Goal: Task Accomplishment & Management: Complete application form

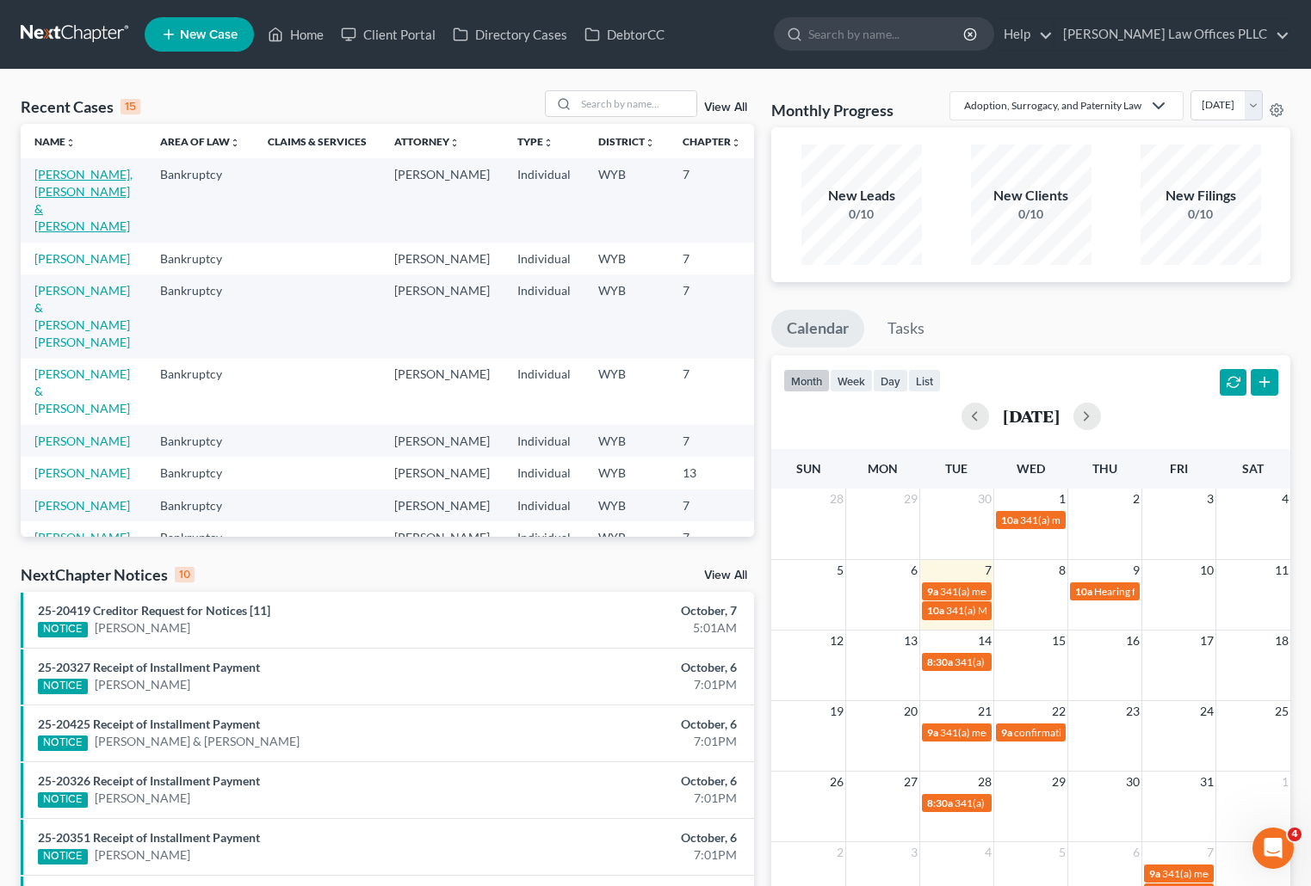
click at [59, 190] on link "[PERSON_NAME], [PERSON_NAME] & [PERSON_NAME]" at bounding box center [83, 200] width 98 height 66
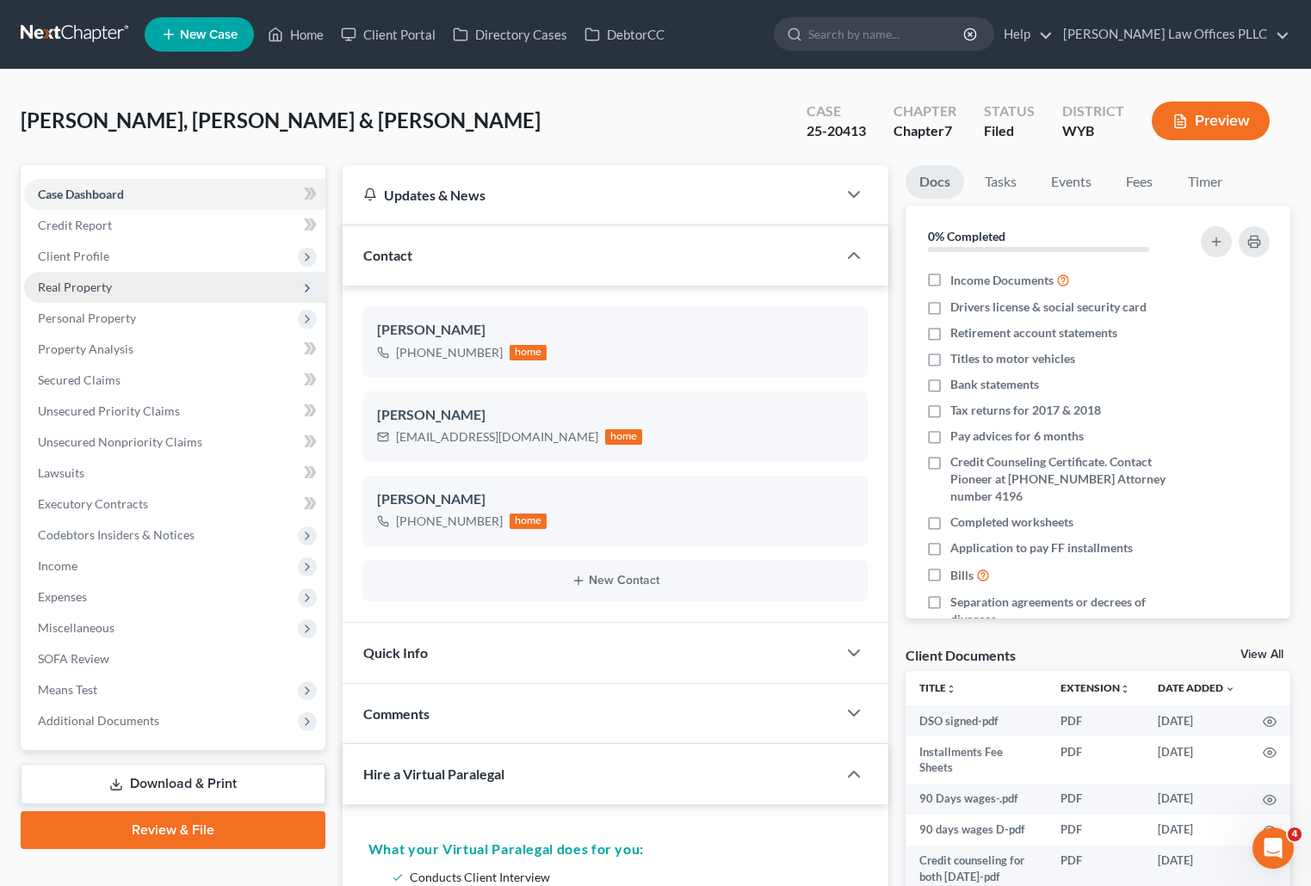
click at [78, 288] on span "Real Property" at bounding box center [75, 287] width 74 height 15
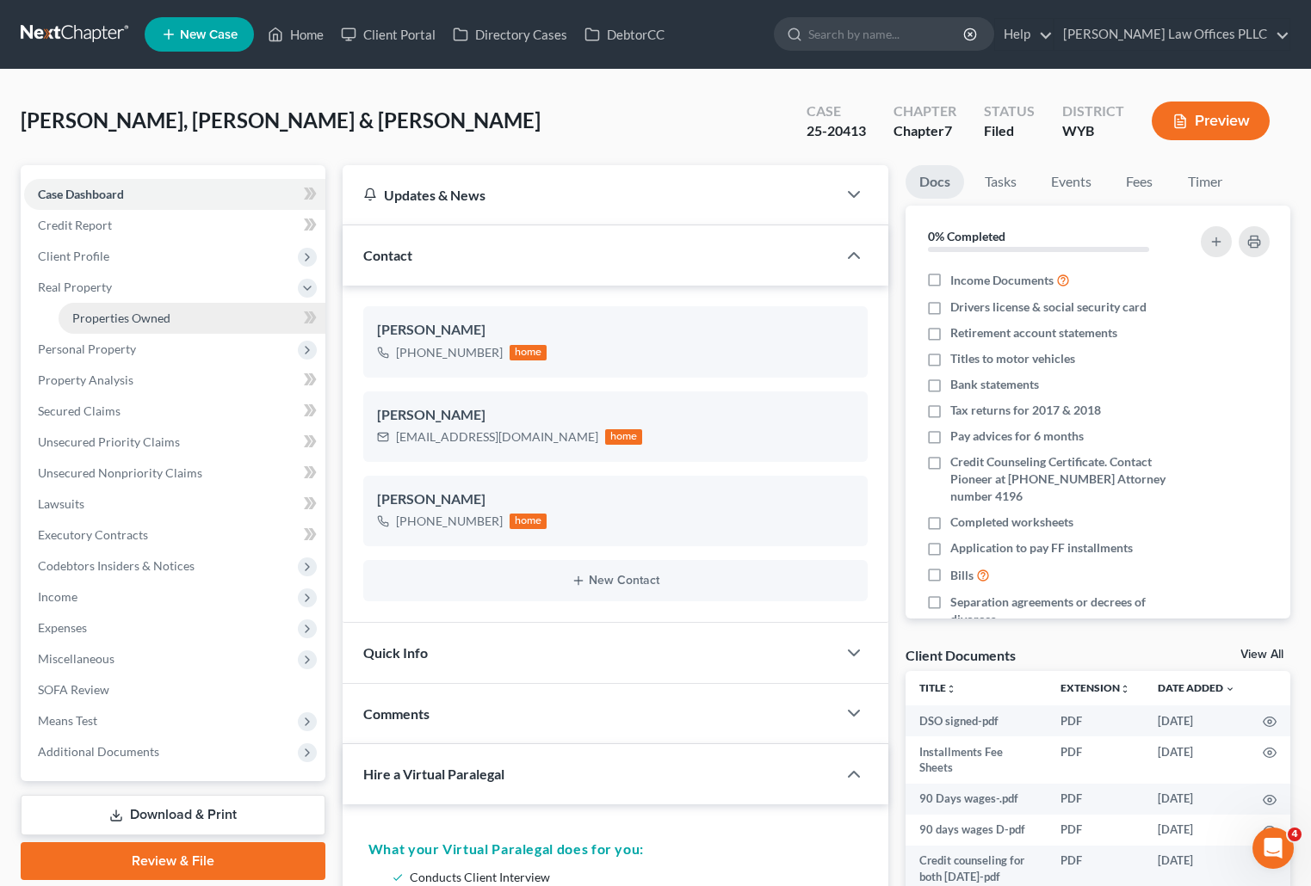
click at [148, 324] on span "Properties Owned" at bounding box center [121, 318] width 98 height 15
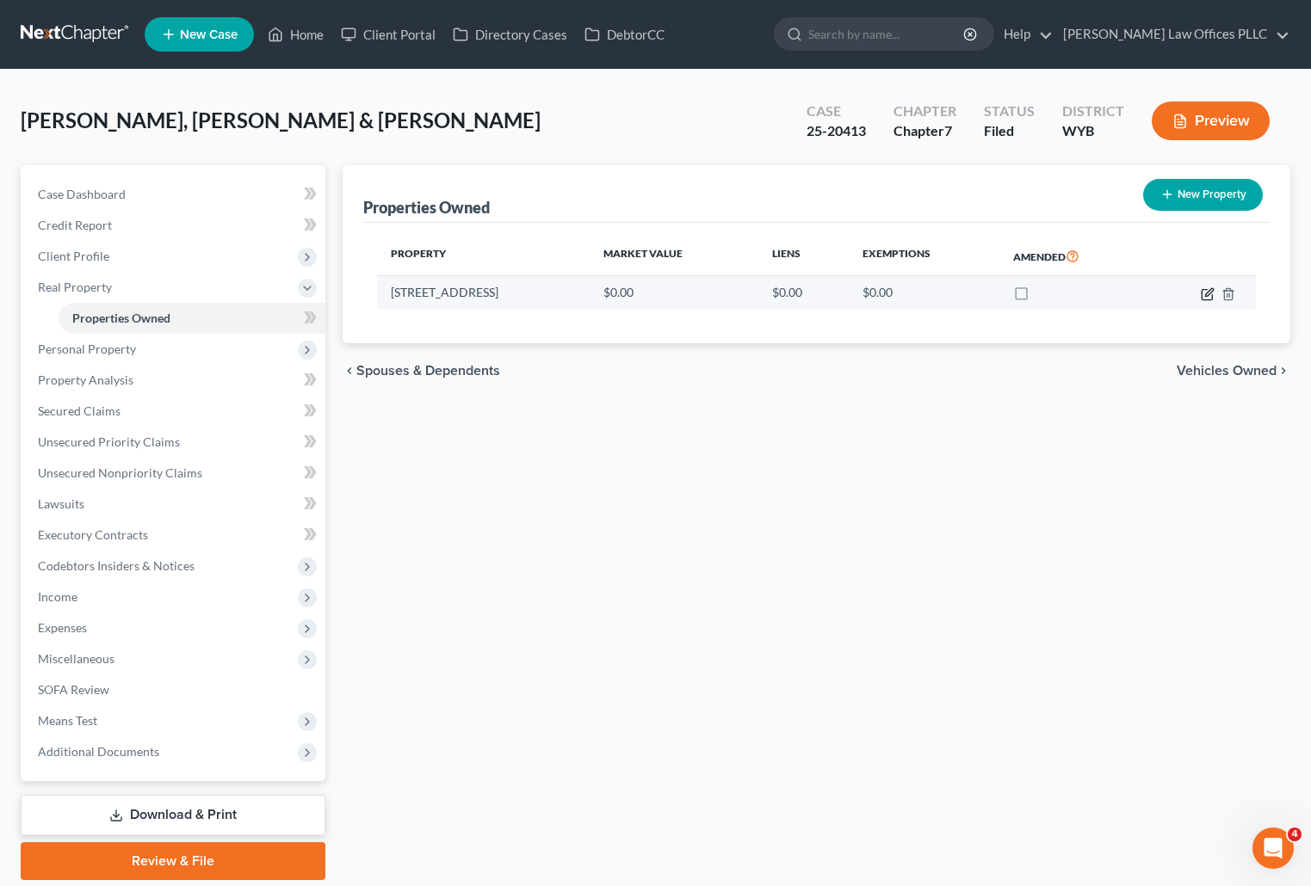
click at [1203, 297] on icon "button" at bounding box center [1208, 294] width 14 height 14
select select "53"
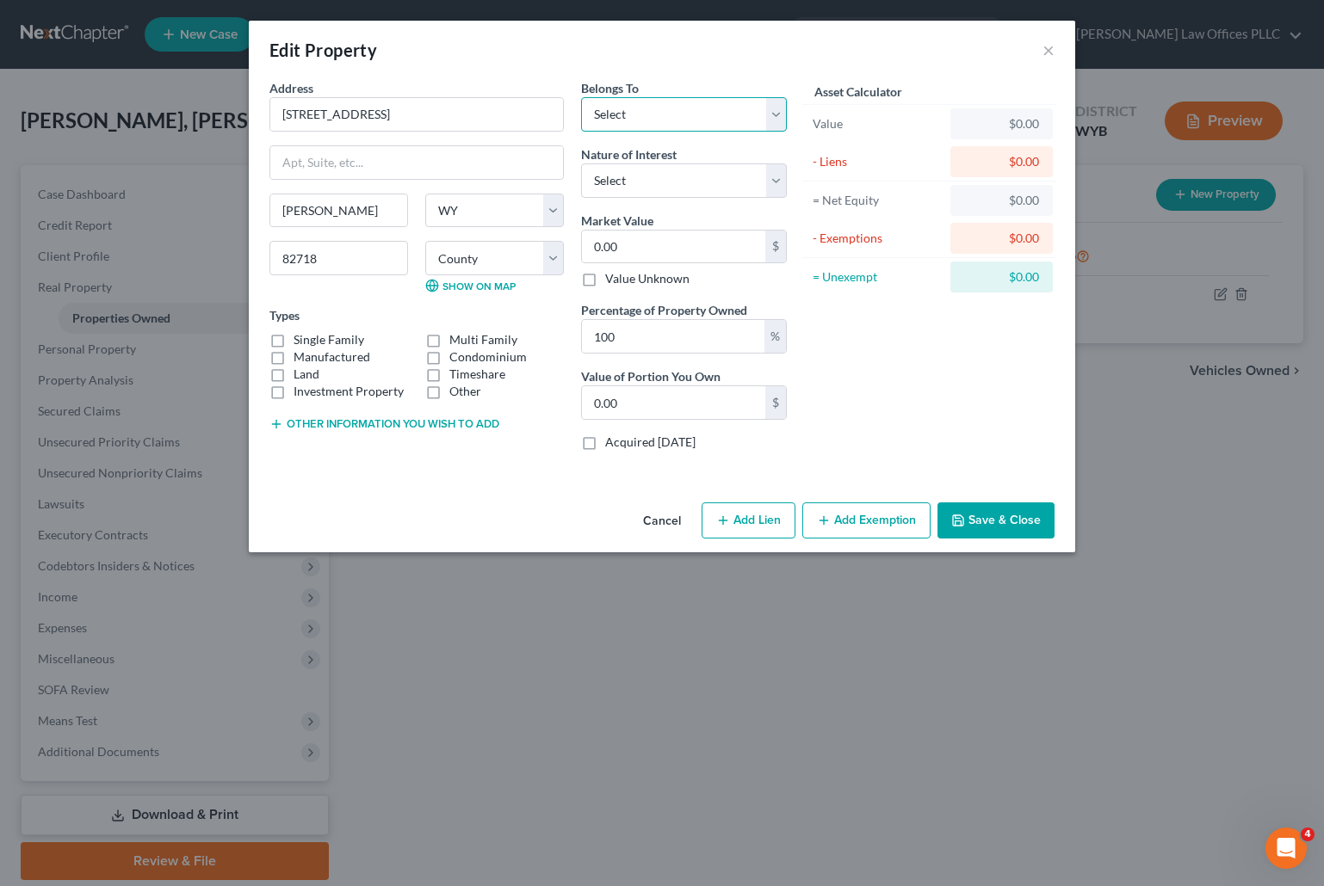
click at [779, 111] on select "Select Debtor 1 Only Debtor 2 Only Debtor 1 And Debtor 2 Only At Least One Of T…" at bounding box center [684, 114] width 206 height 34
select select "2"
click at [581, 97] on select "Select Debtor 1 Only Debtor 2 Only Debtor 1 And Debtor 2 Only At Least One Of T…" at bounding box center [684, 114] width 206 height 34
click at [775, 176] on select "Select Fee Simple Joint Tenant Life Estate Equitable Interest Future Interest T…" at bounding box center [684, 181] width 206 height 34
select select "0"
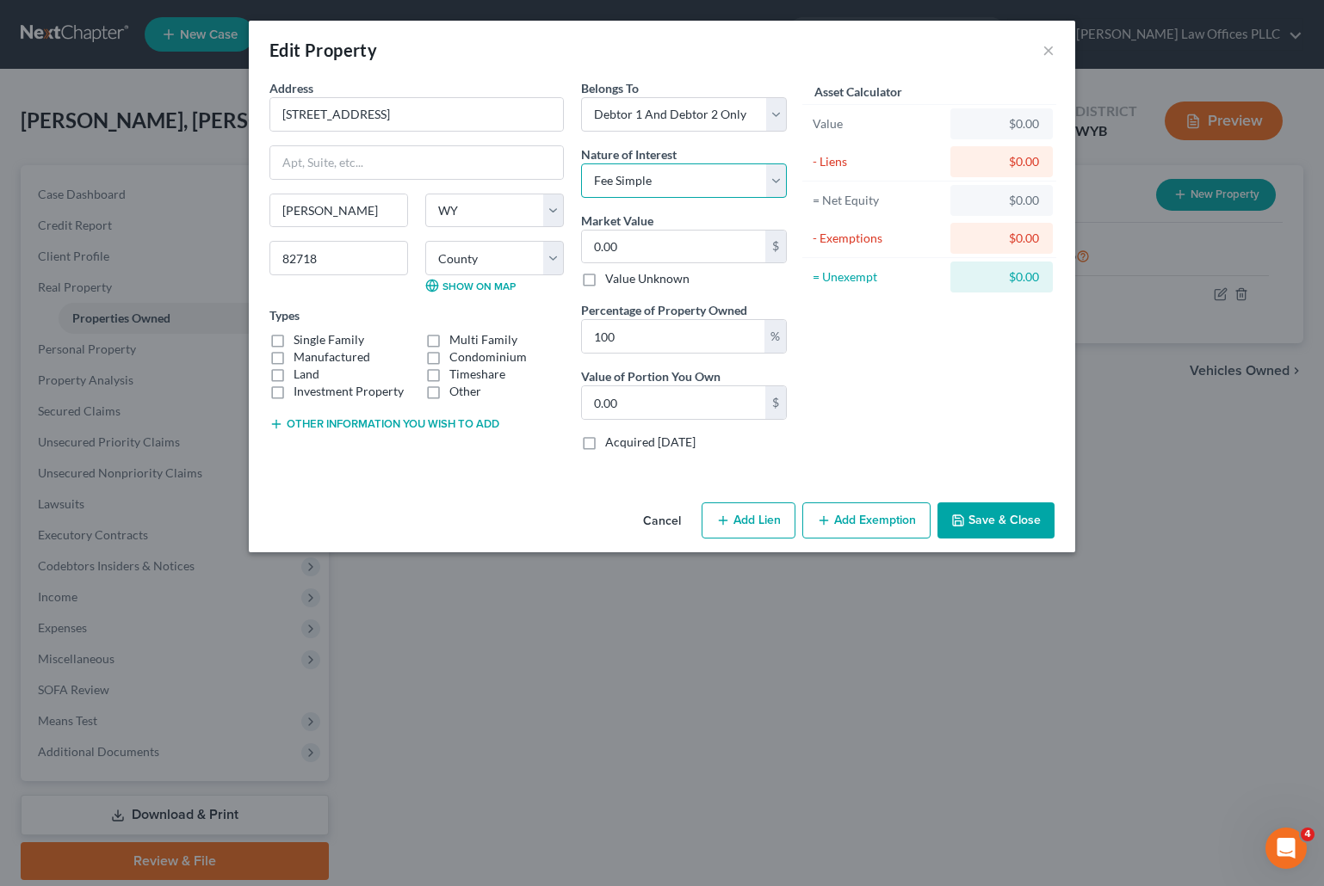
click at [581, 164] on select "Select Fee Simple Joint Tenant Life Estate Equitable Interest Future Interest T…" at bounding box center [684, 181] width 206 height 34
click at [128, 352] on div "Edit Property × Address * 138 Westhill Loop Gillette State AL AK AR AZ CA CO CT…" at bounding box center [662, 443] width 1324 height 886
click at [992, 517] on button "Save & Close" at bounding box center [995, 521] width 117 height 36
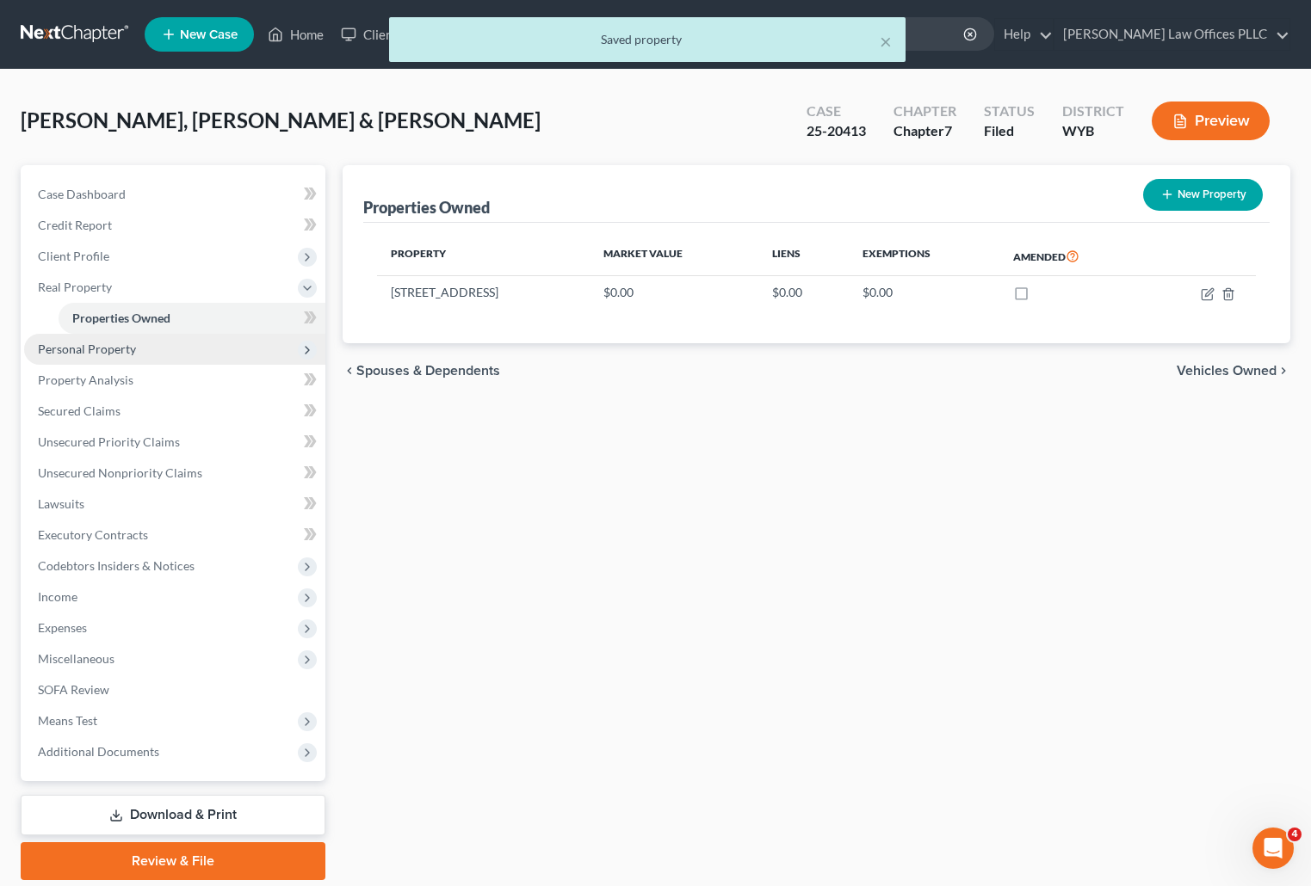
click at [135, 351] on span "Personal Property" at bounding box center [174, 349] width 301 height 31
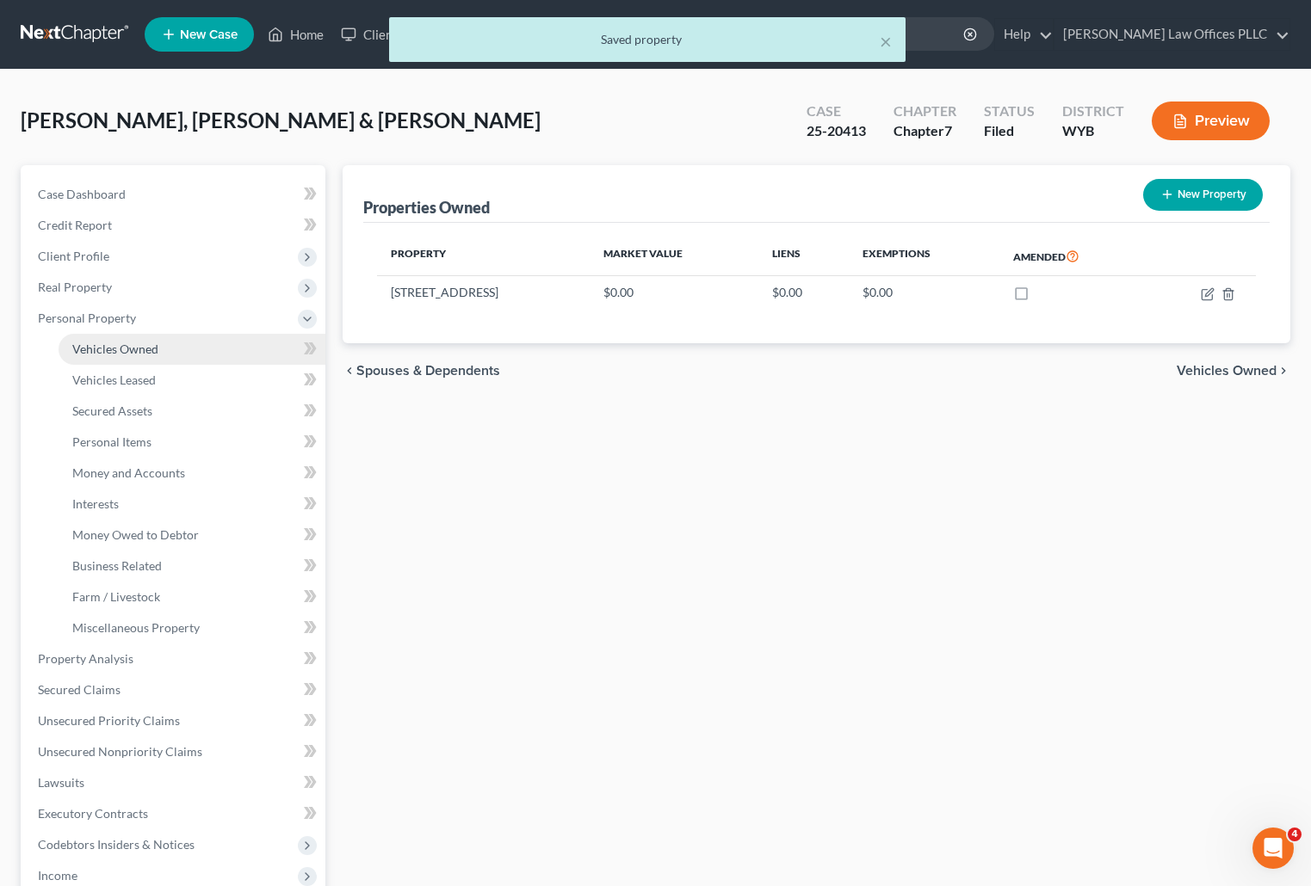
click at [141, 346] on span "Vehicles Owned" at bounding box center [115, 349] width 86 height 15
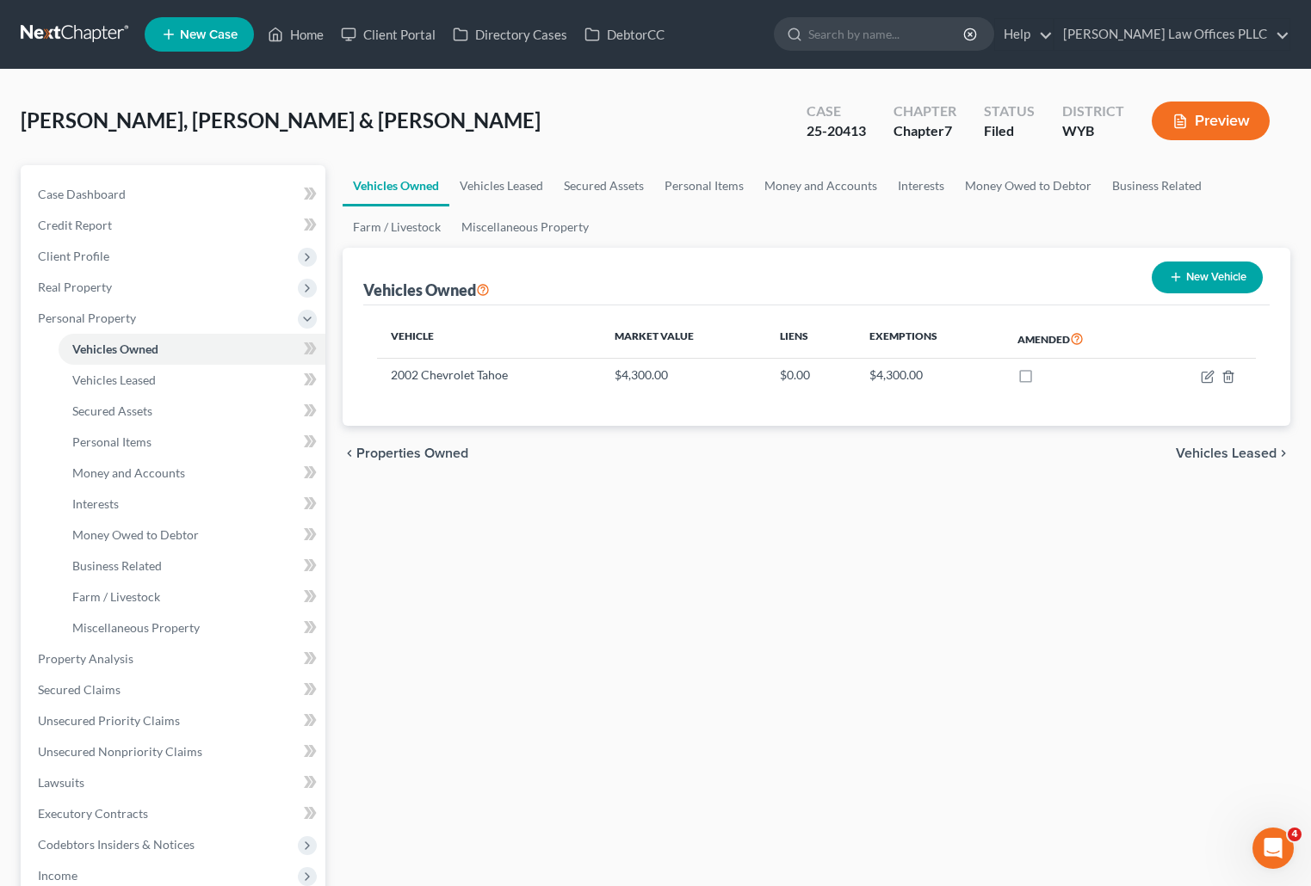
click at [1029, 630] on div "Vehicles Owned Vehicles Leased Secured Assets Personal Items Money and Accounts…" at bounding box center [816, 662] width 965 height 994
click at [941, 534] on div "Vehicles Owned Vehicles Leased Secured Assets Personal Items Money and Accounts…" at bounding box center [816, 662] width 965 height 994
click at [163, 472] on span "Money and Accounts" at bounding box center [128, 473] width 113 height 15
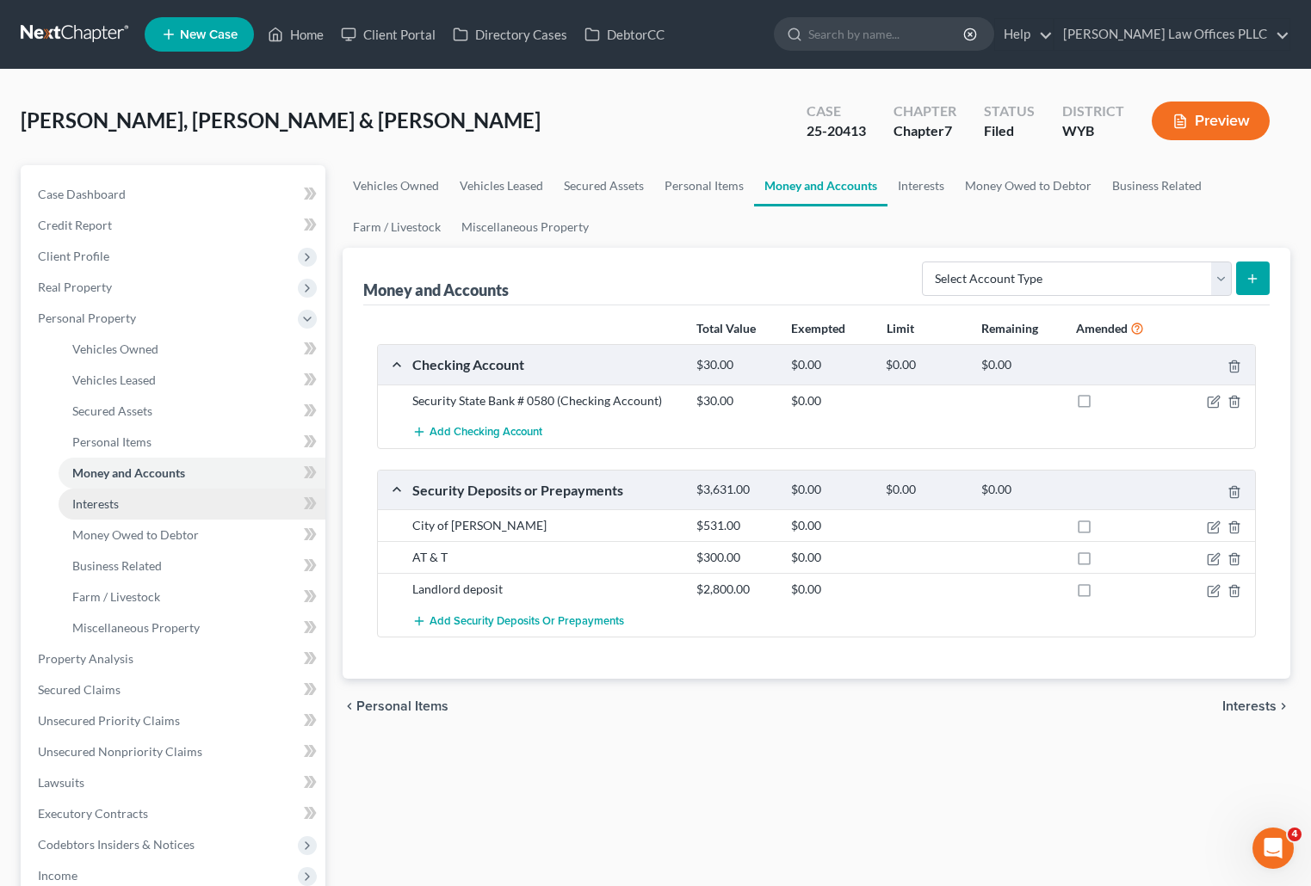
click at [132, 503] on link "Interests" at bounding box center [192, 504] width 267 height 31
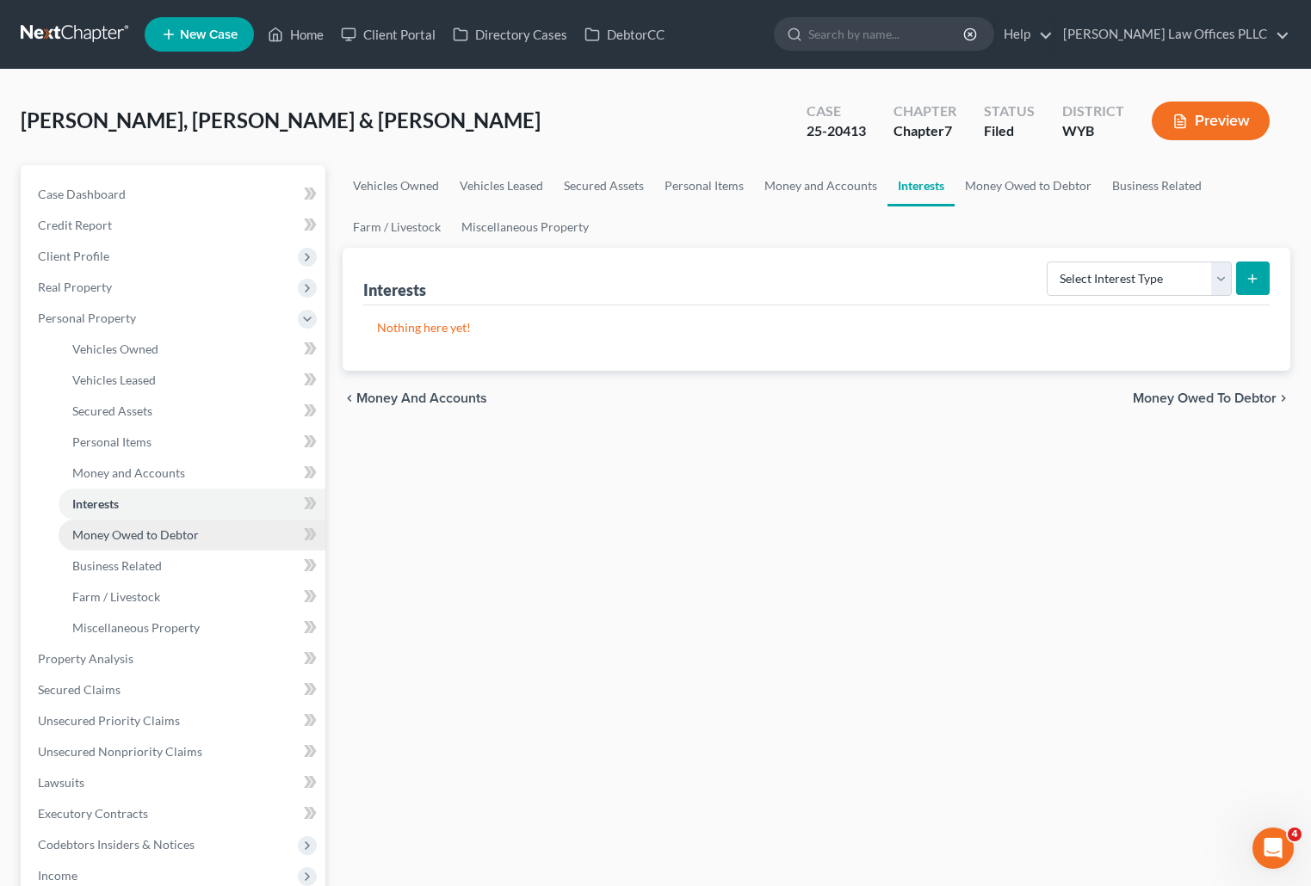
click at [164, 535] on span "Money Owed to Debtor" at bounding box center [135, 535] width 127 height 15
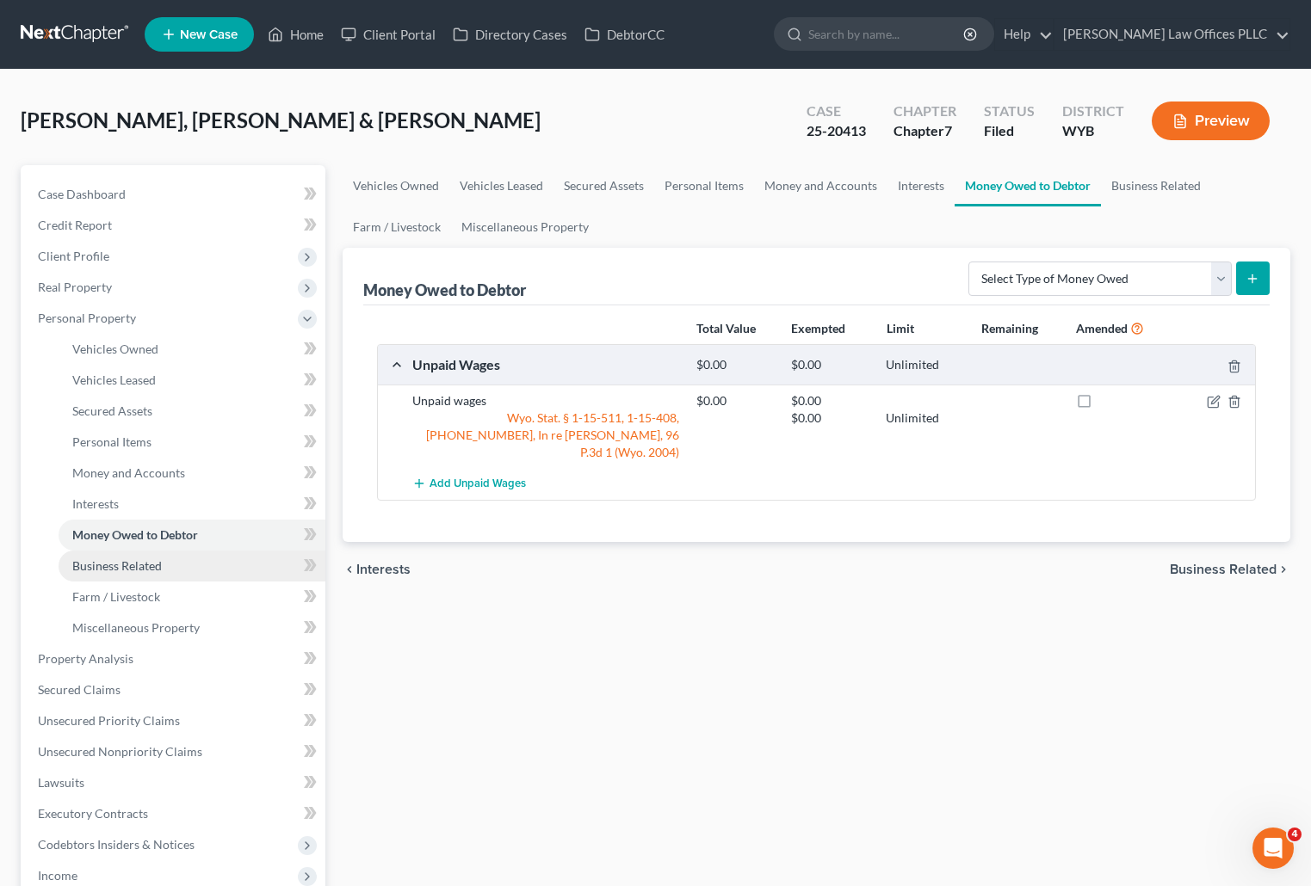
click at [165, 567] on link "Business Related" at bounding box center [192, 566] width 267 height 31
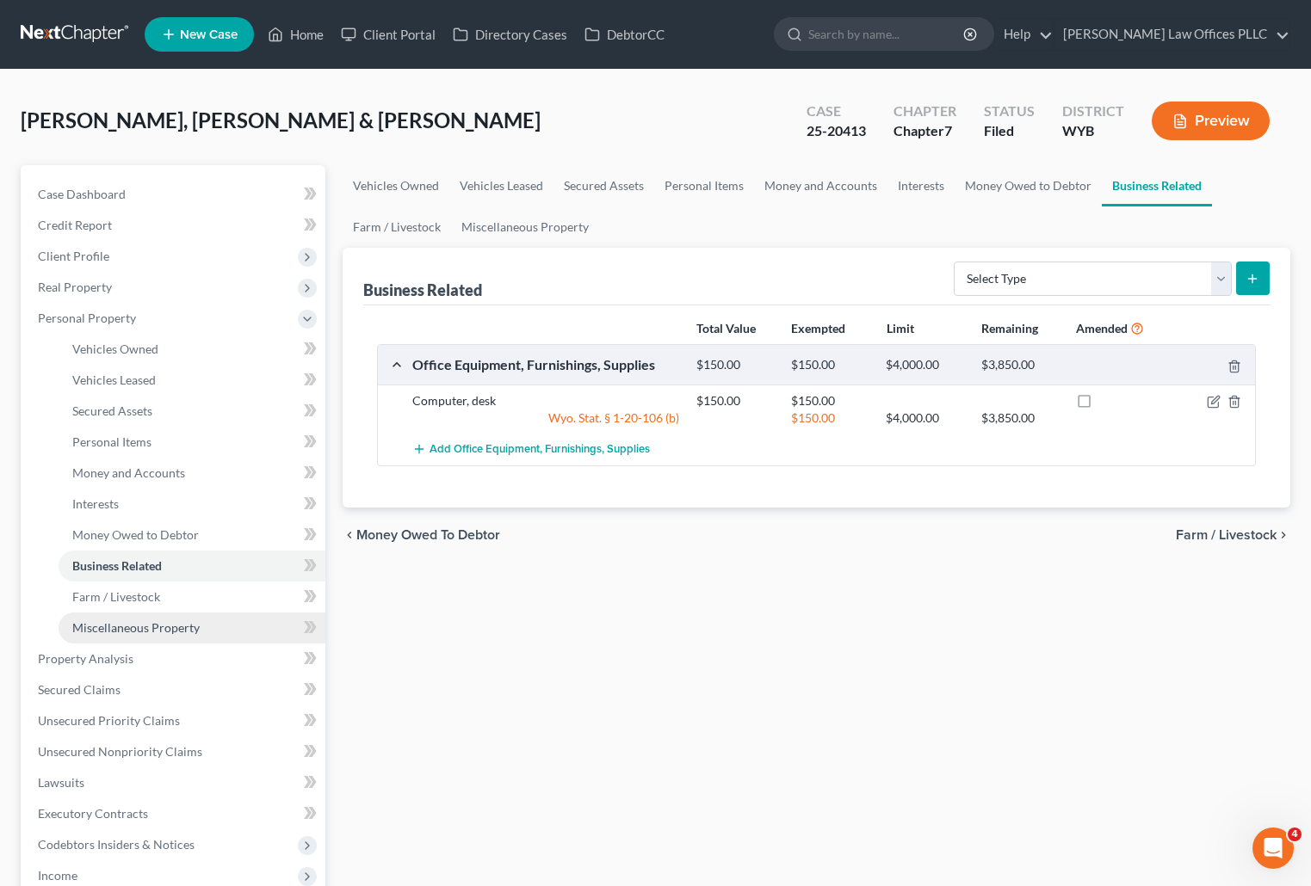
click at [172, 625] on span "Miscellaneous Property" at bounding box center [135, 627] width 127 height 15
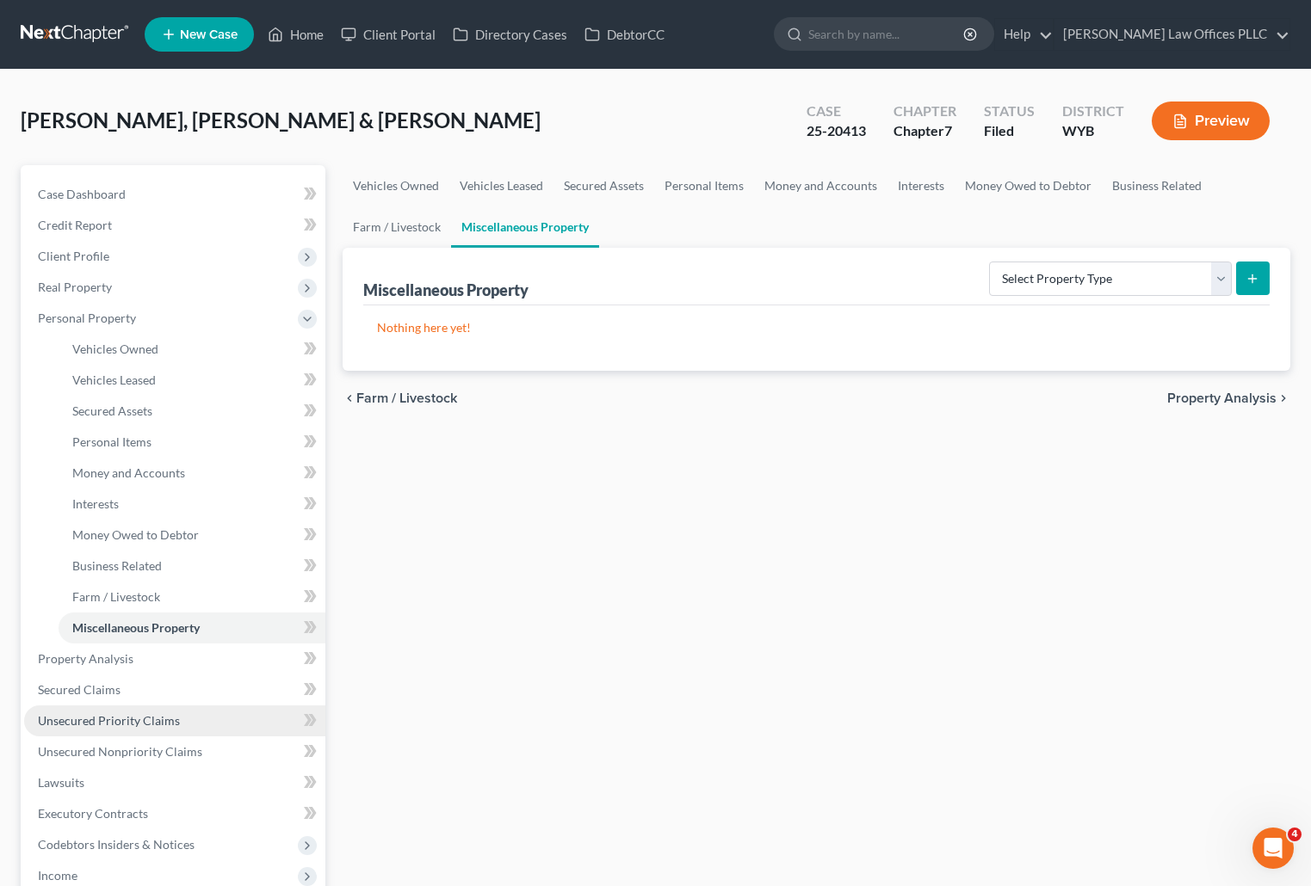
click at [142, 719] on span "Unsecured Priority Claims" at bounding box center [109, 720] width 142 height 15
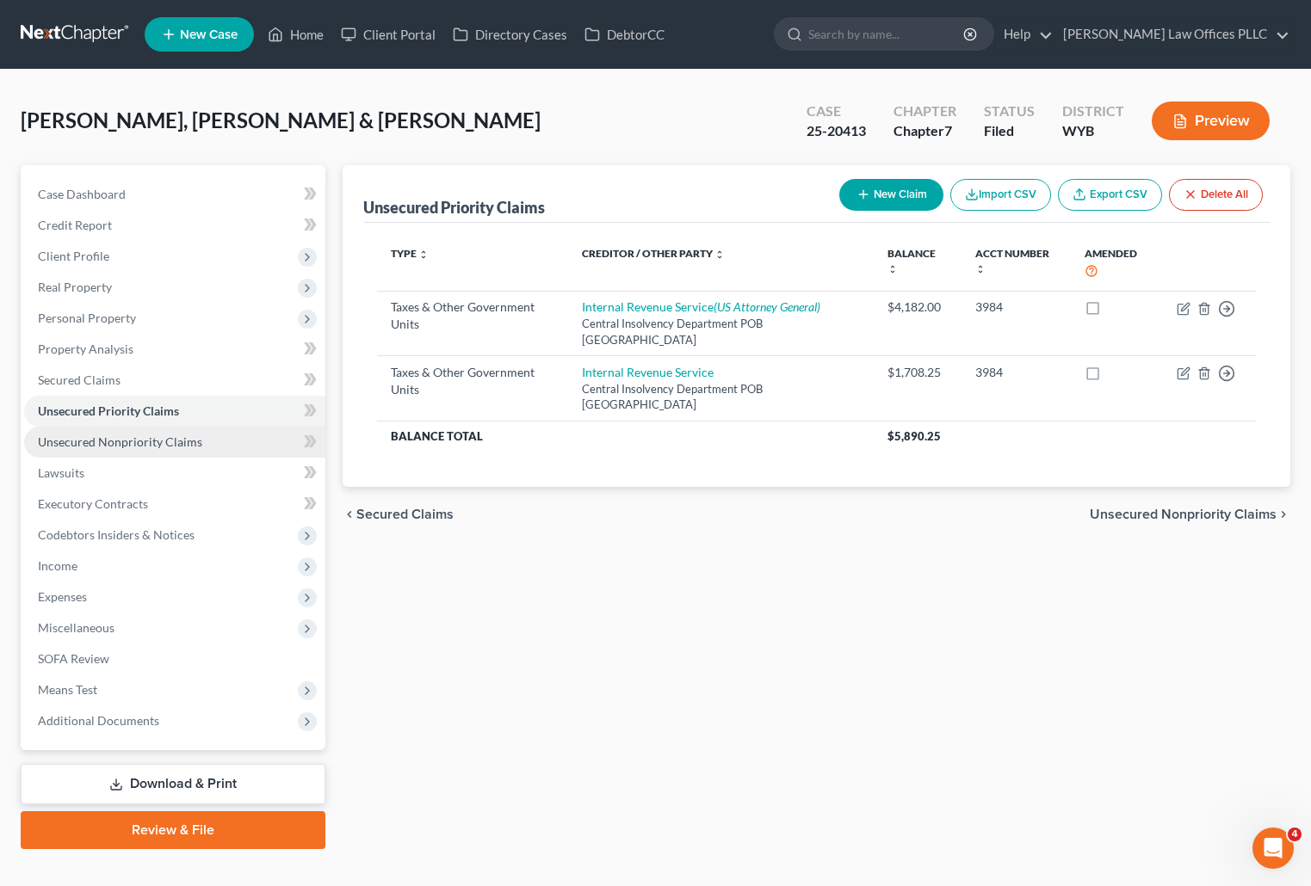
click at [138, 444] on span "Unsecured Nonpriority Claims" at bounding box center [120, 442] width 164 height 15
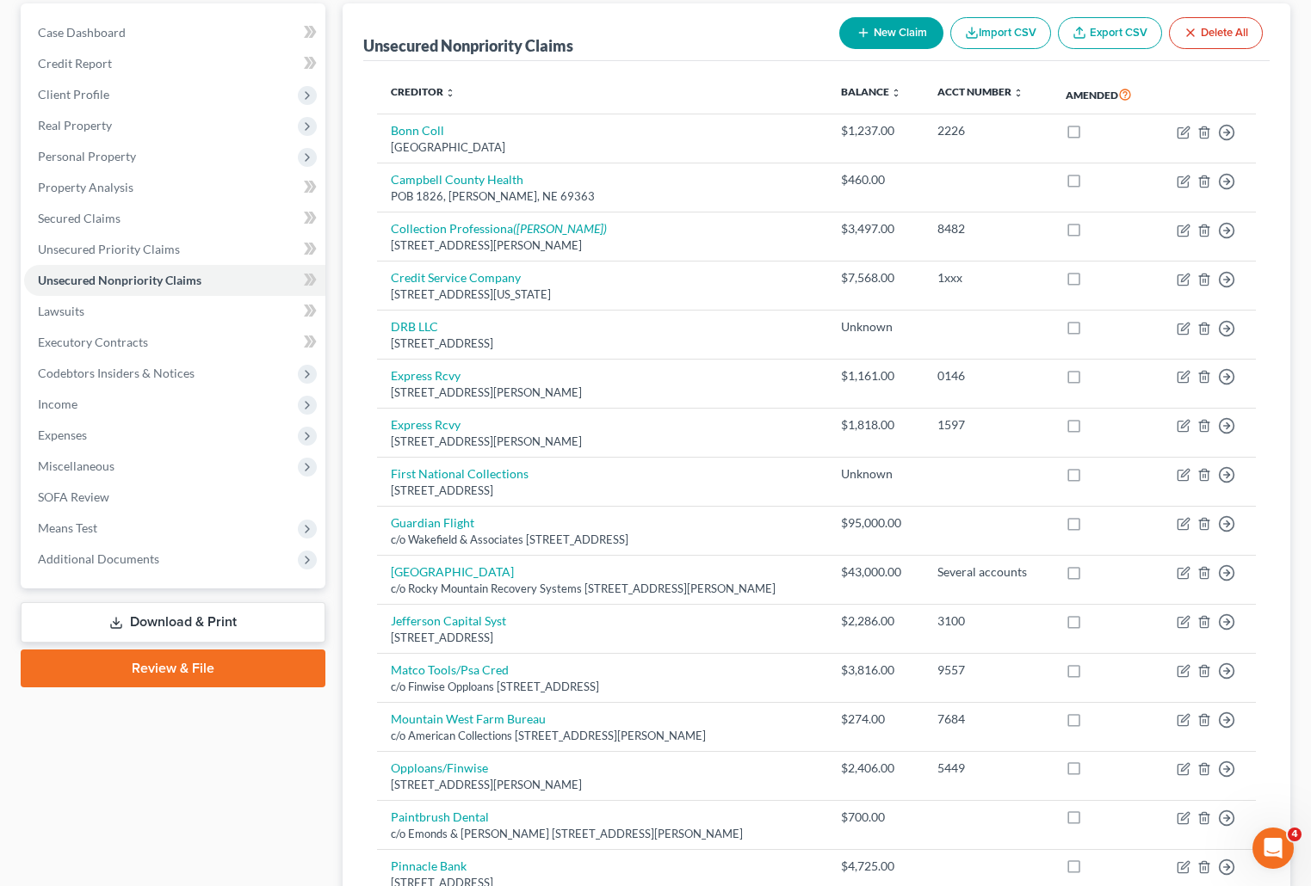
scroll to position [110, 0]
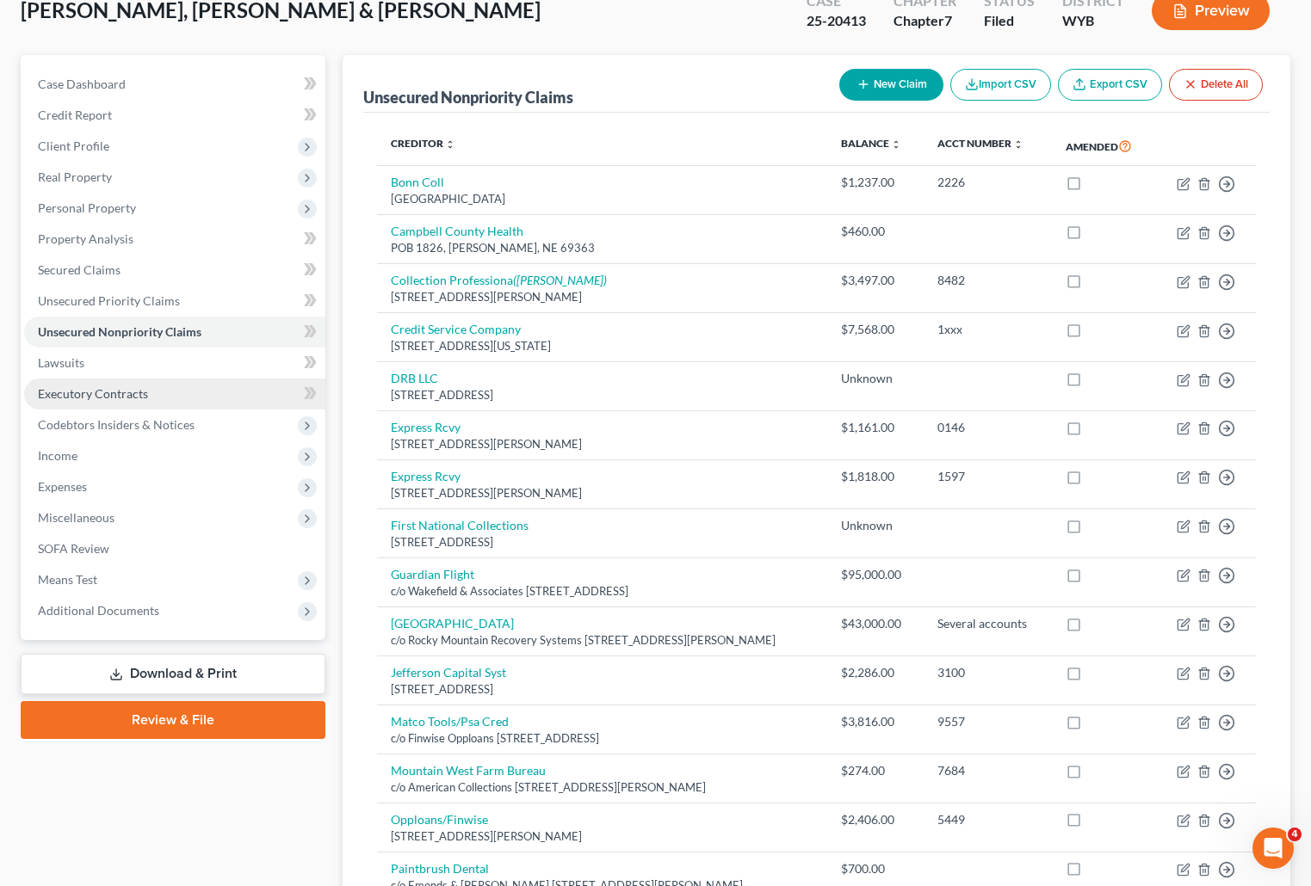
click at [129, 391] on span "Executory Contracts" at bounding box center [93, 393] width 110 height 15
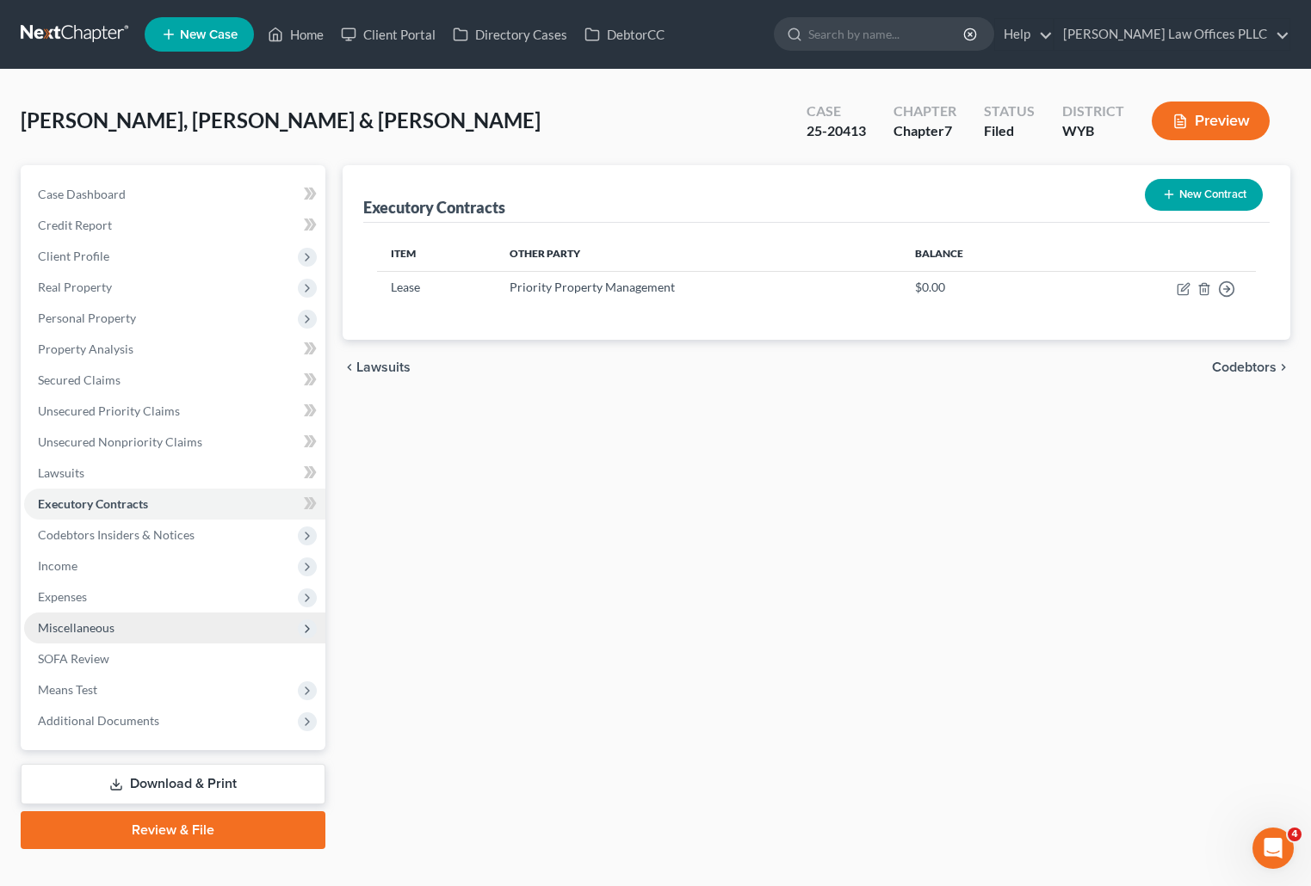
click at [83, 628] on span "Miscellaneous" at bounding box center [76, 627] width 77 height 15
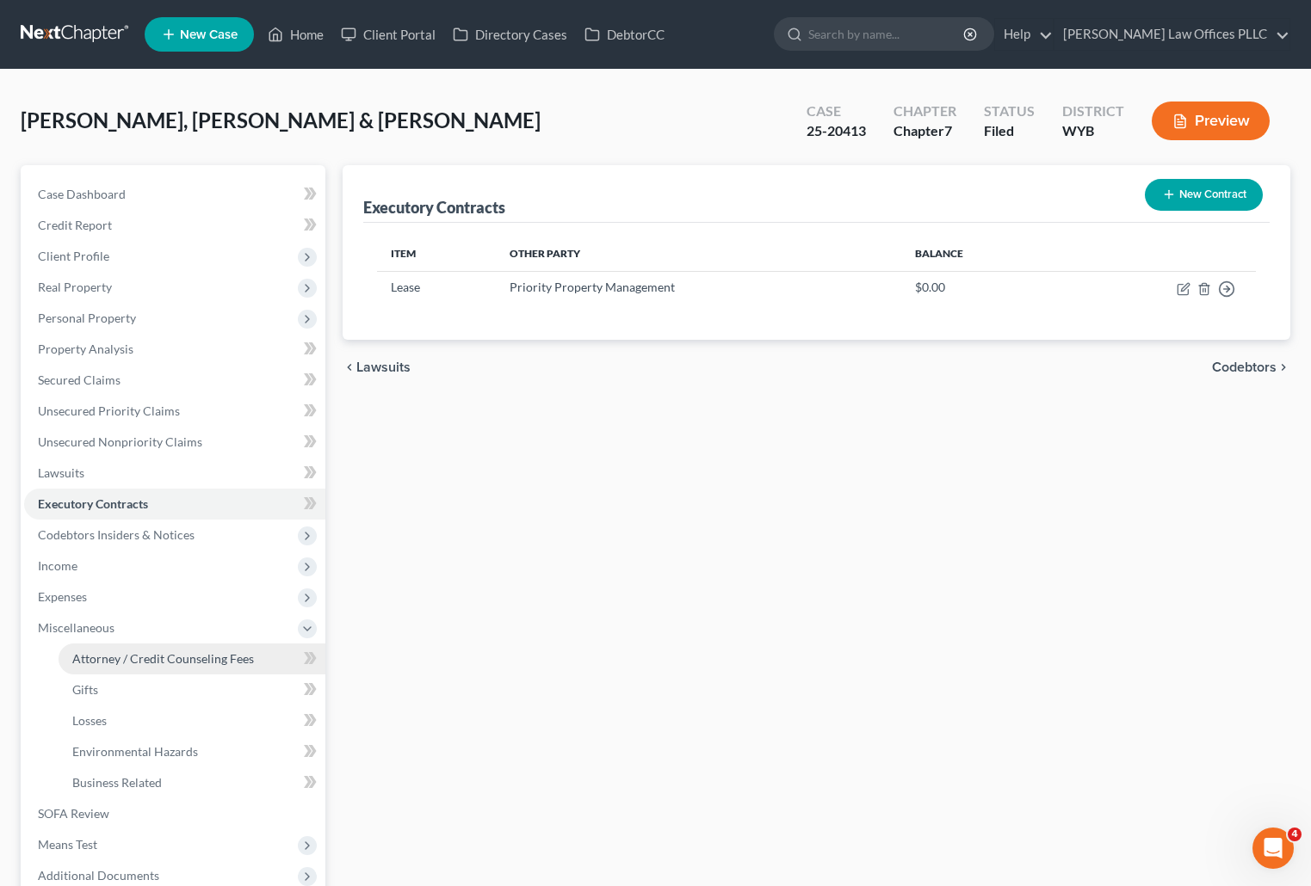
click at [152, 657] on span "Attorney / Credit Counseling Fees" at bounding box center [163, 658] width 182 height 15
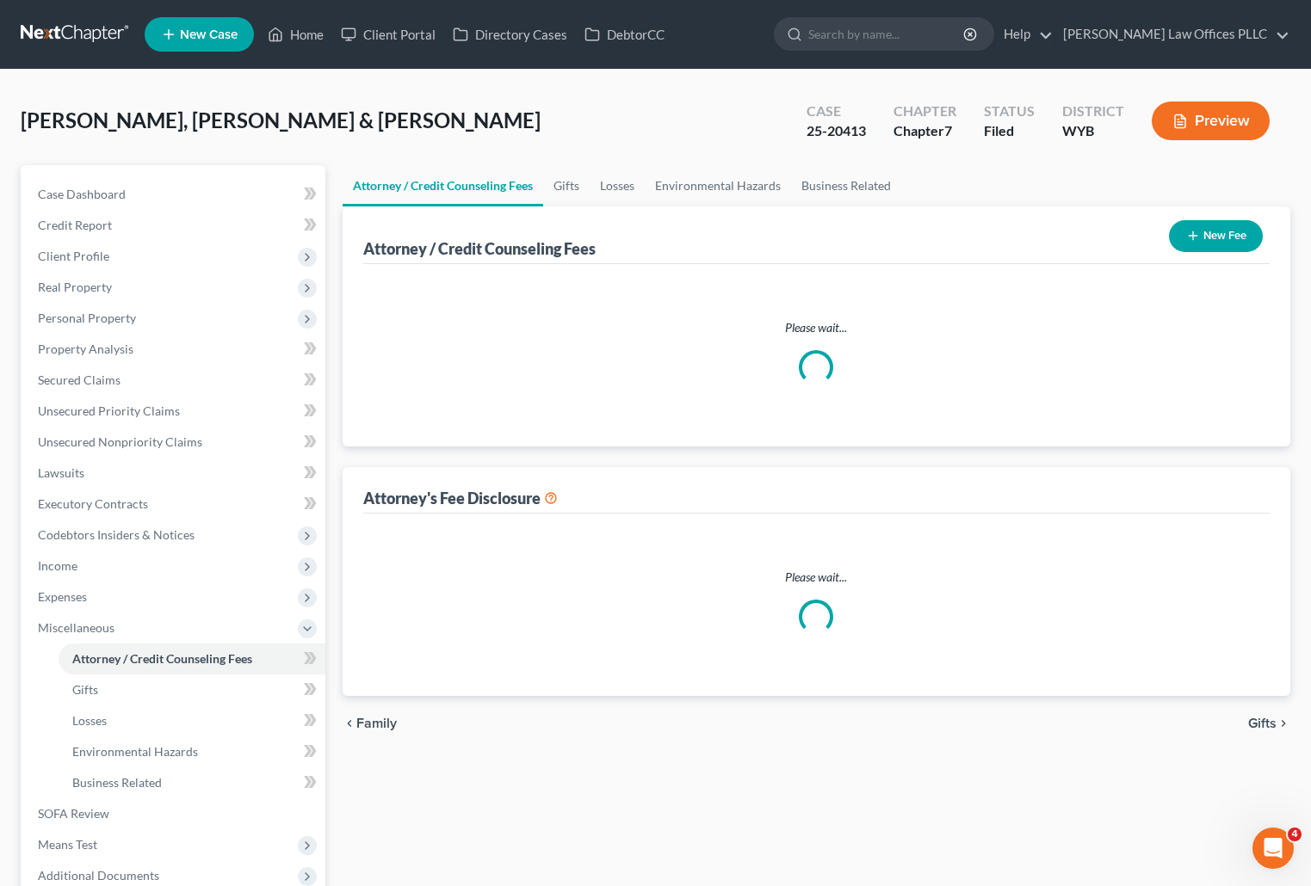
select select "3"
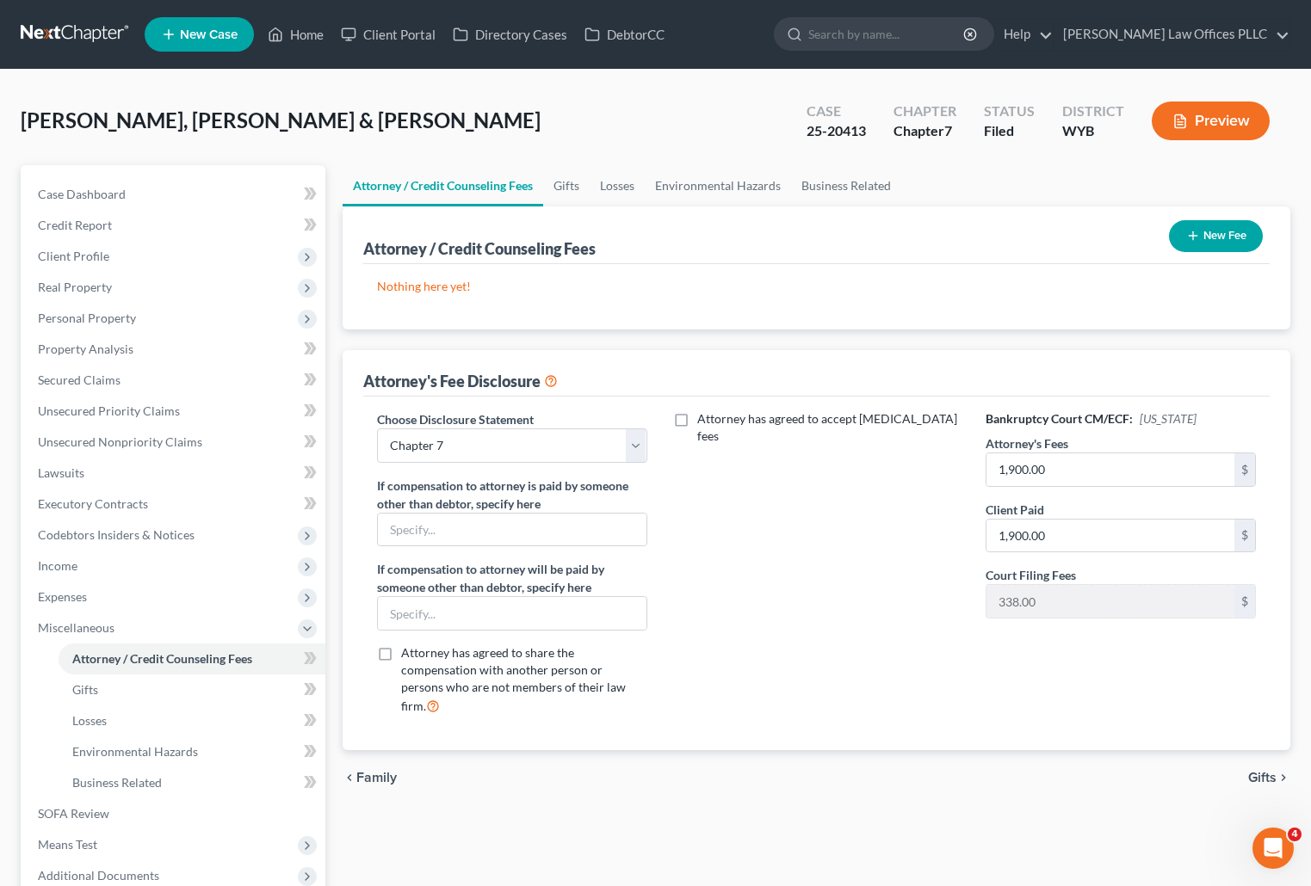
click at [214, 29] on span "New Case" at bounding box center [209, 34] width 58 height 13
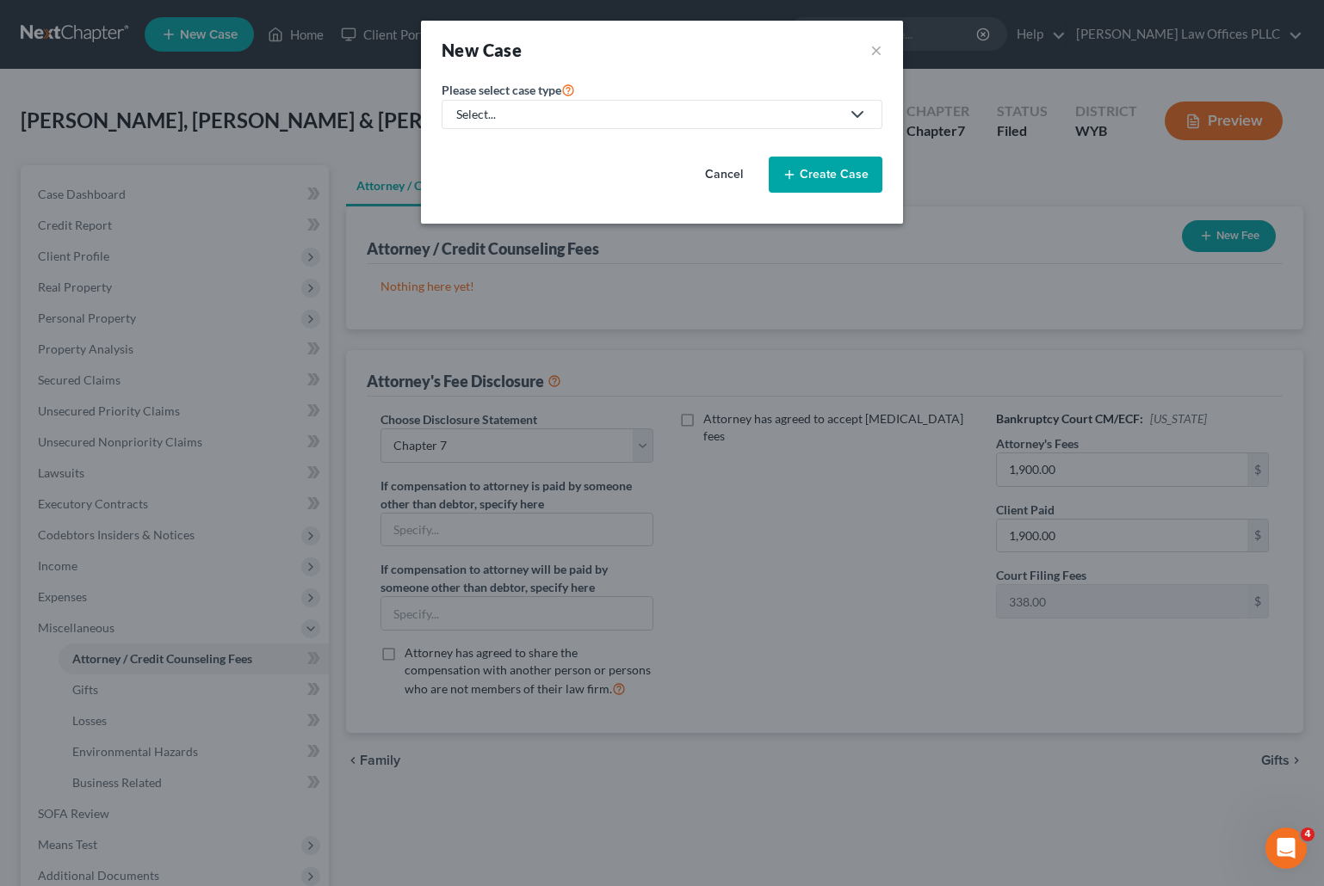
click at [509, 114] on div "Select..." at bounding box center [648, 114] width 384 height 17
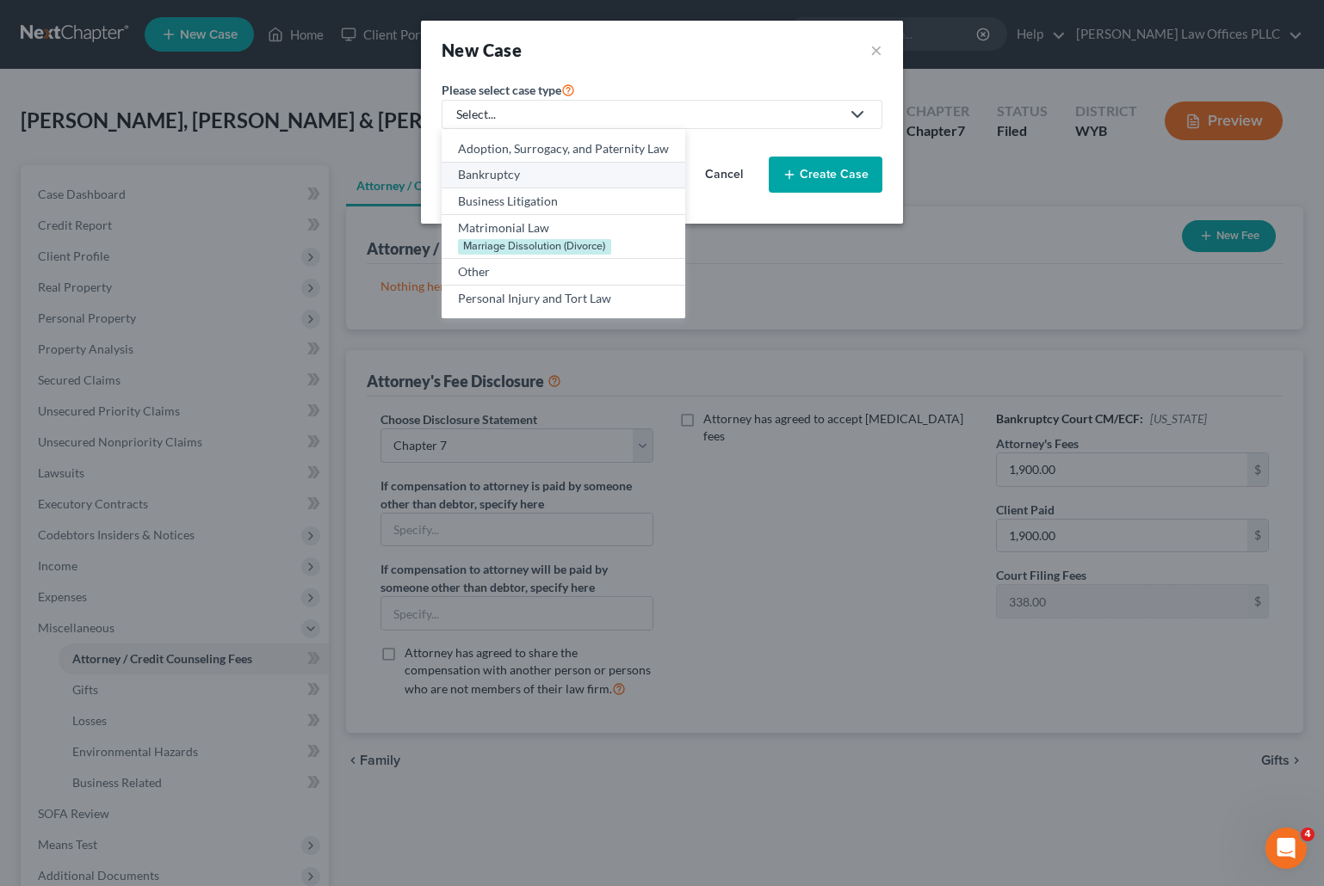
click at [510, 175] on div "Bankruptcy" at bounding box center [563, 174] width 211 height 17
select select "92"
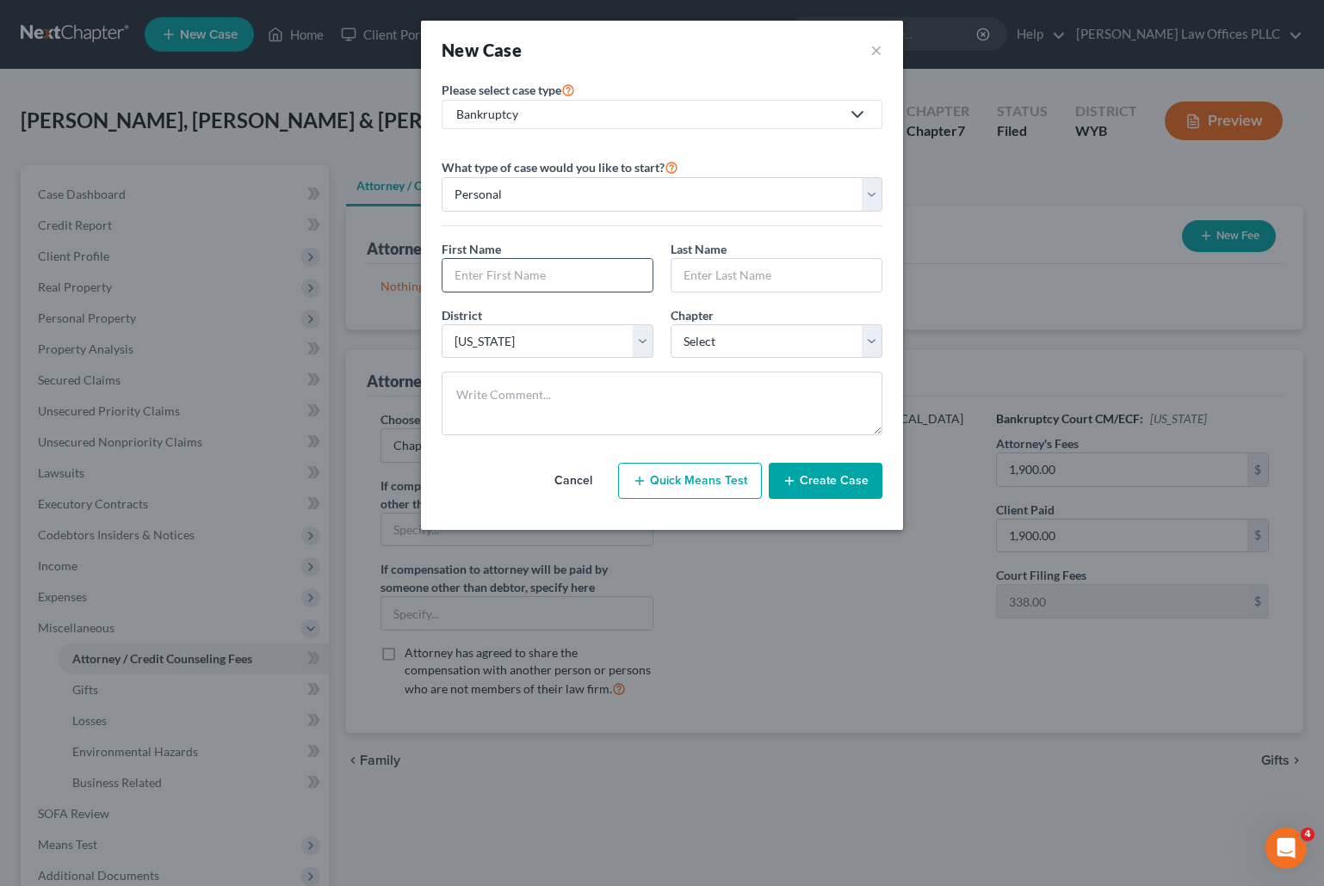
click at [481, 277] on input "text" at bounding box center [547, 275] width 210 height 33
type input "Robert"
type input "Benson"
click at [867, 337] on select "Select 7 11 12 13" at bounding box center [776, 341] width 212 height 34
select select "0"
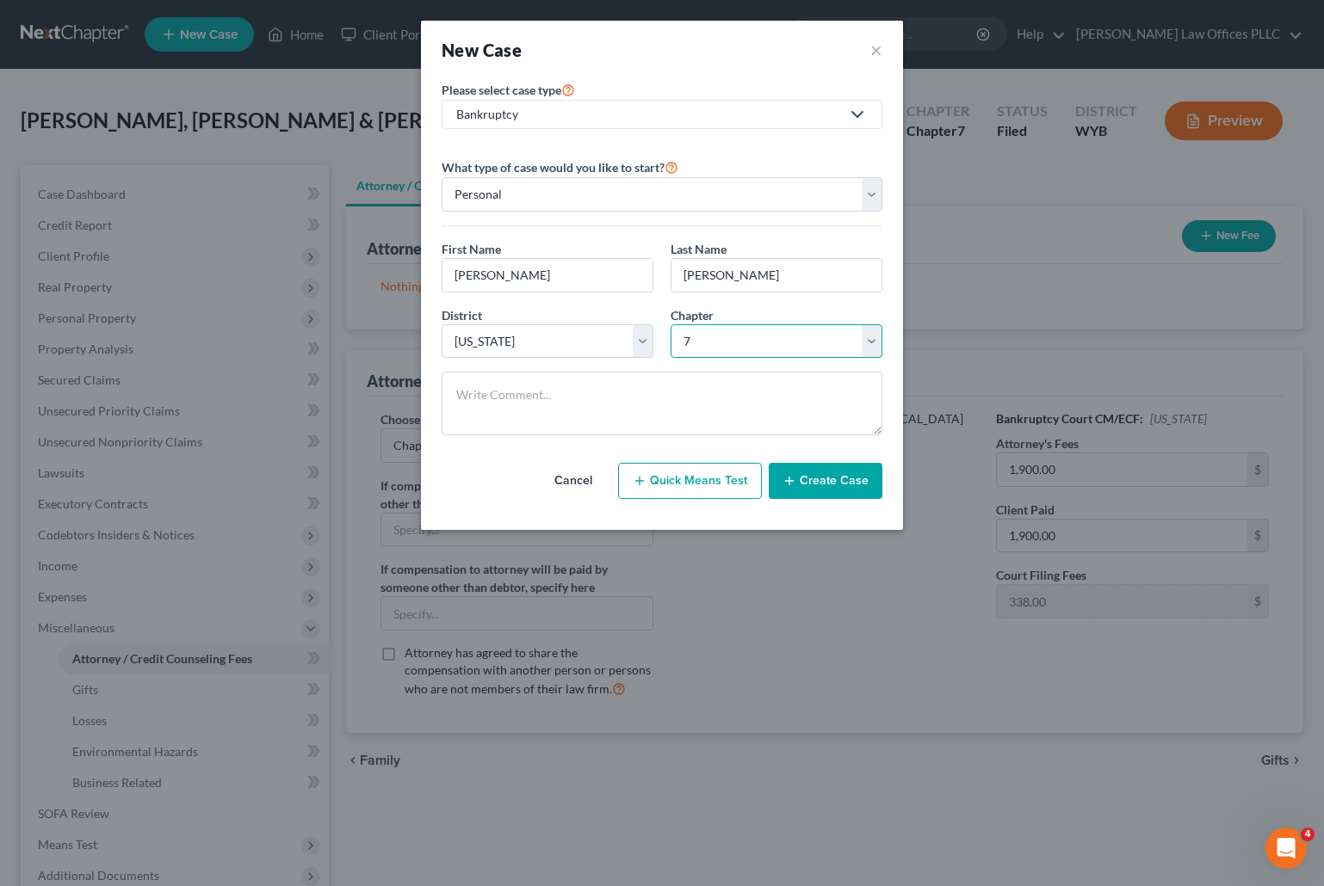
click at [670, 324] on select "Select 7 11 12 13" at bounding box center [776, 341] width 212 height 34
click at [834, 479] on button "Create Case" at bounding box center [826, 481] width 114 height 36
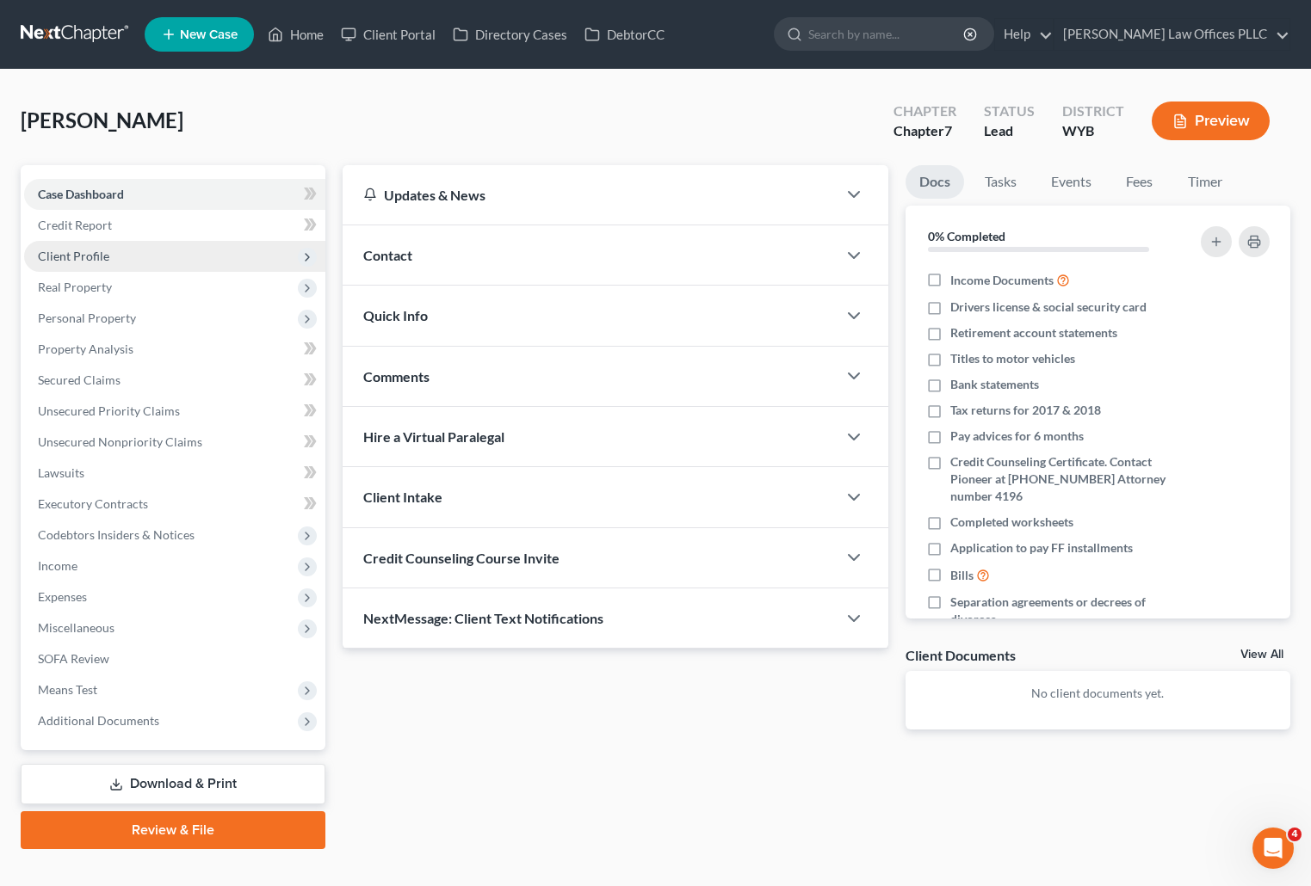
click at [96, 256] on span "Client Profile" at bounding box center [73, 256] width 71 height 15
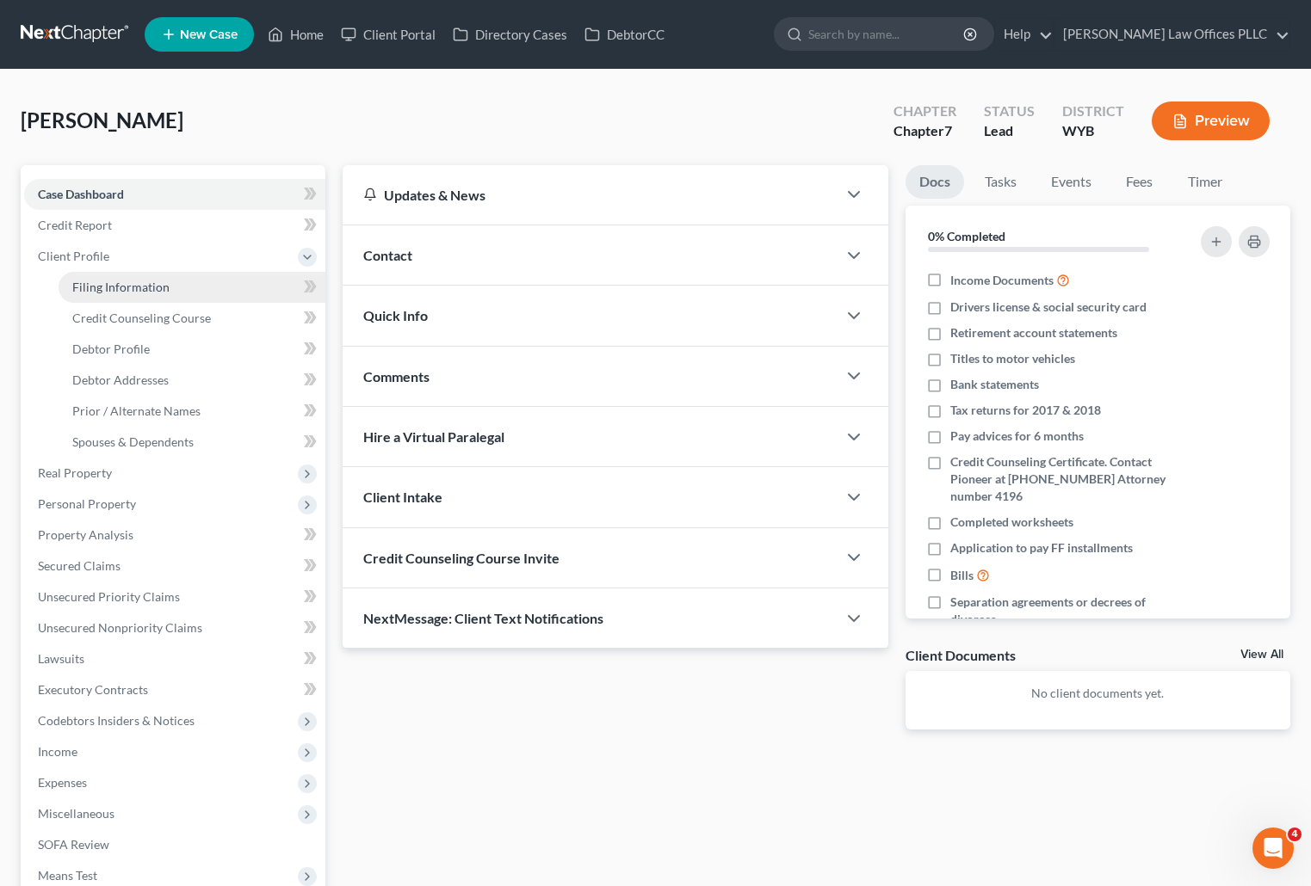
click at [137, 281] on span "Filing Information" at bounding box center [120, 287] width 97 height 15
select select "1"
select select "0"
select select "92"
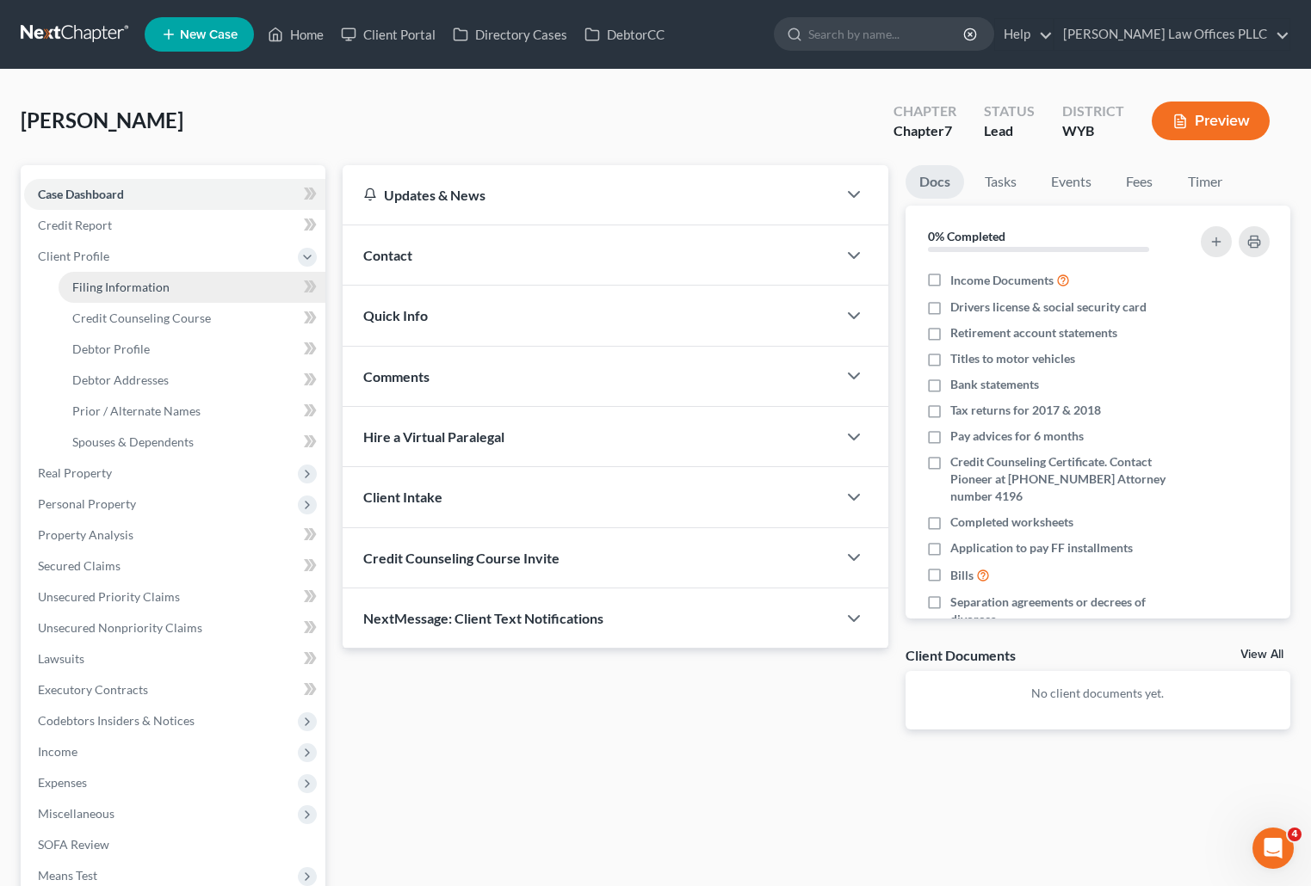
select select "53"
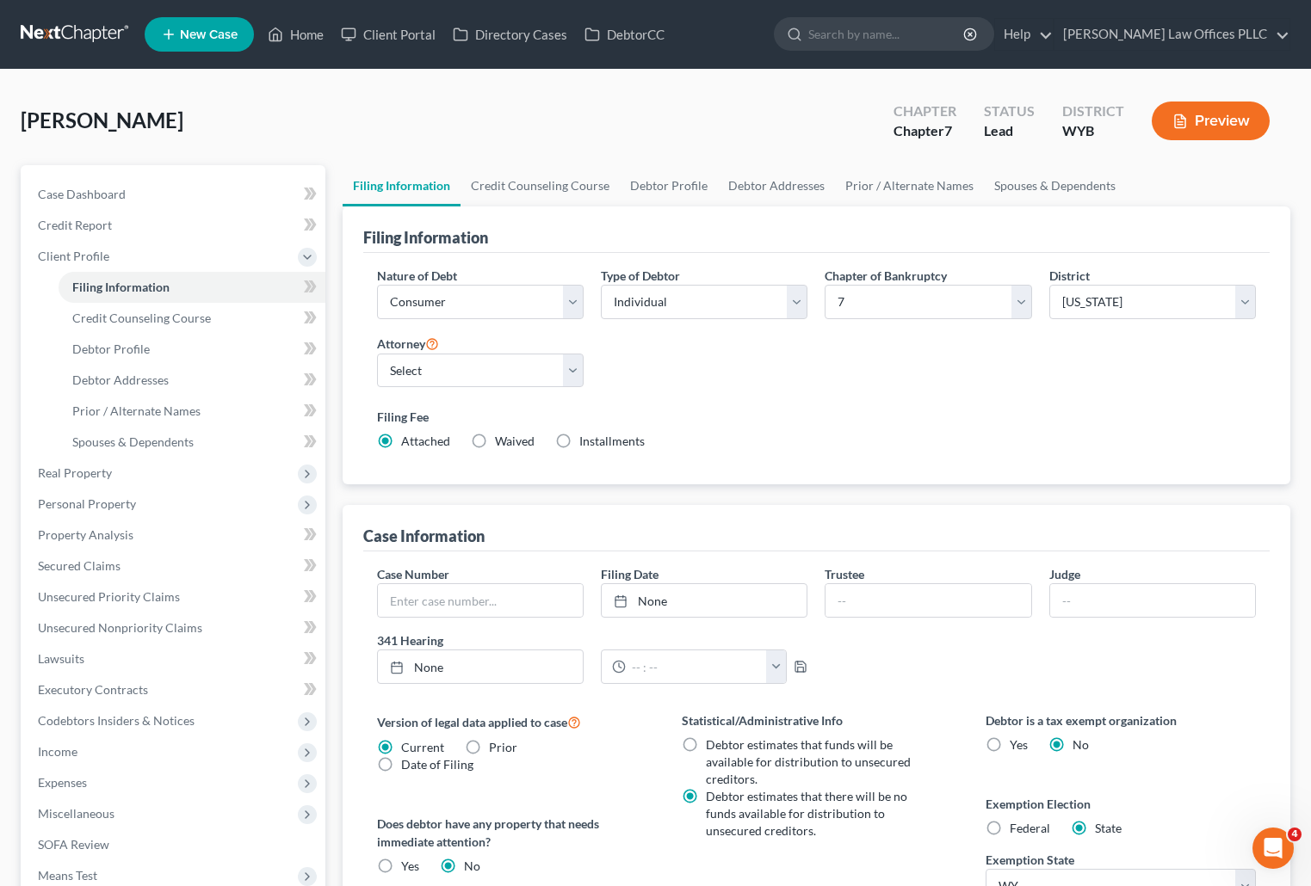
click at [579, 441] on label "Installments Installments" at bounding box center [611, 441] width 65 height 17
click at [586, 441] on input "Installments Installments" at bounding box center [591, 438] width 11 height 11
radio input "true"
radio input "false"
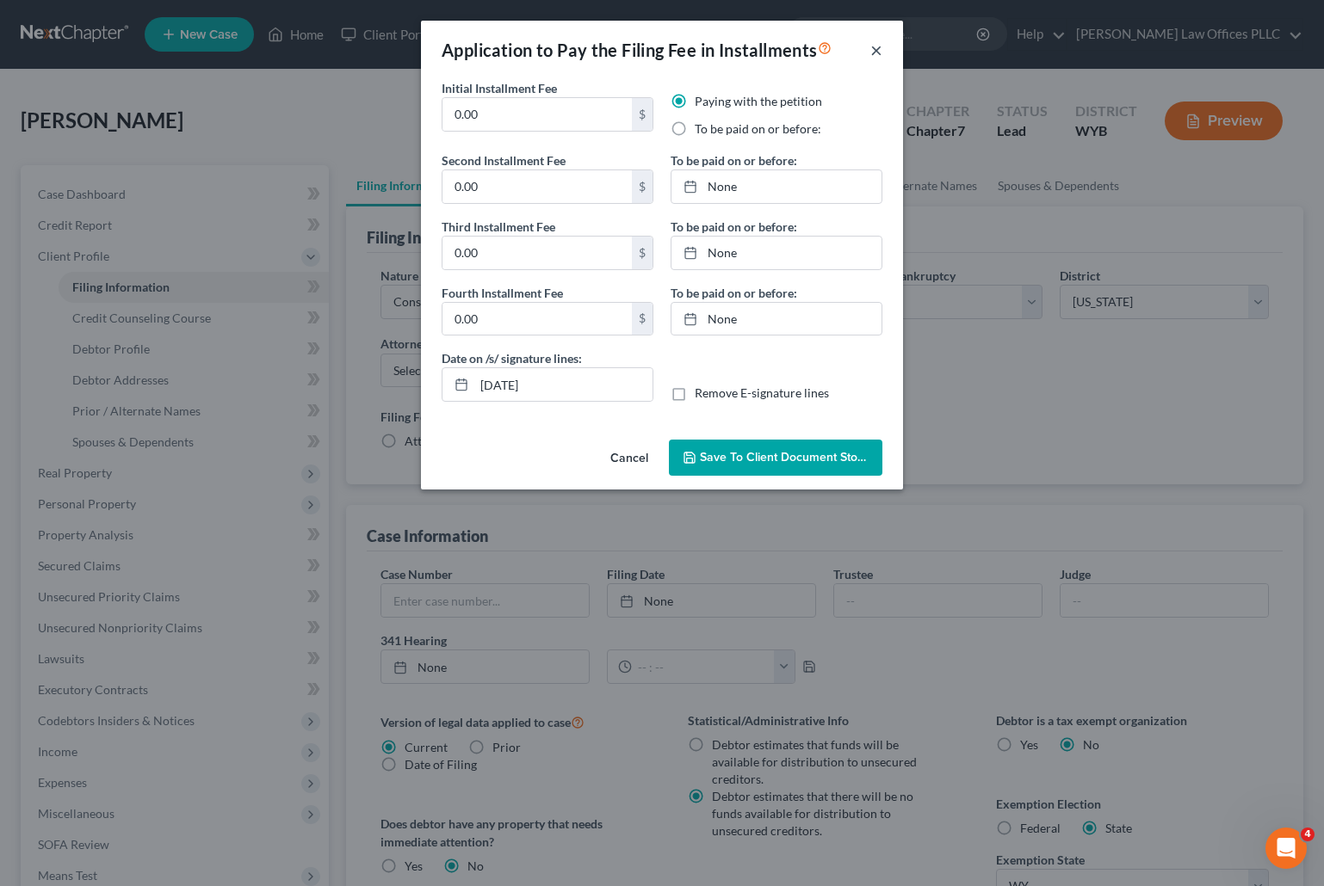
click at [873, 48] on button "×" at bounding box center [876, 50] width 12 height 21
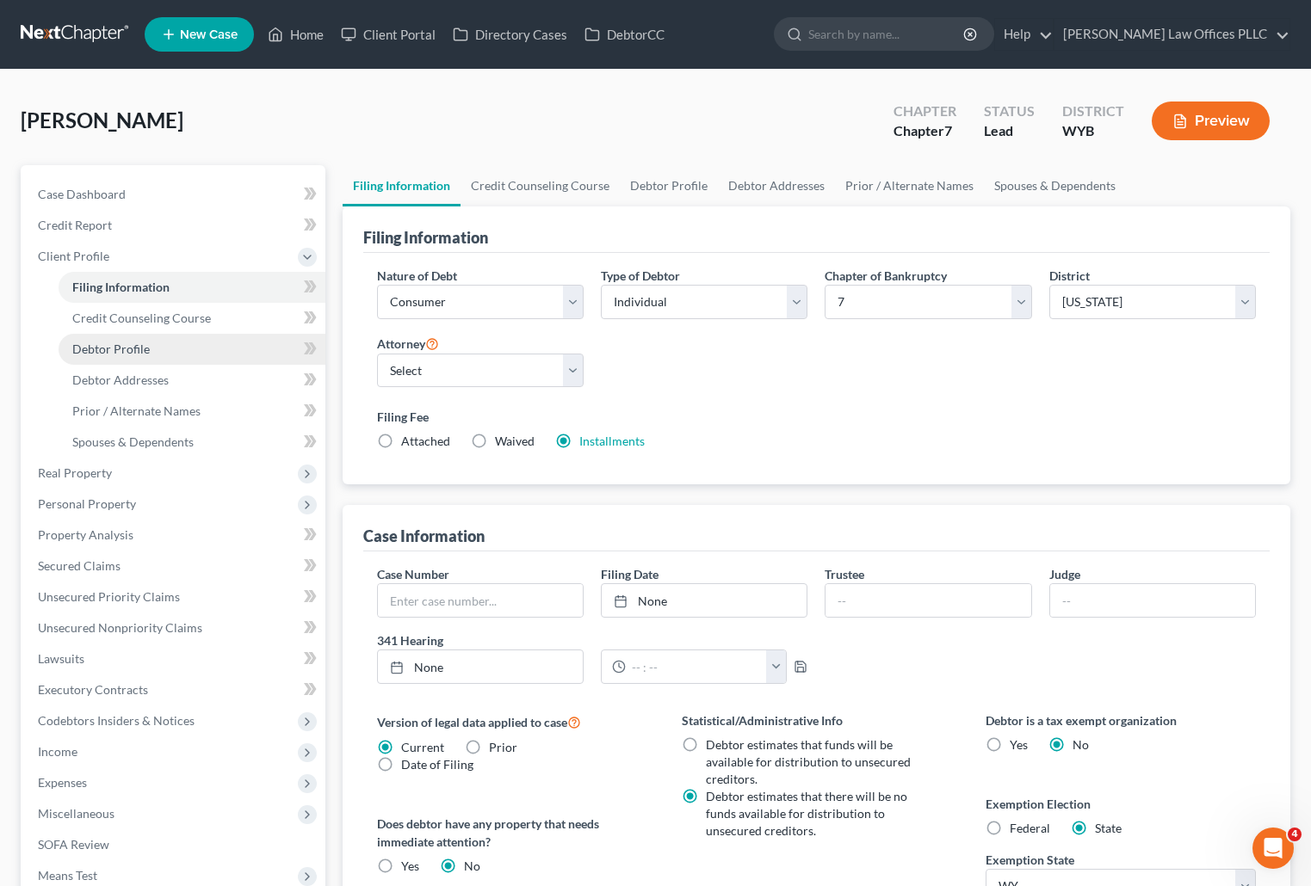
click at [127, 346] on span "Debtor Profile" at bounding box center [110, 349] width 77 height 15
select select "0"
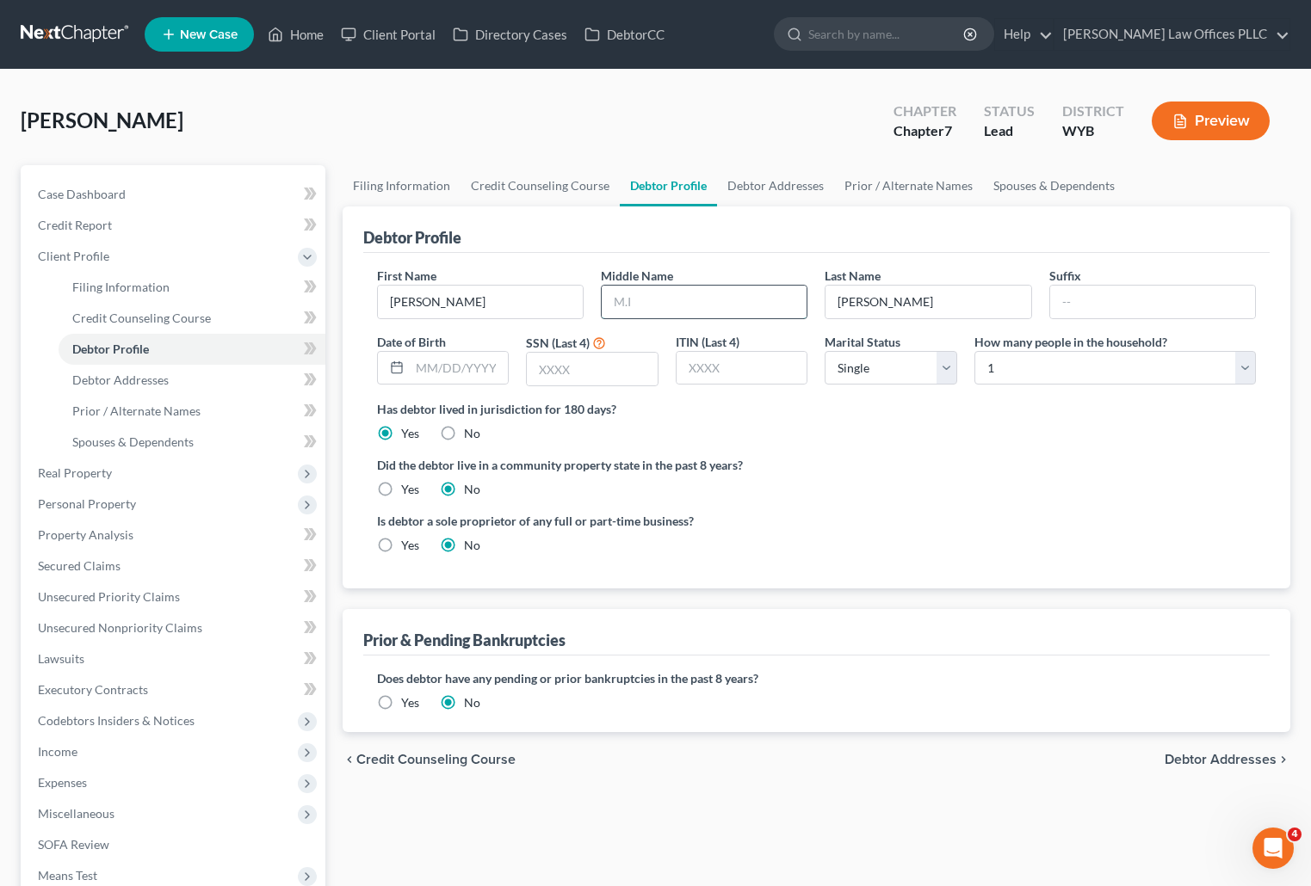
click at [620, 303] on input "text" at bounding box center [704, 302] width 205 height 33
drag, startPoint x: 318, startPoint y: 32, endPoint x: 330, endPoint y: 26, distance: 12.7
click at [318, 32] on link "Home" at bounding box center [295, 34] width 73 height 31
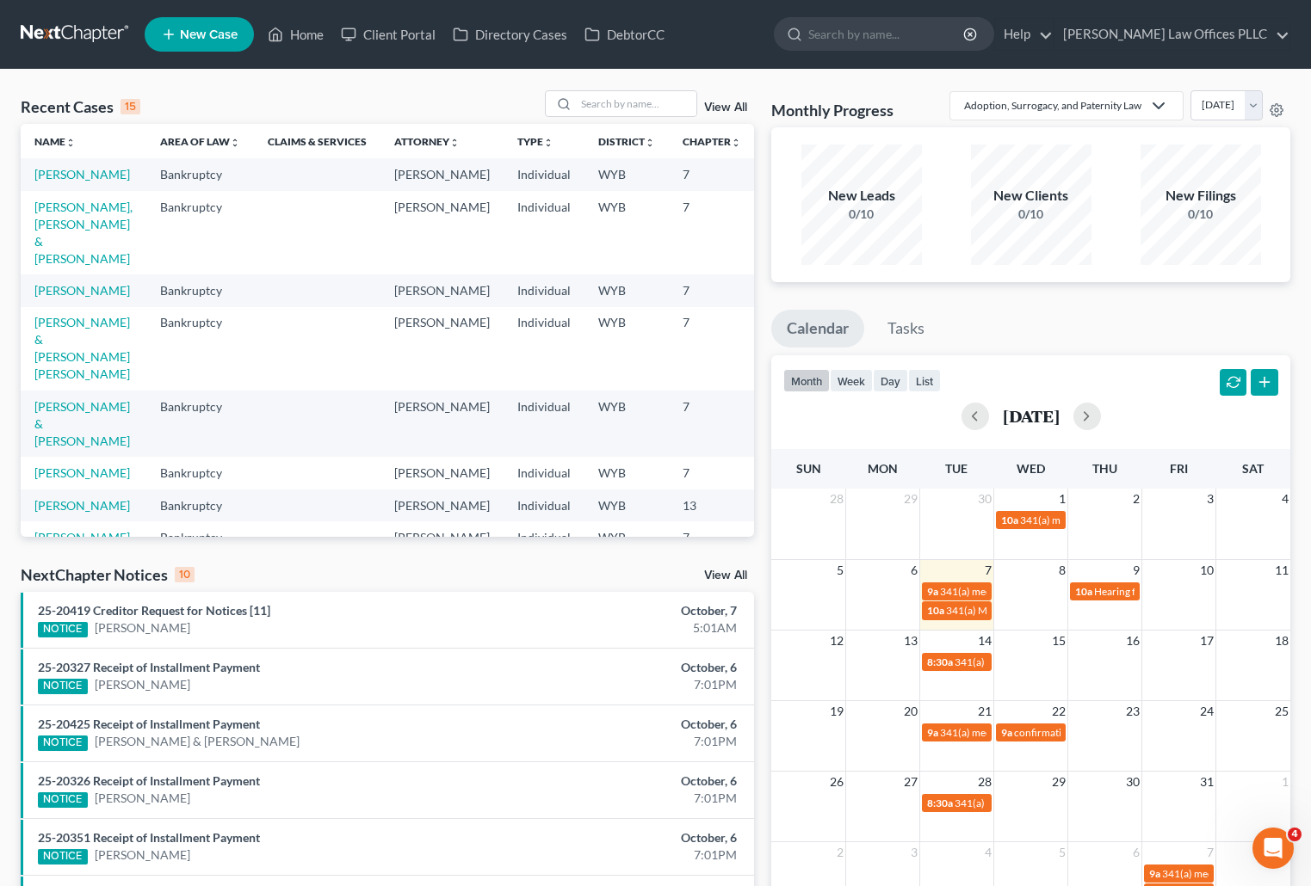
click at [1164, 323] on ul "Calendar Tasks" at bounding box center [1030, 333] width 519 height 46
click at [595, 100] on input "search" at bounding box center [636, 103] width 120 height 25
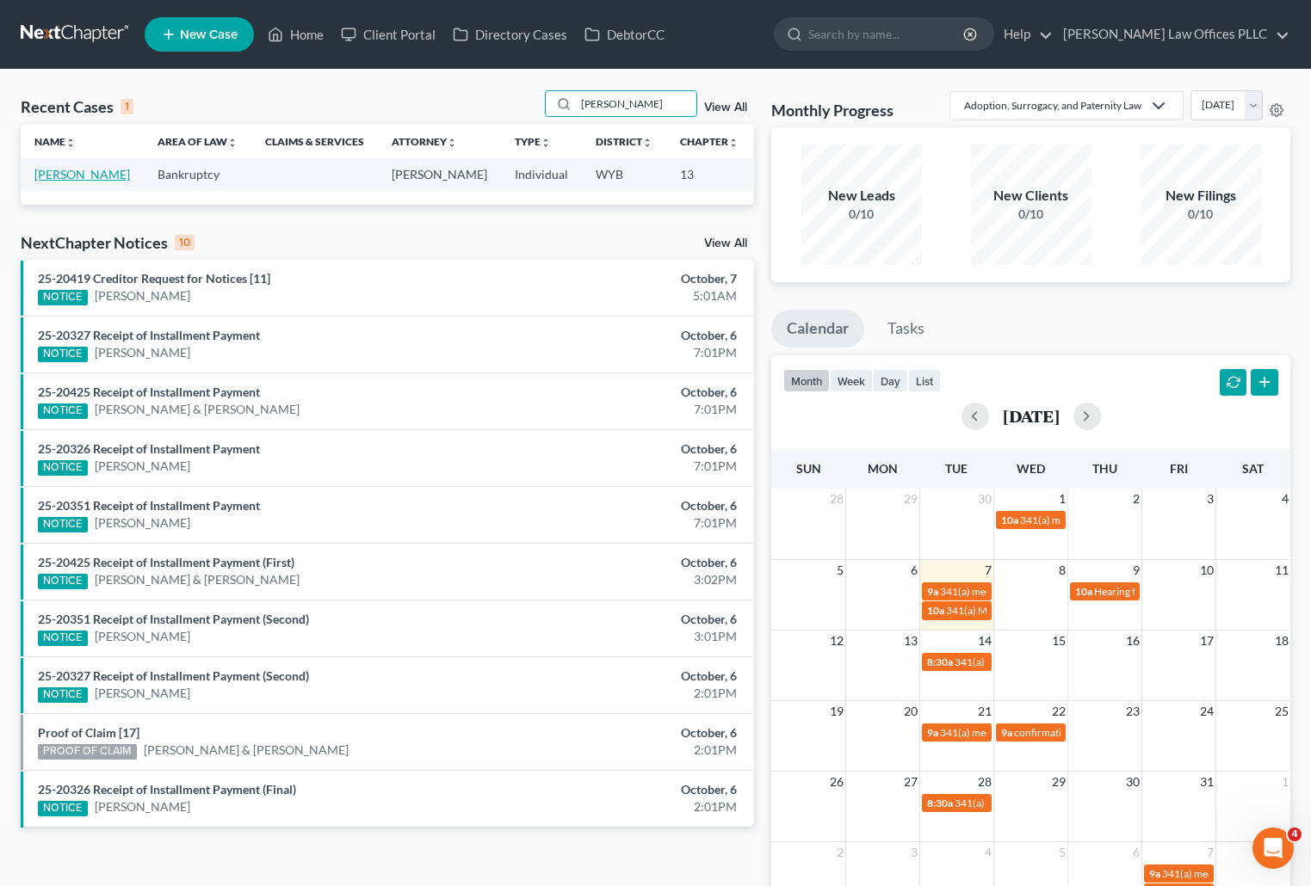
type input "Eldridge"
click at [65, 176] on link "[PERSON_NAME]" at bounding box center [82, 174] width 96 height 15
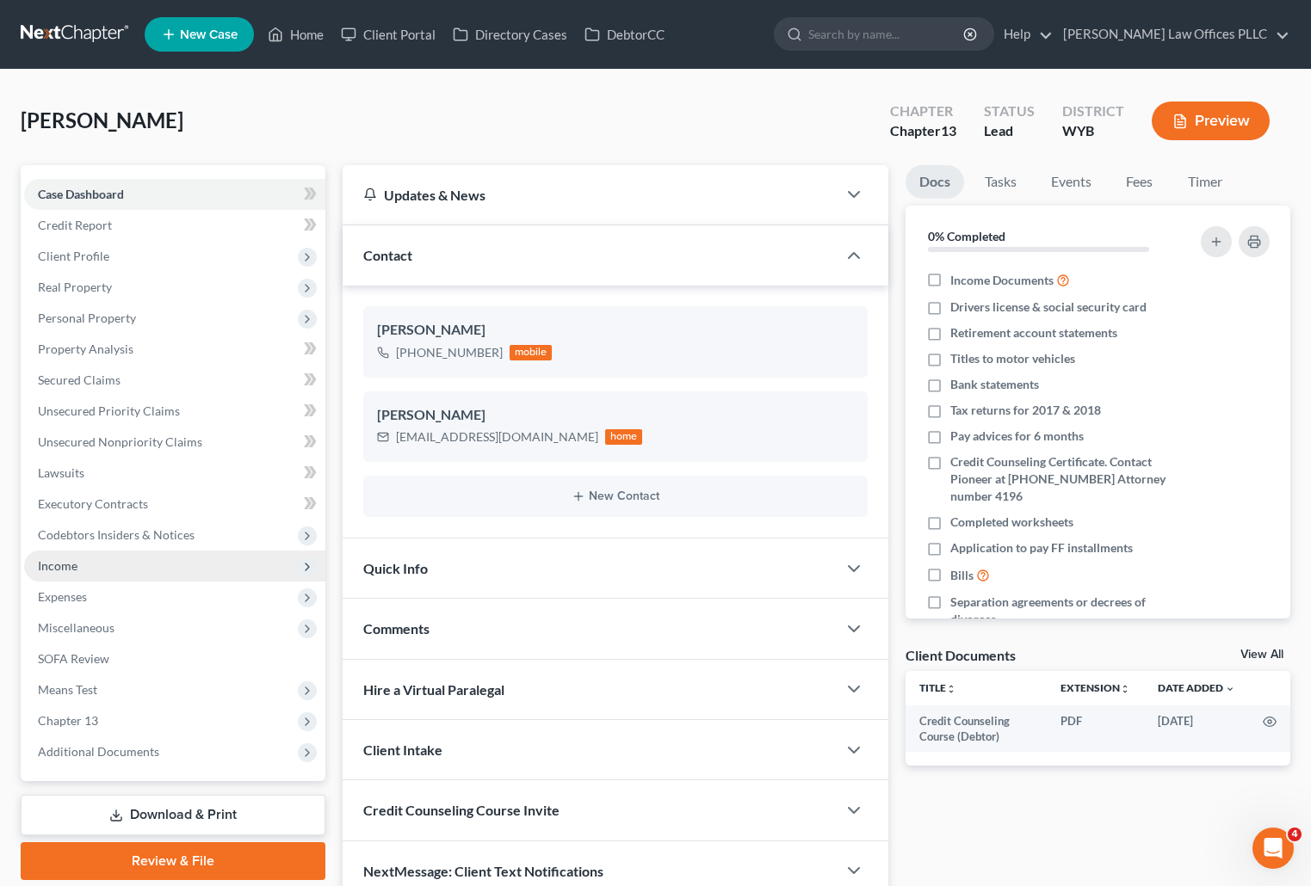
click at [59, 560] on span "Income" at bounding box center [58, 566] width 40 height 15
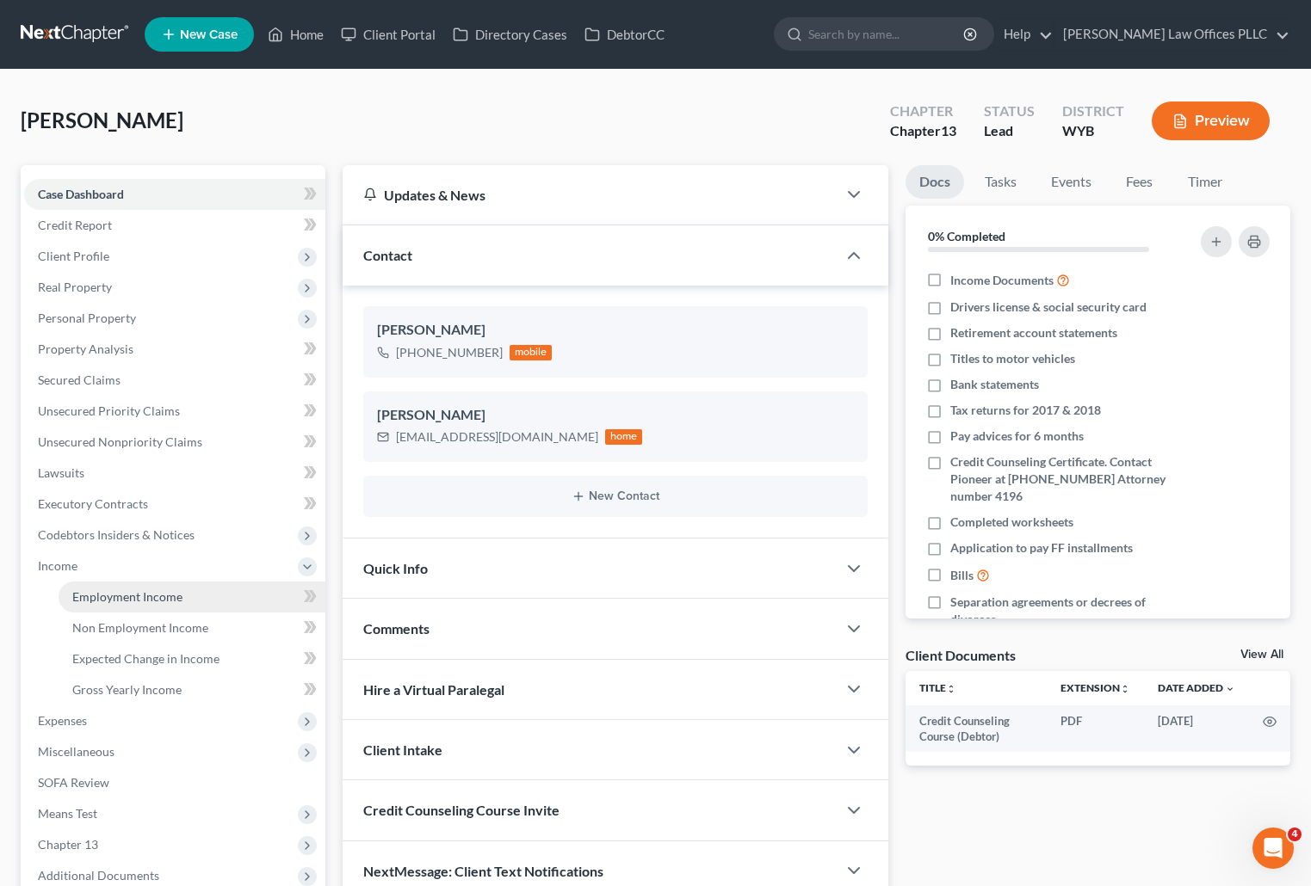
click at [139, 598] on span "Employment Income" at bounding box center [127, 597] width 110 height 15
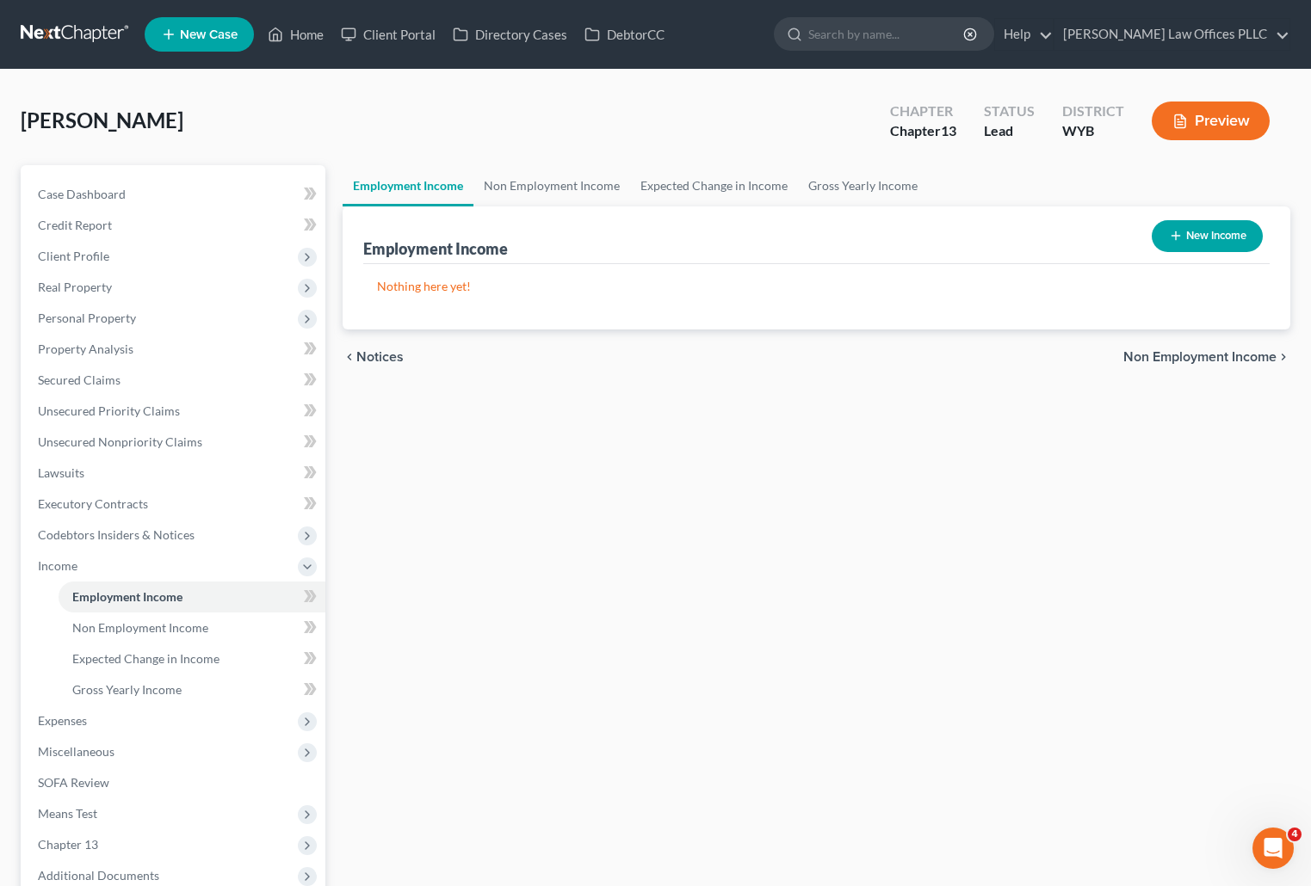
click at [1155, 494] on div "Employment Income Non Employment Income Expected Change in Income Gross Yearly …" at bounding box center [816, 584] width 965 height 839
click at [529, 182] on link "Non Employment Income" at bounding box center [551, 185] width 157 height 41
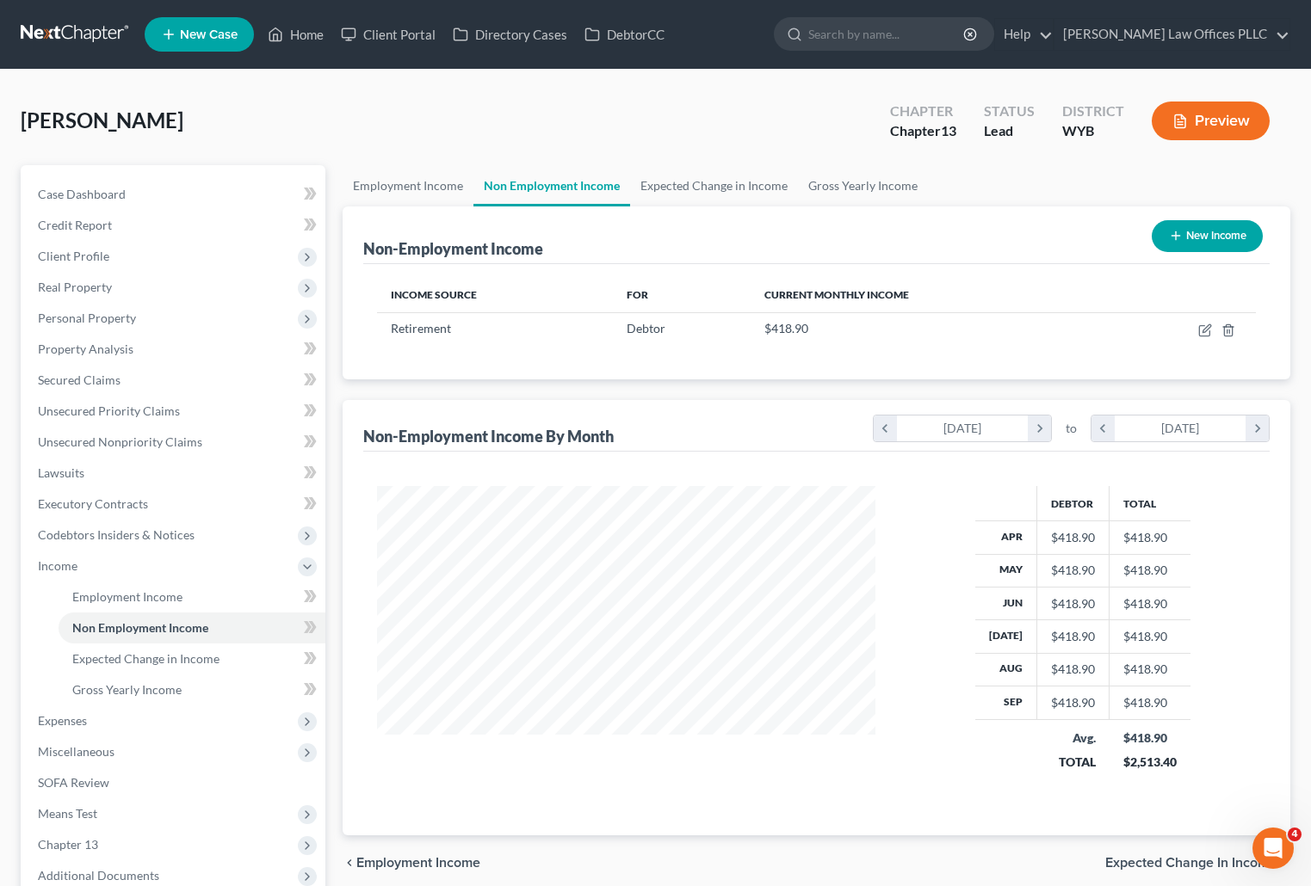
scroll to position [309, 533]
click at [1080, 238] on div "Non-Employment Income New Income" at bounding box center [816, 236] width 906 height 58
click at [1021, 178] on ul "Employment Income Non Employment Income Expected Change in Income Gross Yearly …" at bounding box center [817, 185] width 948 height 41
click at [811, 134] on div "Eldridge, Donna Upgraded Chapter Chapter 13 Status Lead District WYB Preview" at bounding box center [655, 127] width 1269 height 75
click at [117, 316] on span "Personal Property" at bounding box center [87, 318] width 98 height 15
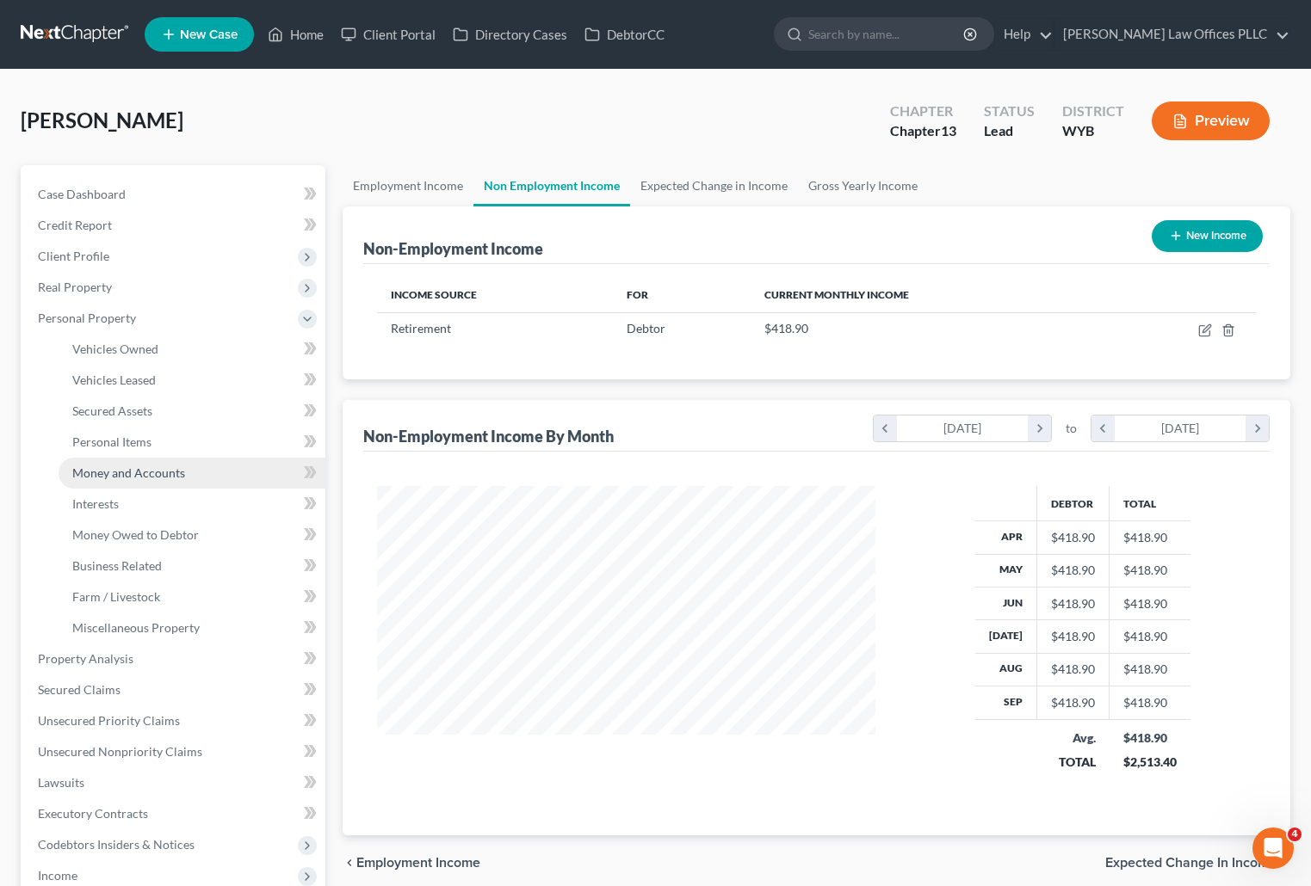
click at [188, 460] on link "Money and Accounts" at bounding box center [192, 473] width 267 height 31
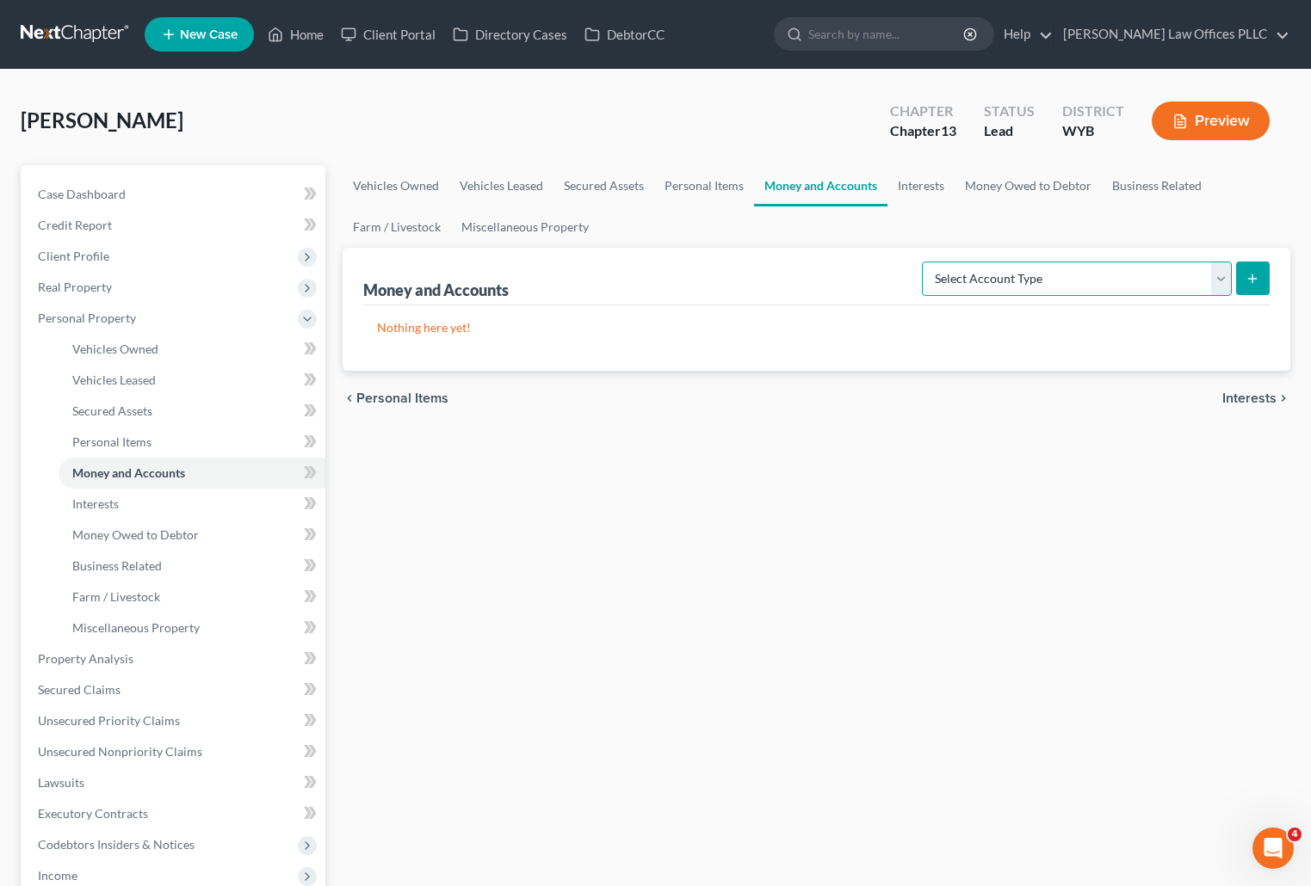
click at [1235, 273] on form "Select Account Type Brokerage Cash on Hand Certificates of Deposit Checking Acc…" at bounding box center [1096, 279] width 348 height 35
select select "checking"
click at [925, 262] on select "Select Account Type Brokerage Cash on Hand Certificates of Deposit Checking Acc…" at bounding box center [1077, 279] width 310 height 34
click at [1256, 275] on icon "submit" at bounding box center [1252, 279] width 14 height 14
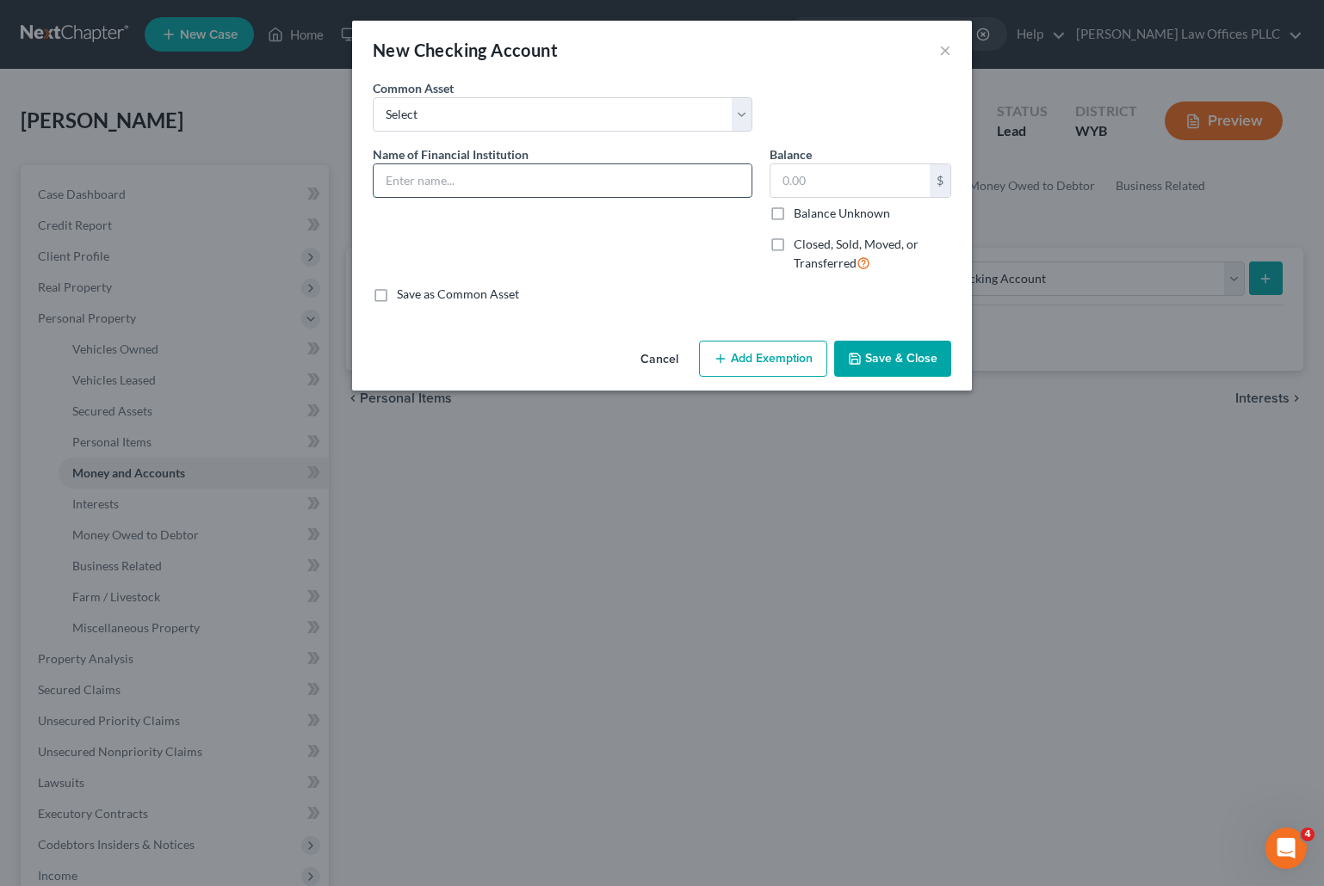
click at [414, 182] on input "text" at bounding box center [562, 180] width 378 height 33
type input "ENT Credit Union"
click at [793, 246] on label "Closed, Sold, Moved, or Transferred" at bounding box center [871, 254] width 157 height 37
click at [800, 246] on input "Closed, Sold, Moved, or Transferred" at bounding box center [805, 241] width 11 height 11
checkbox input "true"
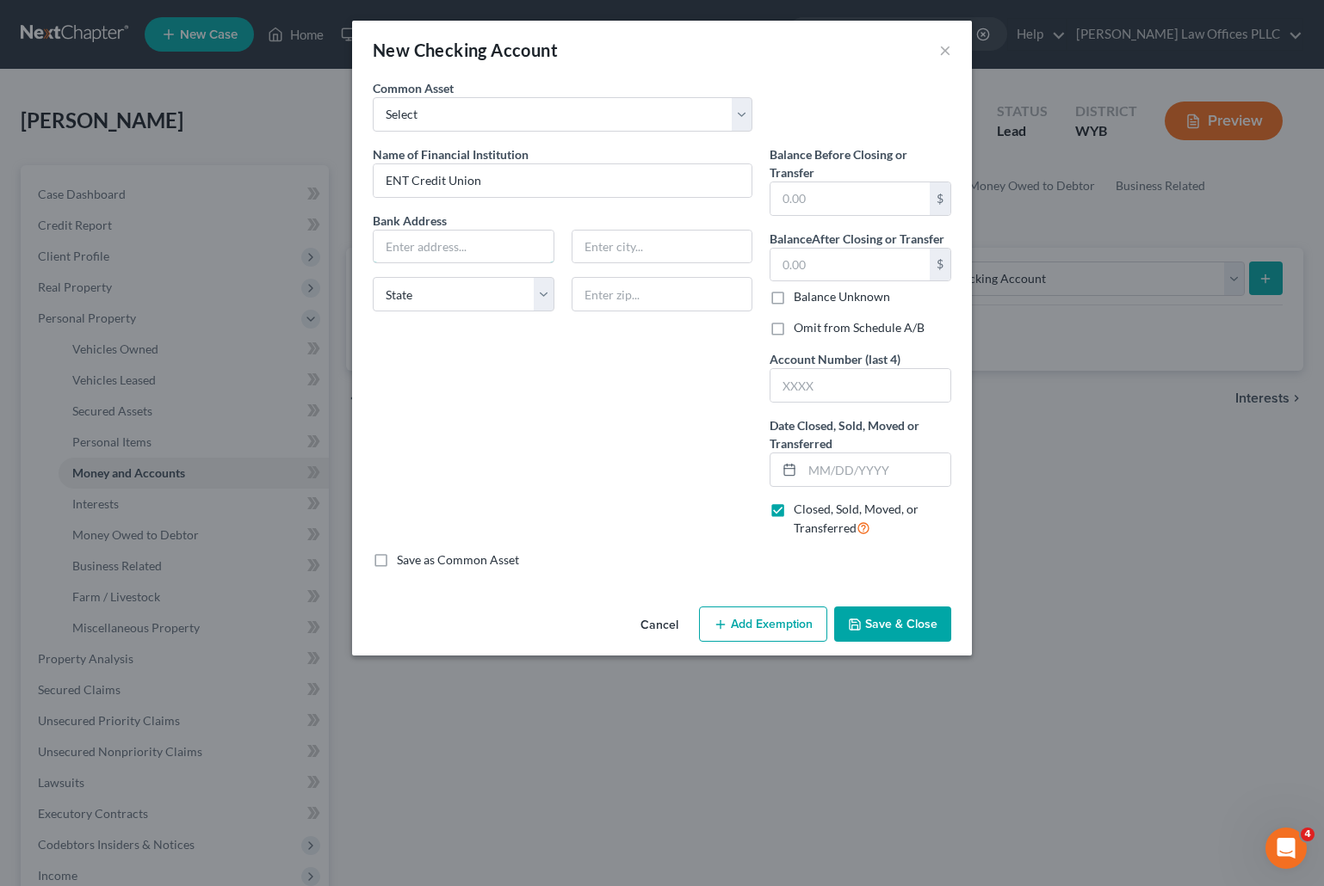
drag, startPoint x: 425, startPoint y: 243, endPoint x: 441, endPoint y: 224, distance: 25.0
click at [429, 242] on input "text" at bounding box center [463, 247] width 180 height 33
type input "POB 15819"
type input "Colorado Springs"
click at [440, 302] on select "State AL AK AR AZ CA CO CT DE DC FL GA GU HI ID IL IN IA KS KY LA ME MD MA MI M…" at bounding box center [464, 294] width 182 height 34
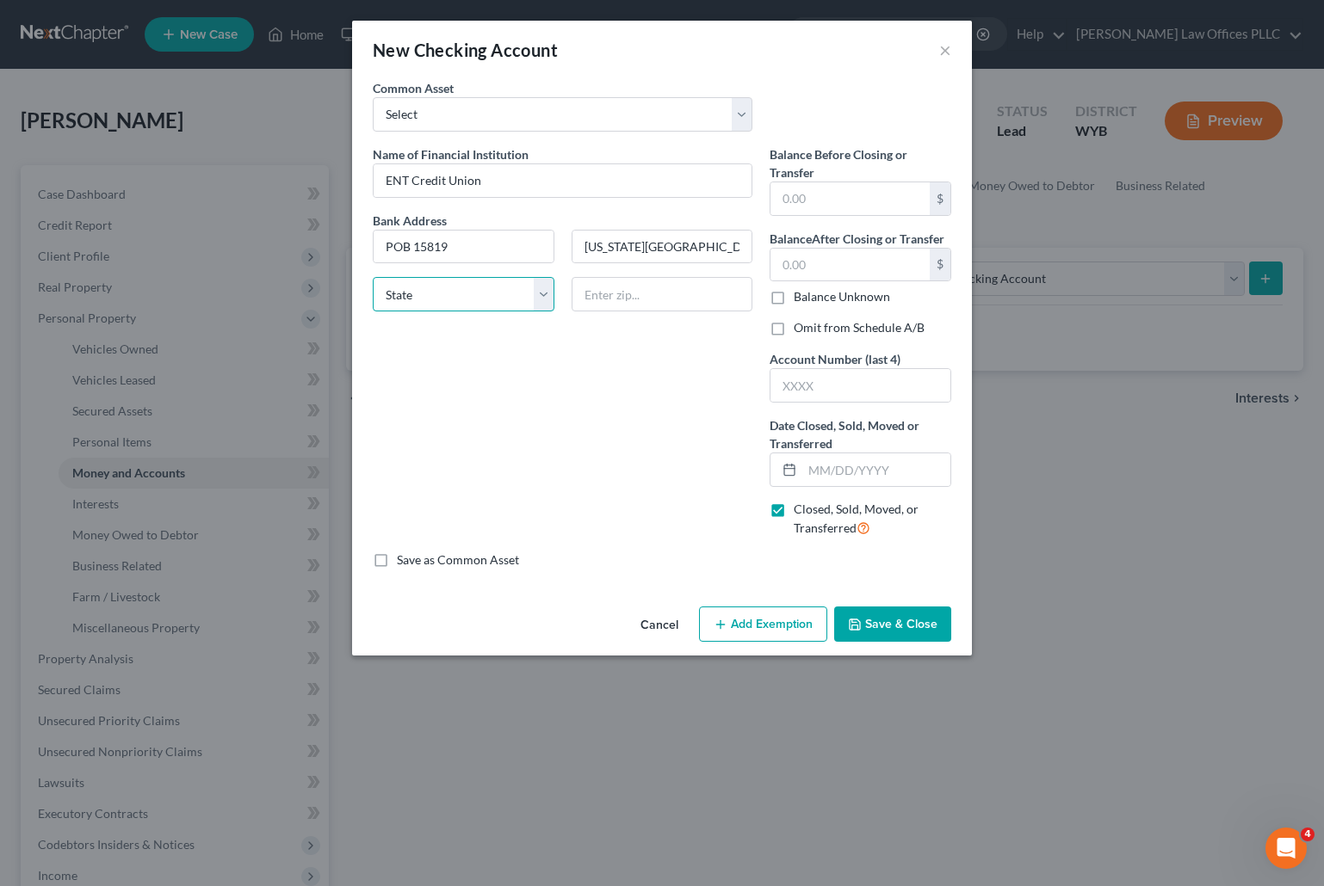
select select "5"
click at [373, 277] on select "State AL AK AR AZ CA CO CT DE DC FL GA GU HI ID IL IN IA KS KY LA ME MD MA MI M…" at bounding box center [464, 294] width 182 height 34
drag, startPoint x: 733, startPoint y: 509, endPoint x: 734, endPoint y: 479, distance: 30.1
click at [733, 509] on div "Name of Financial Institution * ENT Credit Union Bank Address POB 15819 Colorad…" at bounding box center [562, 348] width 397 height 406
click at [628, 298] on input "text" at bounding box center [662, 294] width 182 height 34
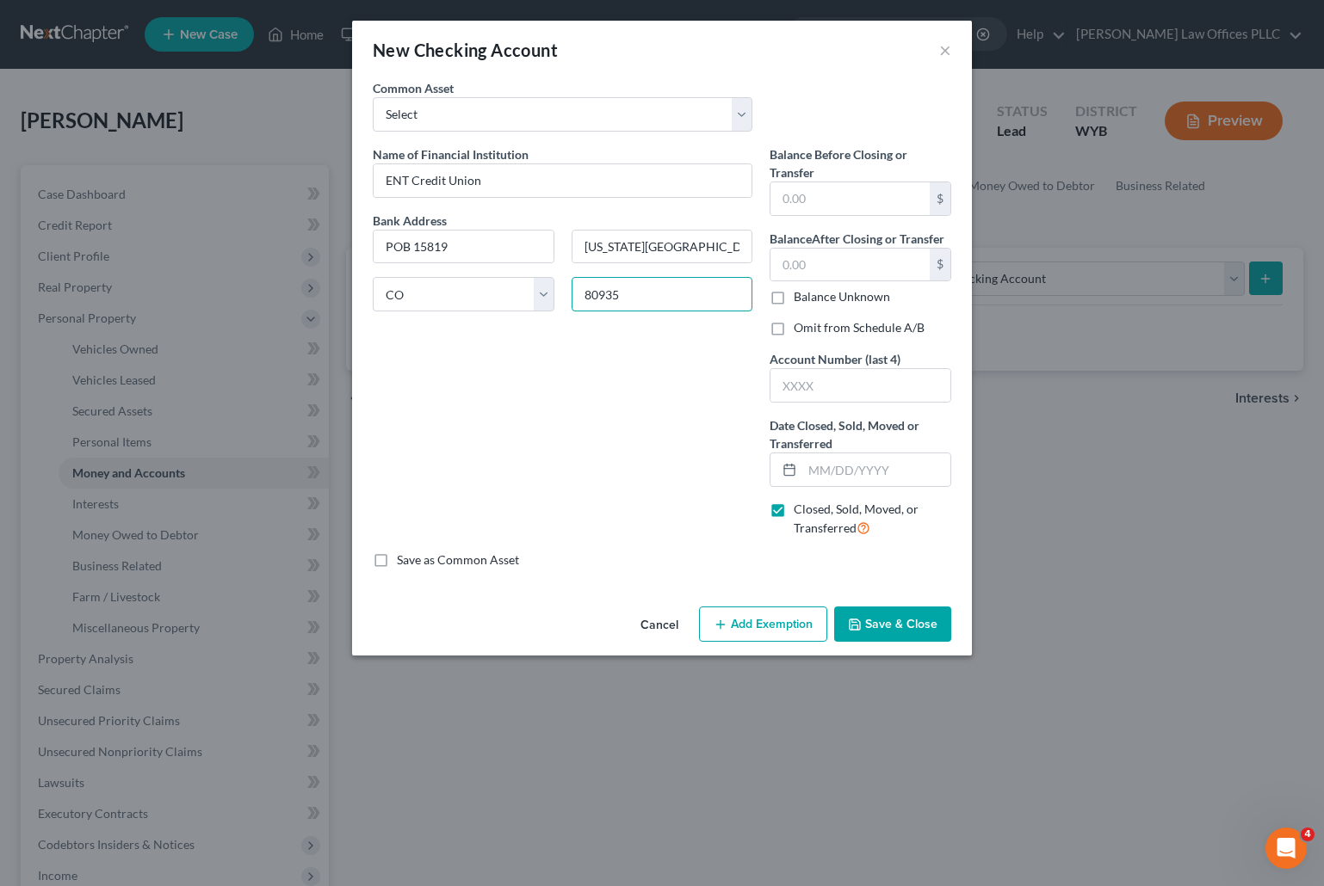
type input "80935"
click at [795, 380] on input "text" at bounding box center [860, 385] width 180 height 33
type input "563."
click at [810, 468] on input "text" at bounding box center [876, 470] width 148 height 33
type input "08/25/2025"
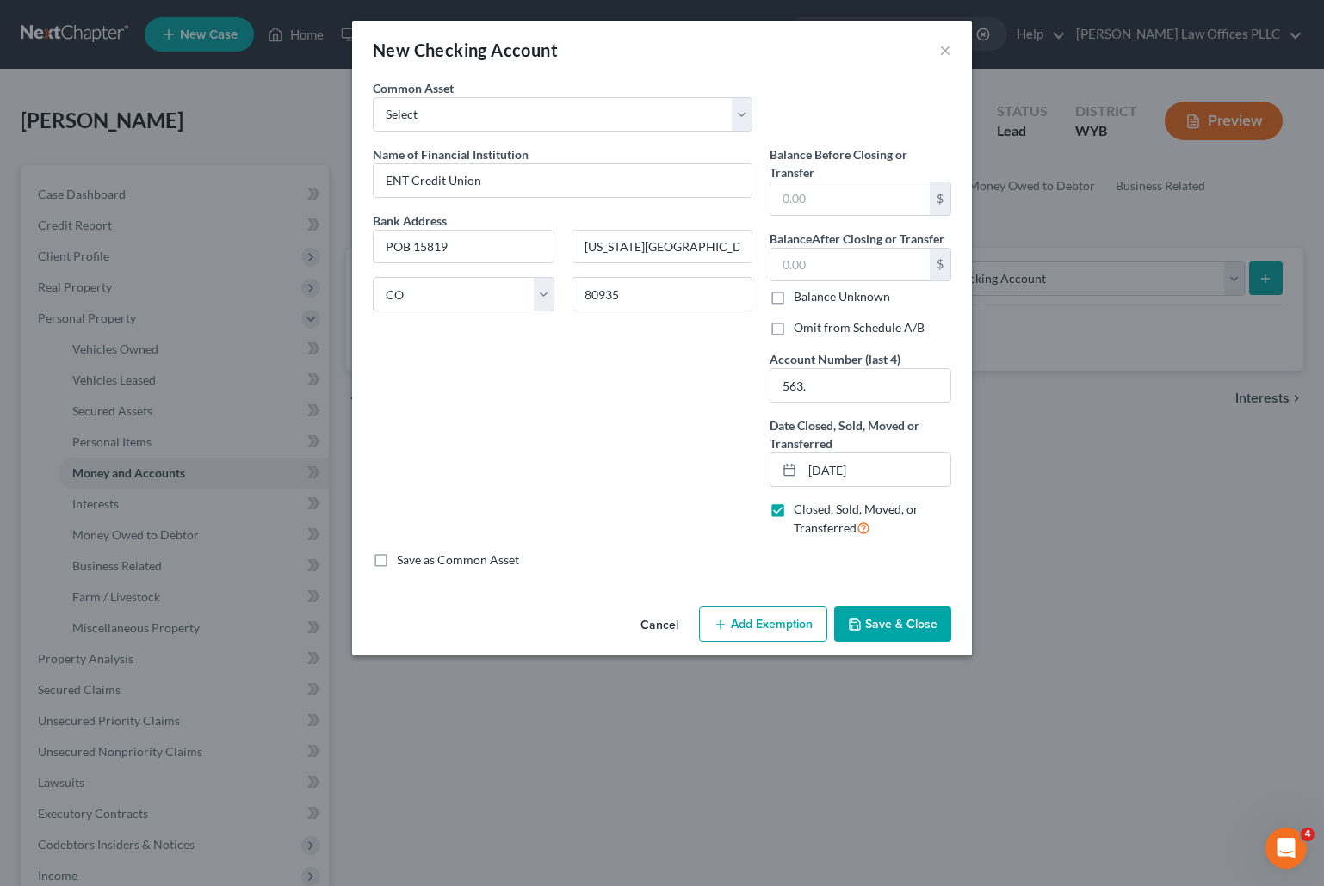
click at [793, 299] on label "Balance Unknown" at bounding box center [841, 296] width 96 height 17
click at [800, 299] on input "Balance Unknown" at bounding box center [805, 293] width 11 height 11
checkbox input "true"
type input "0.00"
click at [813, 383] on input "563." at bounding box center [860, 385] width 180 height 33
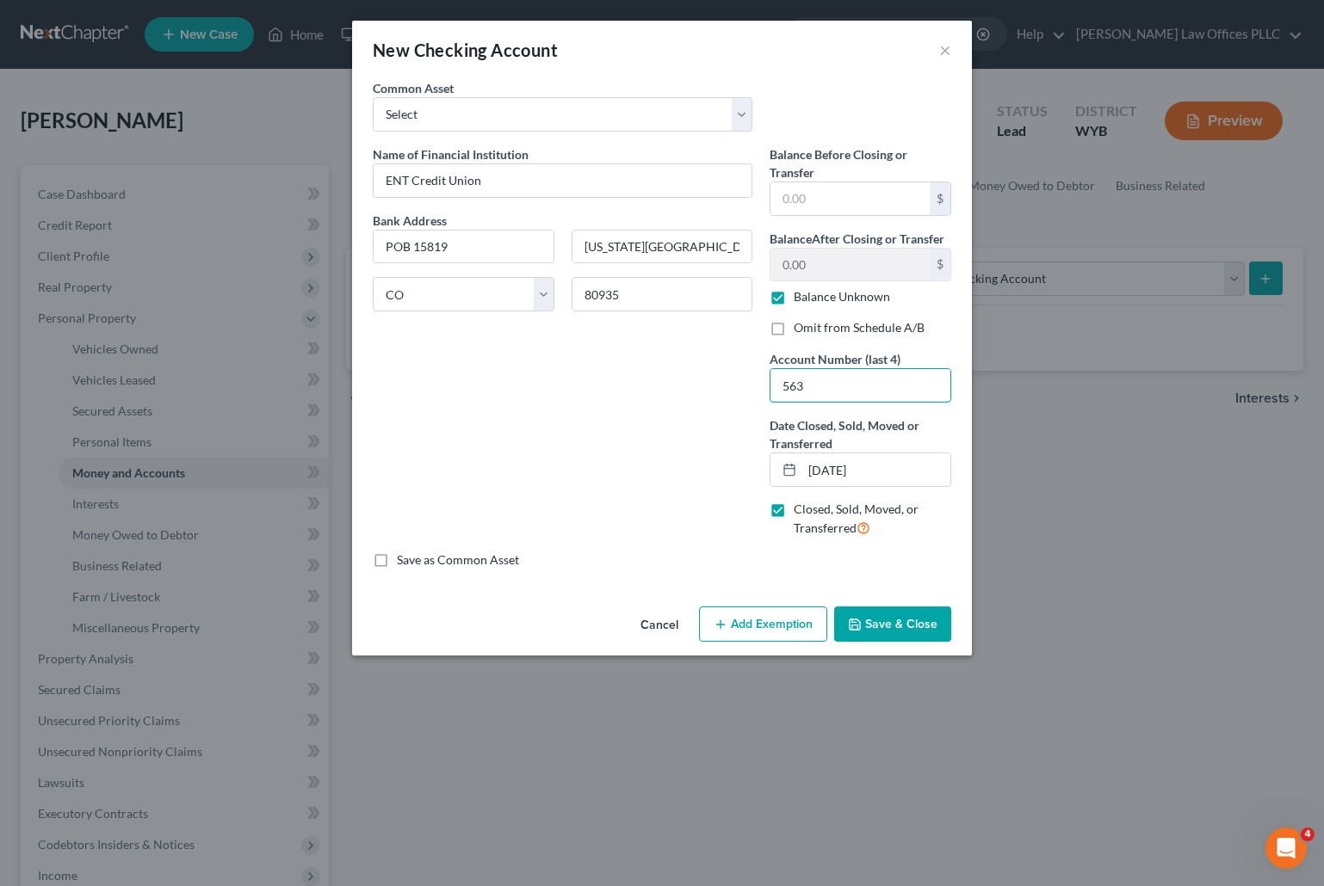
type input "563"
drag, startPoint x: 903, startPoint y: 619, endPoint x: 830, endPoint y: 636, distance: 75.1
click at [904, 619] on button "Save & Close" at bounding box center [892, 625] width 117 height 36
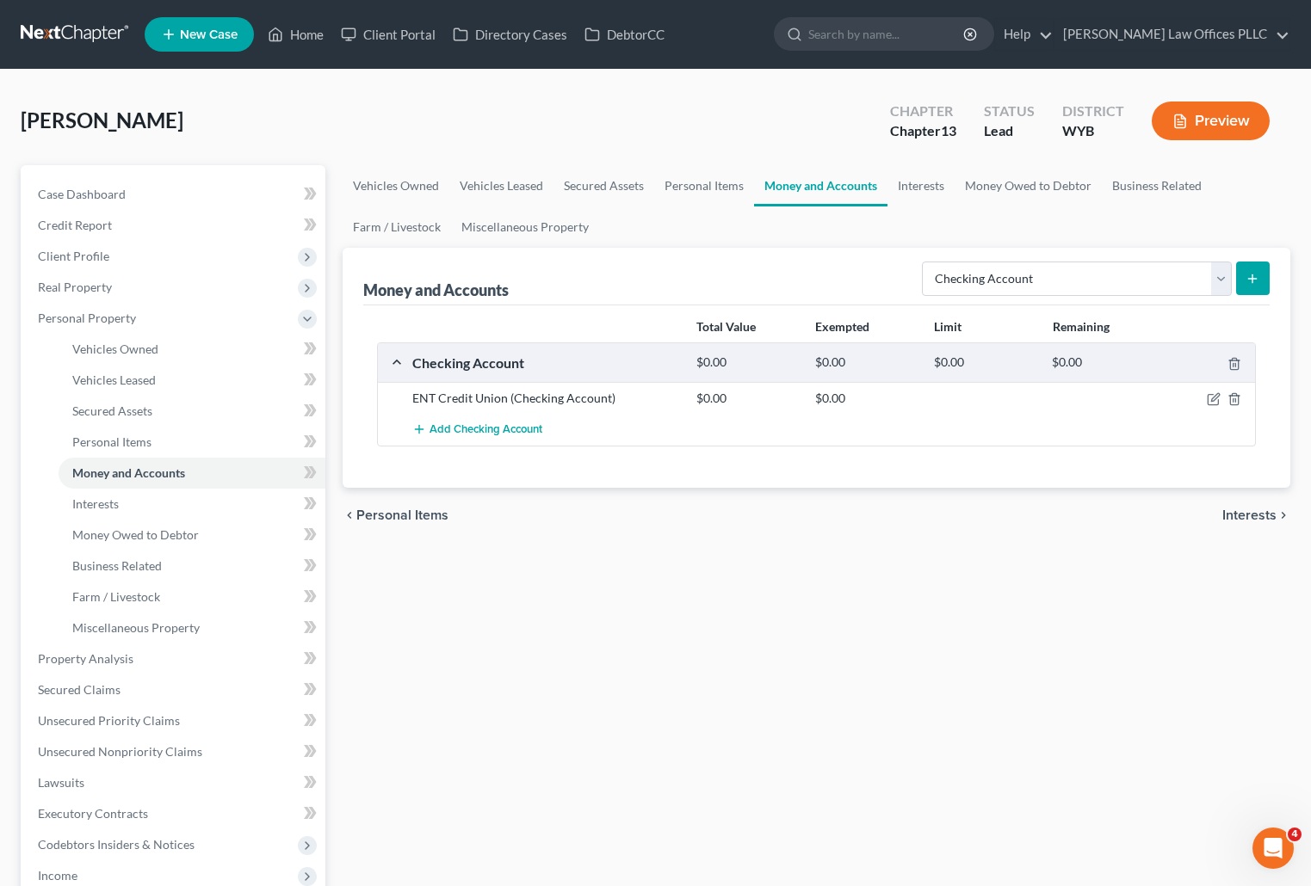
click at [938, 645] on div "Vehicles Owned Vehicles Leased Secured Assets Personal Items Money and Accounts…" at bounding box center [816, 677] width 965 height 1025
click at [178, 748] on span "Unsecured Nonpriority Claims" at bounding box center [120, 751] width 164 height 15
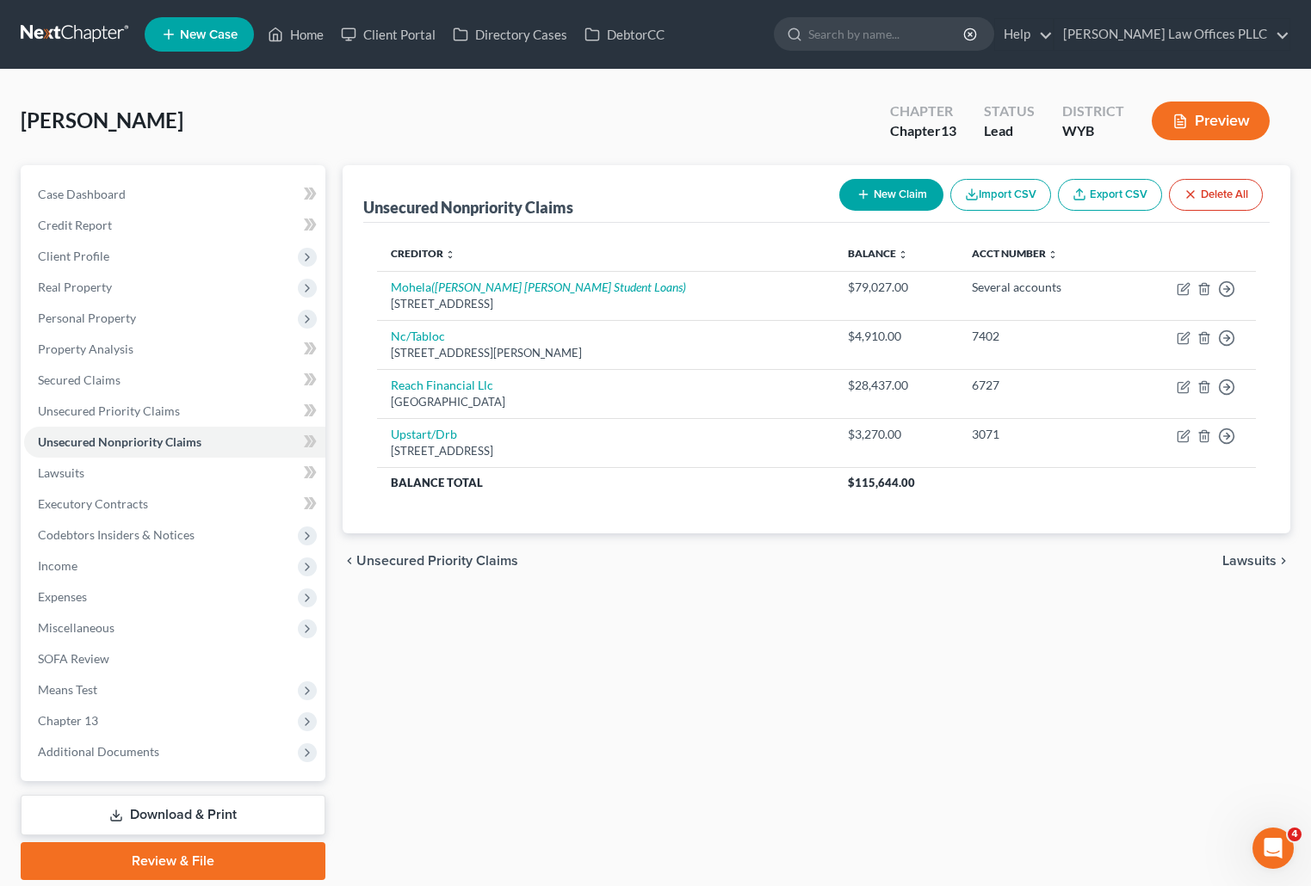
click at [892, 189] on button "New Claim" at bounding box center [891, 195] width 104 height 32
select select "0"
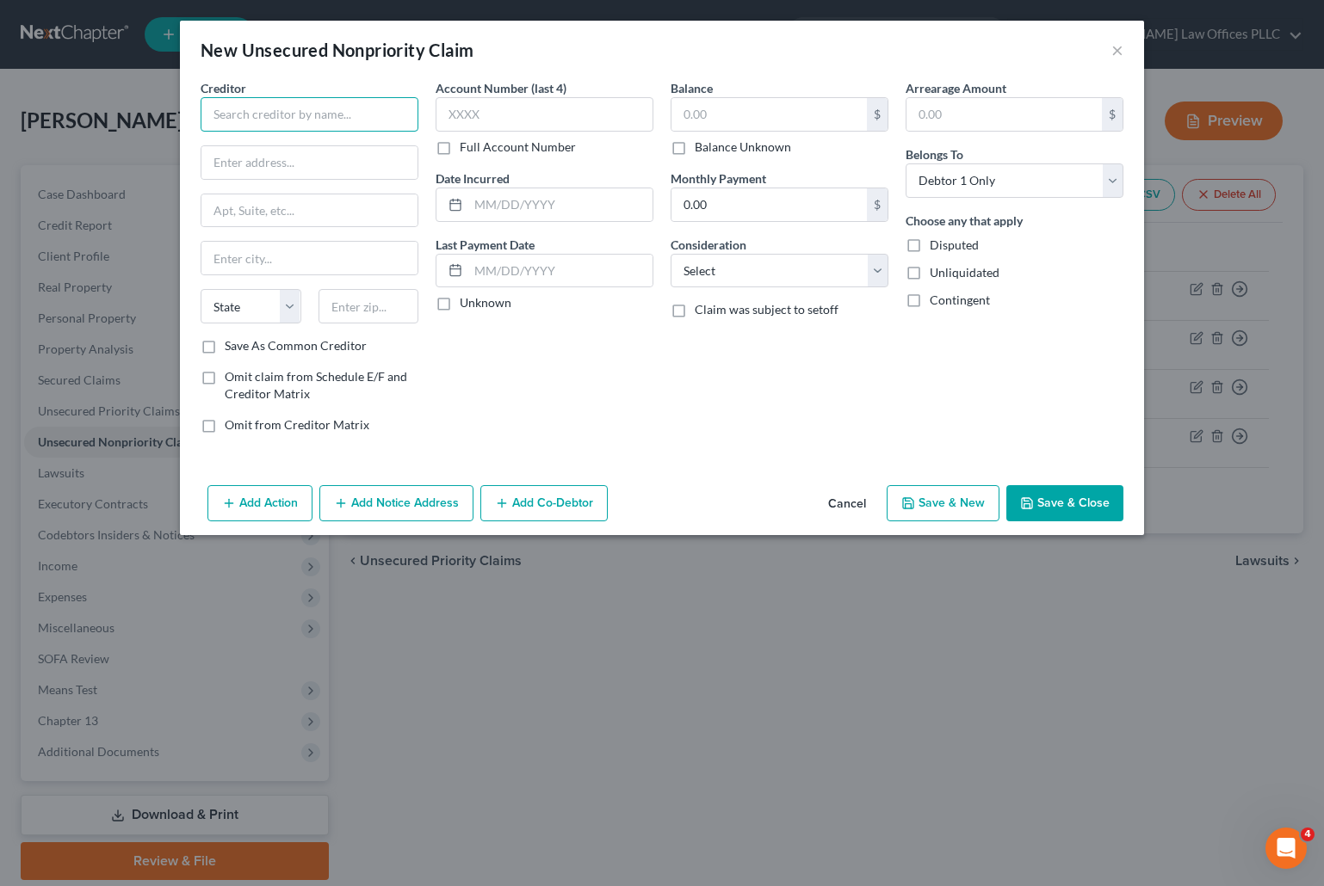
click at [247, 115] on input "text" at bounding box center [310, 114] width 218 height 34
type input "USA Cash"
click at [694, 112] on input "text" at bounding box center [768, 114] width 195 height 33
type input "1,500.00"
click at [1062, 500] on button "Save & Close" at bounding box center [1064, 503] width 117 height 36
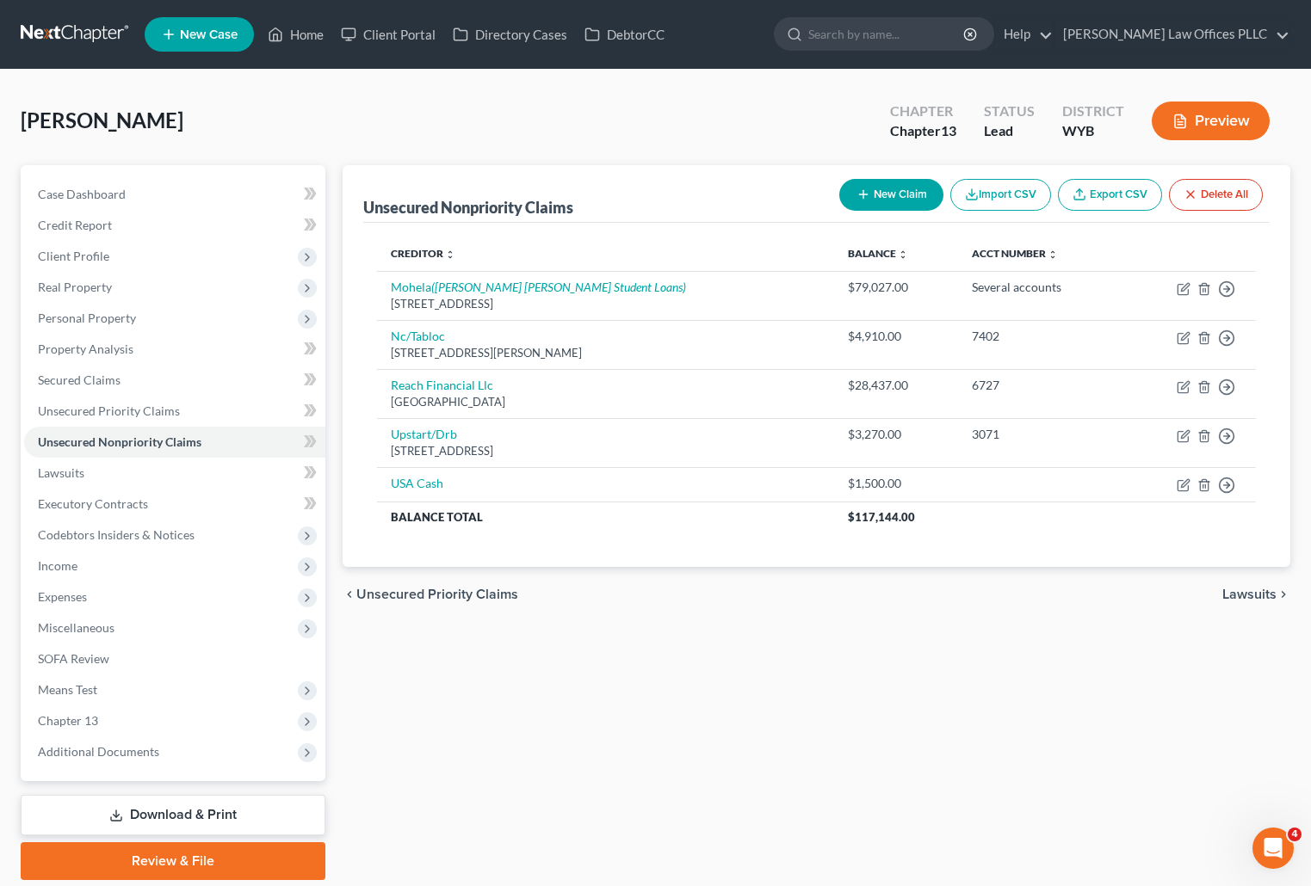
click at [569, 787] on div "Unsecured Nonpriority Claims New Claim Import CSV Export CSV Delete All Credito…" at bounding box center [816, 522] width 965 height 715
click at [303, 29] on link "Home" at bounding box center [295, 34] width 73 height 31
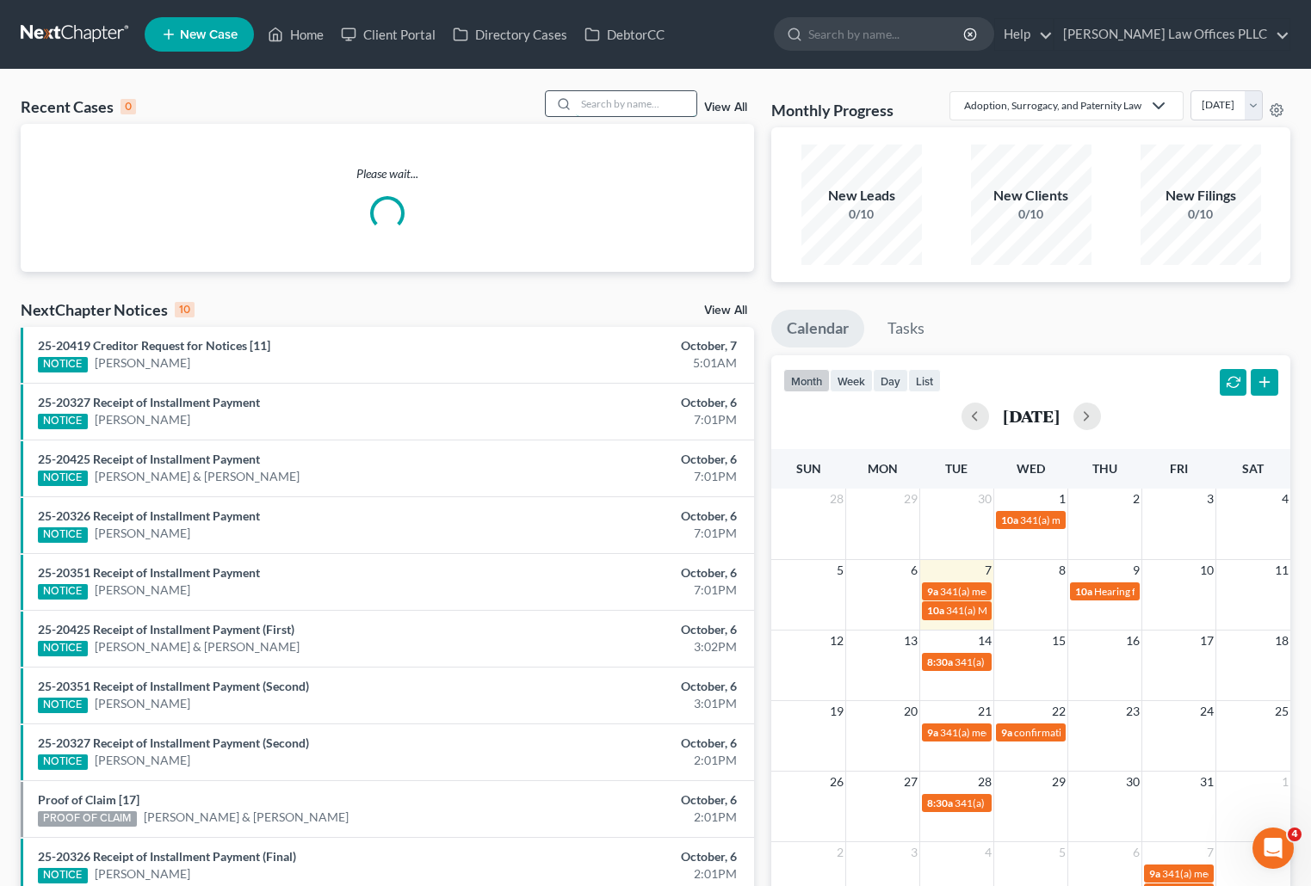
click at [599, 105] on input "search" at bounding box center [636, 103] width 120 height 25
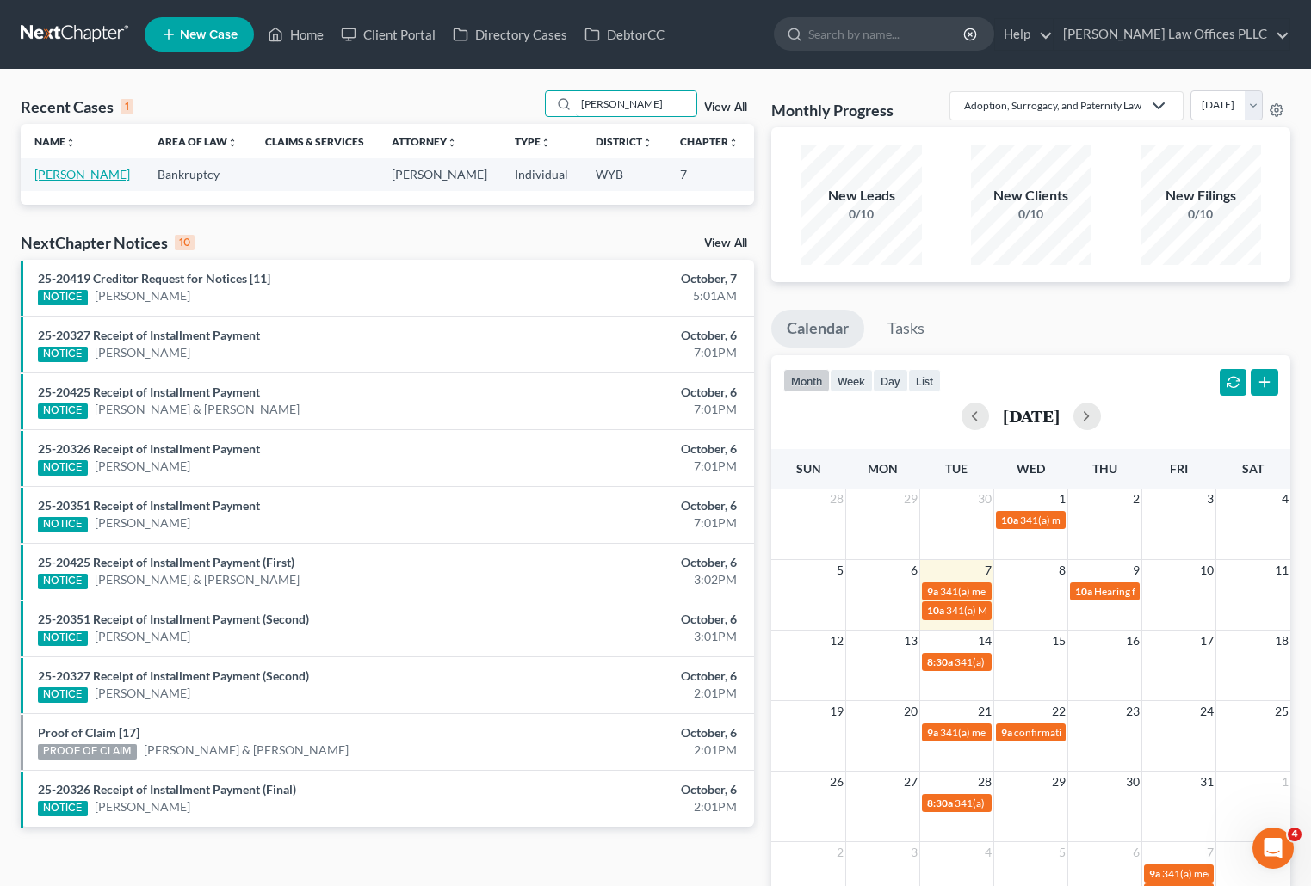
type input "Dietman"
click at [69, 173] on link "[PERSON_NAME]" at bounding box center [82, 174] width 96 height 15
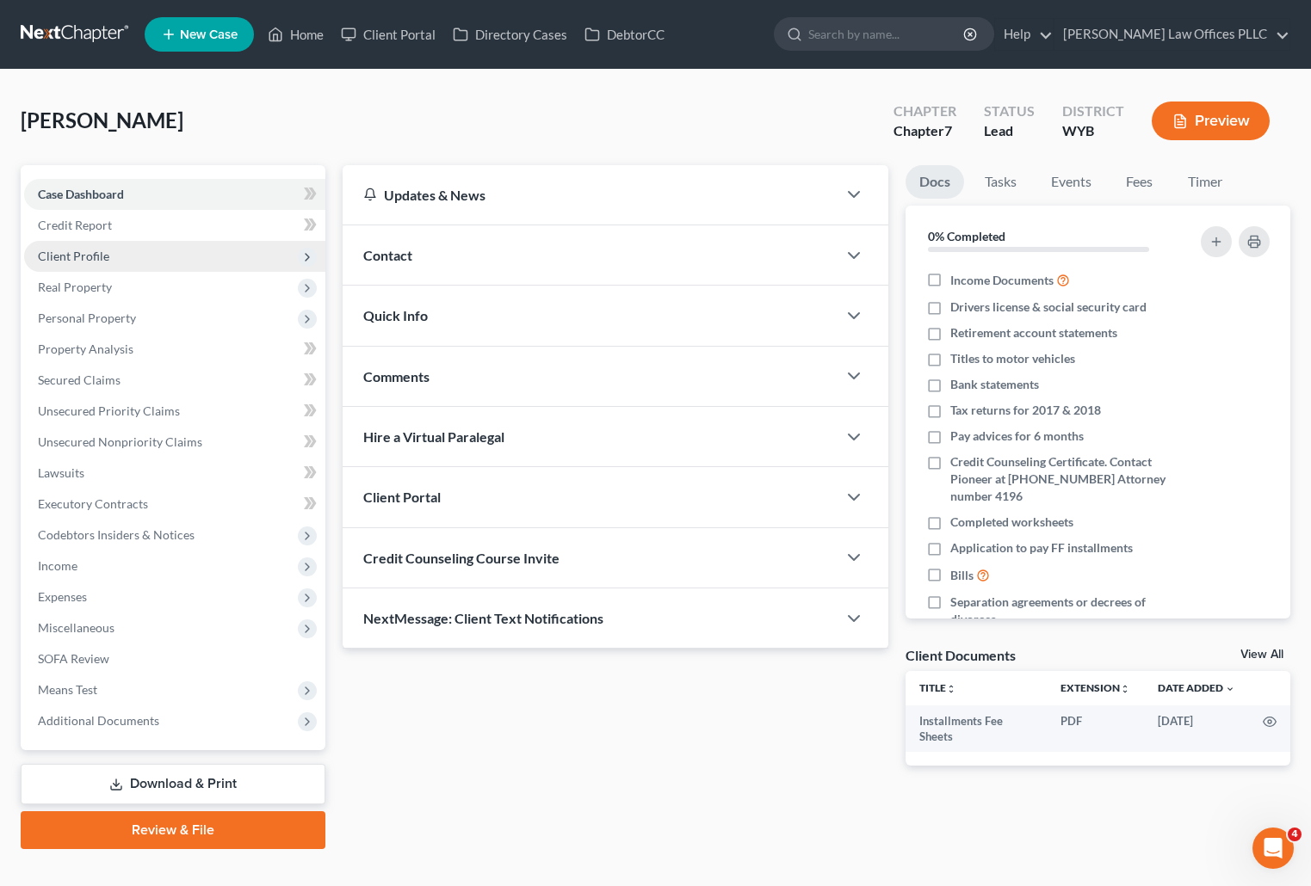
click at [85, 253] on span "Client Profile" at bounding box center [73, 256] width 71 height 15
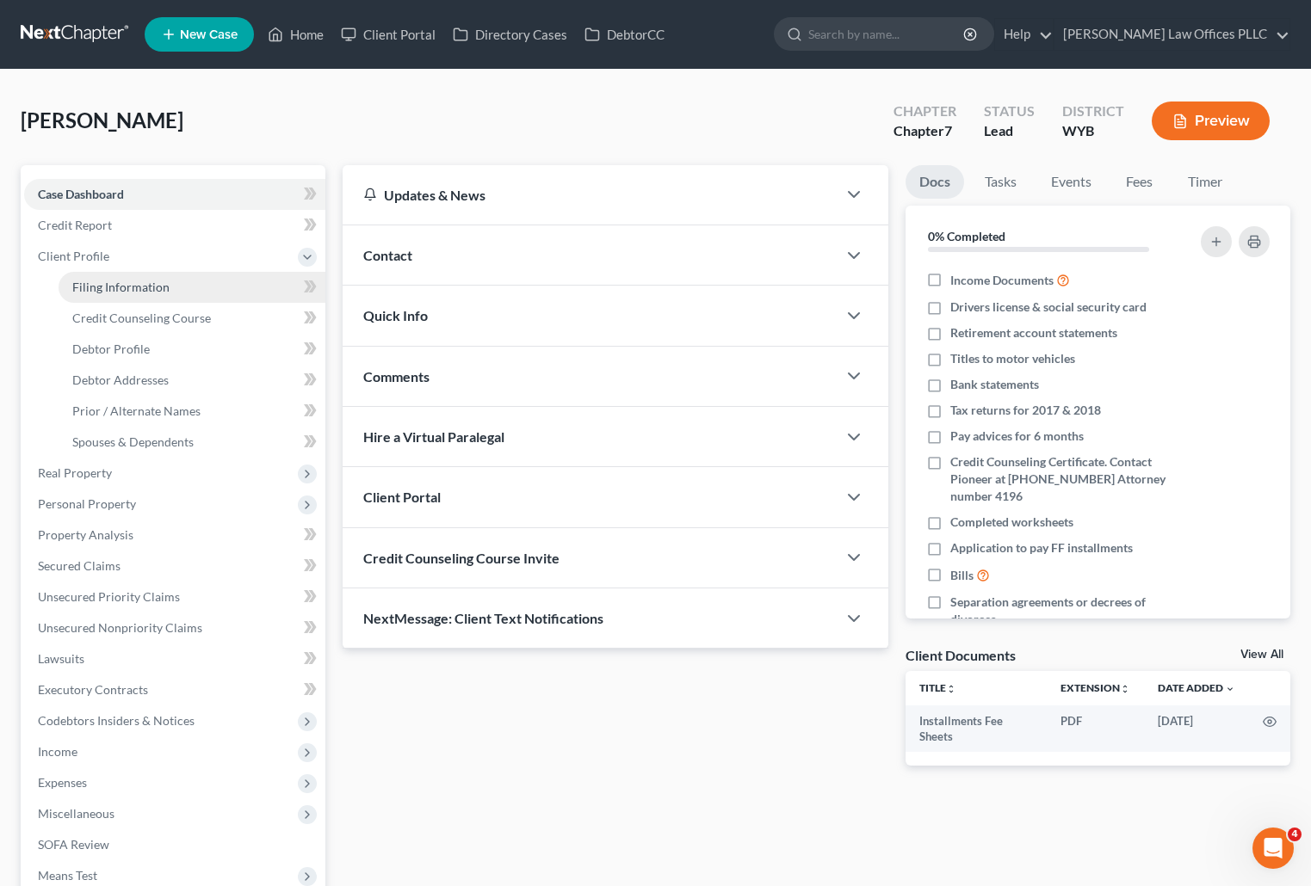
click at [102, 287] on span "Filing Information" at bounding box center [120, 287] width 97 height 15
select select "1"
select select "0"
select select "92"
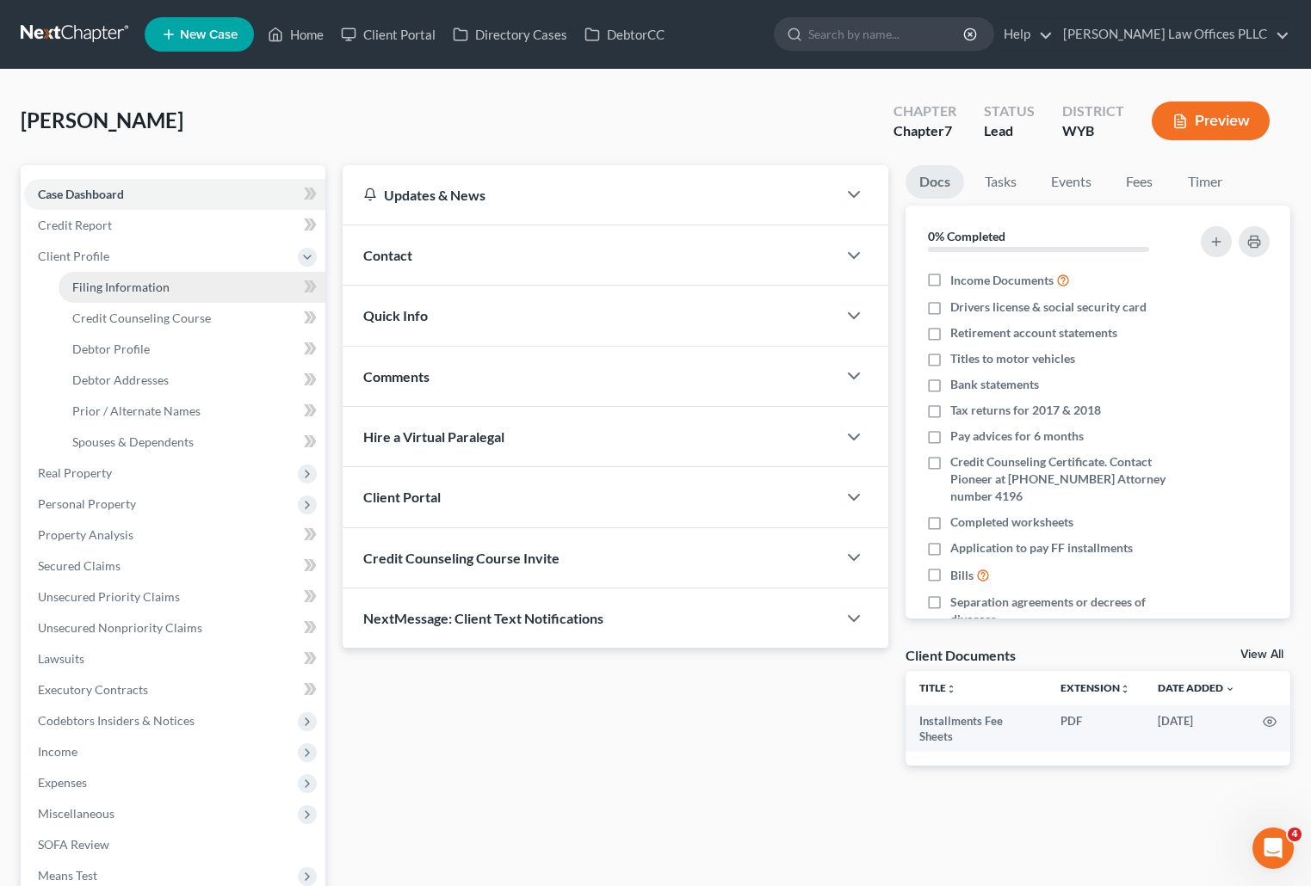
select select "1"
select select "53"
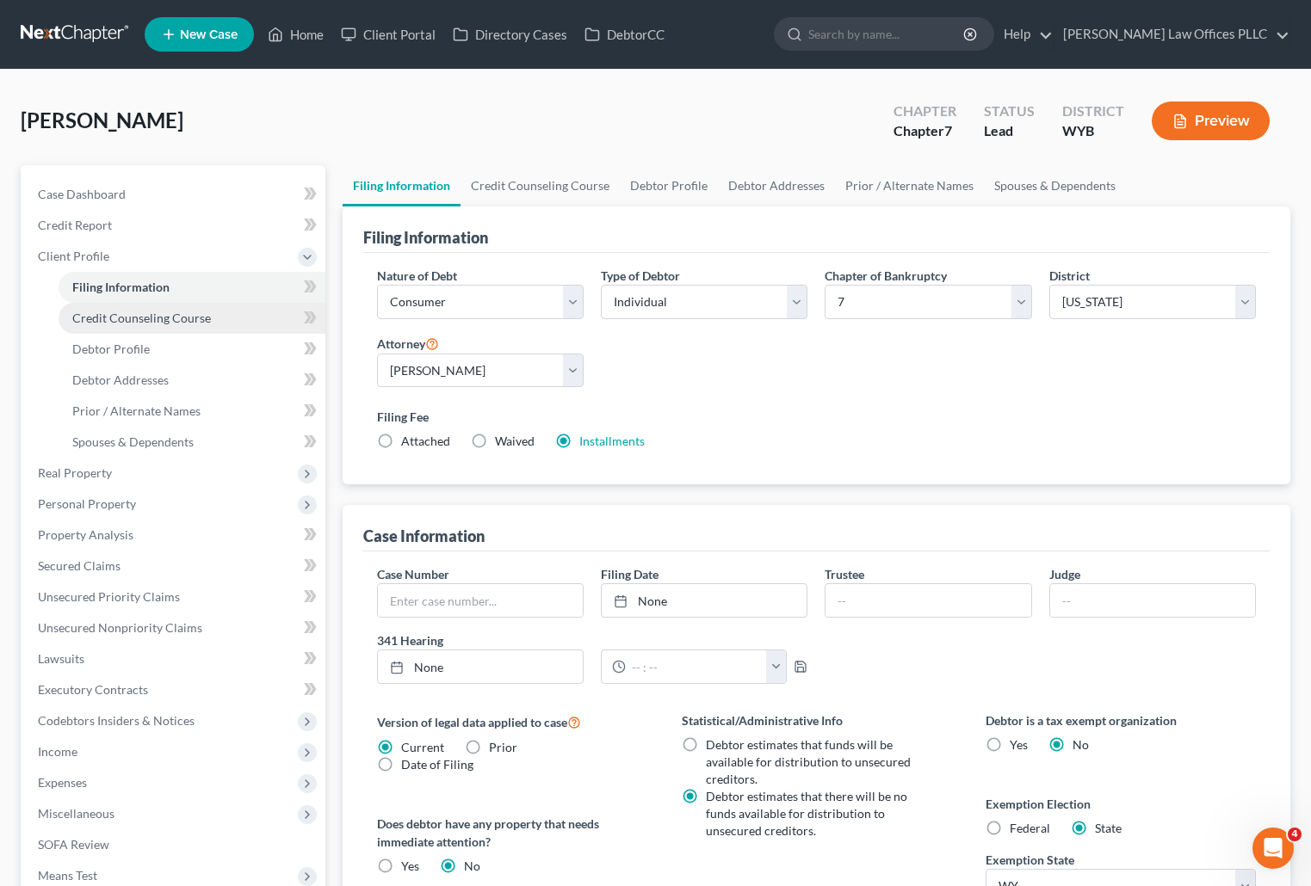
click at [126, 318] on span "Credit Counseling Course" at bounding box center [141, 318] width 139 height 15
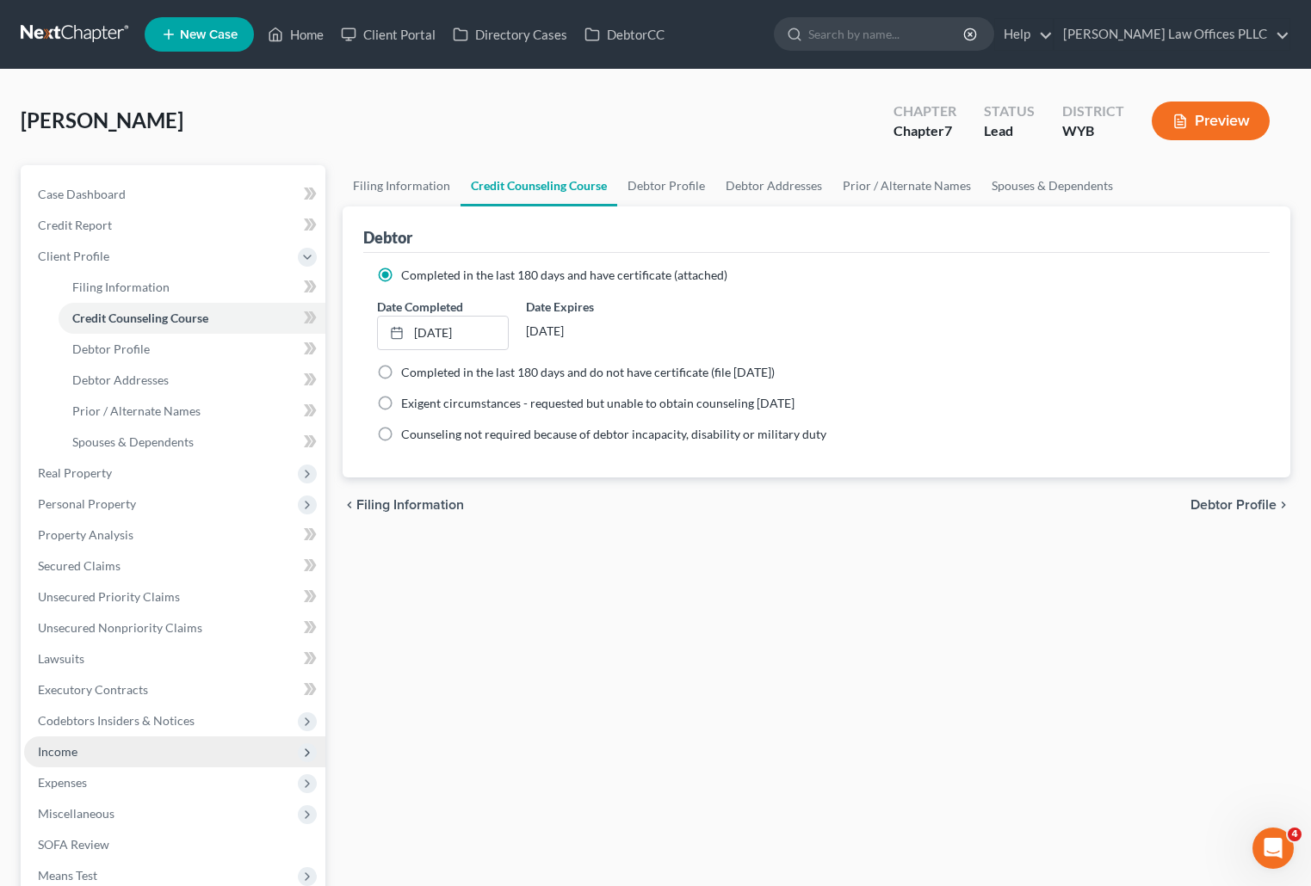
click at [86, 744] on span "Income" at bounding box center [174, 752] width 301 height 31
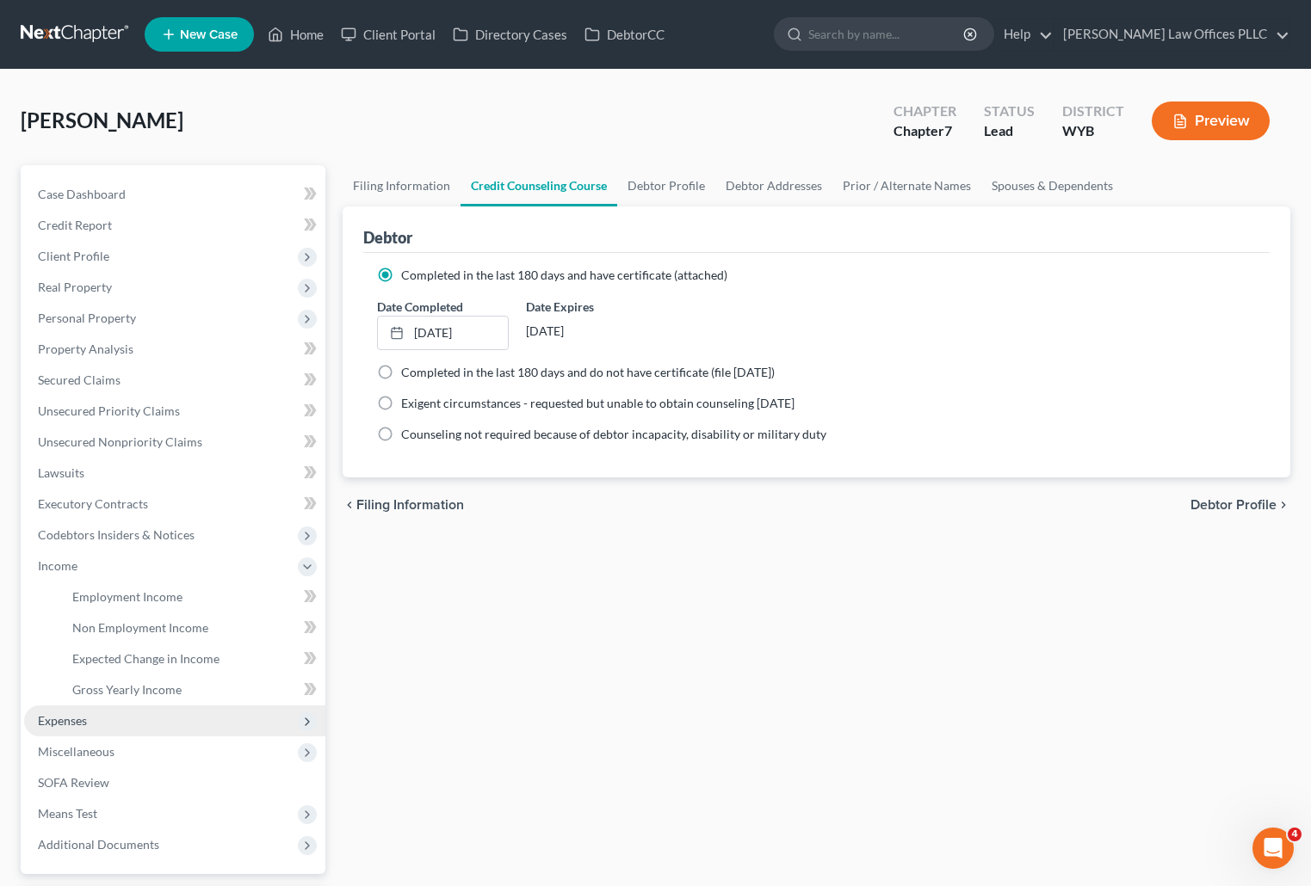
click at [97, 720] on span "Expenses" at bounding box center [174, 721] width 301 height 31
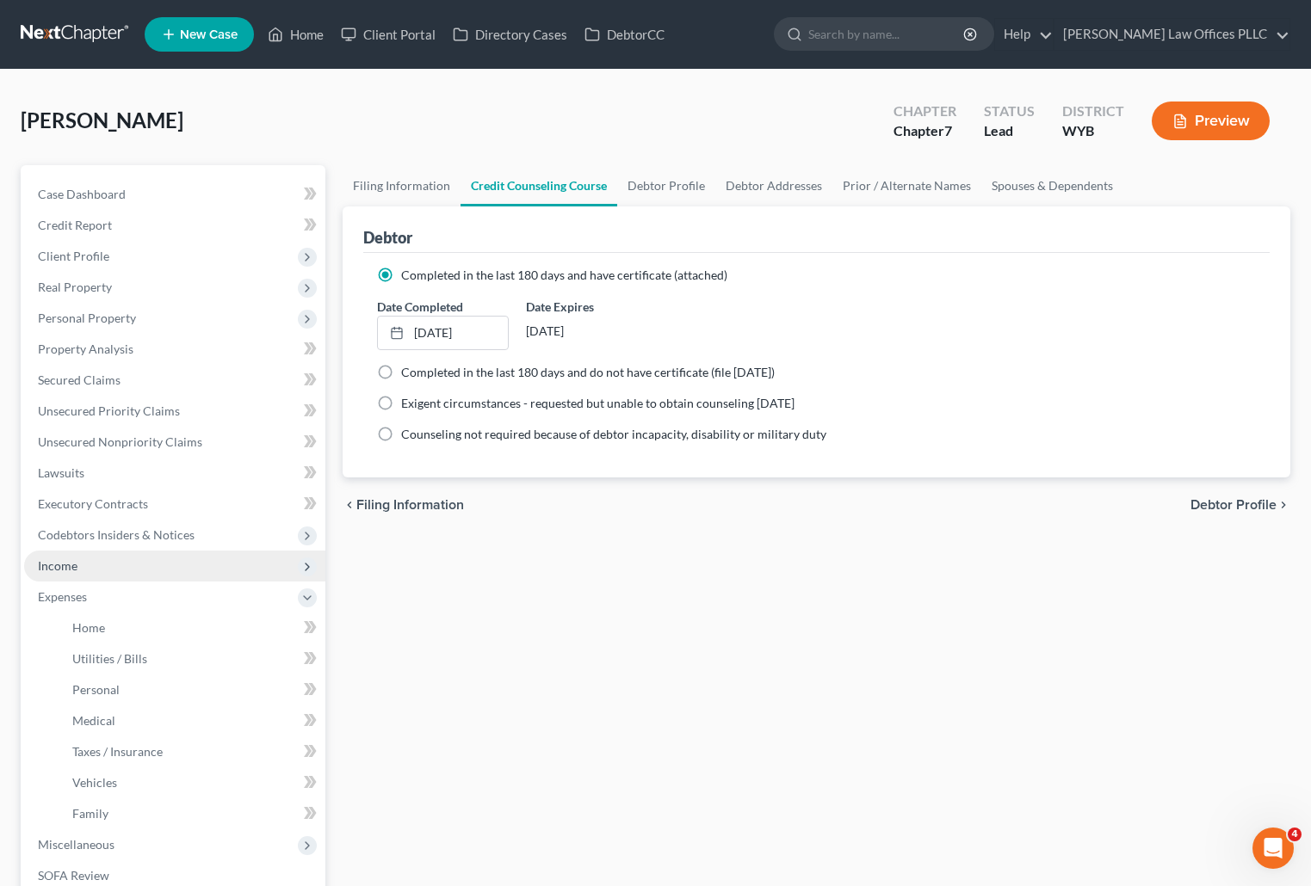
click at [82, 568] on span "Income" at bounding box center [174, 566] width 301 height 31
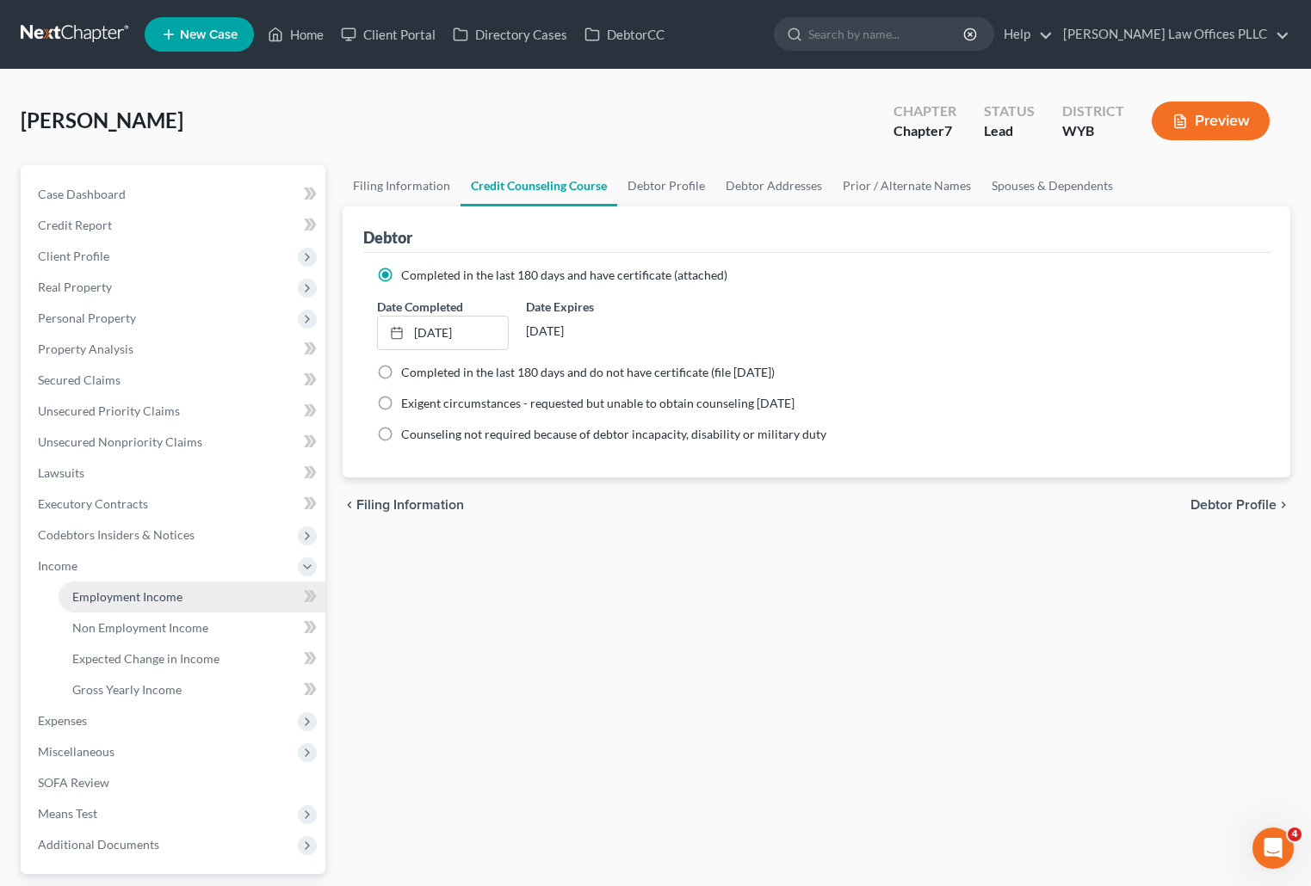
click at [168, 593] on span "Employment Income" at bounding box center [127, 597] width 110 height 15
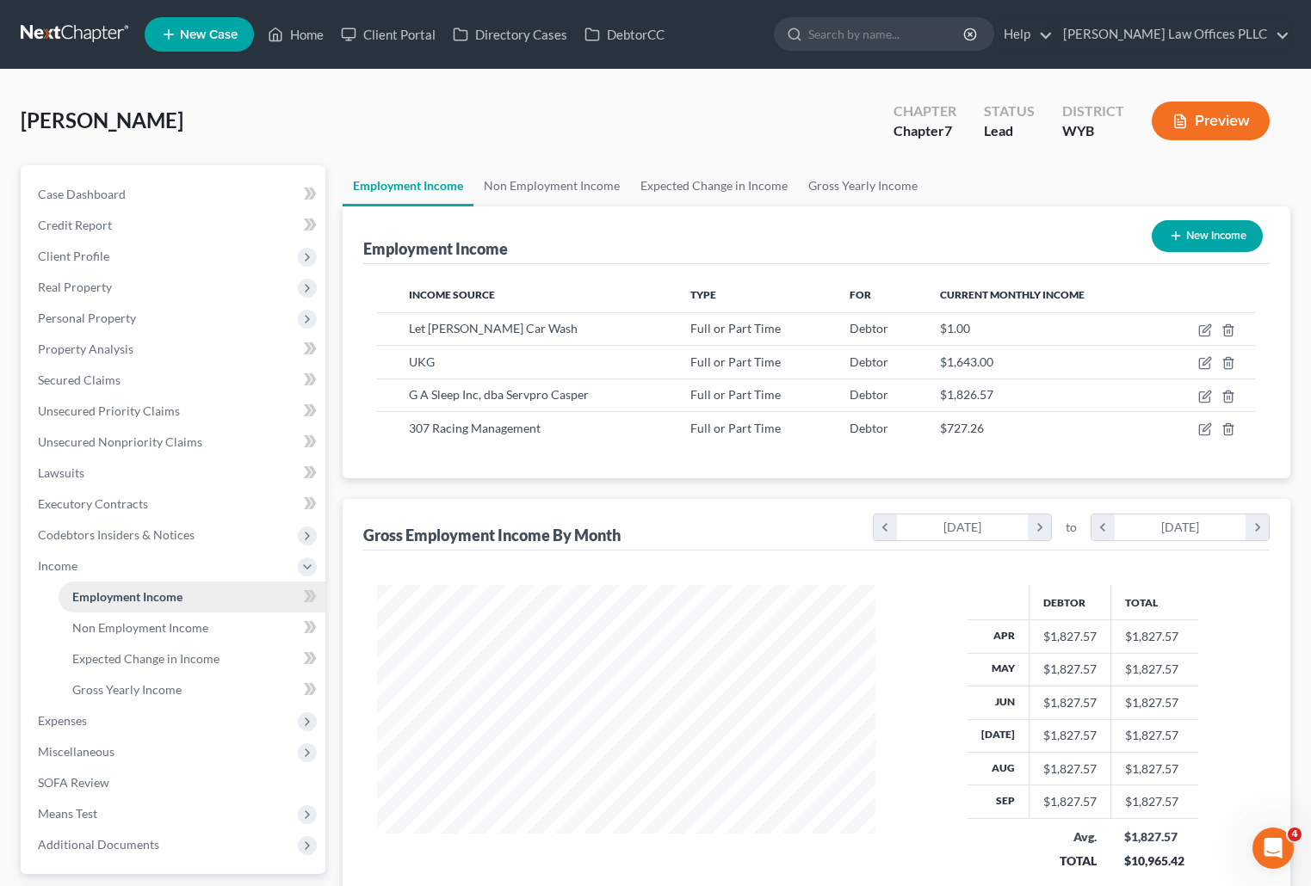
scroll to position [309, 533]
click at [563, 179] on link "Non Employment Income" at bounding box center [551, 185] width 157 height 41
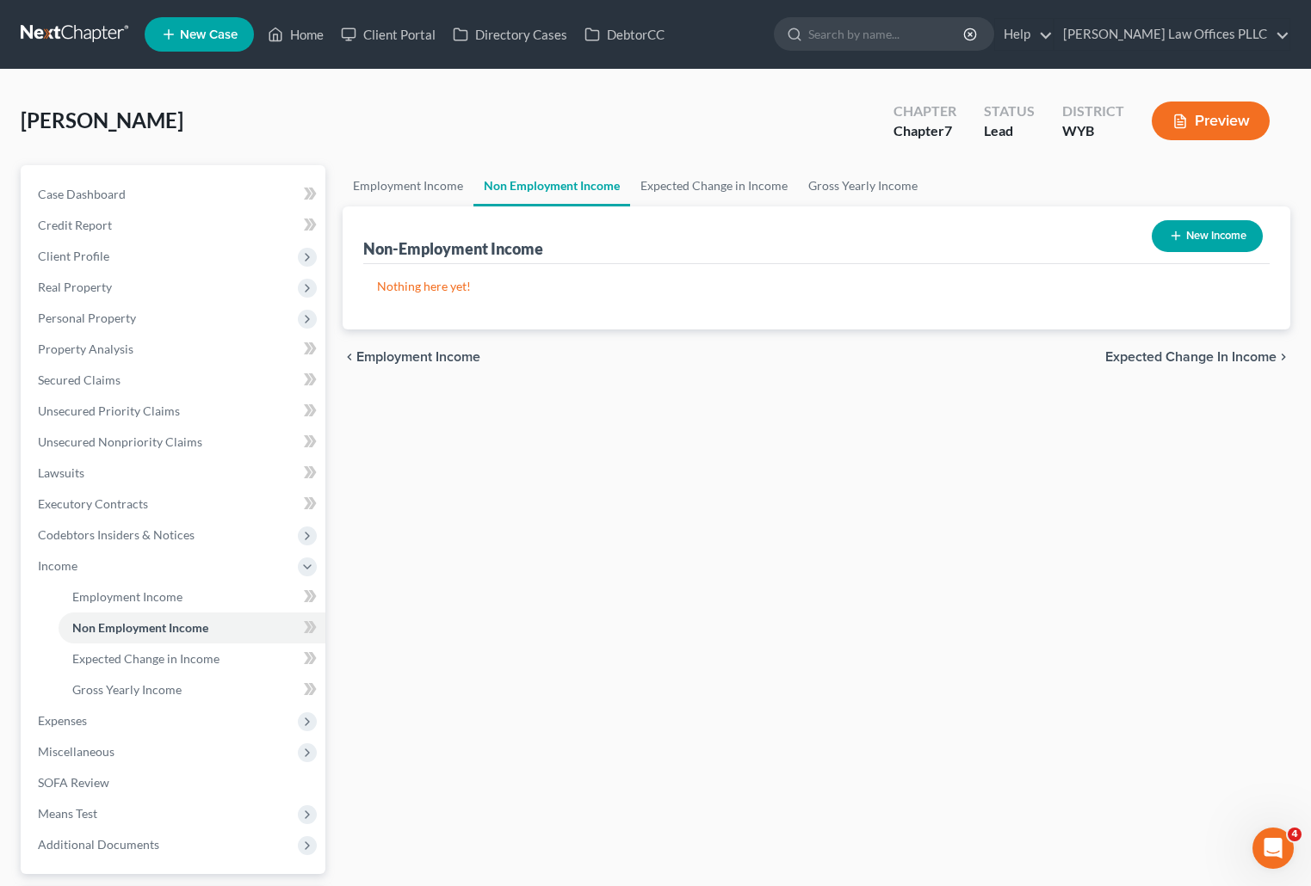
click at [1108, 601] on div "Employment Income Non Employment Income Expected Change in Income Gross Yearly …" at bounding box center [816, 569] width 965 height 808
click at [189, 599] on link "Employment Income" at bounding box center [192, 597] width 267 height 31
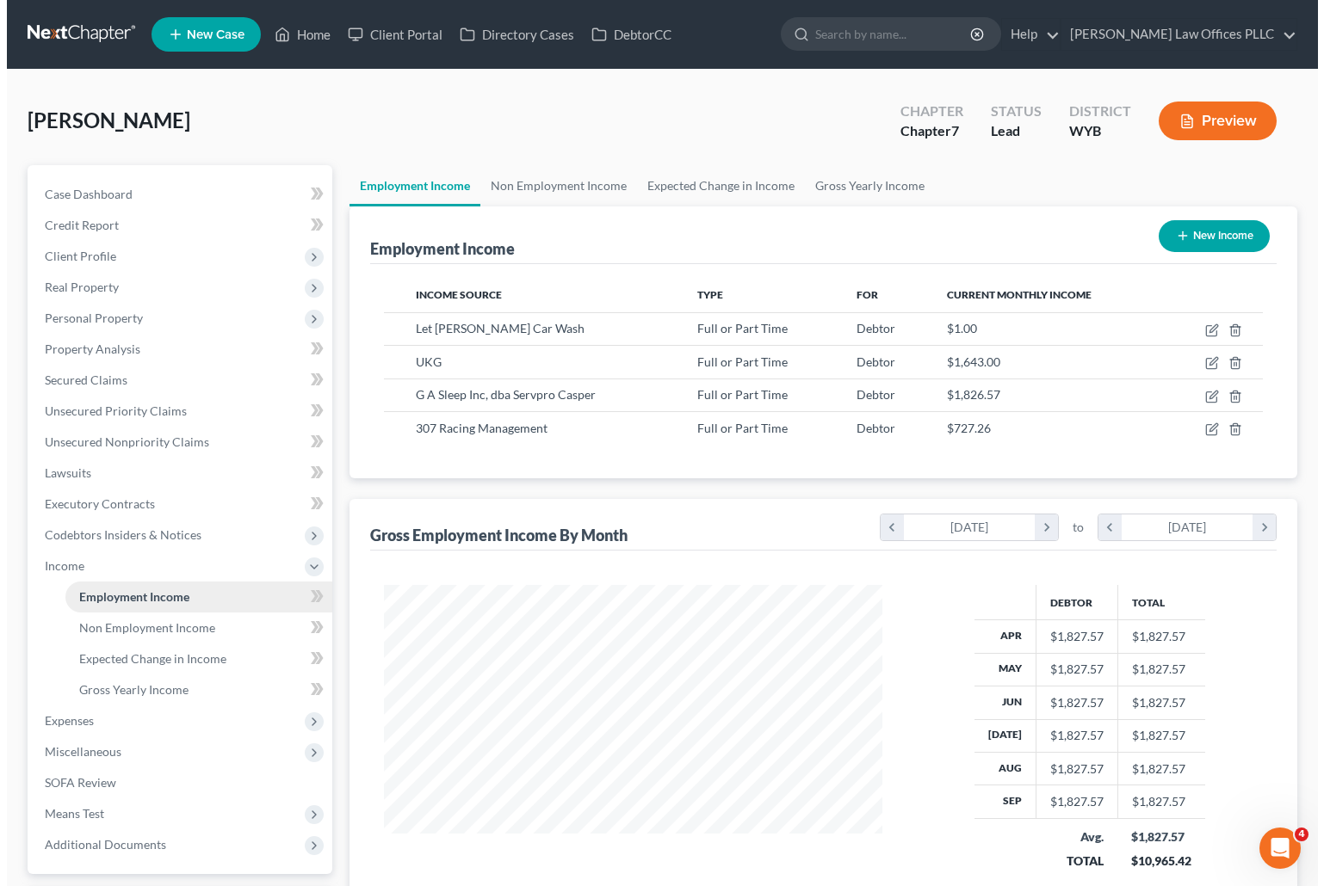
scroll to position [309, 533]
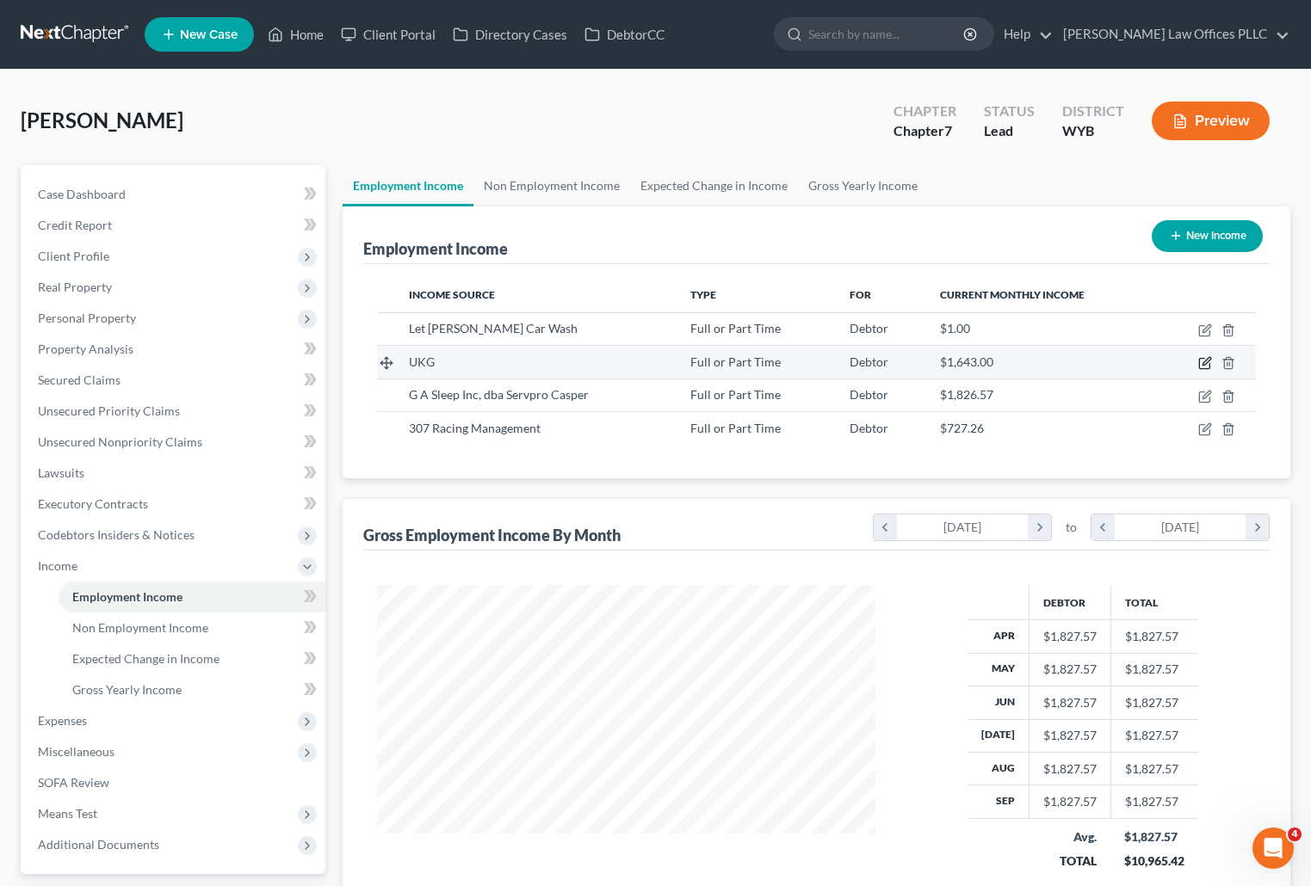
click at [1205, 358] on icon "button" at bounding box center [1205, 363] width 14 height 14
select select "0"
select select "53"
select select "0"
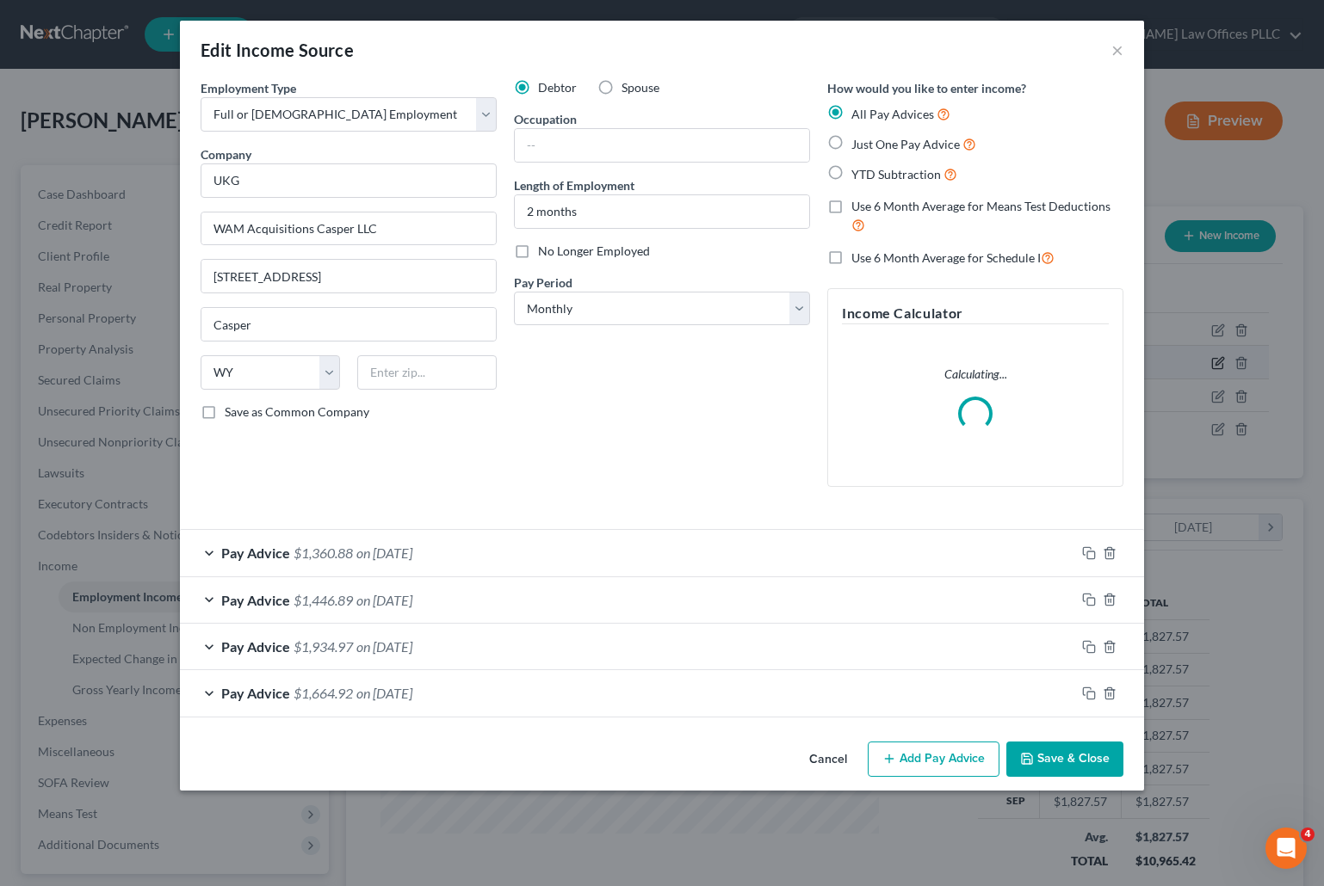
scroll to position [309, 538]
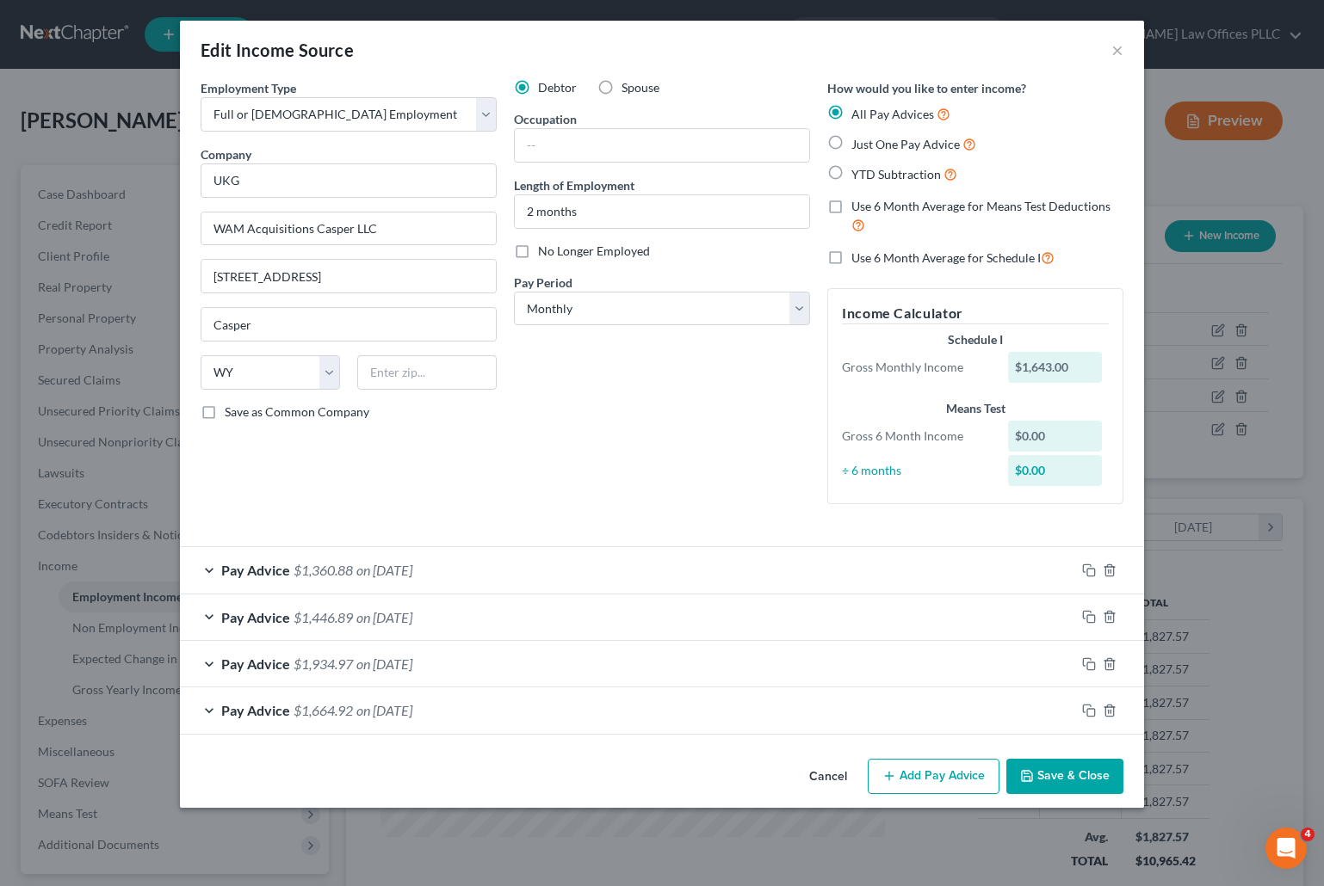
click at [851, 143] on label "Just One Pay Advice" at bounding box center [913, 144] width 125 height 20
click at [858, 143] on input "Just One Pay Advice" at bounding box center [863, 139] width 11 height 11
radio input "true"
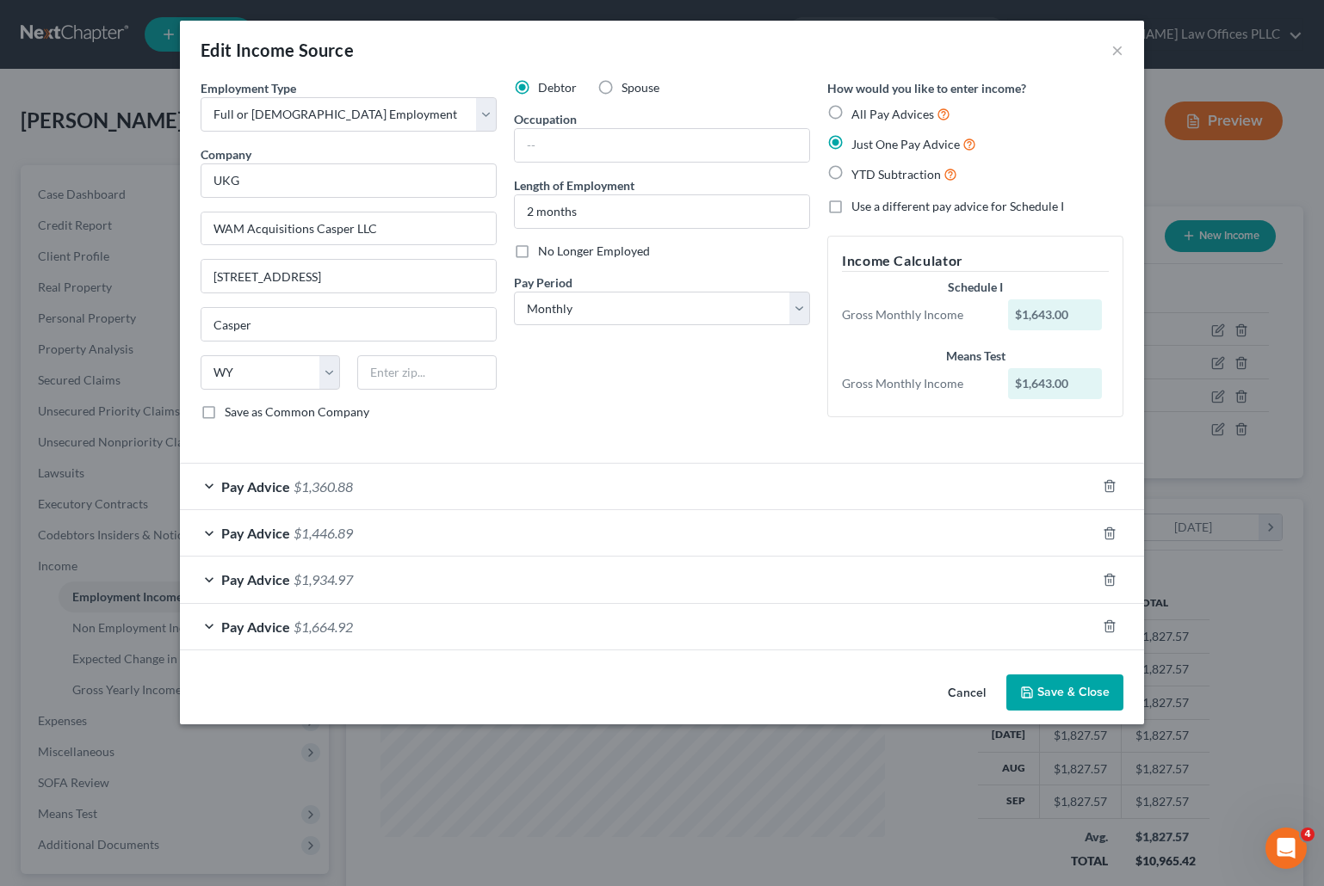
drag, startPoint x: 915, startPoint y: 443, endPoint x: 888, endPoint y: 436, distance: 27.6
click at [915, 442] on div "Employment Type * Select Full or Part Time Employment Self Employment Company *…" at bounding box center [662, 264] width 940 height 370
click at [1112, 485] on icon "button" at bounding box center [1109, 486] width 14 height 14
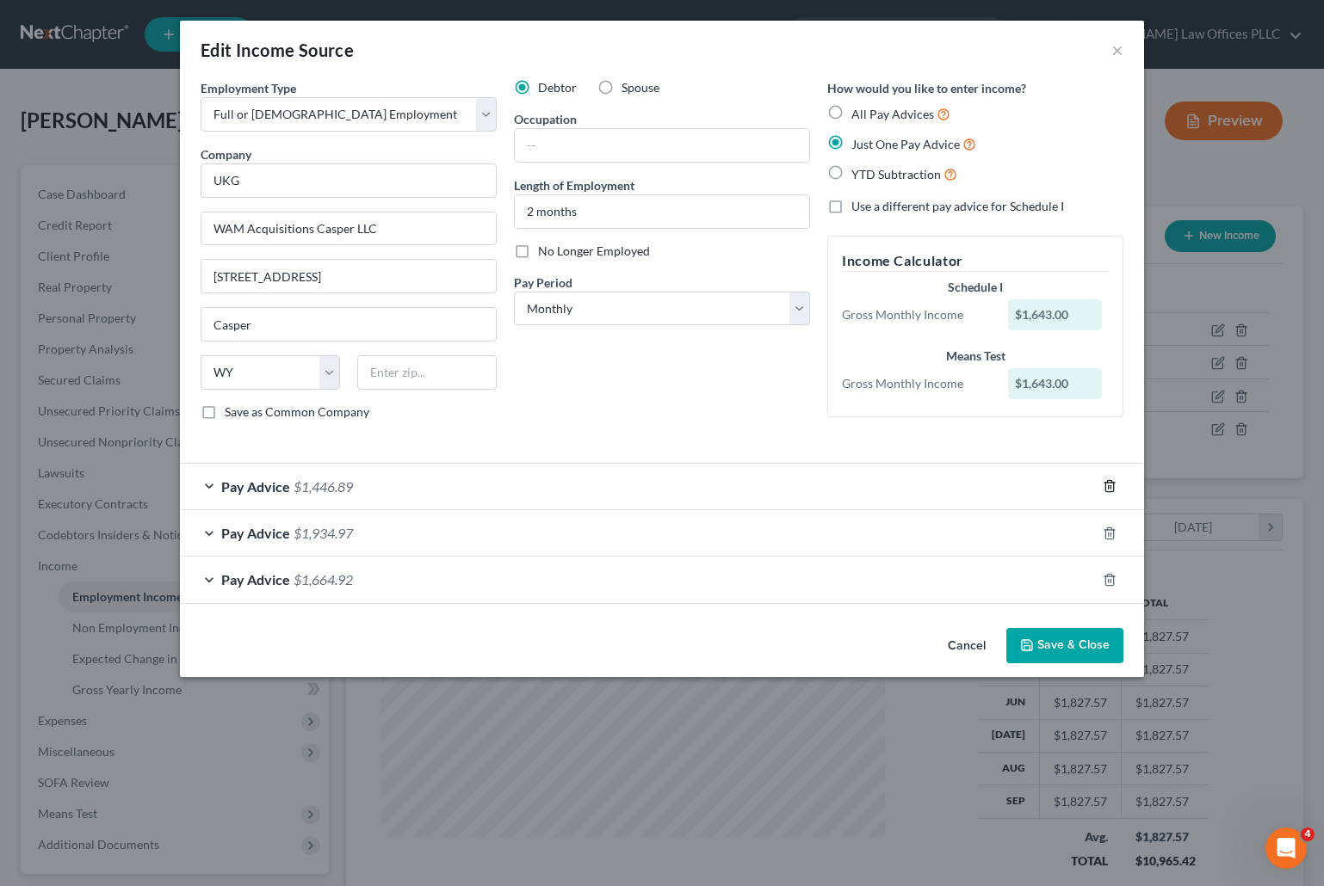
click at [1112, 485] on icon "button" at bounding box center [1109, 486] width 14 height 14
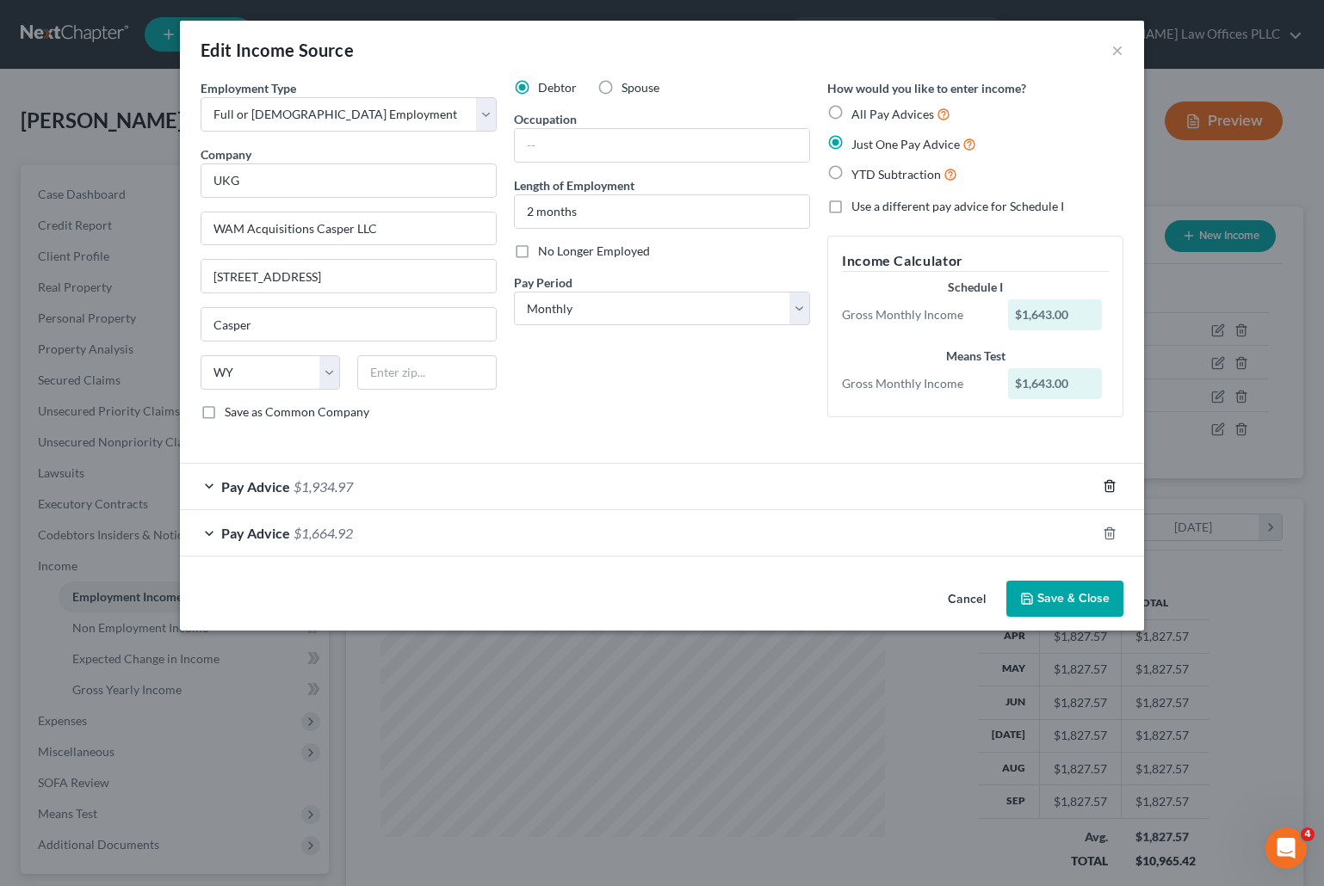
click at [1112, 485] on icon "button" at bounding box center [1109, 486] width 14 height 14
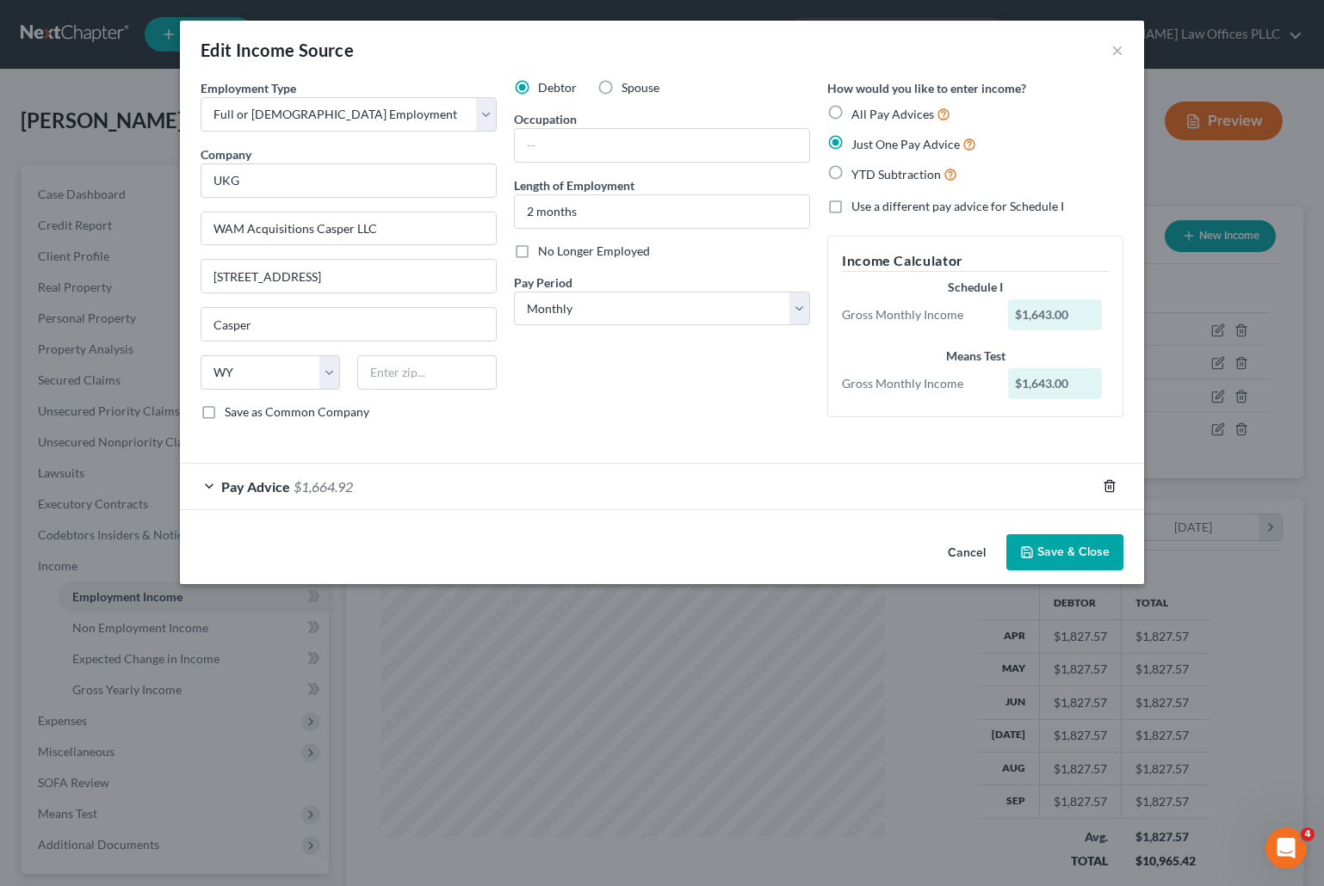
click at [1112, 485] on icon "button" at bounding box center [1109, 486] width 14 height 14
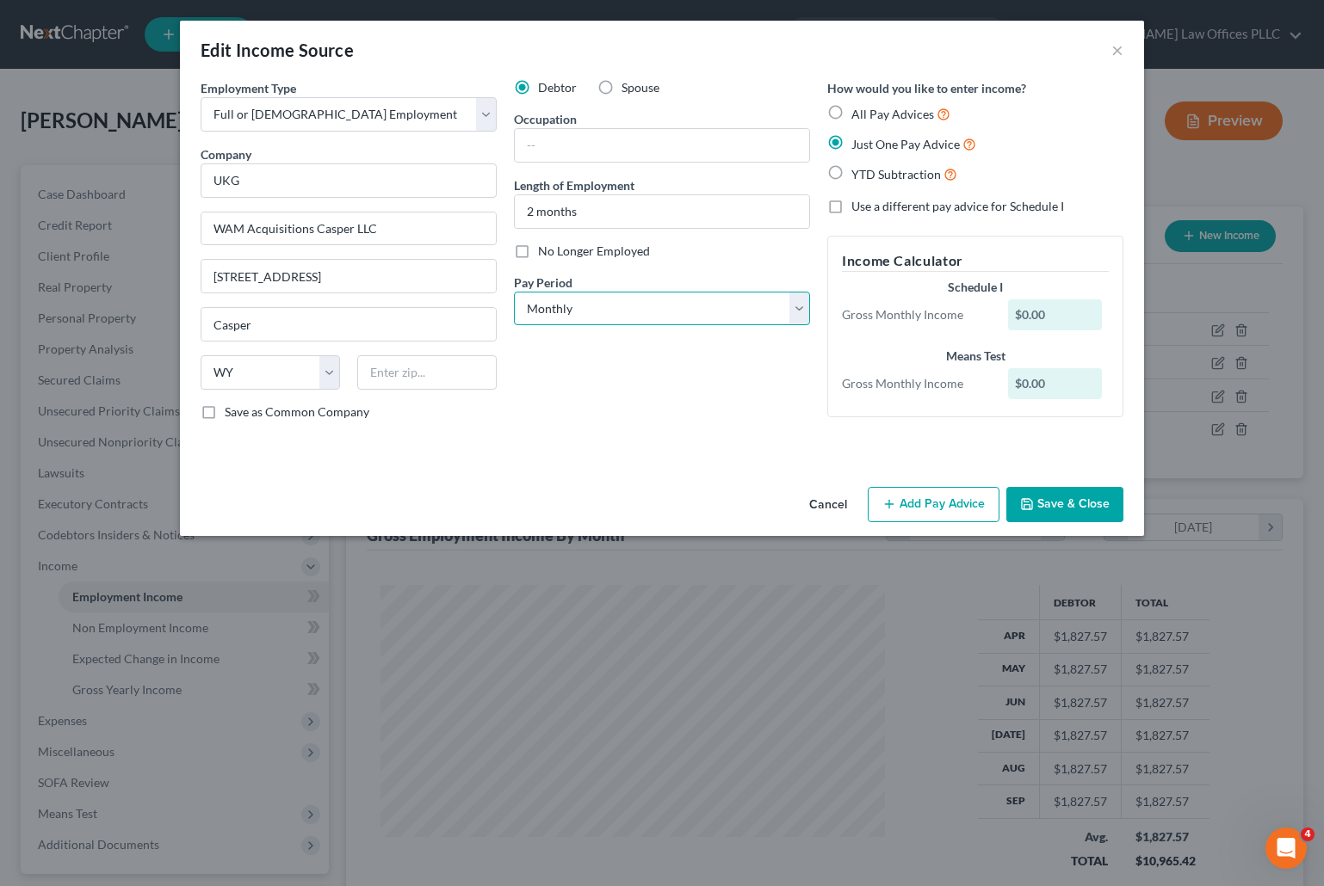
click at [805, 305] on select "Select Monthly Twice Monthly Every Other Week Weekly" at bounding box center [662, 309] width 296 height 34
click at [683, 304] on select "Select Monthly Twice Monthly Every Other Week Weekly" at bounding box center [662, 309] width 296 height 34
click at [920, 503] on button "Add Pay Advice" at bounding box center [933, 505] width 132 height 36
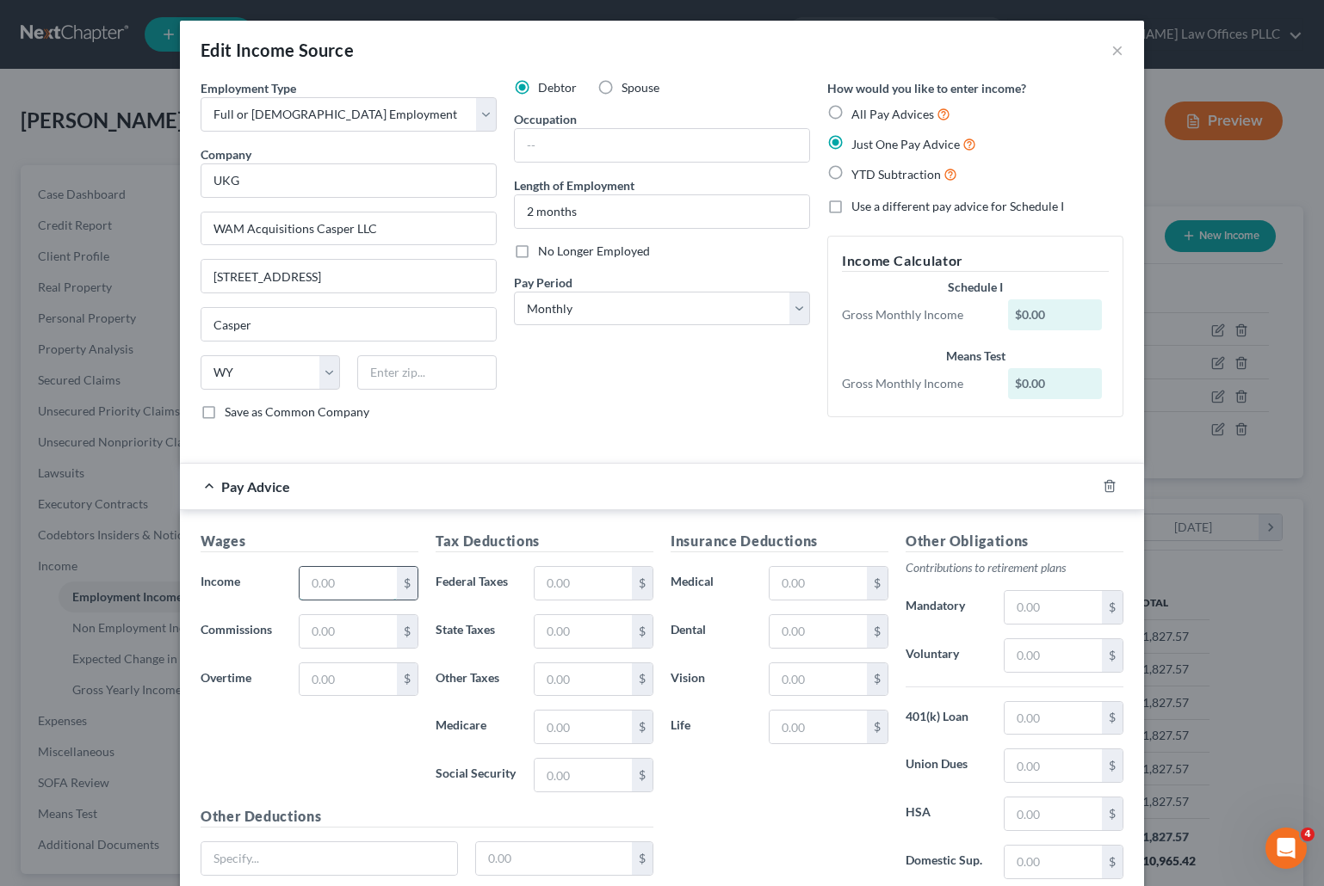
click at [333, 583] on input "text" at bounding box center [347, 583] width 97 height 33
type input "2,504.62"
click at [908, 448] on div at bounding box center [662, 448] width 940 height 1
drag, startPoint x: 244, startPoint y: 855, endPoint x: 254, endPoint y: 841, distance: 17.4
click at [247, 851] on input "text" at bounding box center [329, 859] width 256 height 33
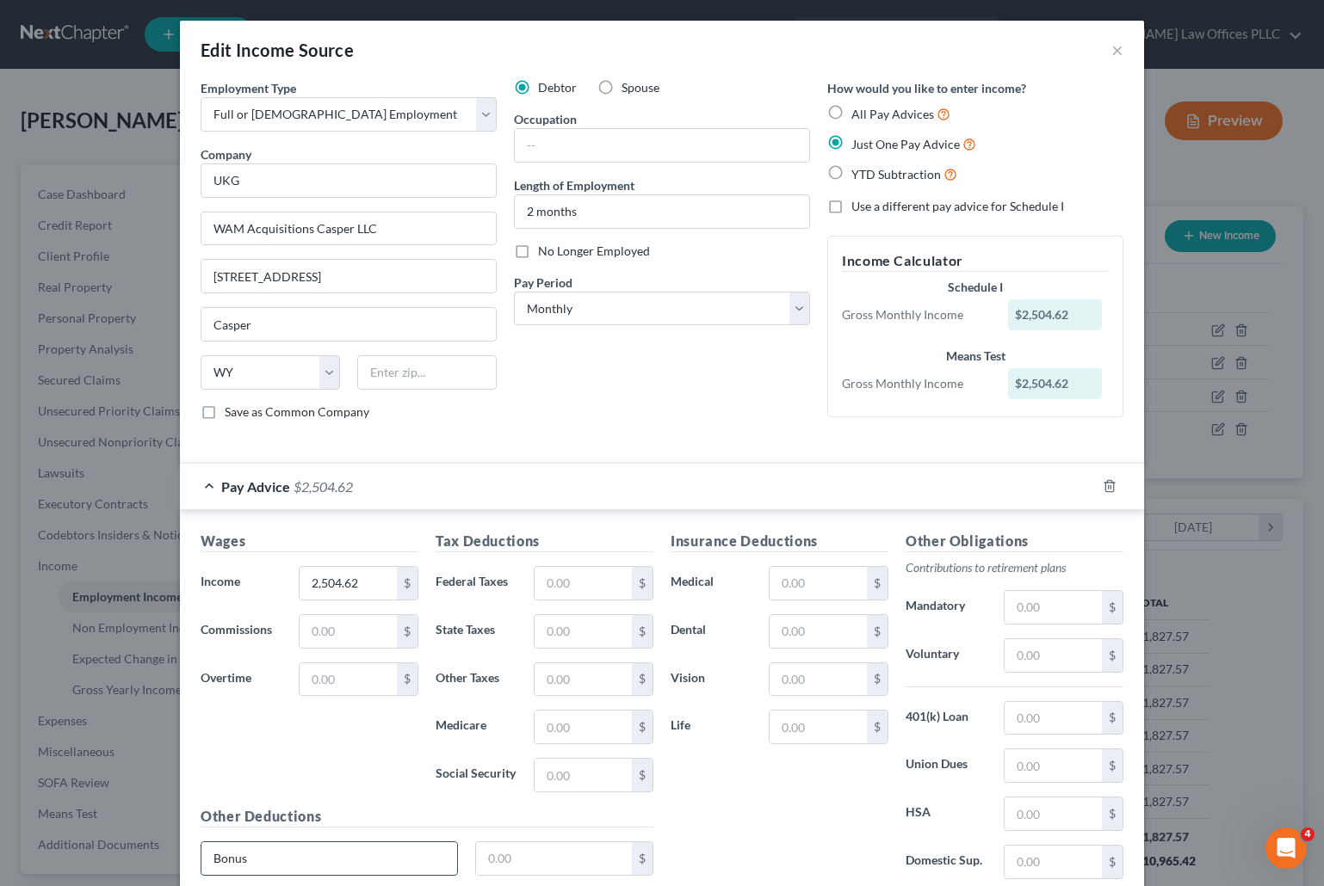
type input "Bonus"
type input "570.00"
click at [1019, 607] on input "text" at bounding box center [1052, 607] width 97 height 33
type input "138.25"
click at [861, 531] on h5 "Insurance Deductions" at bounding box center [779, 542] width 218 height 22
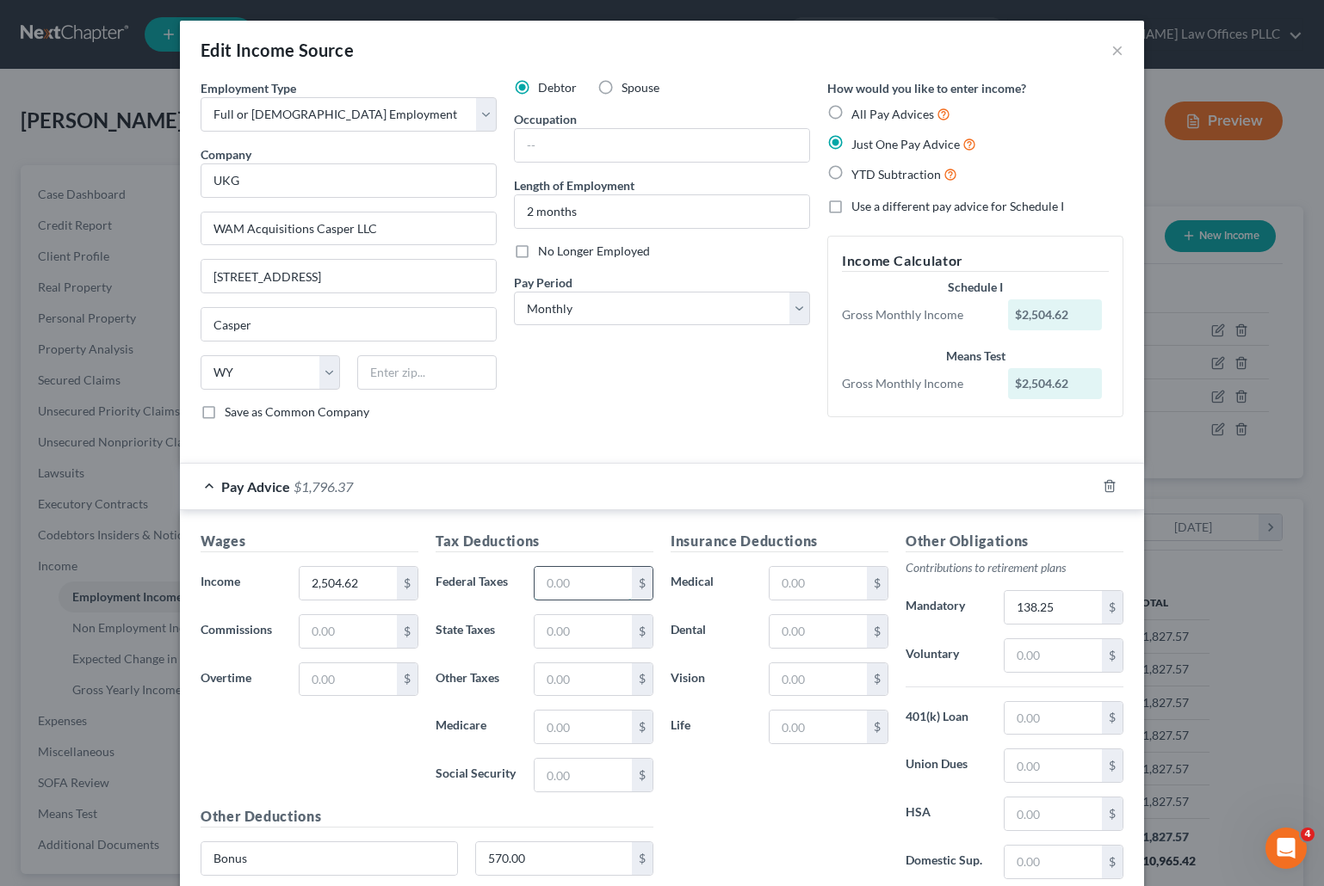
click at [557, 587] on input "text" at bounding box center [582, 583] width 97 height 33
type input "225.00"
click at [799, 787] on div "Insurance Deductions Medical $ Dental $ Vision $ Life $" at bounding box center [779, 712] width 235 height 362
click at [554, 774] on input "text" at bounding box center [582, 775] width 97 height 33
type input "160.80"
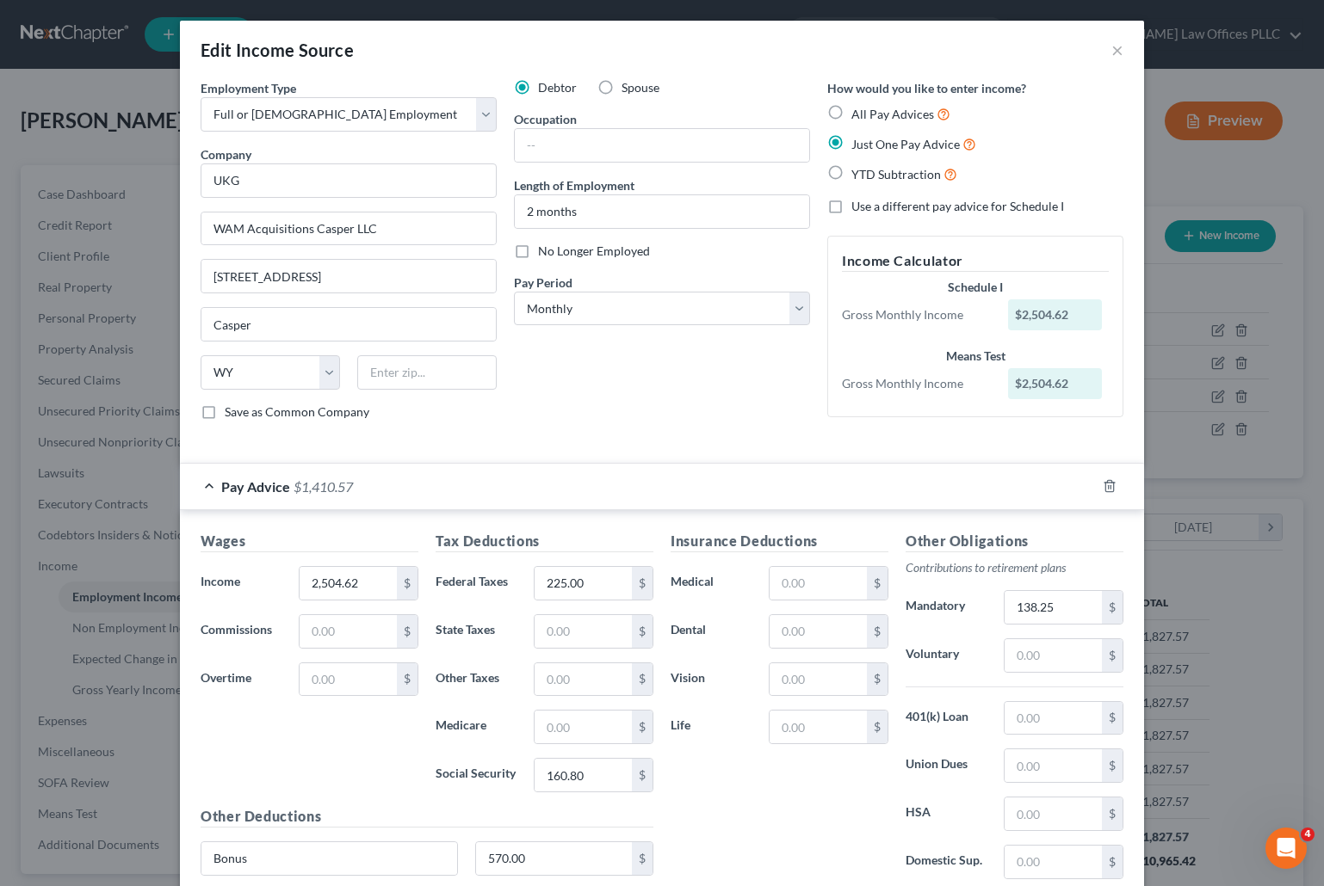
drag, startPoint x: 835, startPoint y: 838, endPoint x: 829, endPoint y: 789, distance: 49.4
click at [836, 836] on div "Insurance Deductions Medical $ Dental $ Vision $ Life $" at bounding box center [779, 712] width 235 height 362
drag, startPoint x: 552, startPoint y: 726, endPoint x: 554, endPoint y: 712, distance: 14.7
click at [552, 726] on input "text" at bounding box center [582, 727] width 97 height 33
type input "37.62"
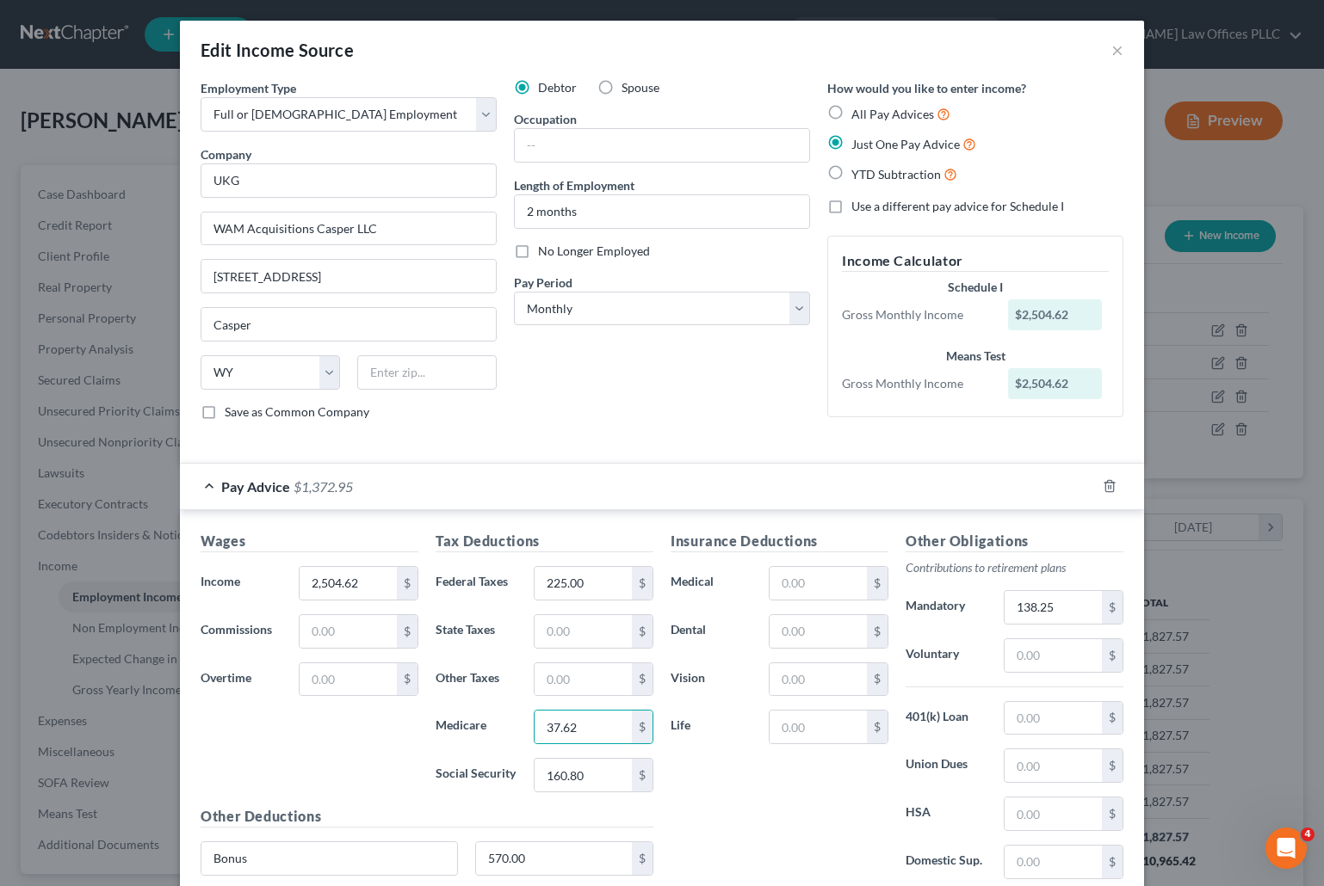
drag, startPoint x: 798, startPoint y: 808, endPoint x: 772, endPoint y: 805, distance: 26.0
click at [800, 808] on div "Insurance Deductions Medical $ Dental $ Vision $ Life $" at bounding box center [779, 712] width 235 height 362
click at [887, 522] on div "Wages Income * 2,504.62 $ Commissions $ Overtime $ Tax Deductions Federal Taxes…" at bounding box center [662, 720] width 964 height 421
drag, startPoint x: 783, startPoint y: 583, endPoint x: 808, endPoint y: 570, distance: 28.5
click at [787, 584] on input "text" at bounding box center [817, 583] width 97 height 33
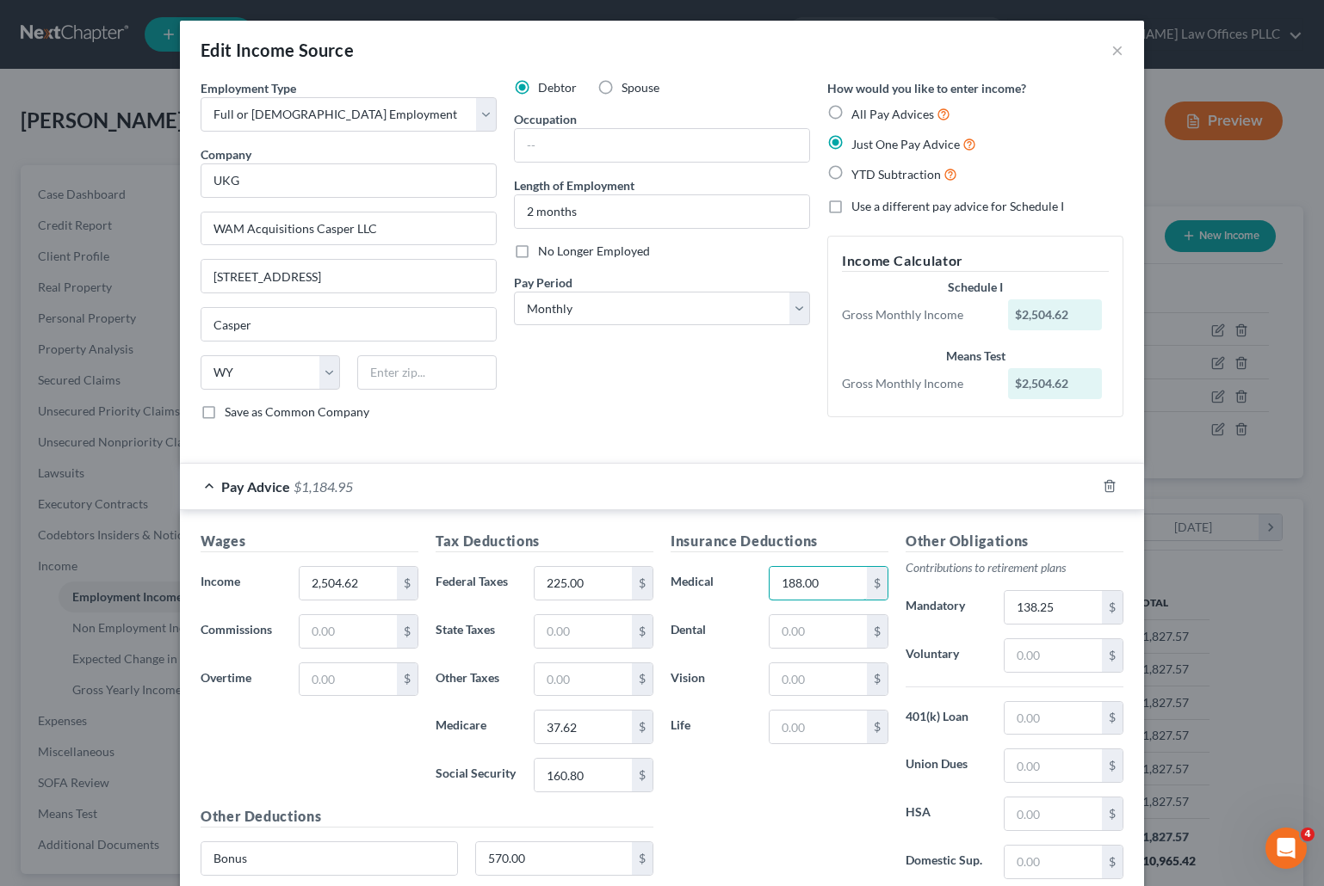
type input "188.00"
click at [845, 454] on form "Employment Type * Select Full or Part Time Employment Self Employment Company *…" at bounding box center [662, 505] width 923 height 852
click at [898, 475] on div "Pay Advice $1,184.95" at bounding box center [638, 487] width 916 height 46
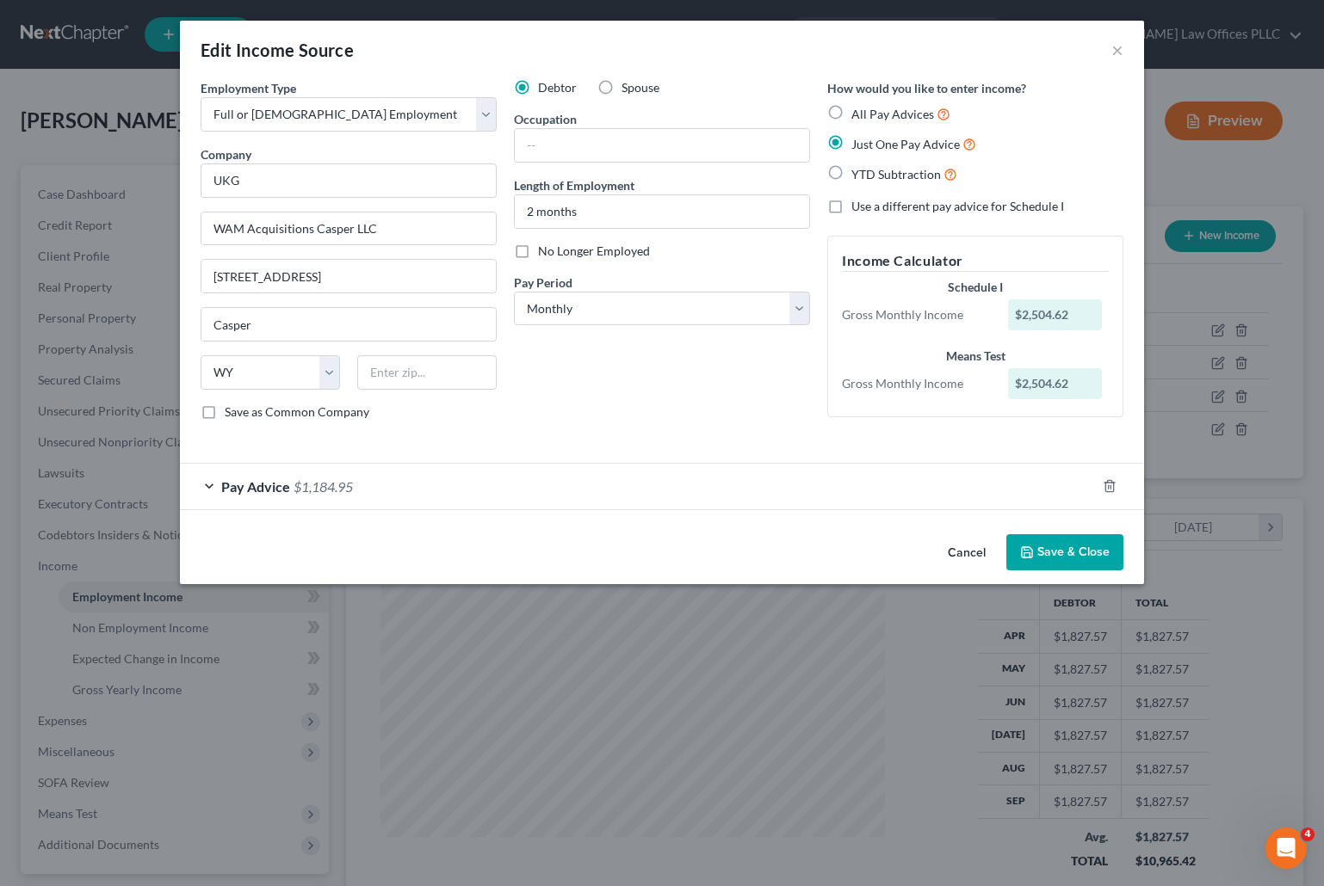
click at [209, 482] on div "Pay Advice $1,184.95" at bounding box center [638, 487] width 916 height 46
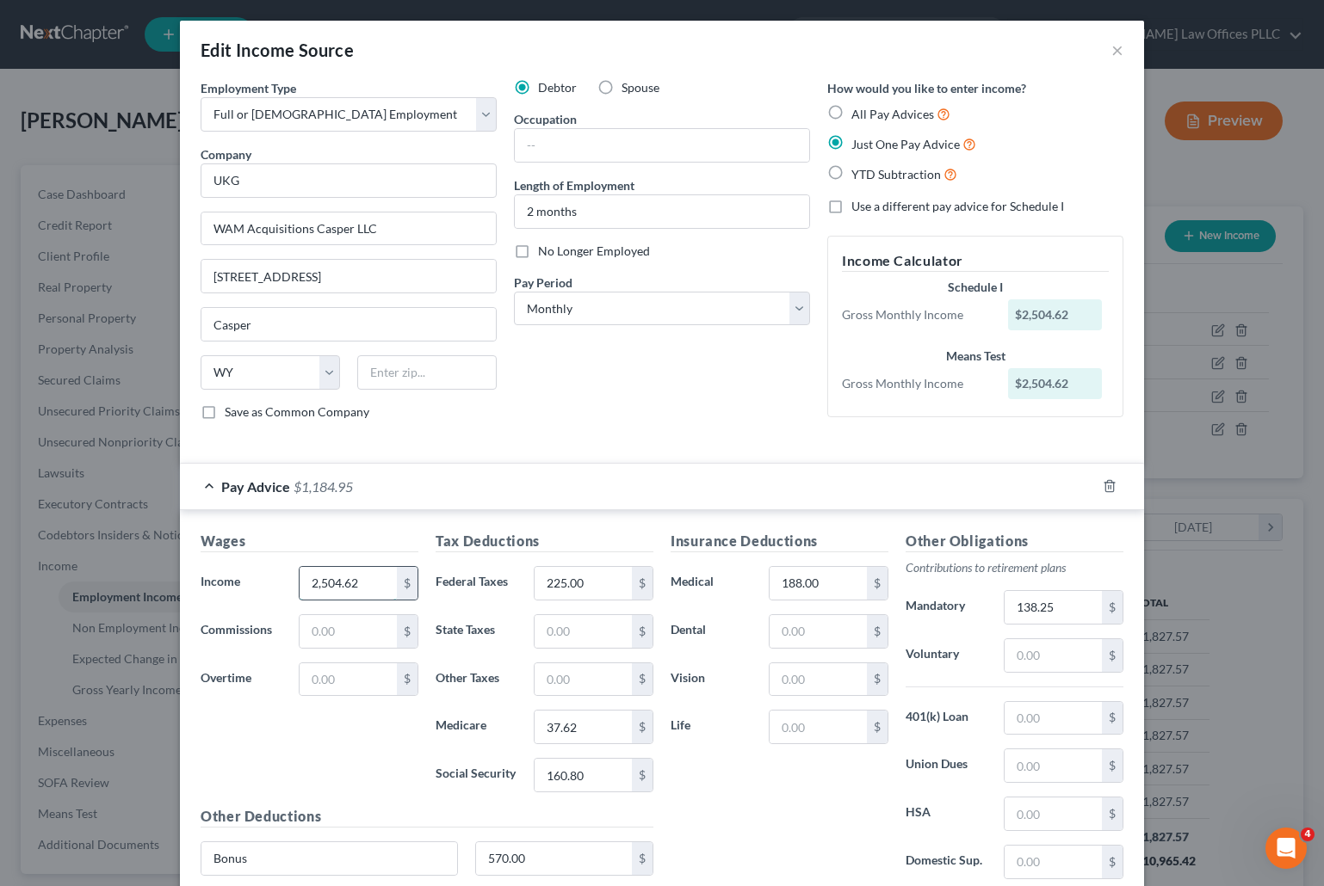
click at [319, 583] on input "2,504.62" at bounding box center [347, 583] width 97 height 33
click at [324, 587] on input "2,504.62" at bounding box center [347, 583] width 97 height 33
click at [312, 584] on input "204.62" at bounding box center [347, 583] width 97 height 33
type input "2,404.62"
click at [361, 758] on div "Wages Income * 2,404.62 $ Commissions $ Overtime $" at bounding box center [309, 668] width 235 height 275
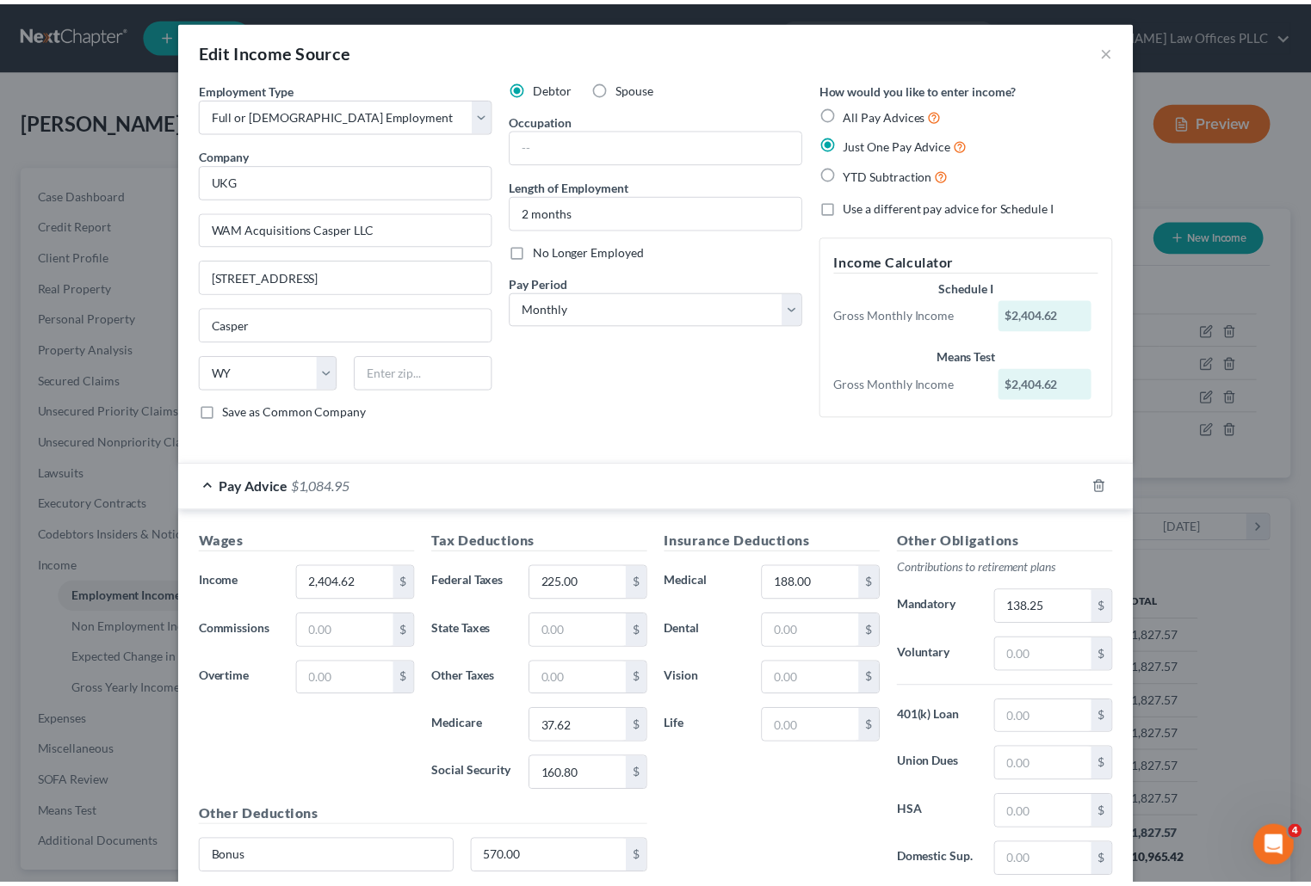
scroll to position [139, 0]
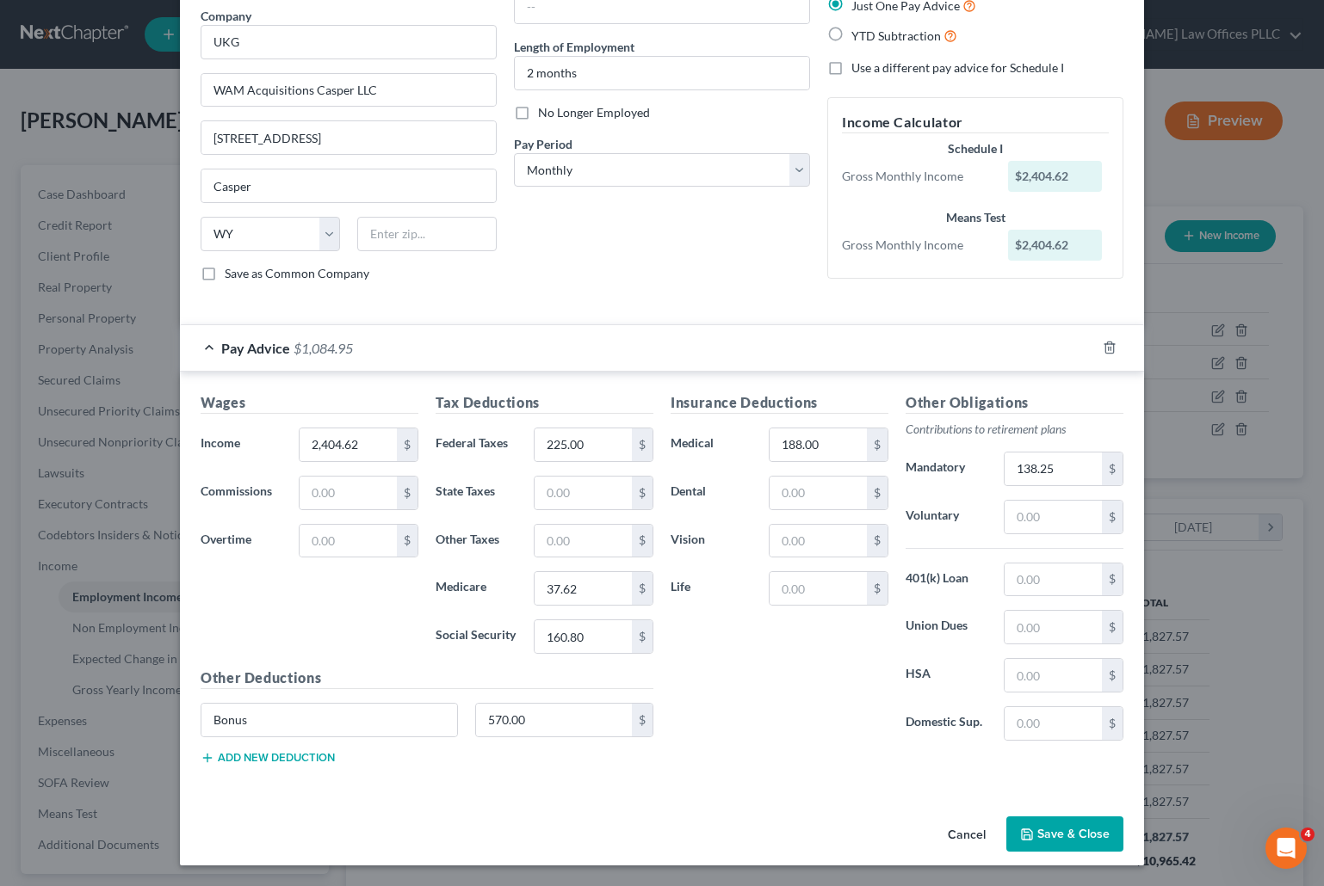
click at [1041, 827] on button "Save & Close" at bounding box center [1064, 835] width 117 height 36
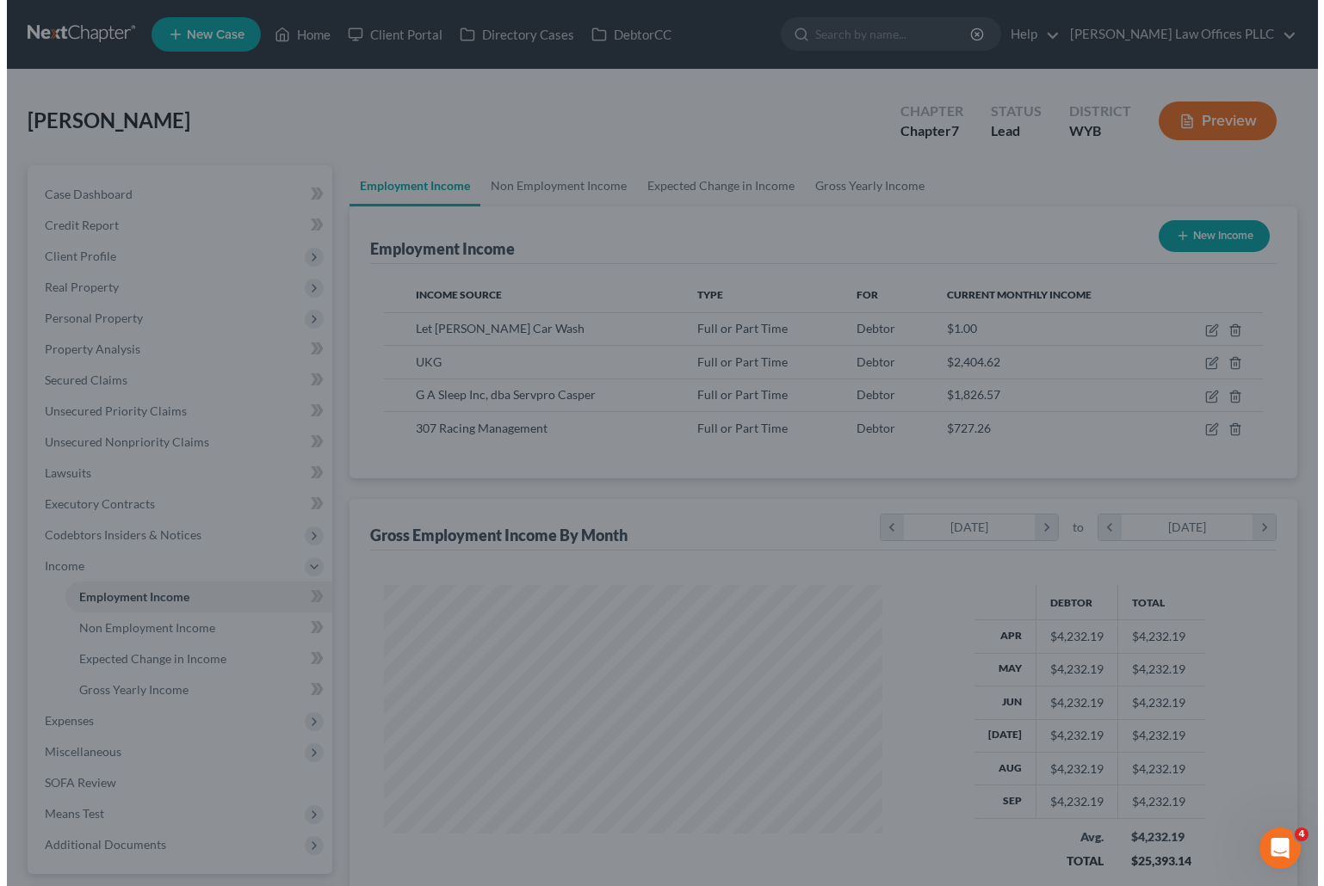
scroll to position [860283, 860059]
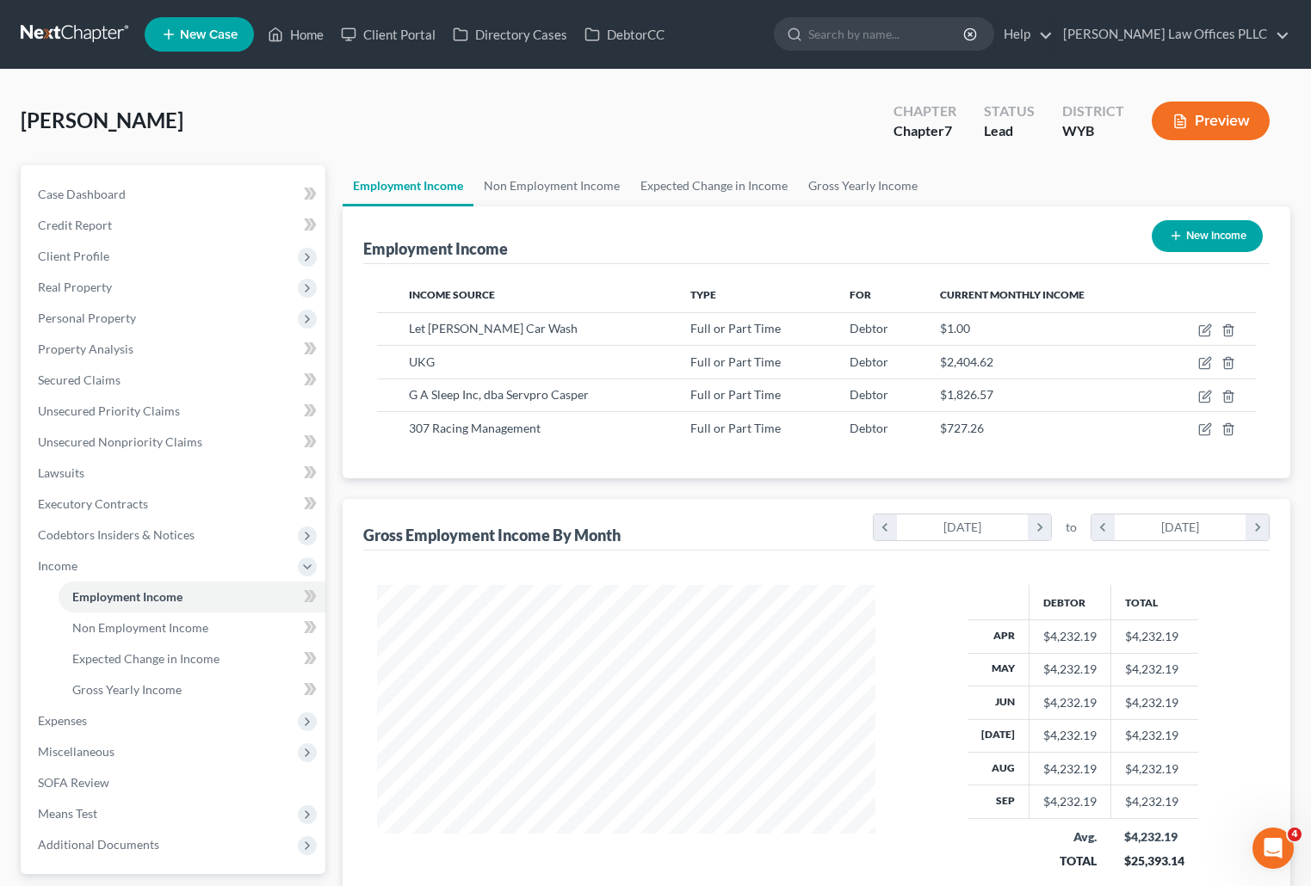
click at [841, 237] on div "Employment Income New Income" at bounding box center [816, 236] width 906 height 58
click at [886, 235] on div "Employment Income New Income" at bounding box center [816, 236] width 906 height 58
click at [1203, 359] on icon "button" at bounding box center [1204, 364] width 10 height 10
select select "0"
select select "53"
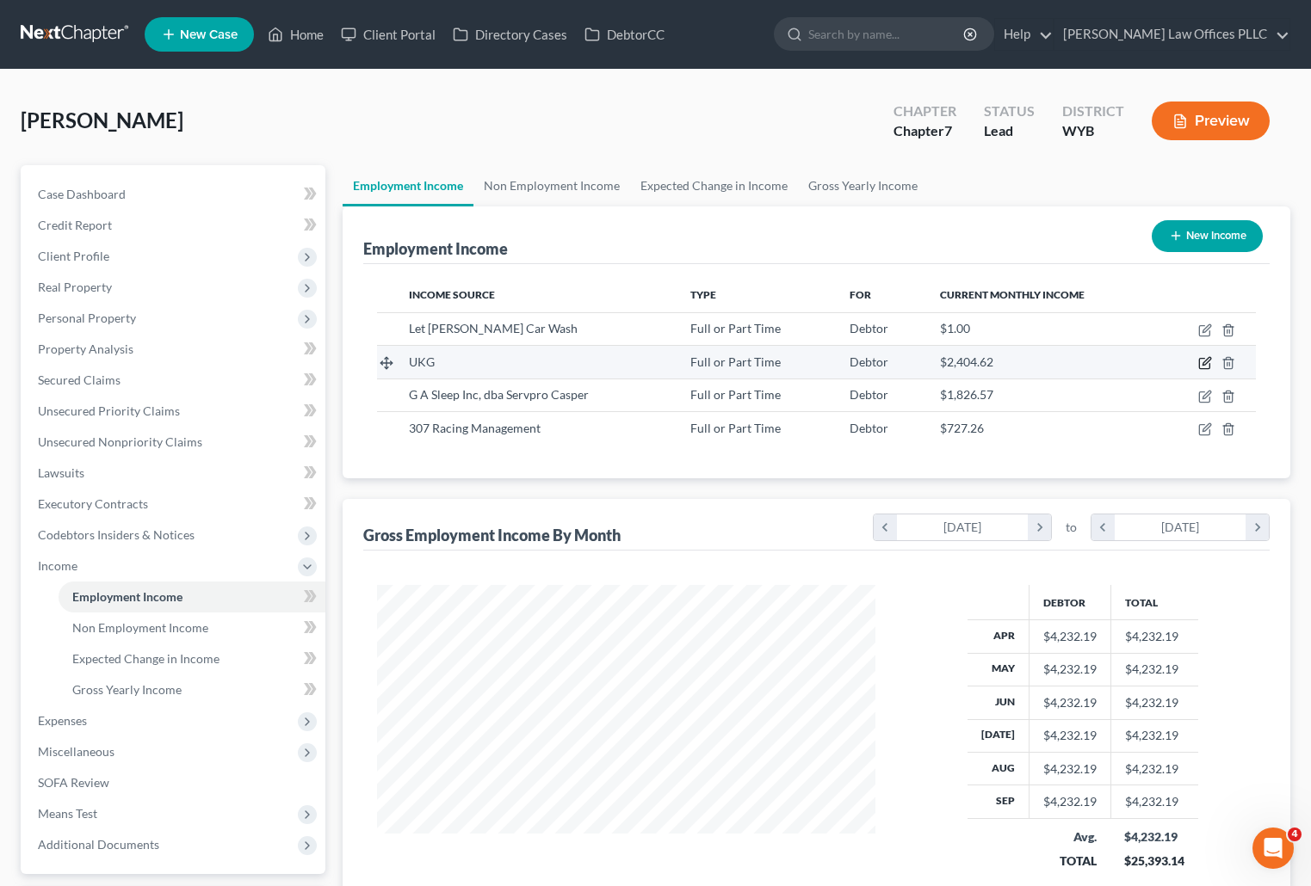
select select "0"
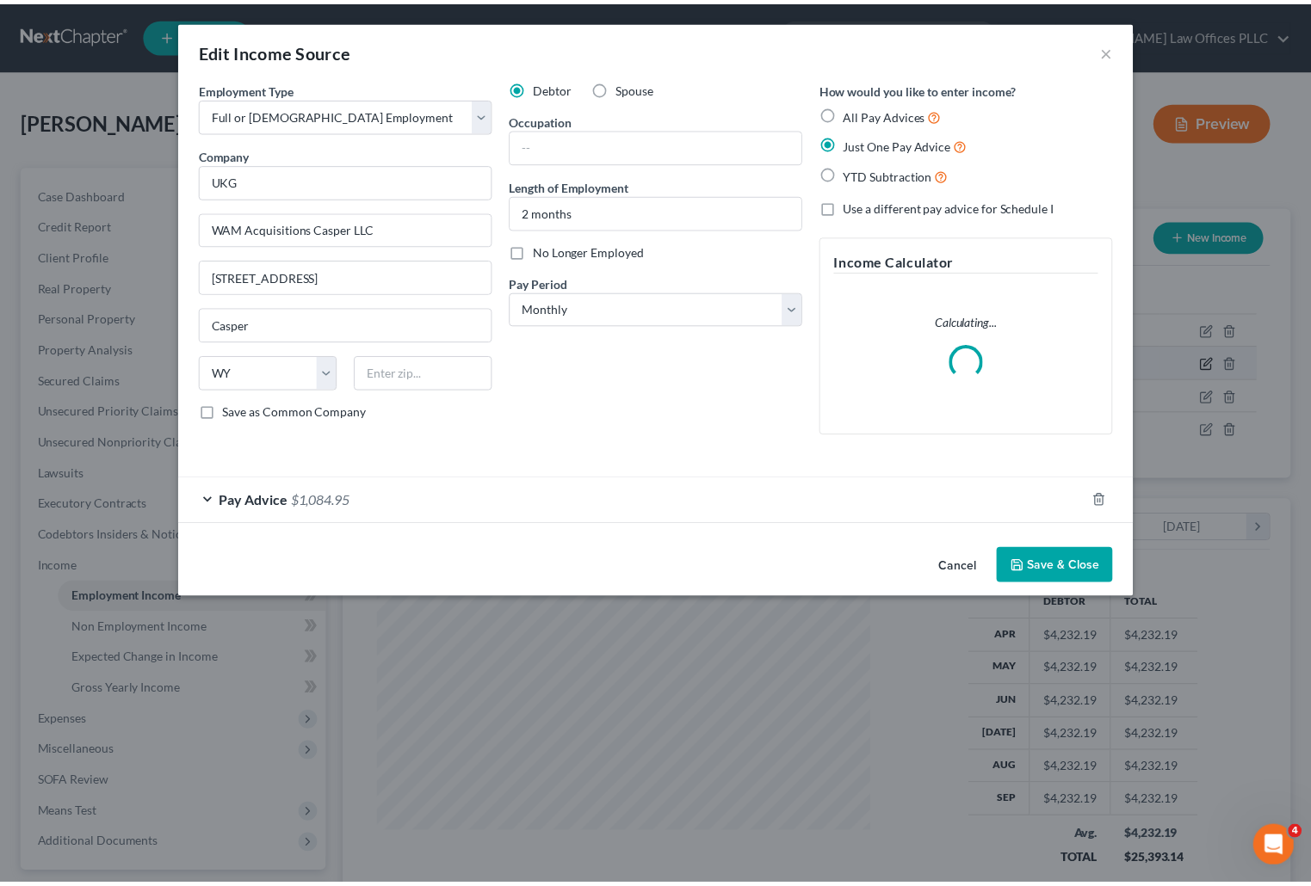
scroll to position [309, 538]
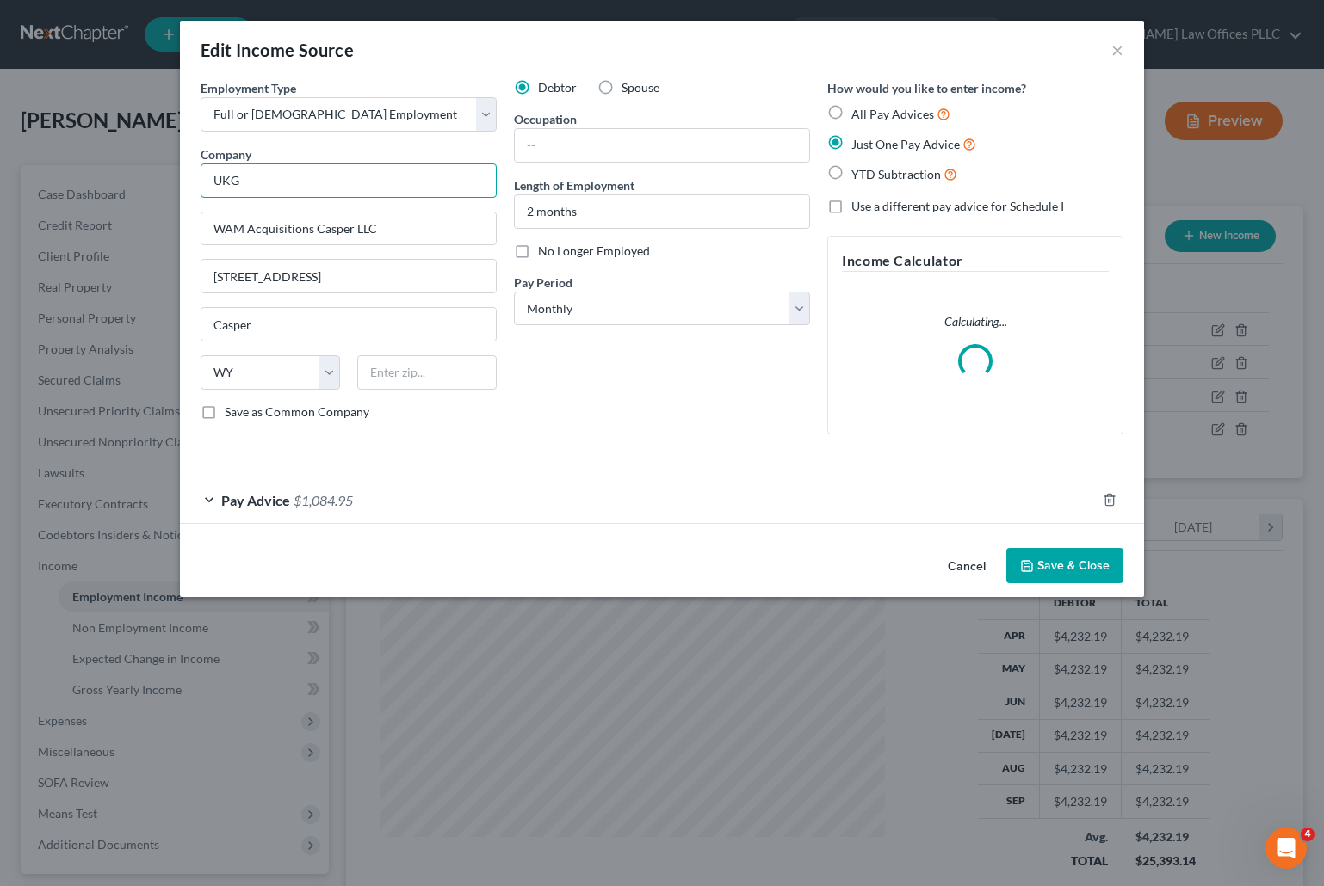
click at [272, 176] on input "UKG" at bounding box center [349, 181] width 296 height 34
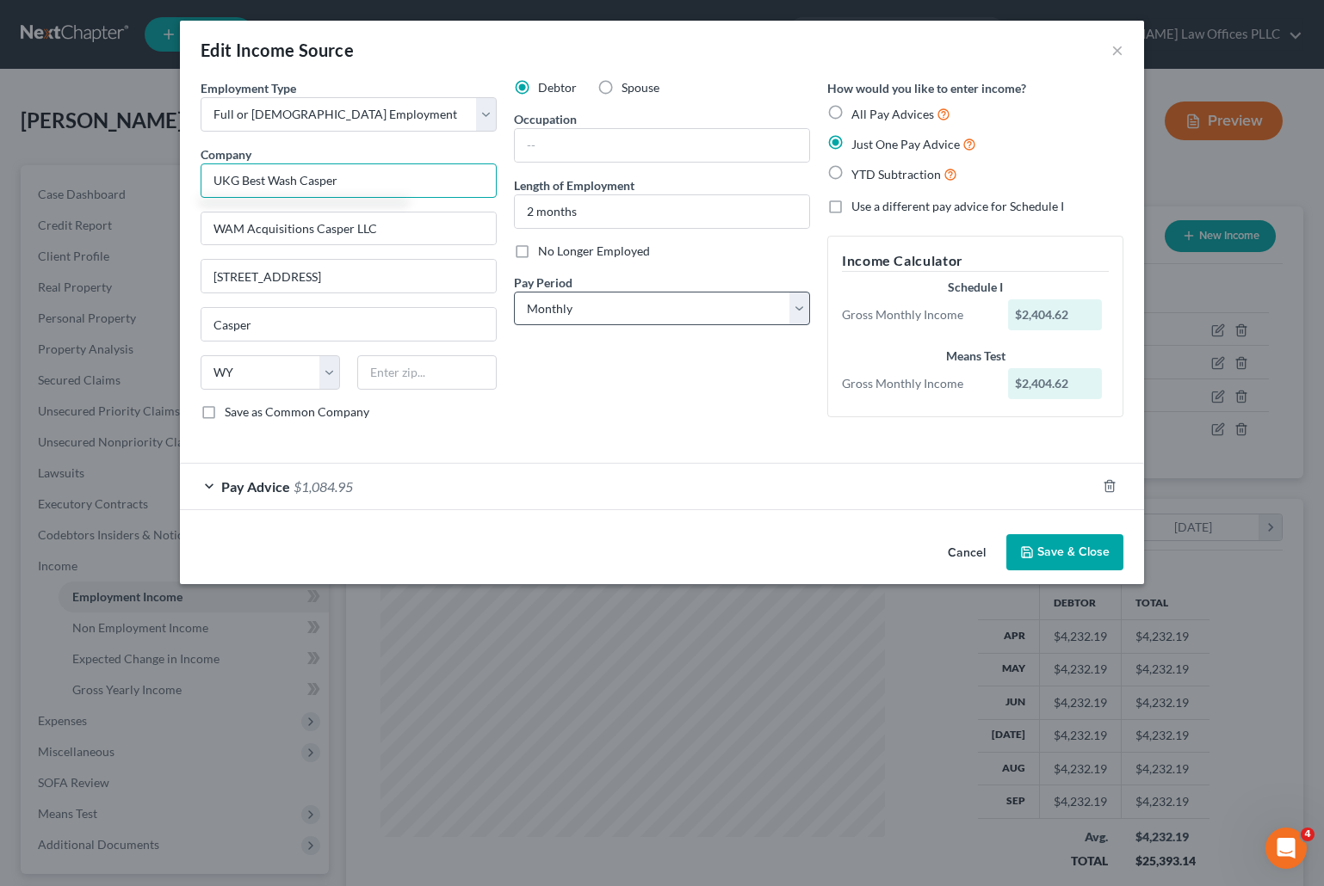
type input "UKG Best Wash Casper"
click at [802, 307] on select "Select Monthly Twice Monthly Every Other Week Weekly" at bounding box center [662, 309] width 296 height 34
select select "1"
click at [514, 292] on select "Select Monthly Twice Monthly Every Other Week Weekly" at bounding box center [662, 309] width 296 height 34
click at [1078, 546] on button "Save & Close" at bounding box center [1064, 552] width 117 height 36
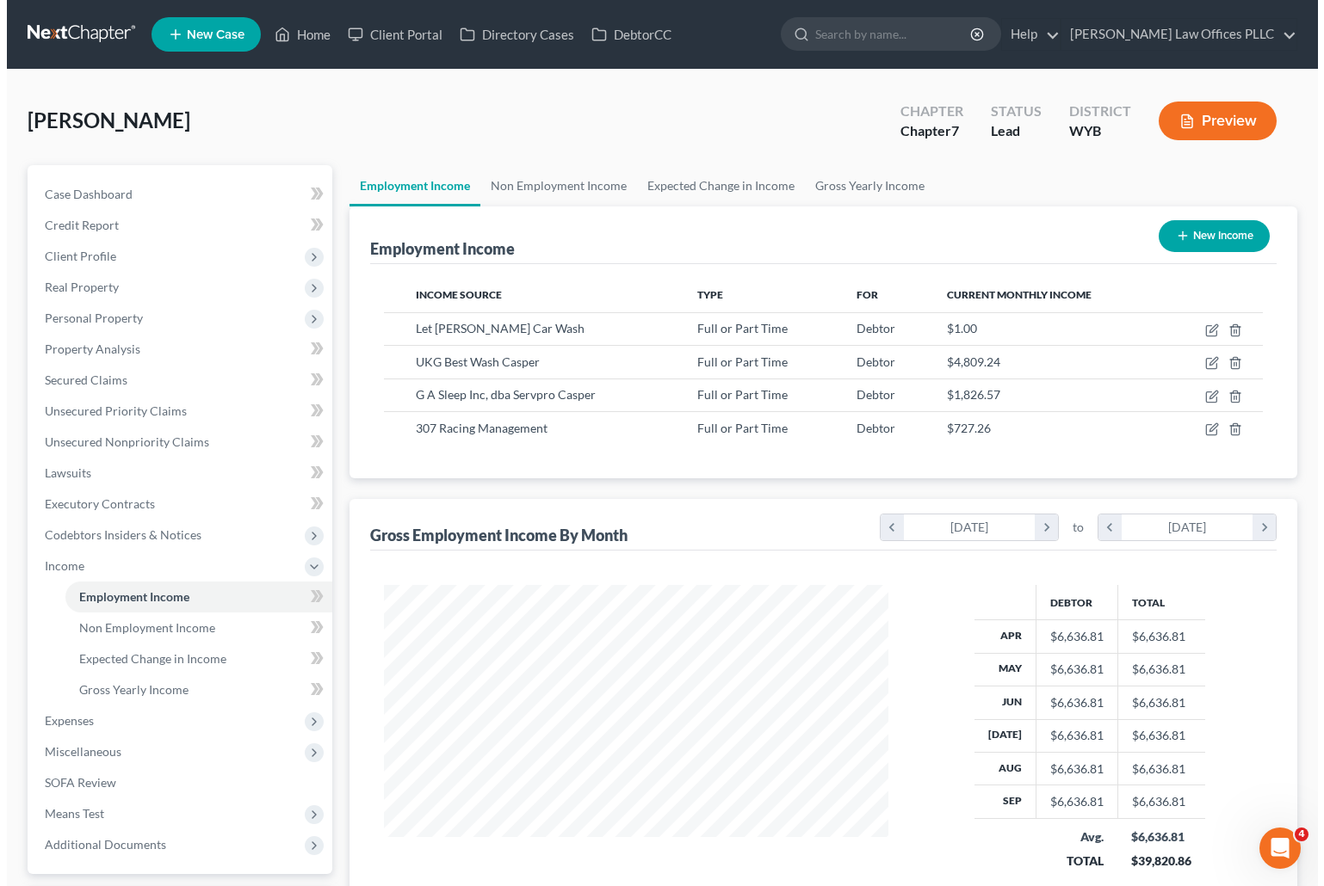
scroll to position [860283, 860059]
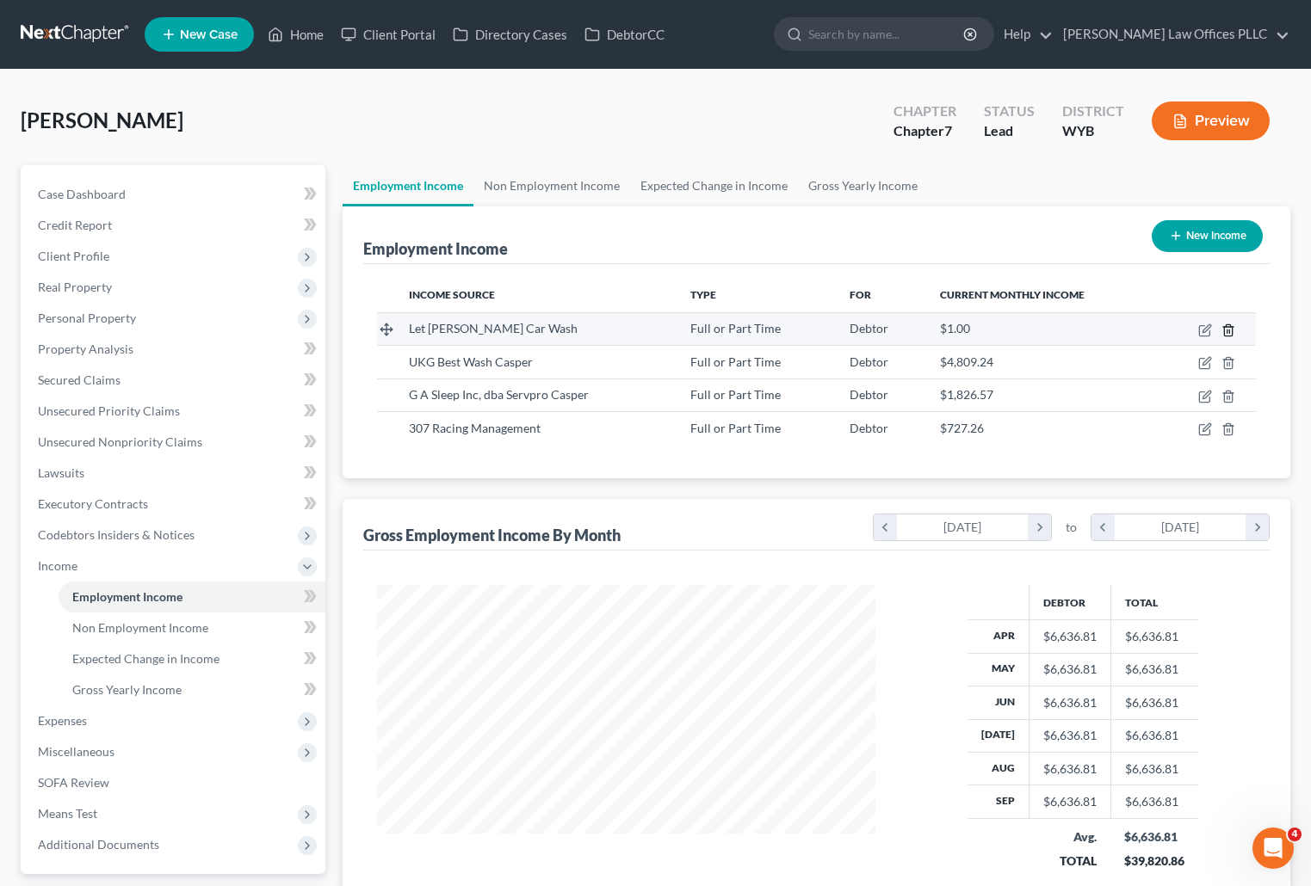
click at [1229, 330] on line "button" at bounding box center [1229, 331] width 0 height 3
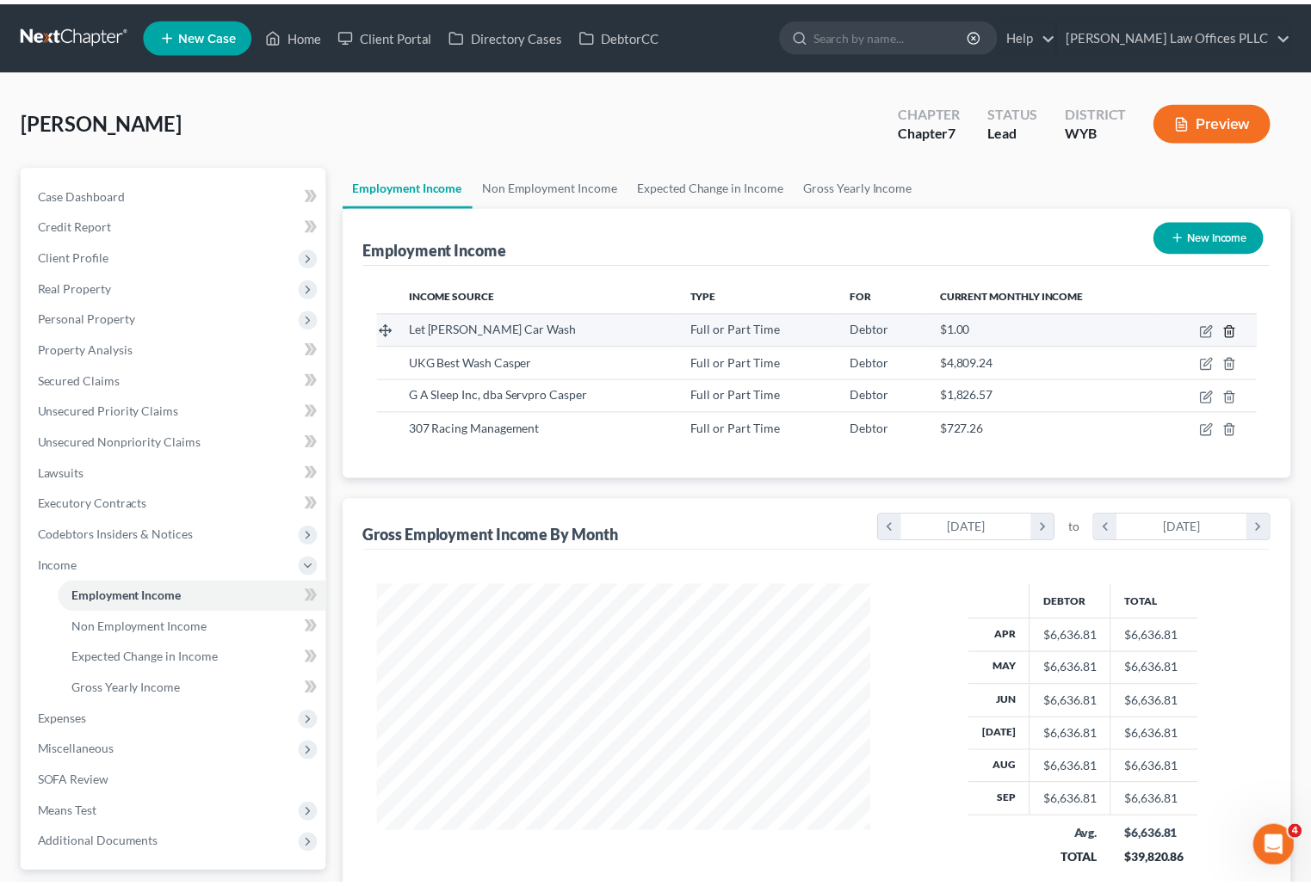
scroll to position [309, 538]
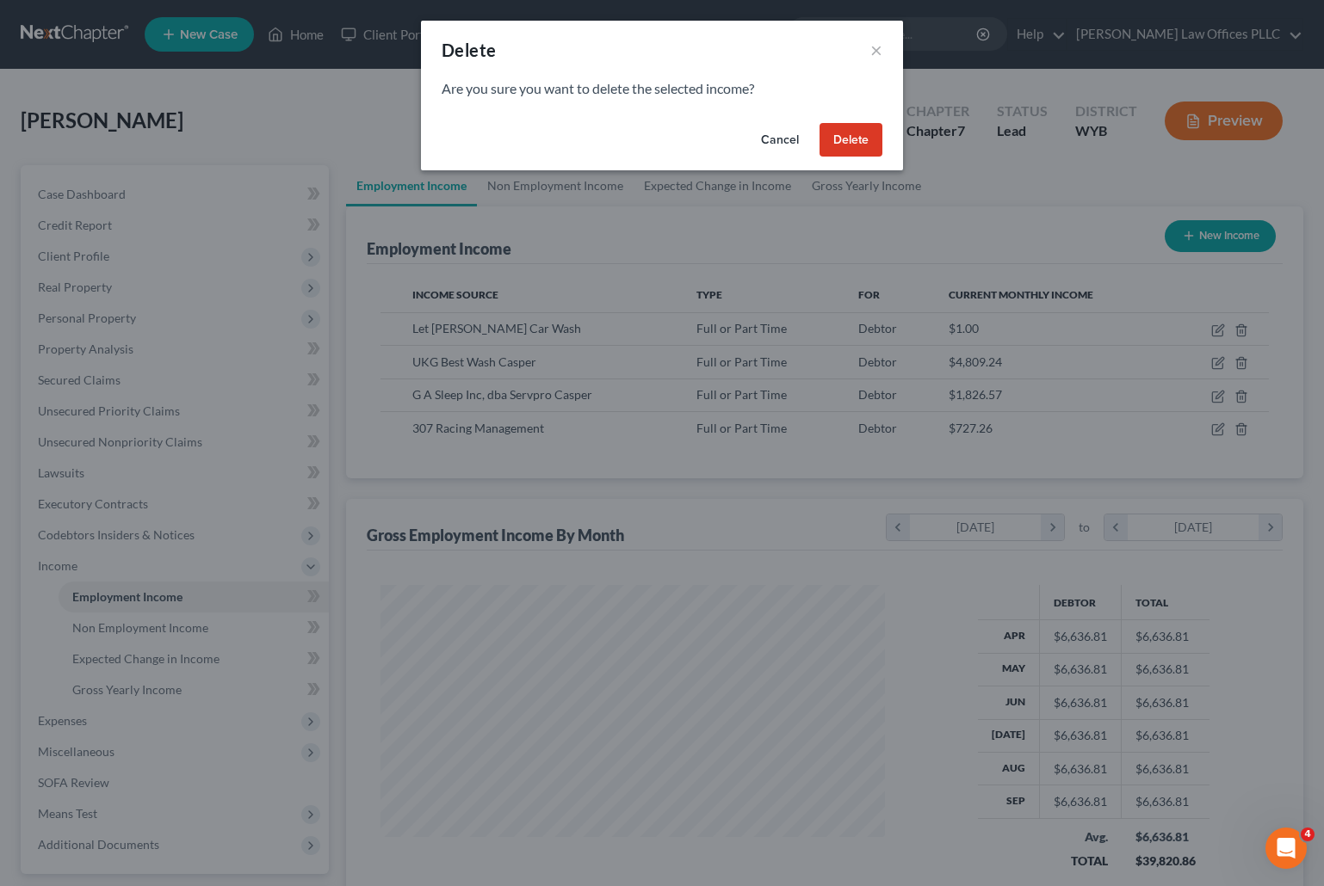
click at [840, 140] on button "Delete" at bounding box center [850, 140] width 63 height 34
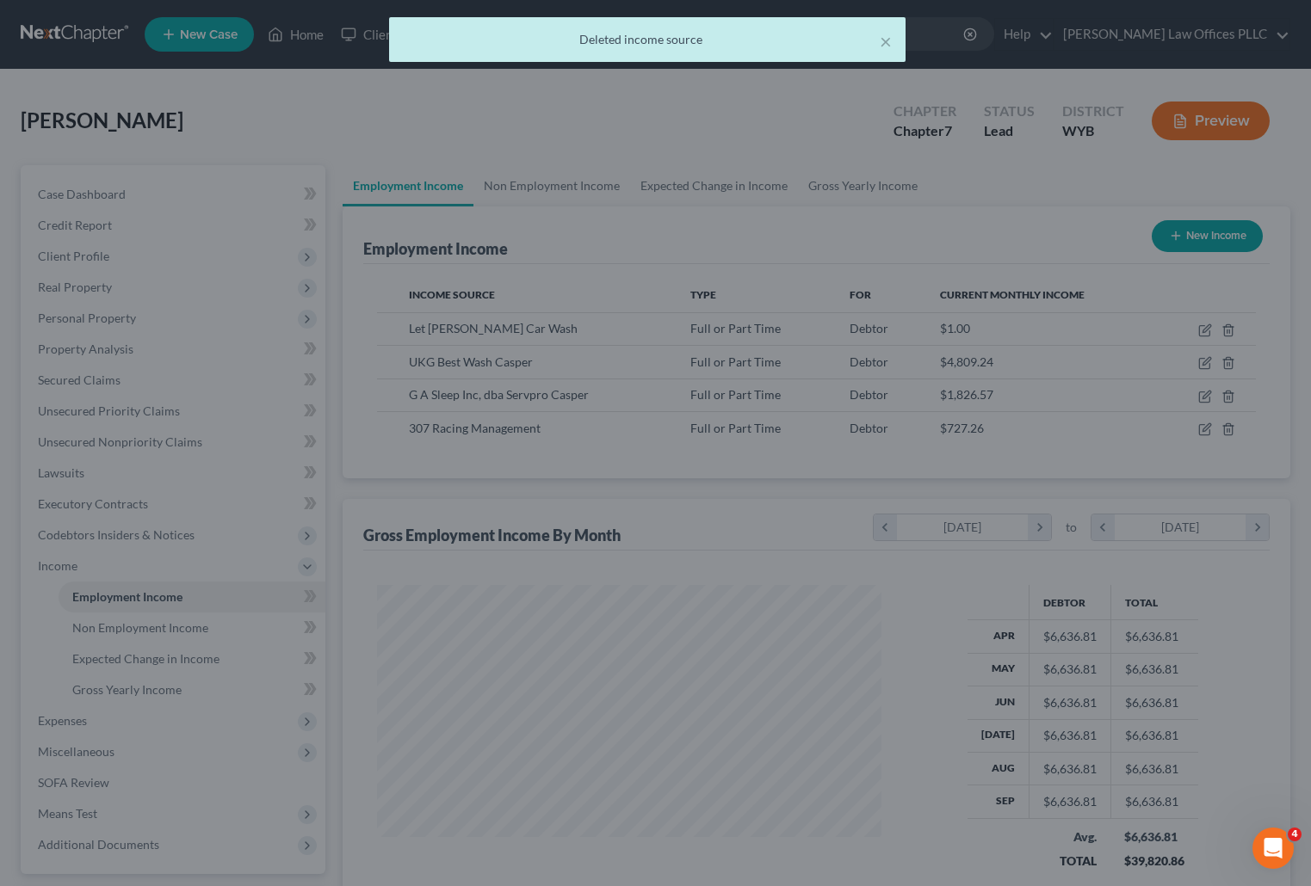
scroll to position [860283, 860059]
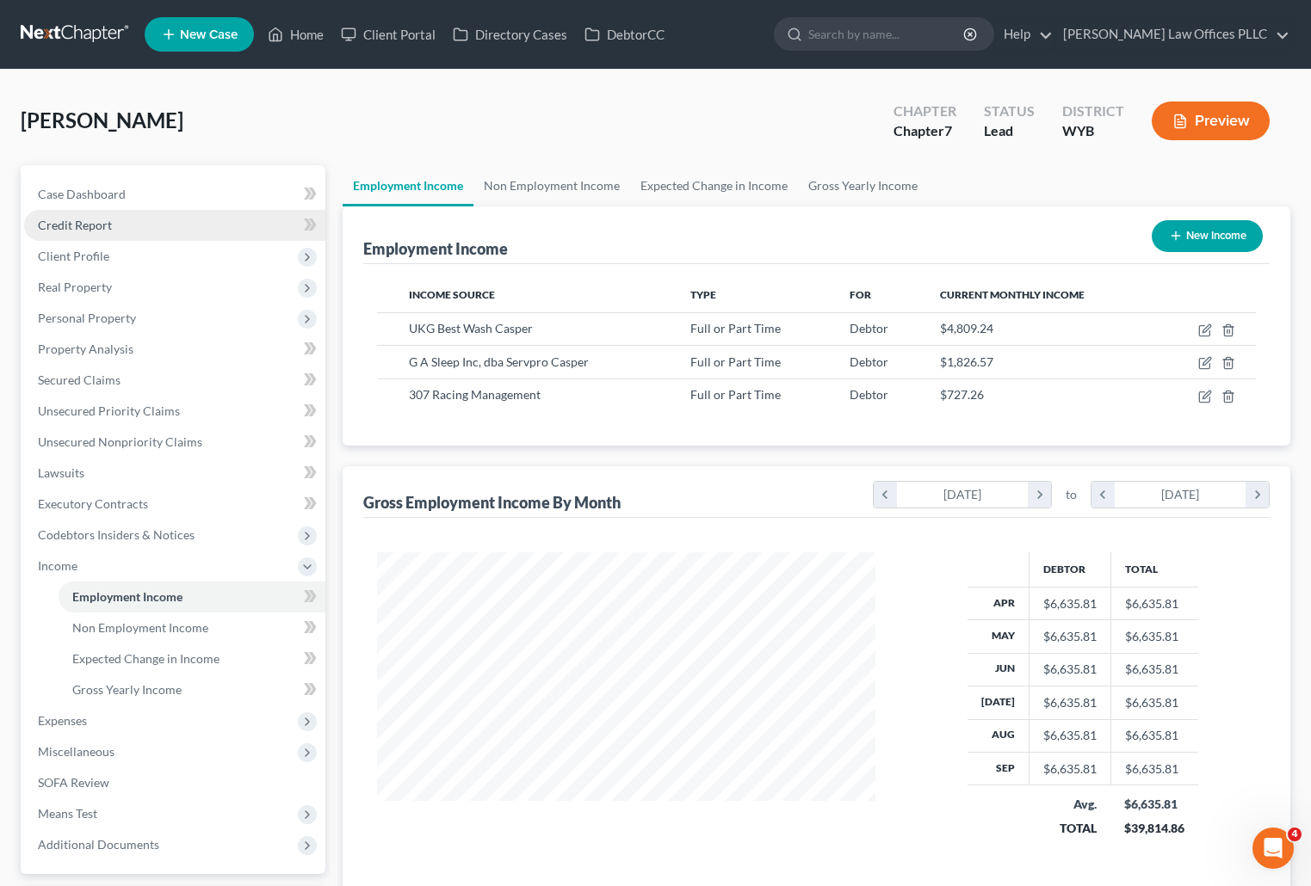
click at [105, 223] on span "Credit Report" at bounding box center [75, 225] width 74 height 15
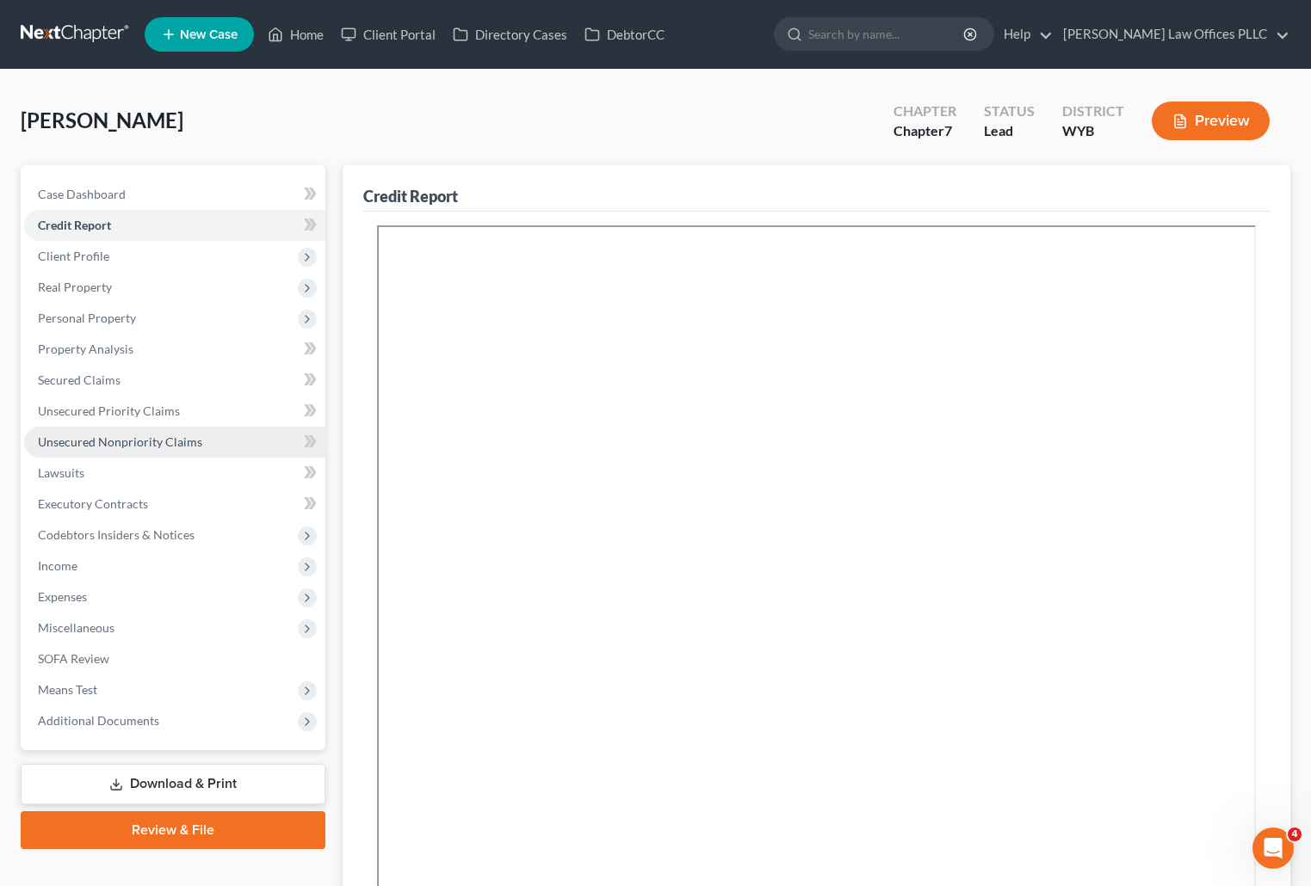
click at [120, 438] on span "Unsecured Nonpriority Claims" at bounding box center [120, 442] width 164 height 15
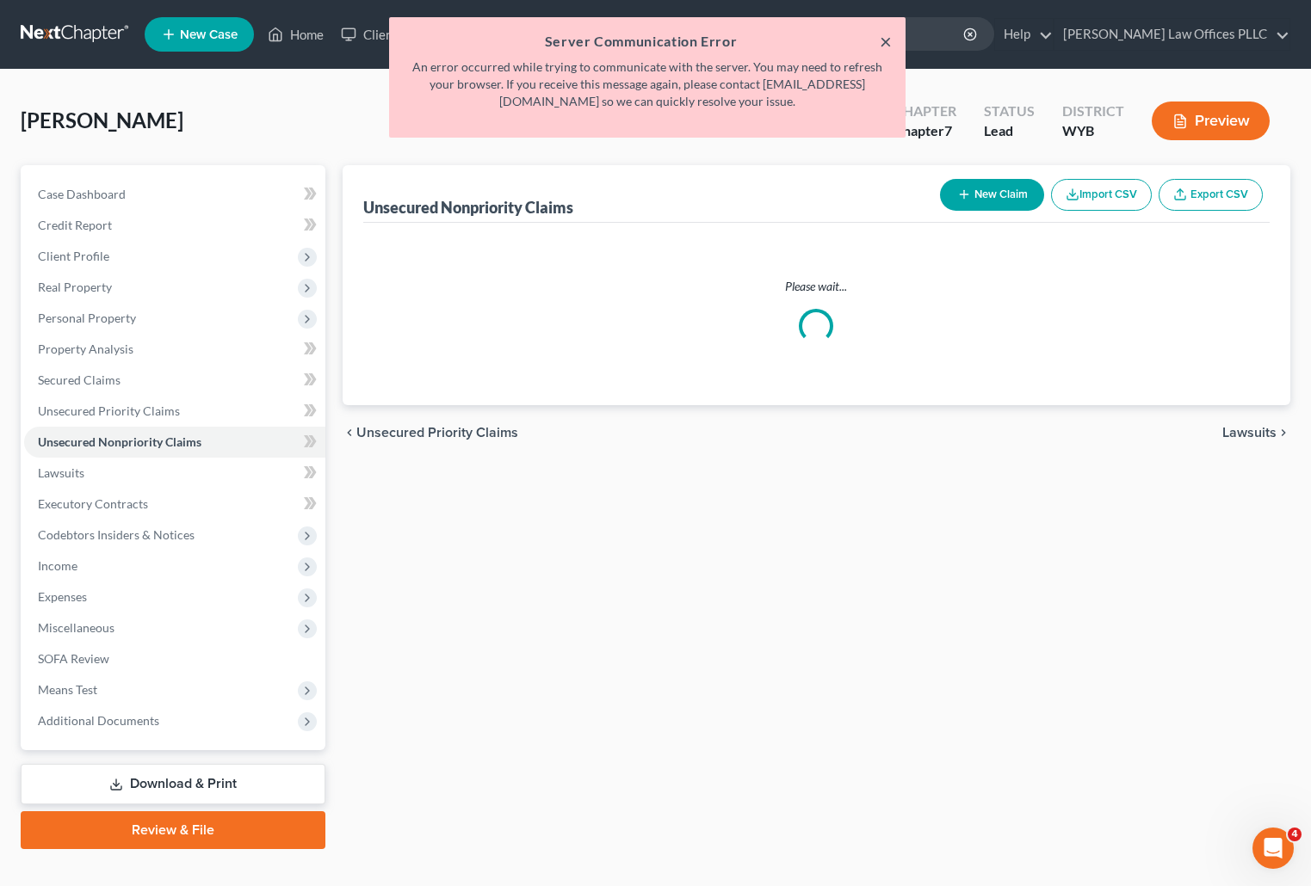
click at [883, 39] on button "×" at bounding box center [886, 41] width 12 height 21
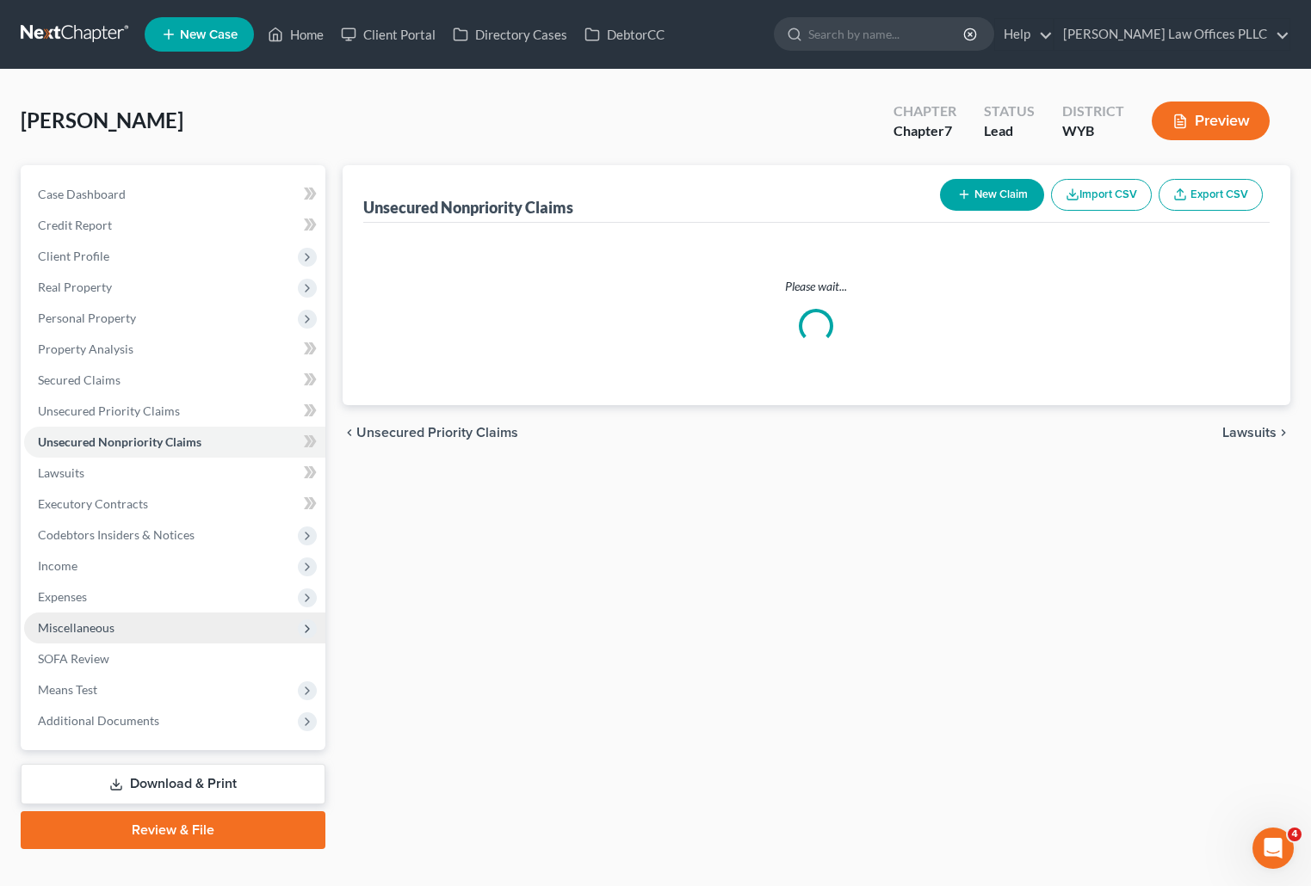
click at [107, 619] on span "Miscellaneous" at bounding box center [174, 628] width 301 height 31
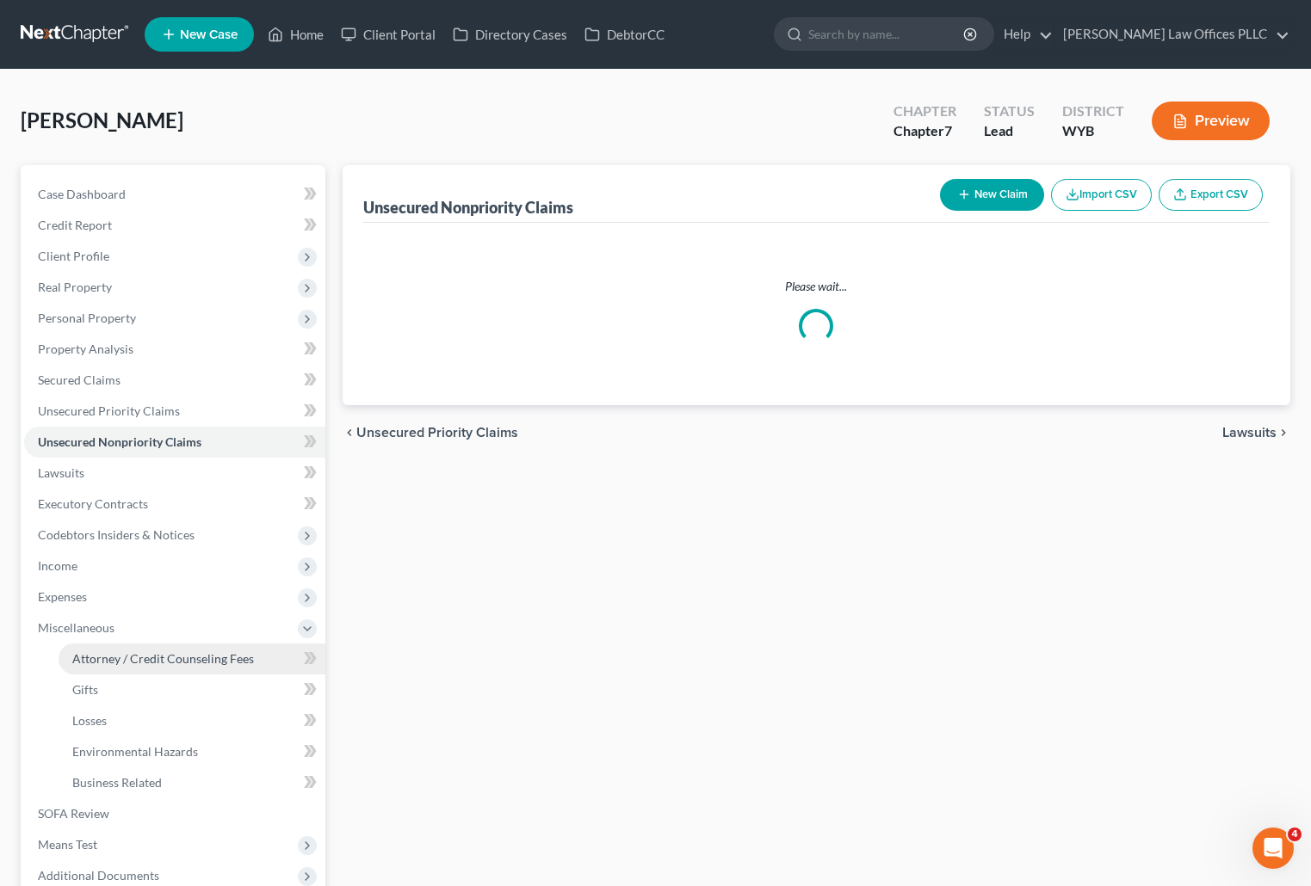
click at [158, 651] on span "Attorney / Credit Counseling Fees" at bounding box center [163, 658] width 182 height 15
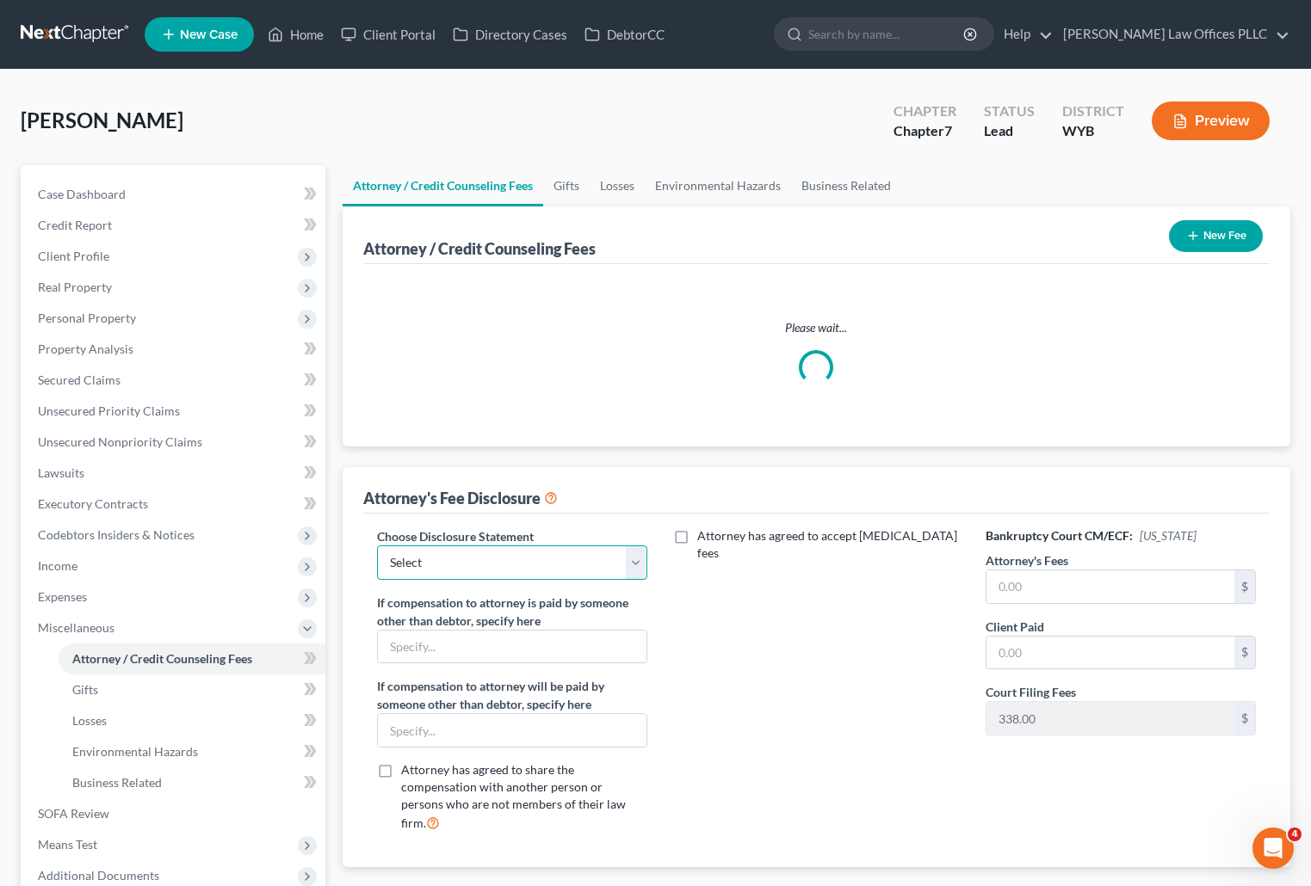
click at [423, 570] on select "Select Chapter 11 Ch 7 Business Chapter 13 Chapter 7" at bounding box center [512, 563] width 270 height 34
select select "3"
click at [377, 546] on select "Select Chapter 11 Ch 7 Business Chapter 13 Chapter 7" at bounding box center [512, 563] width 270 height 34
click at [1034, 583] on input "text" at bounding box center [1110, 587] width 248 height 33
type input "1,800.00"
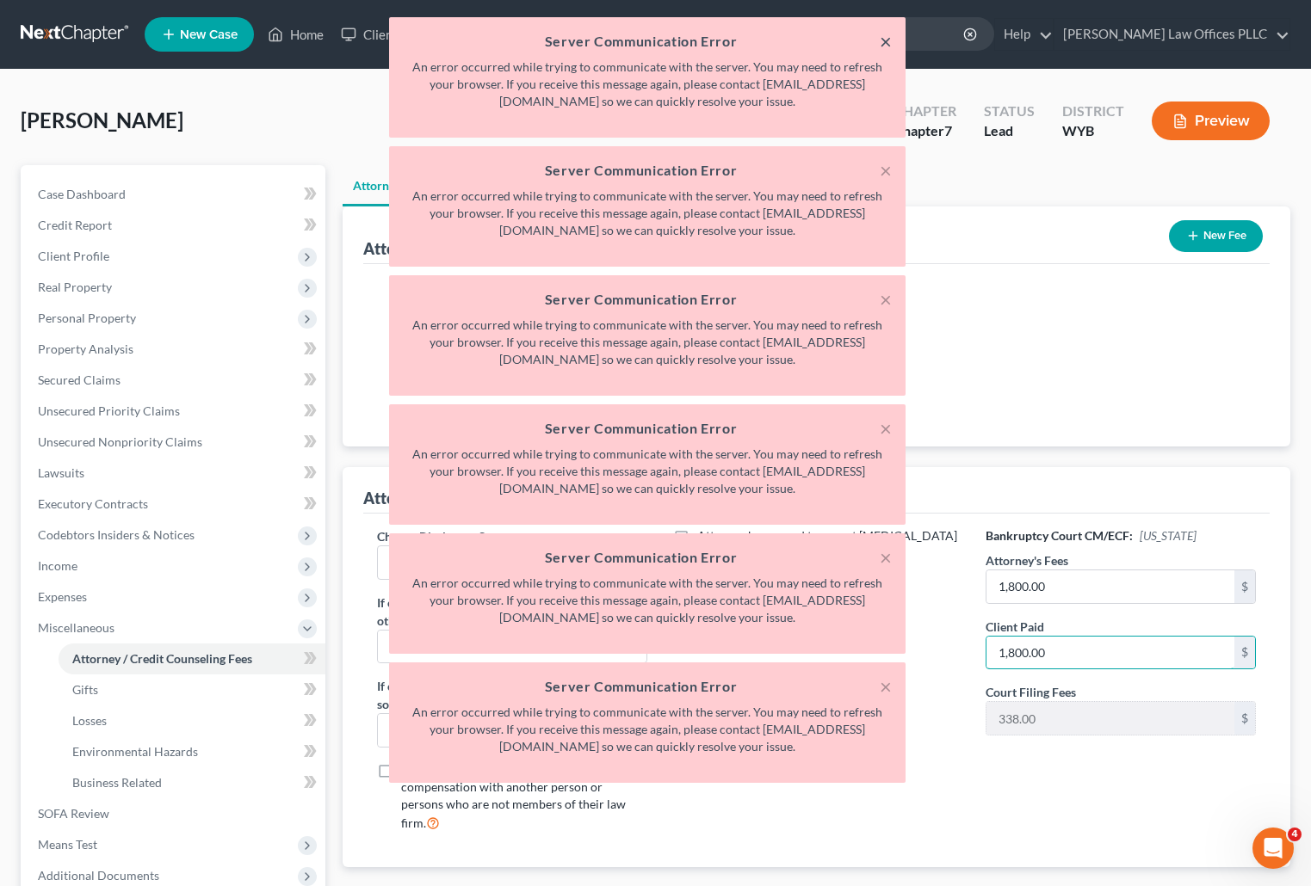
type input "1,800.00"
click at [889, 39] on button "×" at bounding box center [886, 41] width 12 height 21
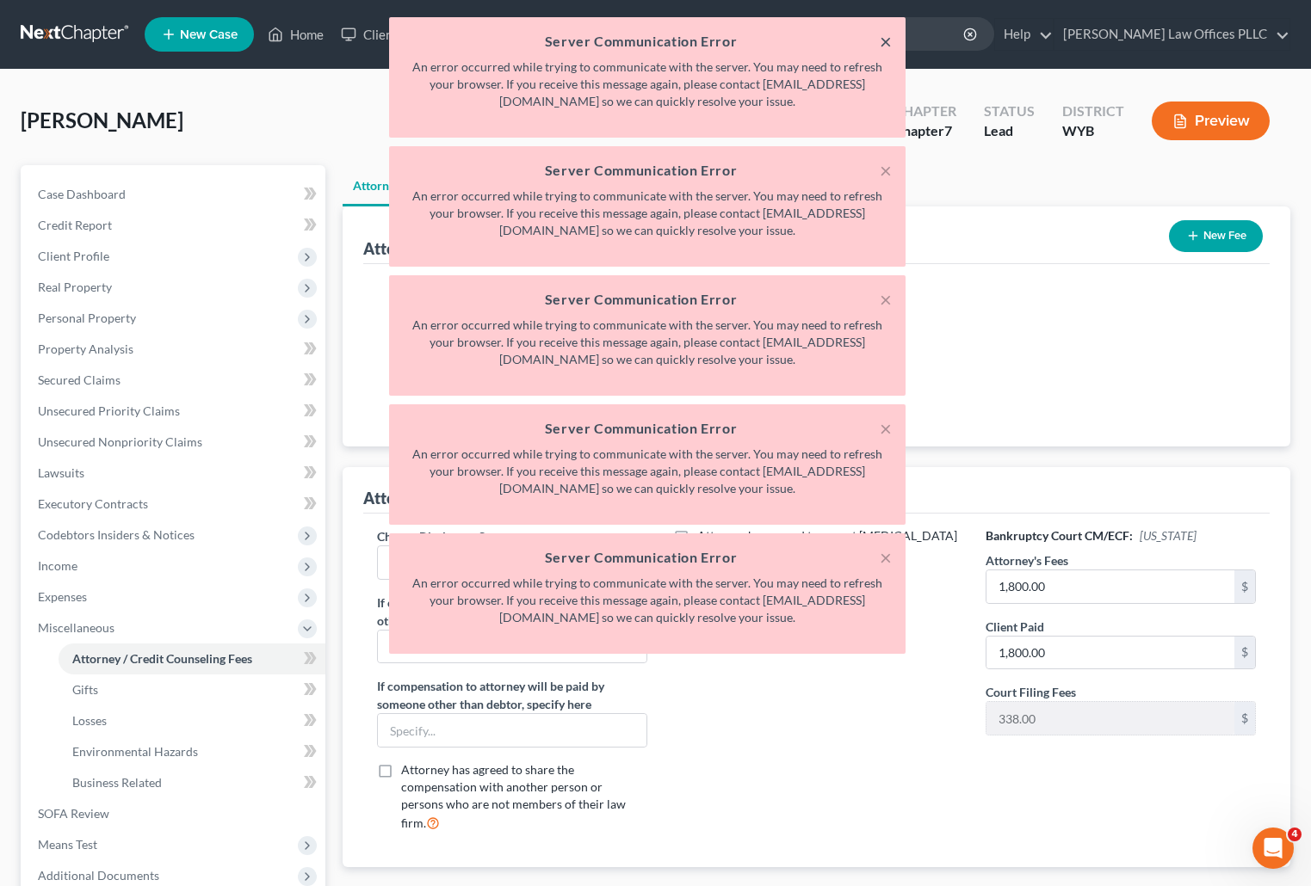
click at [889, 39] on button "×" at bounding box center [886, 41] width 12 height 21
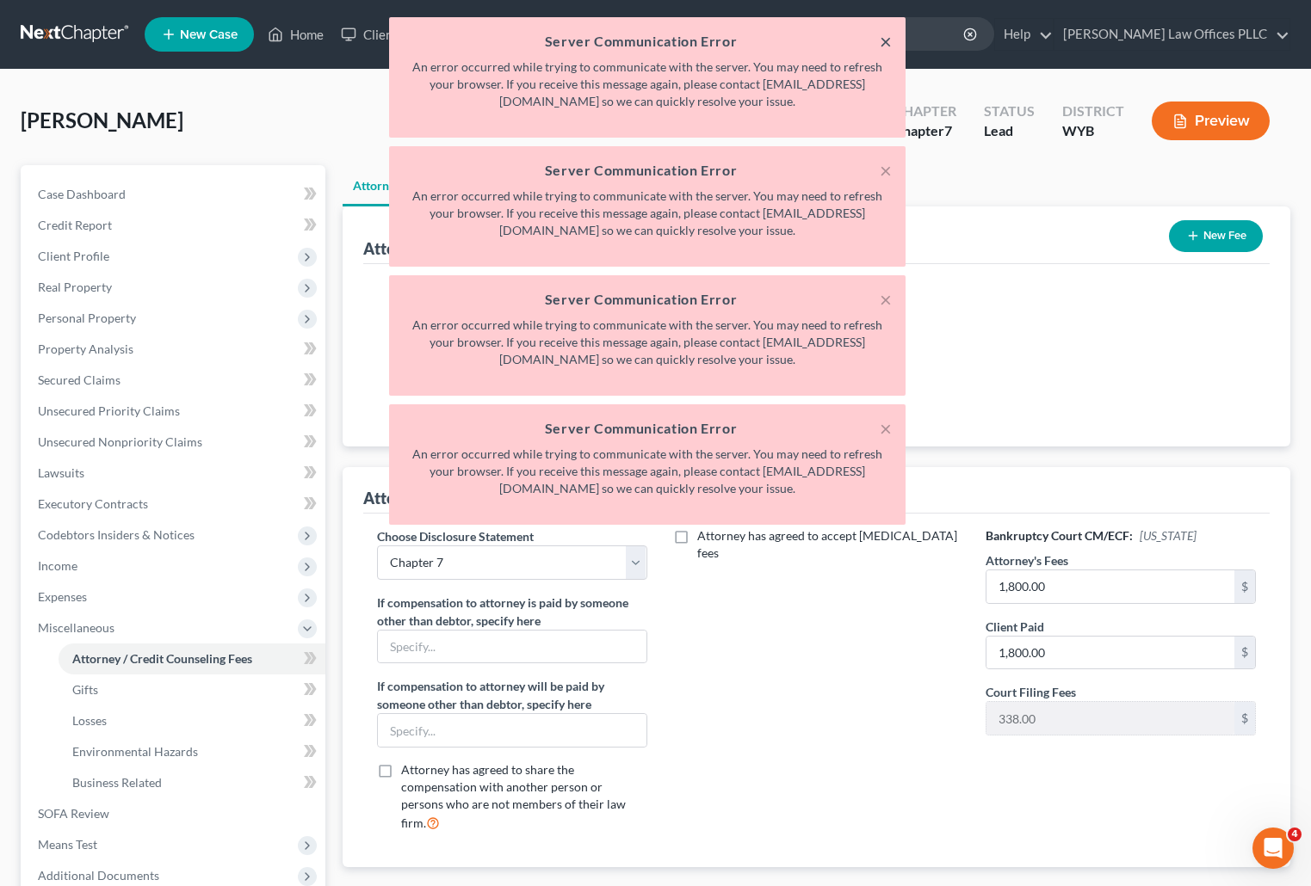
click at [889, 39] on button "×" at bounding box center [886, 41] width 12 height 21
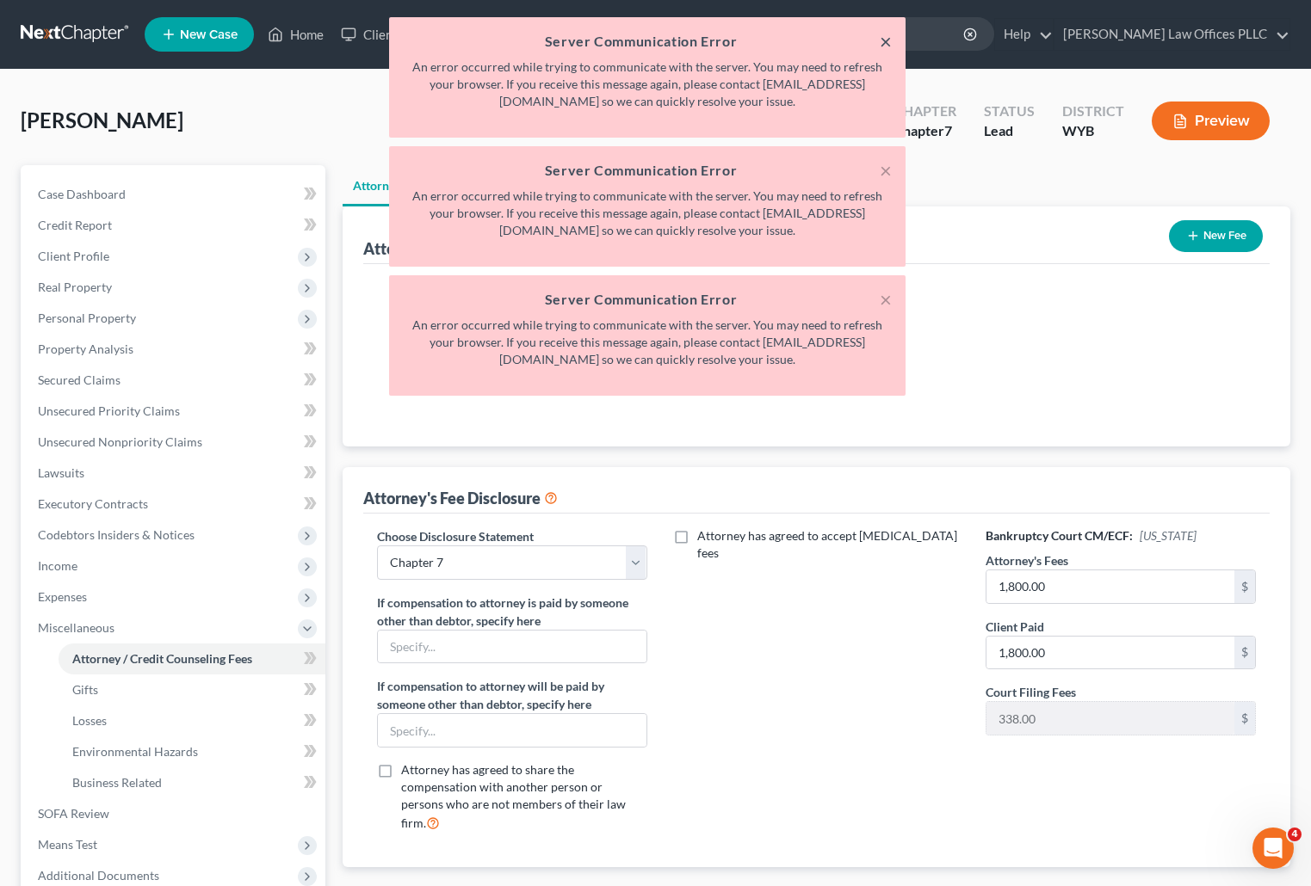
click at [889, 39] on button "×" at bounding box center [886, 41] width 12 height 21
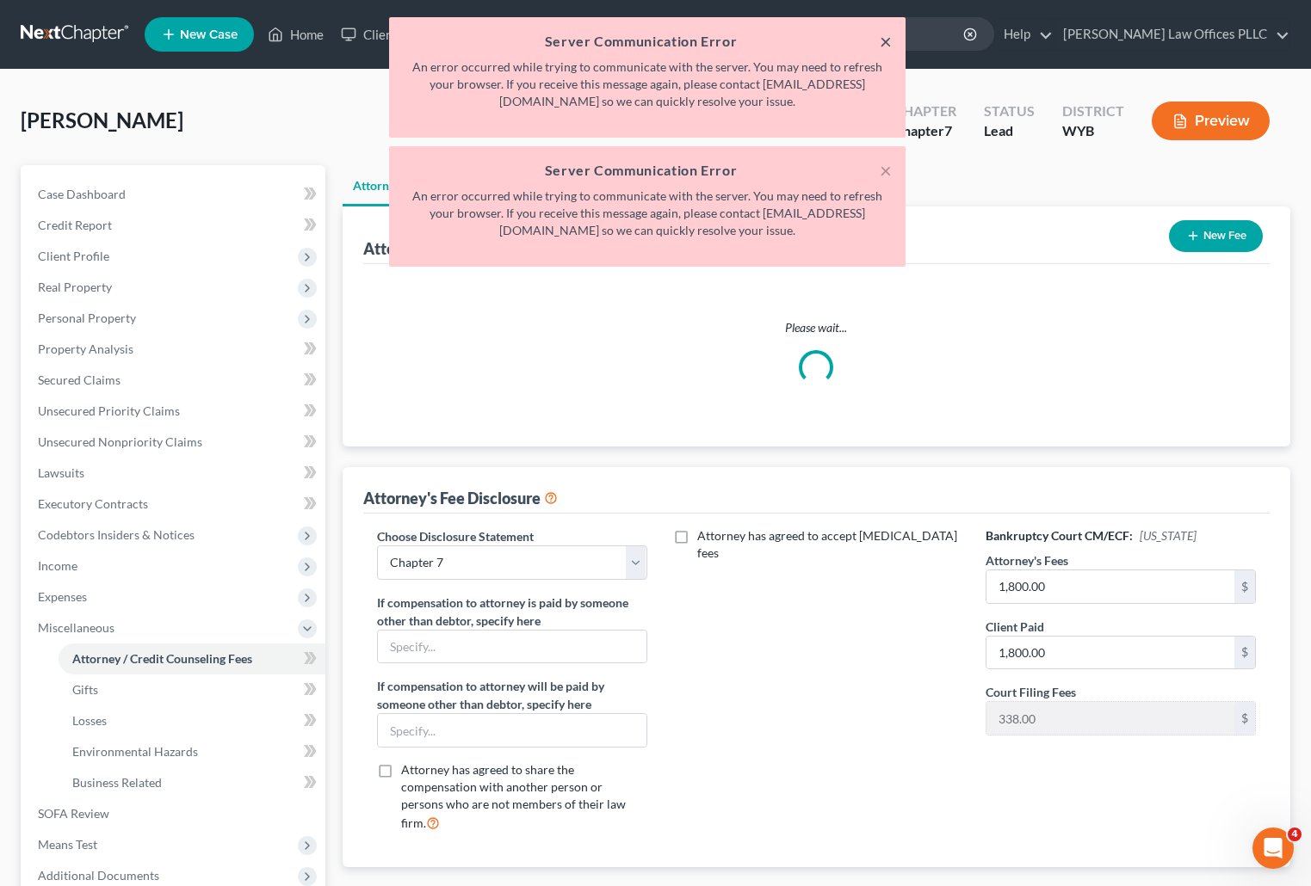
click at [889, 39] on button "×" at bounding box center [886, 41] width 12 height 21
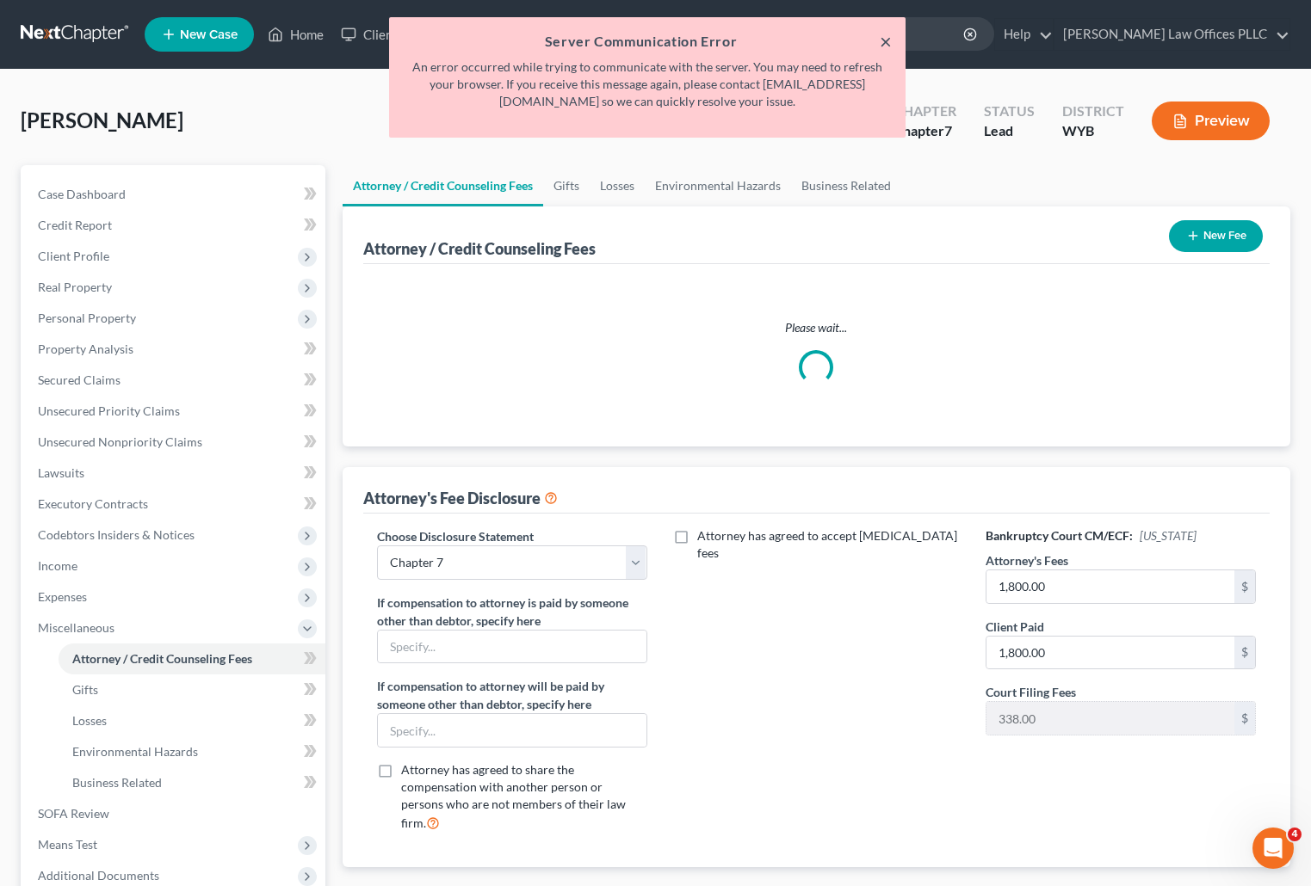
click at [889, 39] on button "×" at bounding box center [886, 41] width 12 height 21
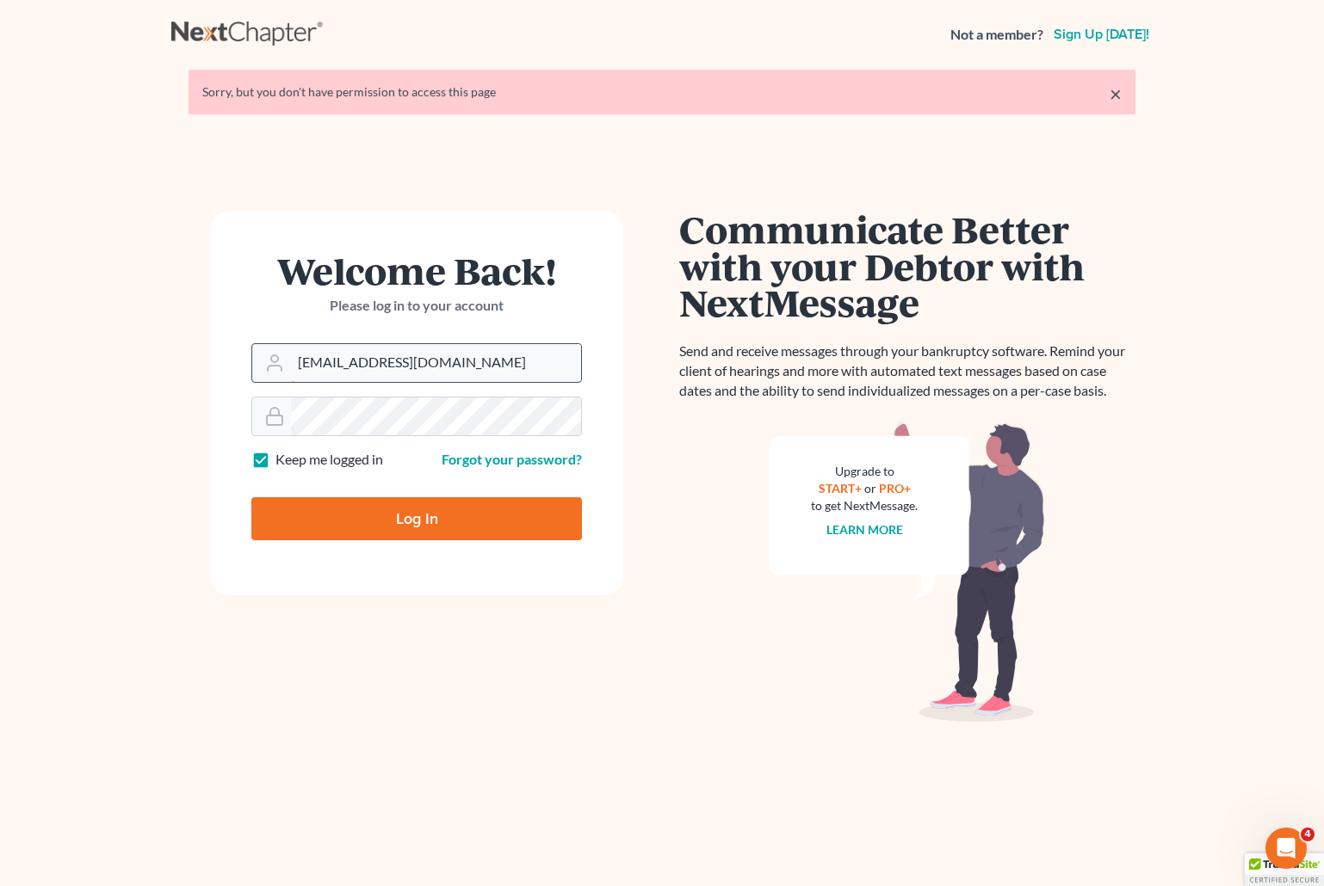
drag, startPoint x: 454, startPoint y: 361, endPoint x: 472, endPoint y: 362, distance: 18.2
click at [454, 361] on input "brittcostomarnold@gmail.com" at bounding box center [436, 363] width 290 height 38
drag, startPoint x: 499, startPoint y: 360, endPoint x: 278, endPoint y: 364, distance: 221.2
click at [278, 364] on div "brittcostomarnold@gmail.com" at bounding box center [416, 363] width 330 height 40
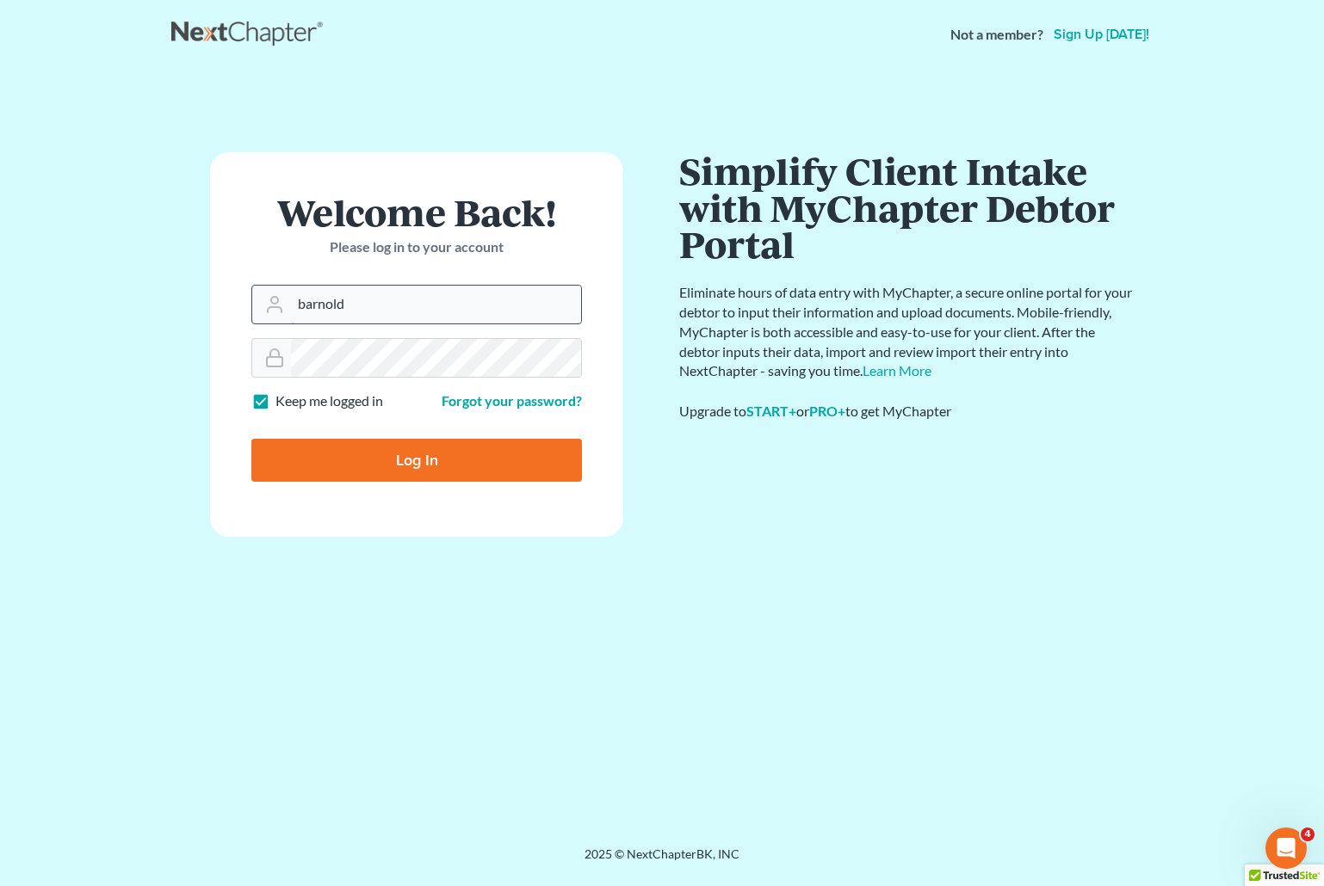
type input "[EMAIL_ADDRESS][DOMAIN_NAME]"
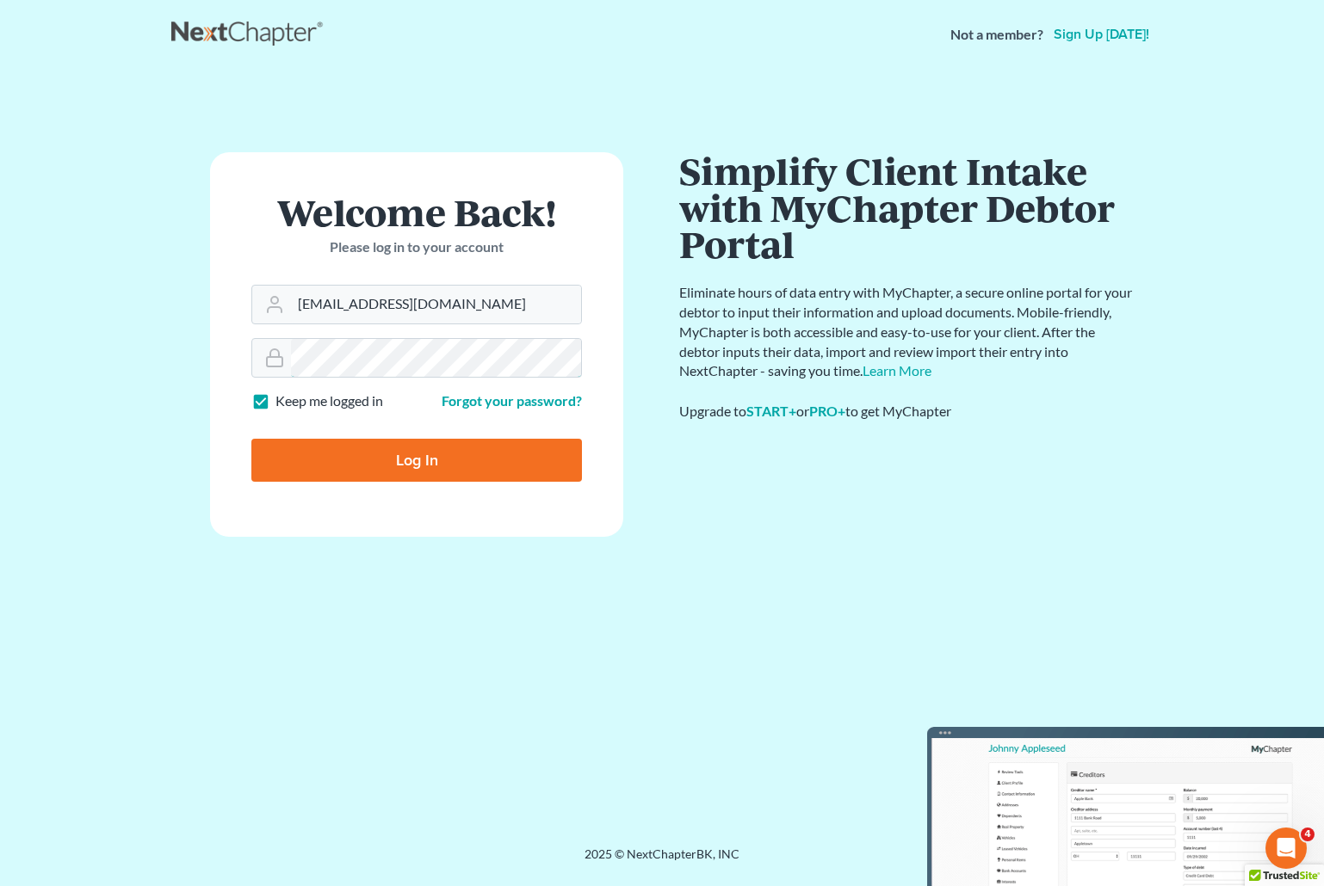
click at [231, 354] on form "Welcome Back! Please log in to your account Email Address barnold@arnoldlawoffi…" at bounding box center [416, 344] width 413 height 385
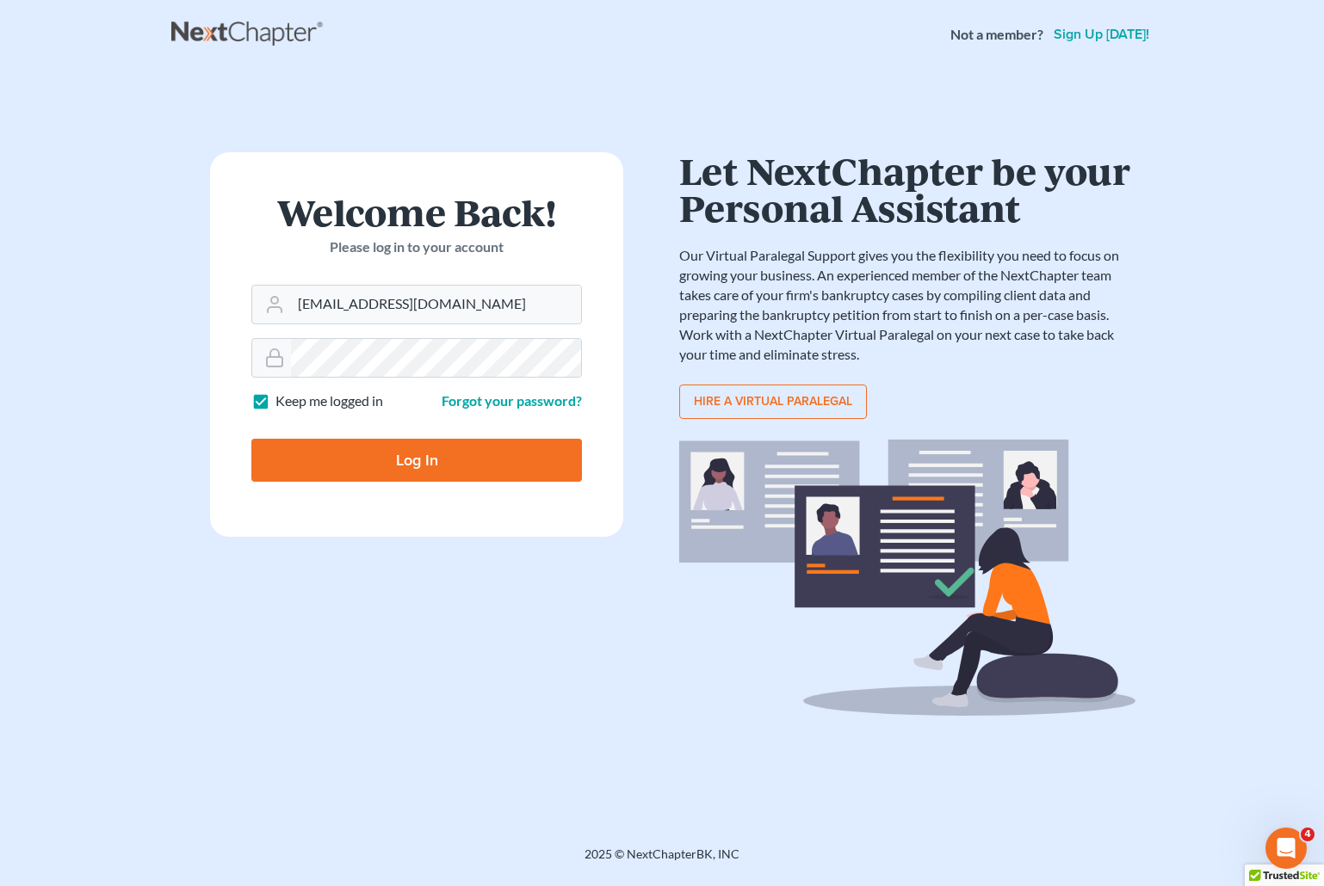
click at [310, 450] on input "Log In" at bounding box center [416, 460] width 330 height 43
type input "Thinking..."
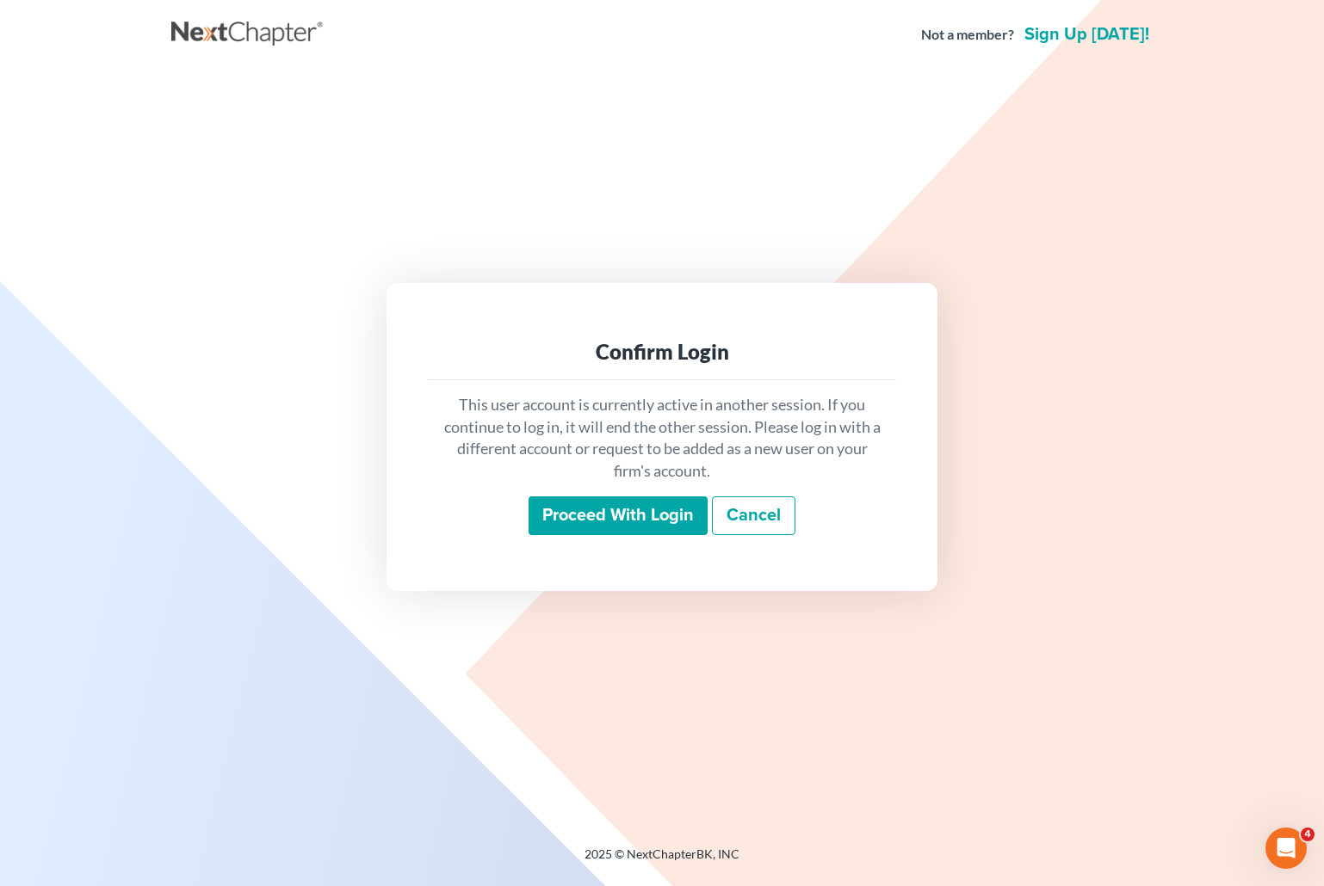
click at [664, 518] on input "Proceed with login" at bounding box center [617, 517] width 179 height 40
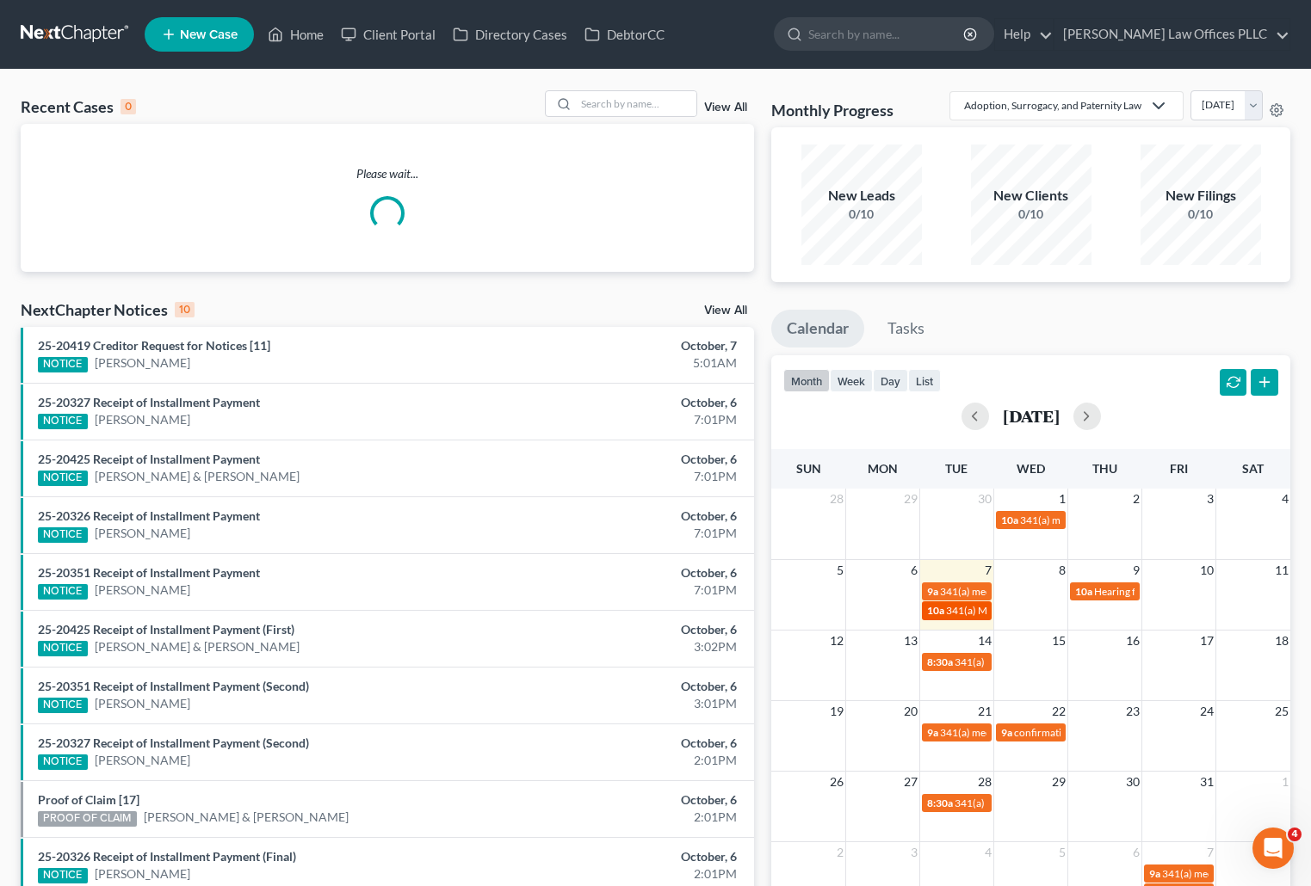
click at [950, 611] on span "341(a) Meeting for [PERSON_NAME]" at bounding box center [1029, 610] width 167 height 13
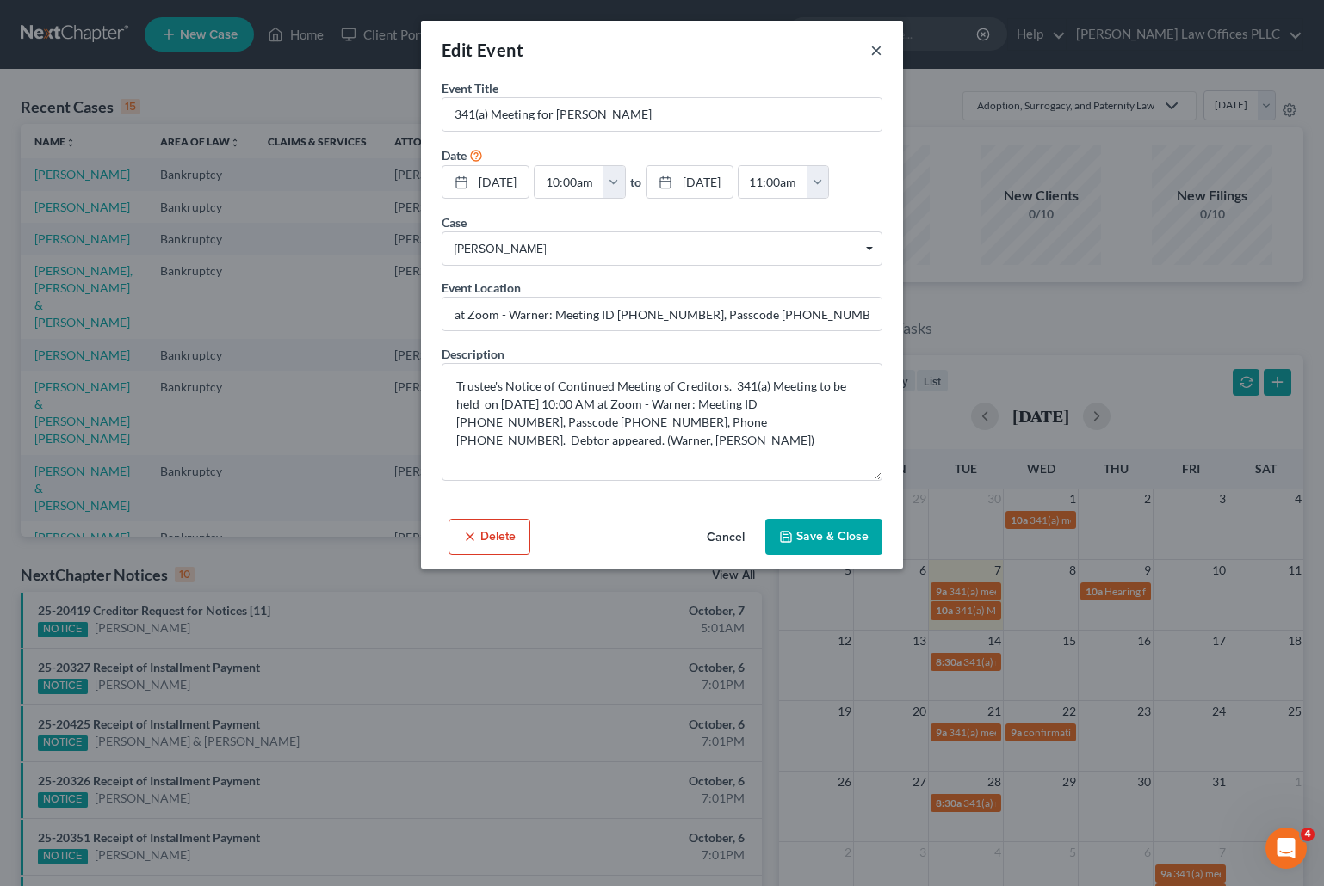
click at [870, 48] on button "×" at bounding box center [876, 50] width 12 height 21
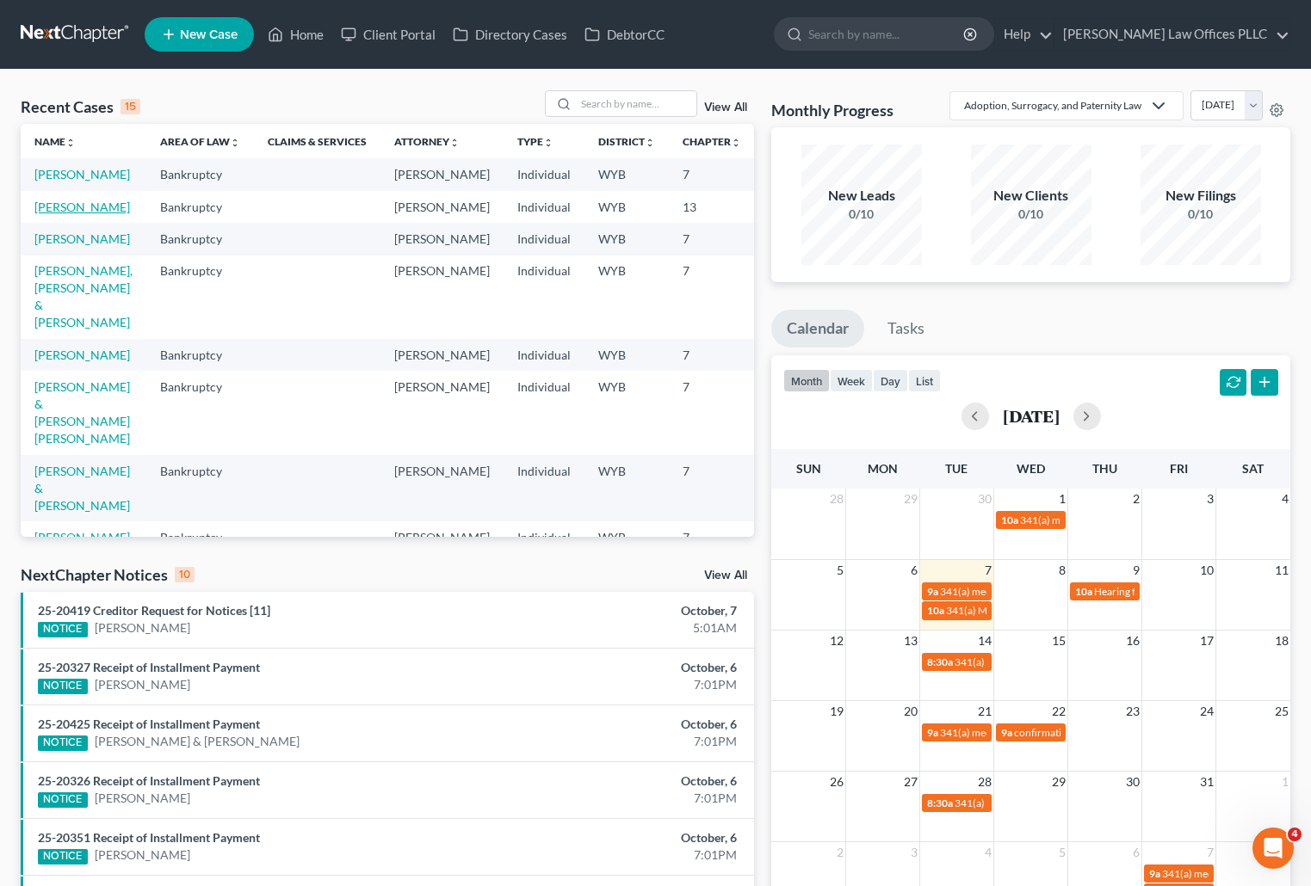
click at [52, 214] on link "[PERSON_NAME]" at bounding box center [82, 207] width 96 height 15
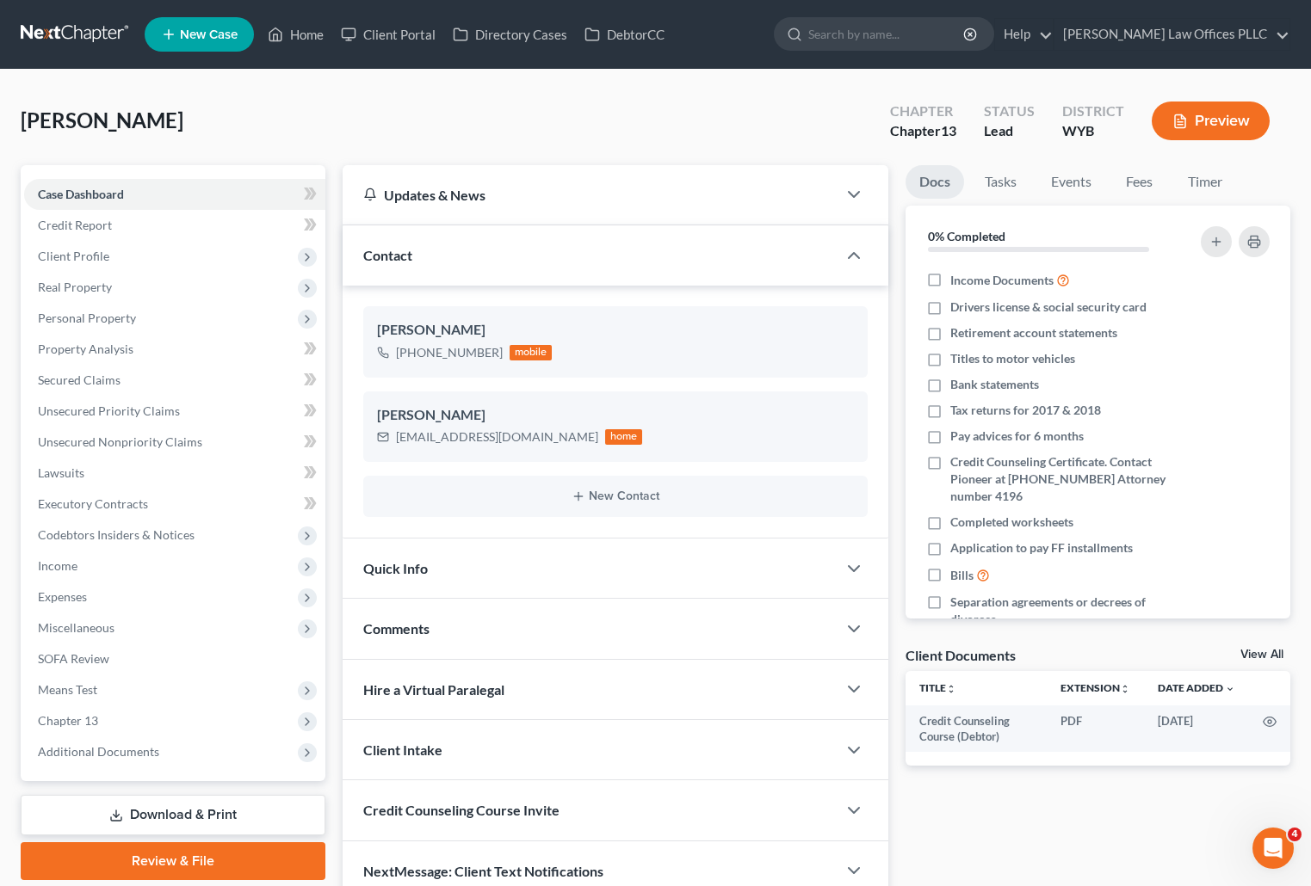
click at [799, 127] on div "Eldridge, Donna Upgraded Chapter Chapter 13 Status Lead District WYB Preview" at bounding box center [655, 127] width 1269 height 75
click at [132, 651] on link "SOFA Review" at bounding box center [174, 659] width 301 height 31
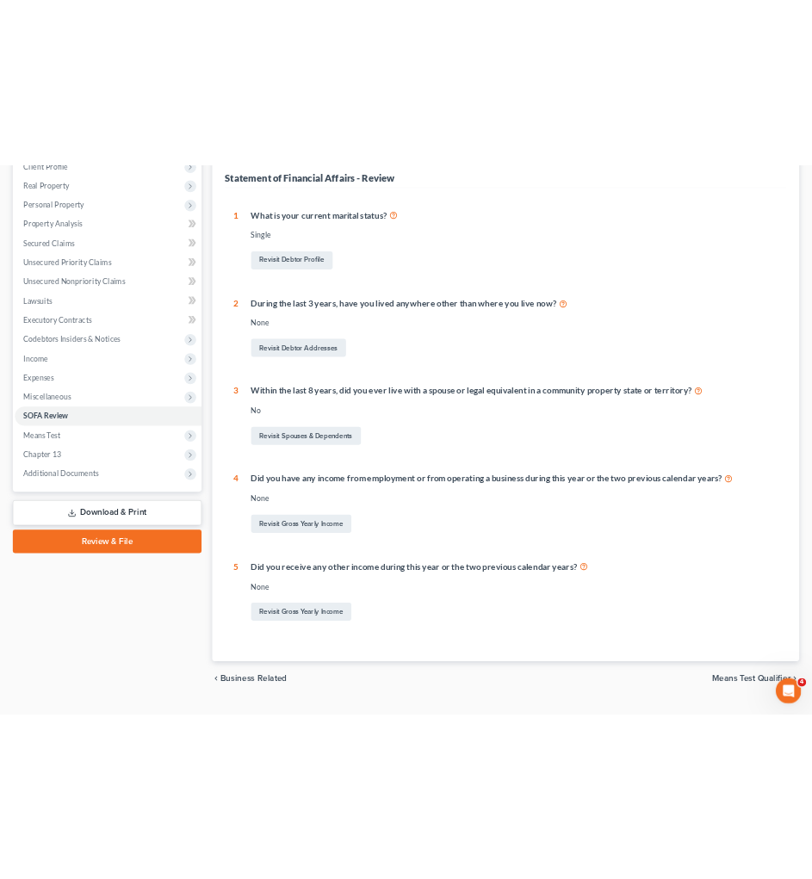
scroll to position [256, 0]
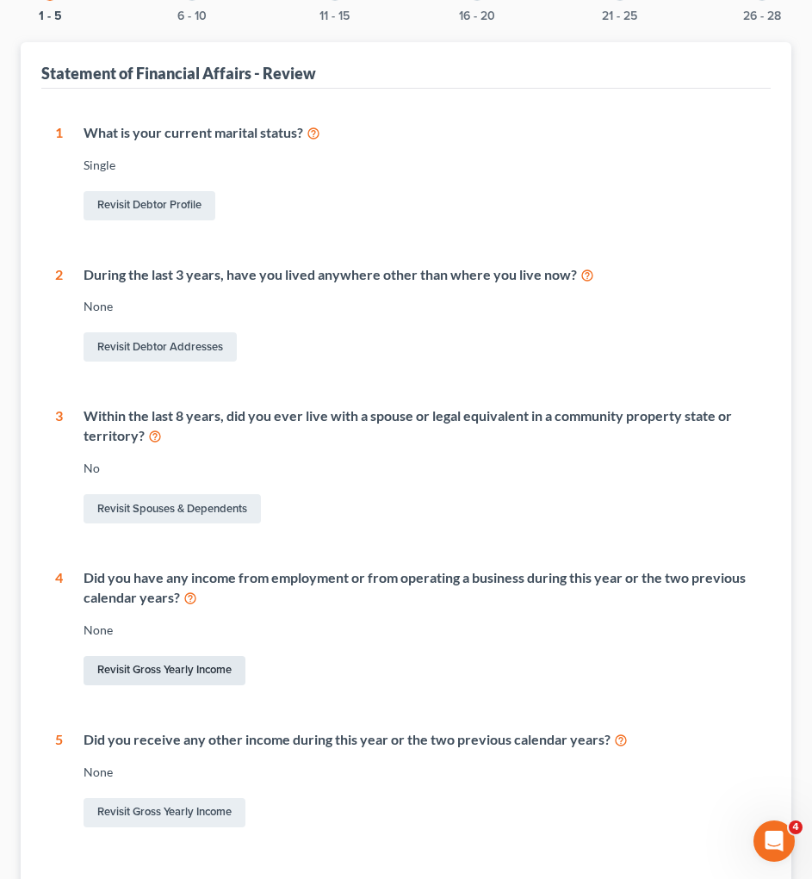
click at [188, 670] on link "Revisit Gross Yearly Income" at bounding box center [164, 670] width 162 height 29
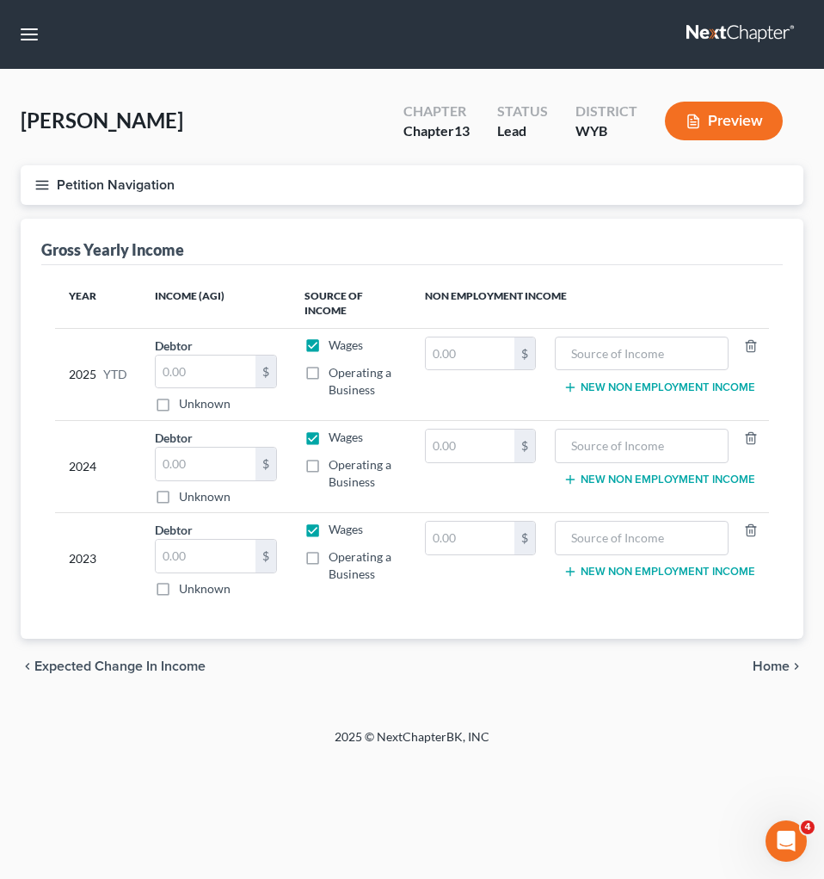
click at [522, 694] on div "Petition Navigation Case Dashboard Payments Invoices Payments Payments Credit R…" at bounding box center [412, 436] width 783 height 543
click at [180, 549] on input "text" at bounding box center [206, 556] width 100 height 33
type input "79,103.00"
click at [643, 722] on div "Eldridge, Donna Upgraded Chapter Chapter 13 Status Lead District WYB Preview Pe…" at bounding box center [412, 399] width 824 height 658
click at [164, 369] on input "text" at bounding box center [206, 371] width 100 height 33
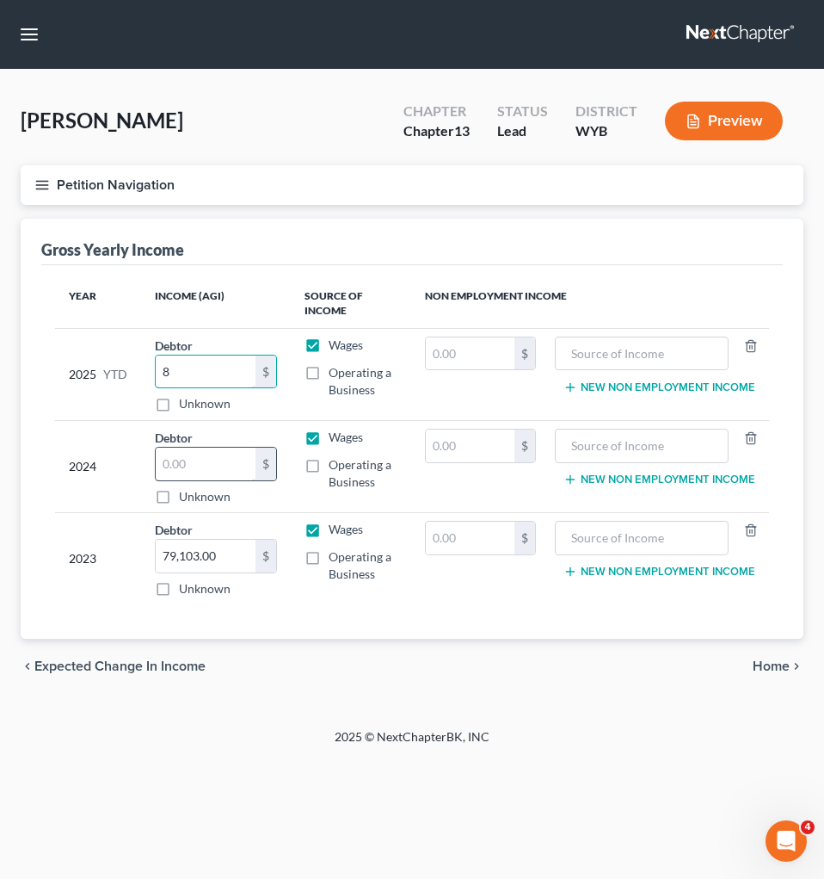
type input "8"
click at [180, 456] on input "text" at bounding box center [206, 464] width 100 height 33
type input "84,206.00"
click at [198, 367] on input "8" at bounding box center [206, 371] width 100 height 33
drag, startPoint x: 750, startPoint y: 744, endPoint x: 743, endPoint y: 688, distance: 57.2
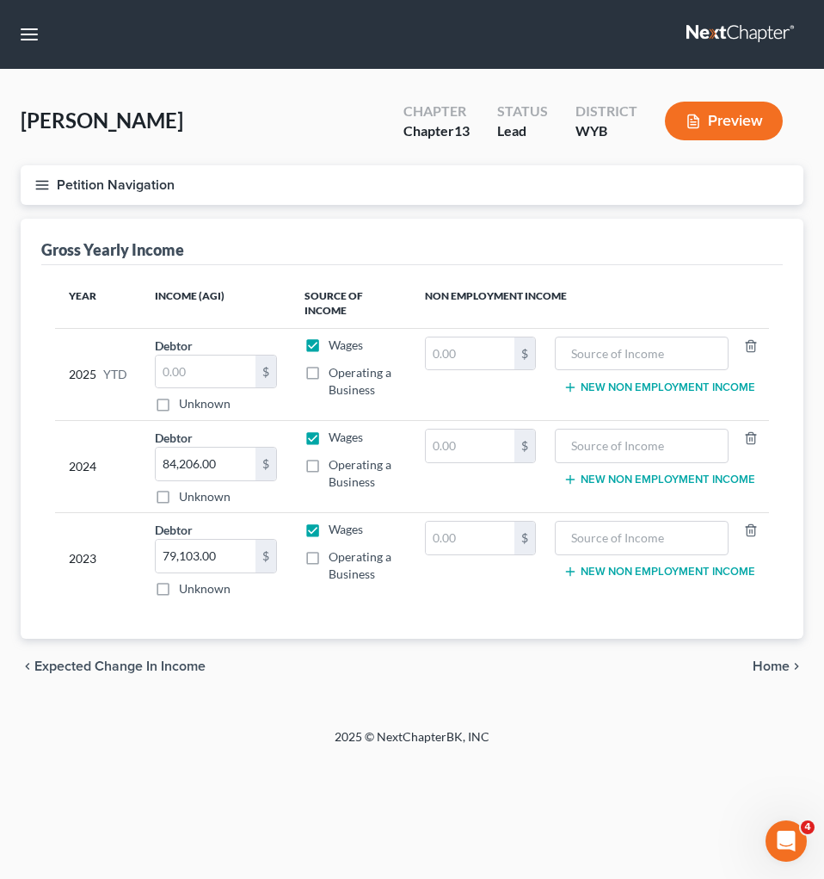
click at [750, 744] on footer "2025 © NextChapterBK, INC" at bounding box center [412, 743] width 824 height 31
click at [599, 355] on input "text" at bounding box center [643, 353] width 156 height 33
type input "9763.00"
click at [442, 352] on input "text" at bounding box center [470, 353] width 89 height 33
type input "9,763.00"
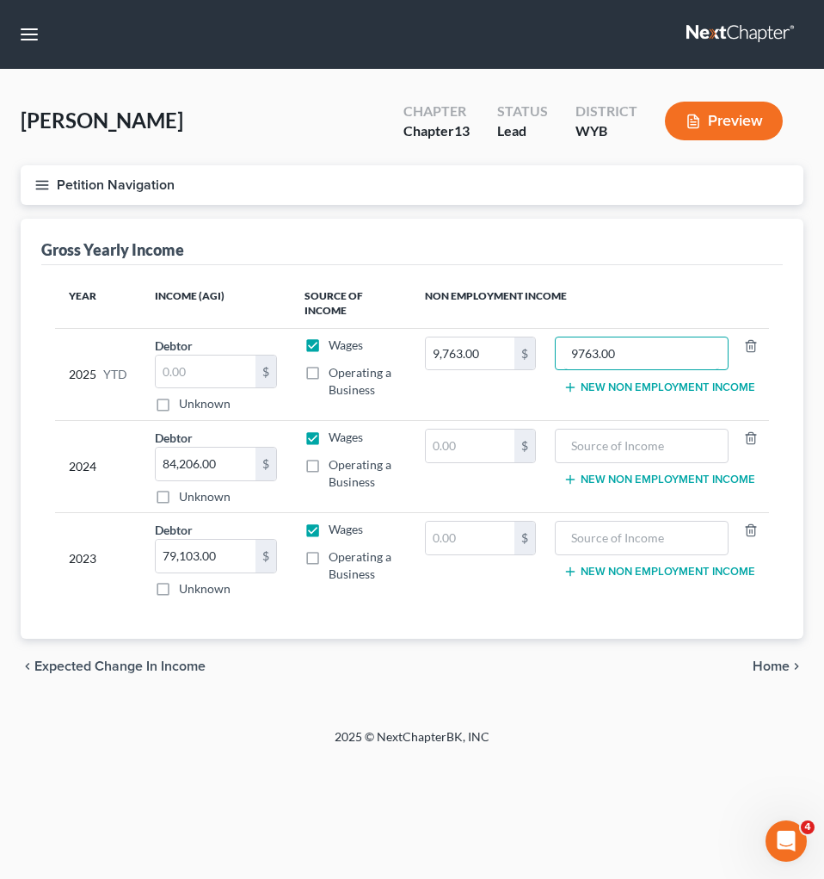
drag, startPoint x: 634, startPoint y: 349, endPoint x: 540, endPoint y: 355, distance: 93.9
click at [540, 355] on tr "2025 YTD Debtor $ Unknown Balance Undetermined $ Unknown Wages Operating a Busi…" at bounding box center [412, 374] width 714 height 92
type input "Colorado PERA Retirement"
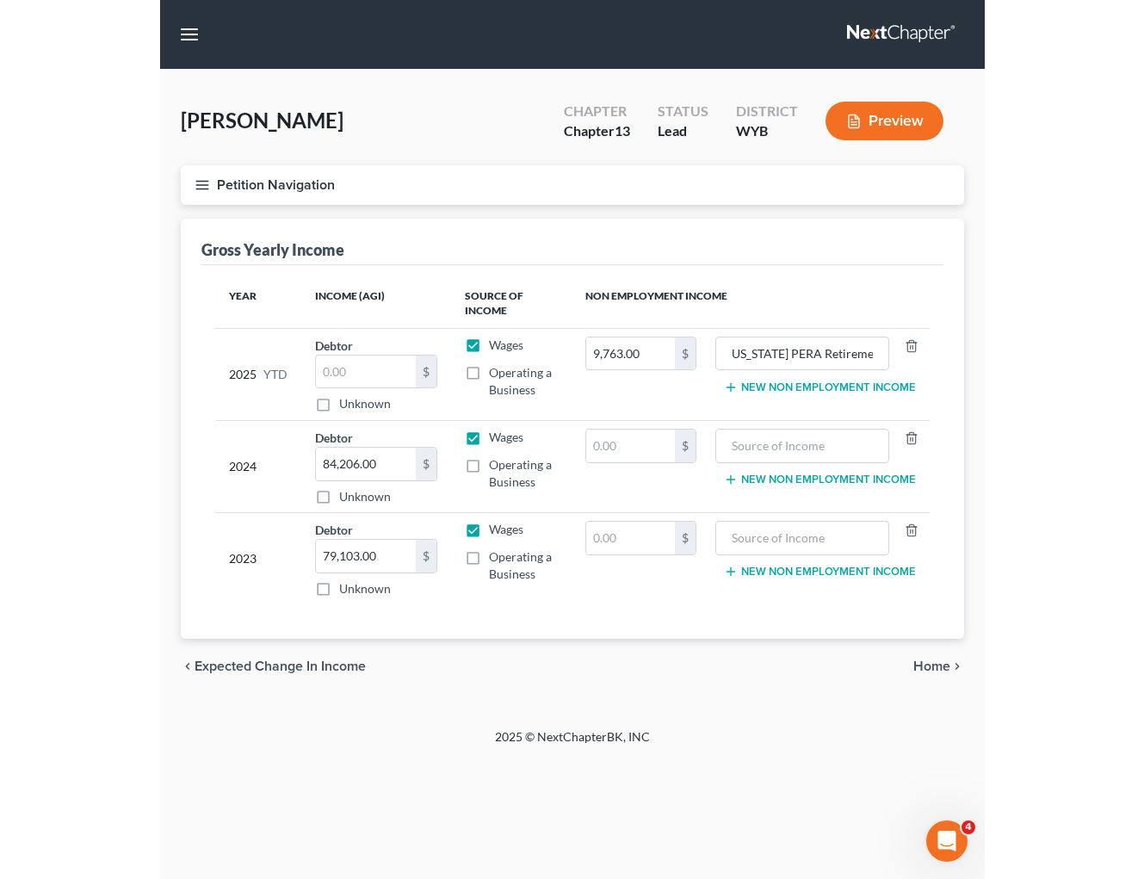
scroll to position [0, 0]
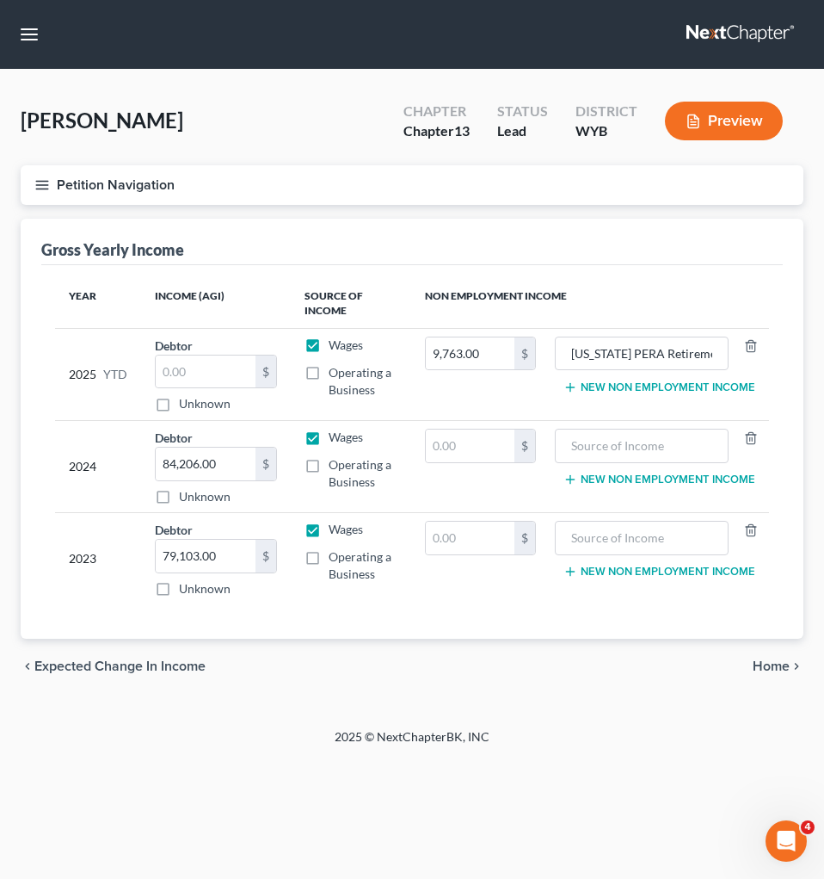
click at [653, 293] on th "Non Employment Income" at bounding box center [590, 304] width 358 height 50
click at [565, 718] on div "Home New Case Client Portal Directory Cases DebtorCC Arnold Law Offices PLLC ba…" at bounding box center [412, 439] width 824 height 879
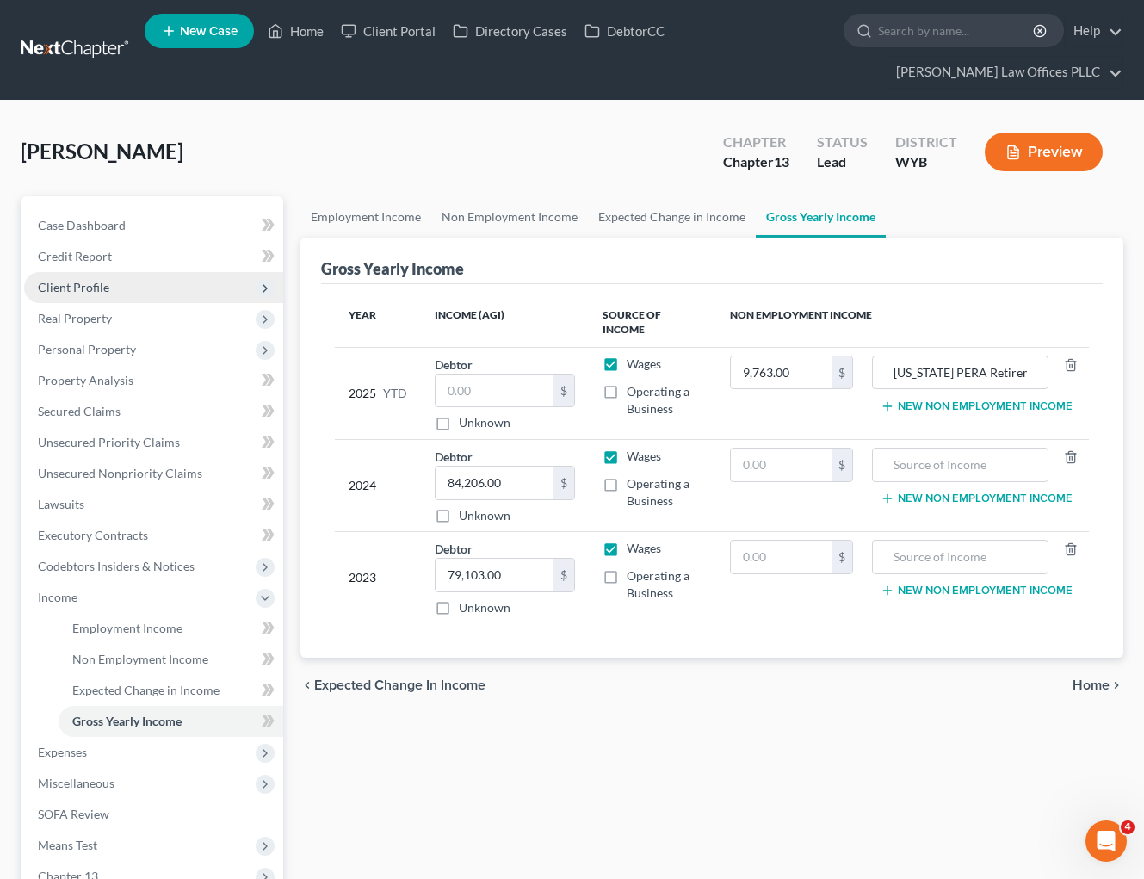
click at [106, 285] on span "Client Profile" at bounding box center [73, 287] width 71 height 15
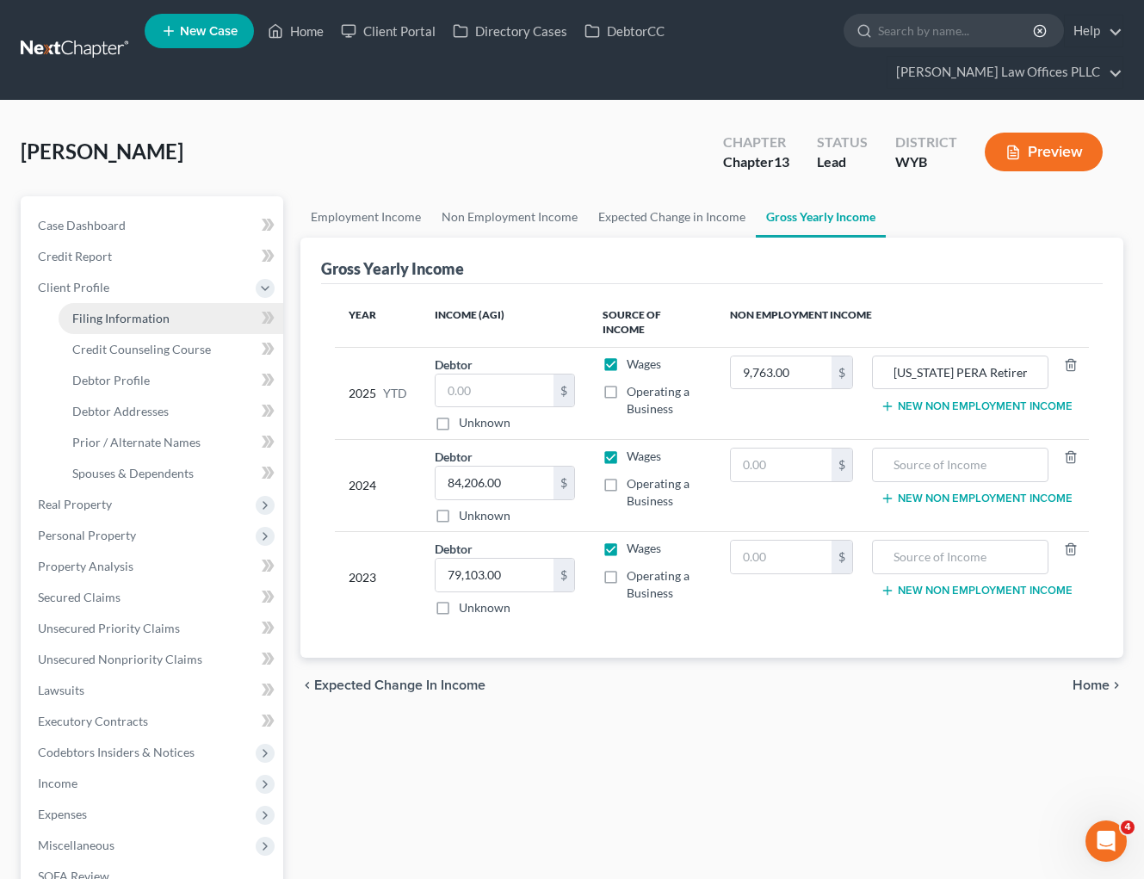
click at [159, 321] on span "Filing Information" at bounding box center [120, 318] width 97 height 15
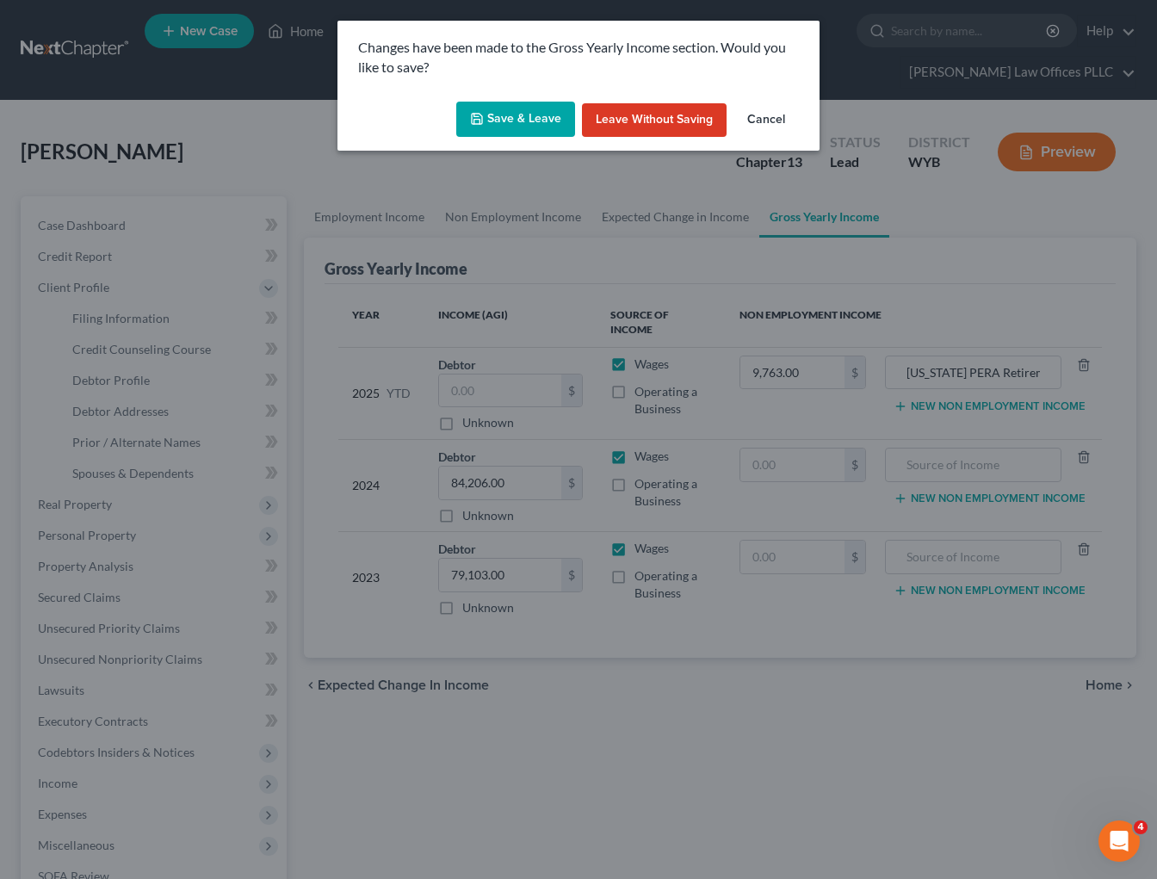
click at [541, 117] on button "Save & Leave" at bounding box center [515, 120] width 119 height 36
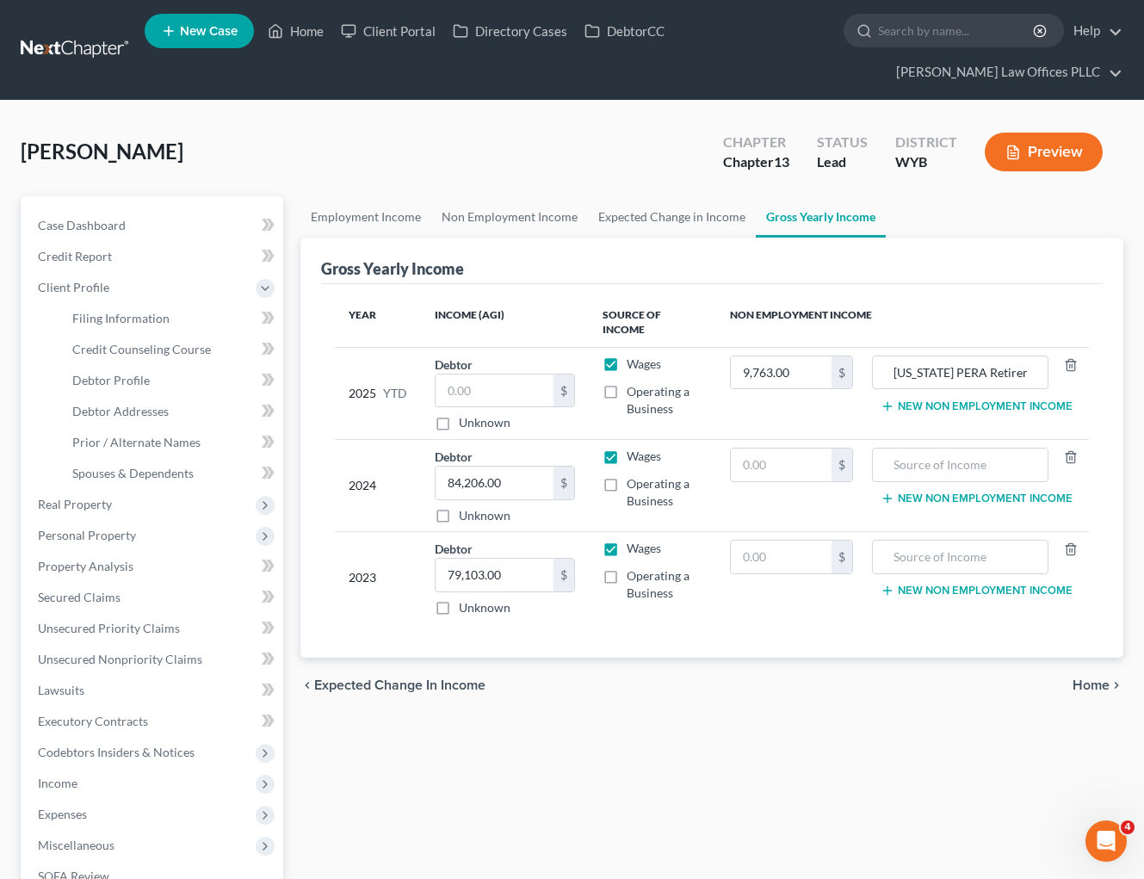
select select "1"
select select "0"
select select "3"
select select "53"
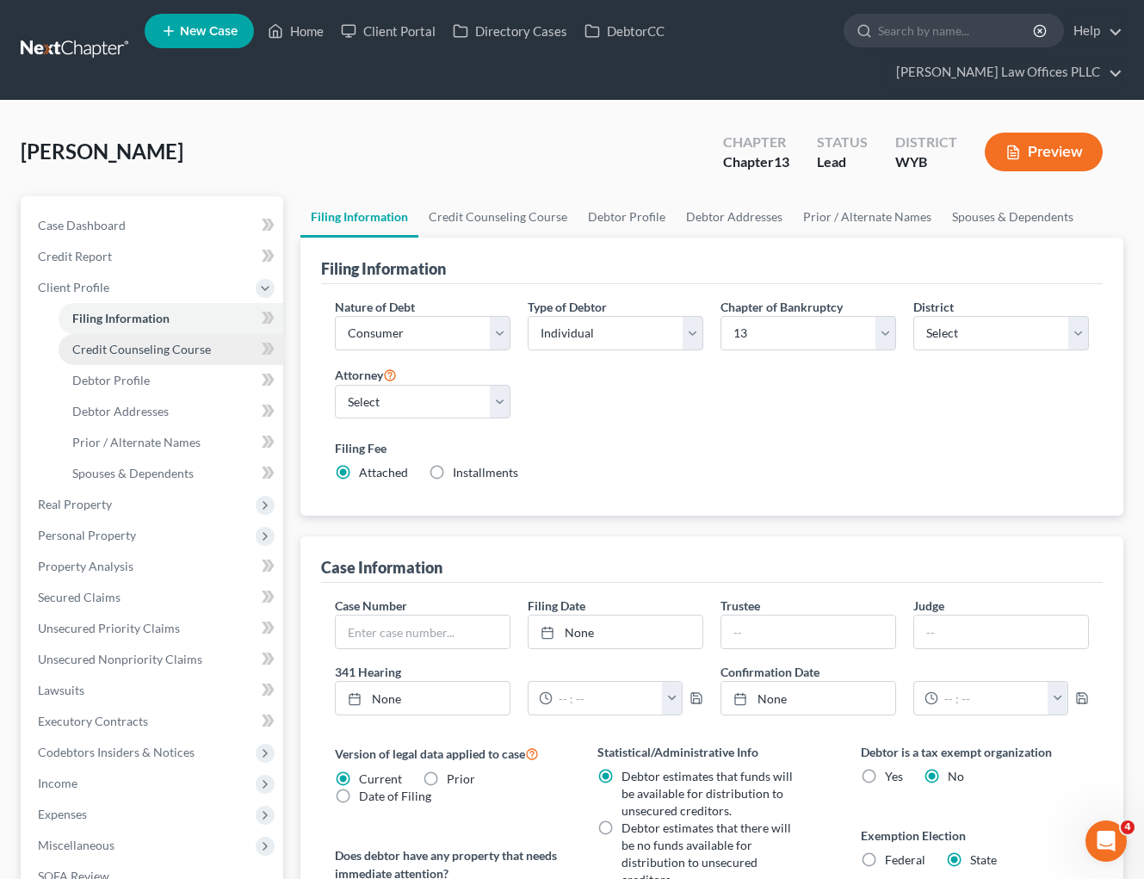
click at [164, 342] on span "Credit Counseling Course" at bounding box center [141, 349] width 139 height 15
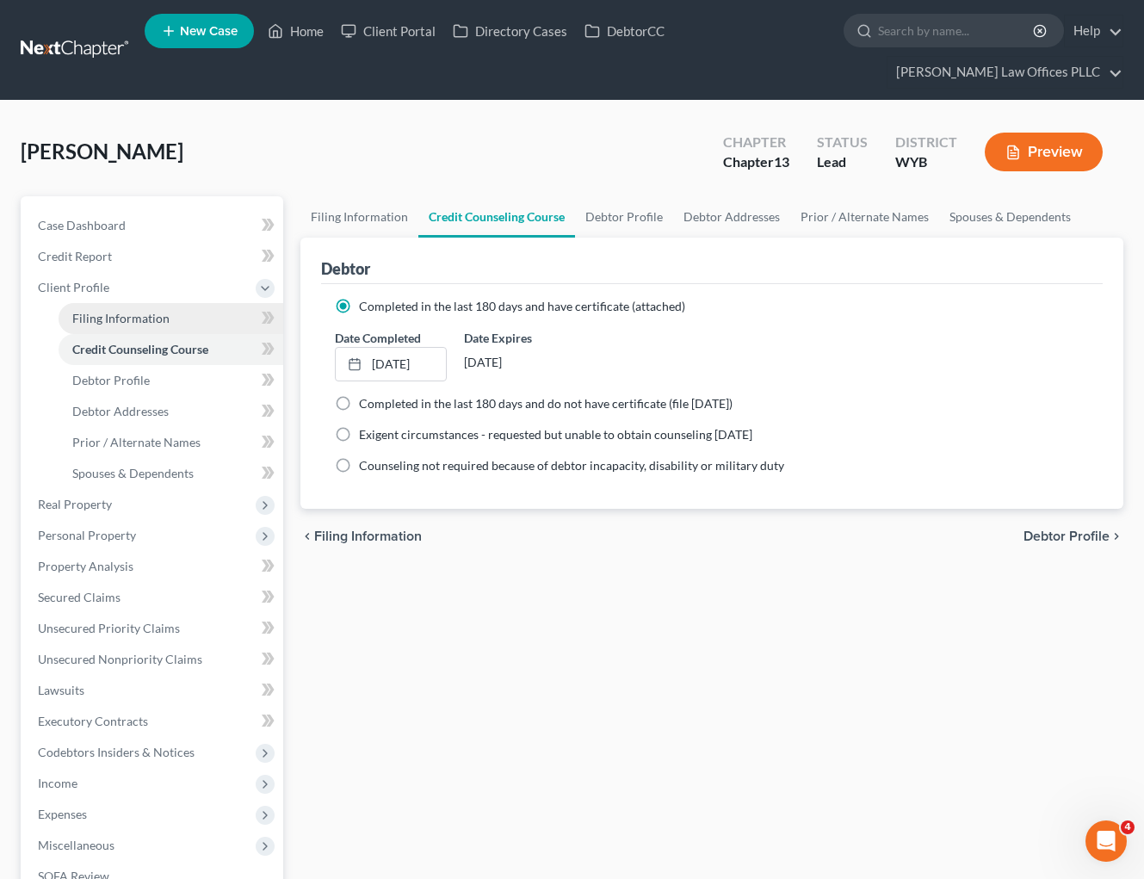
click at [160, 318] on span "Filing Information" at bounding box center [120, 318] width 97 height 15
select select "1"
select select "0"
select select "3"
select select "92"
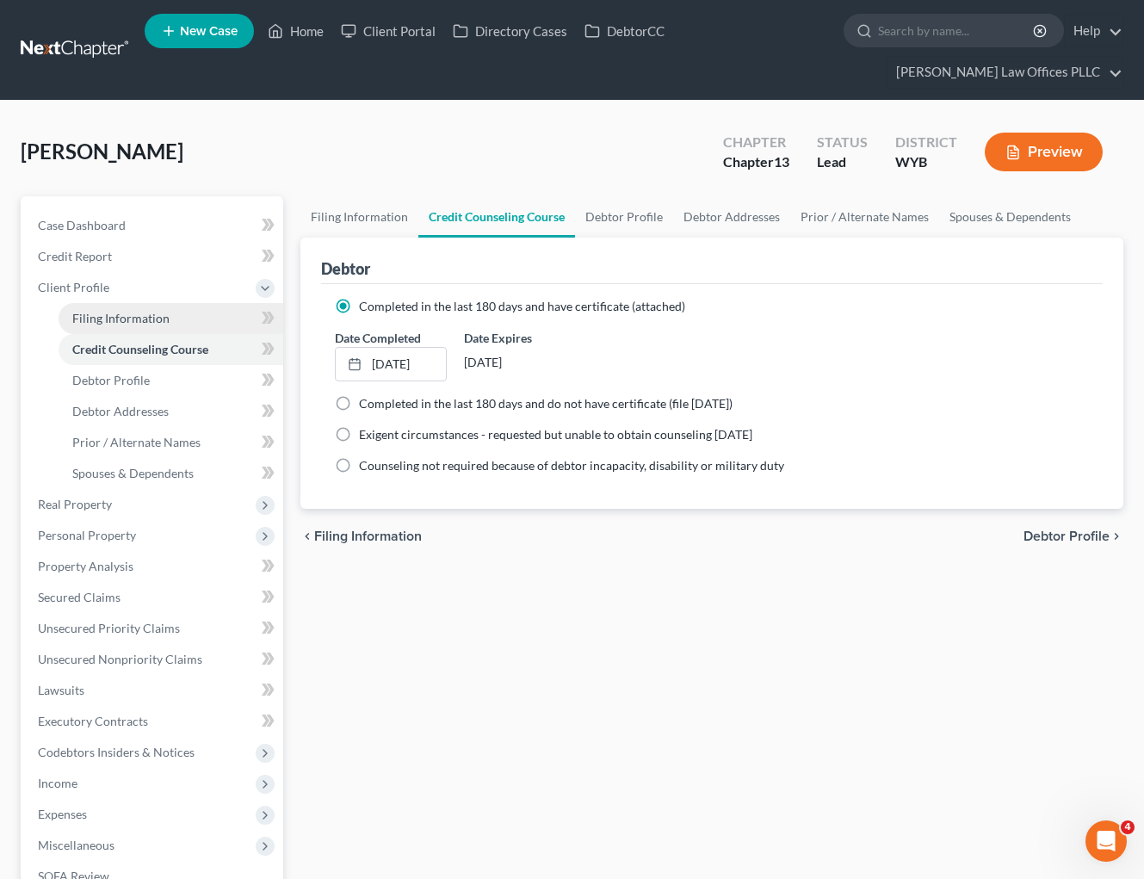
select select "1"
select select "53"
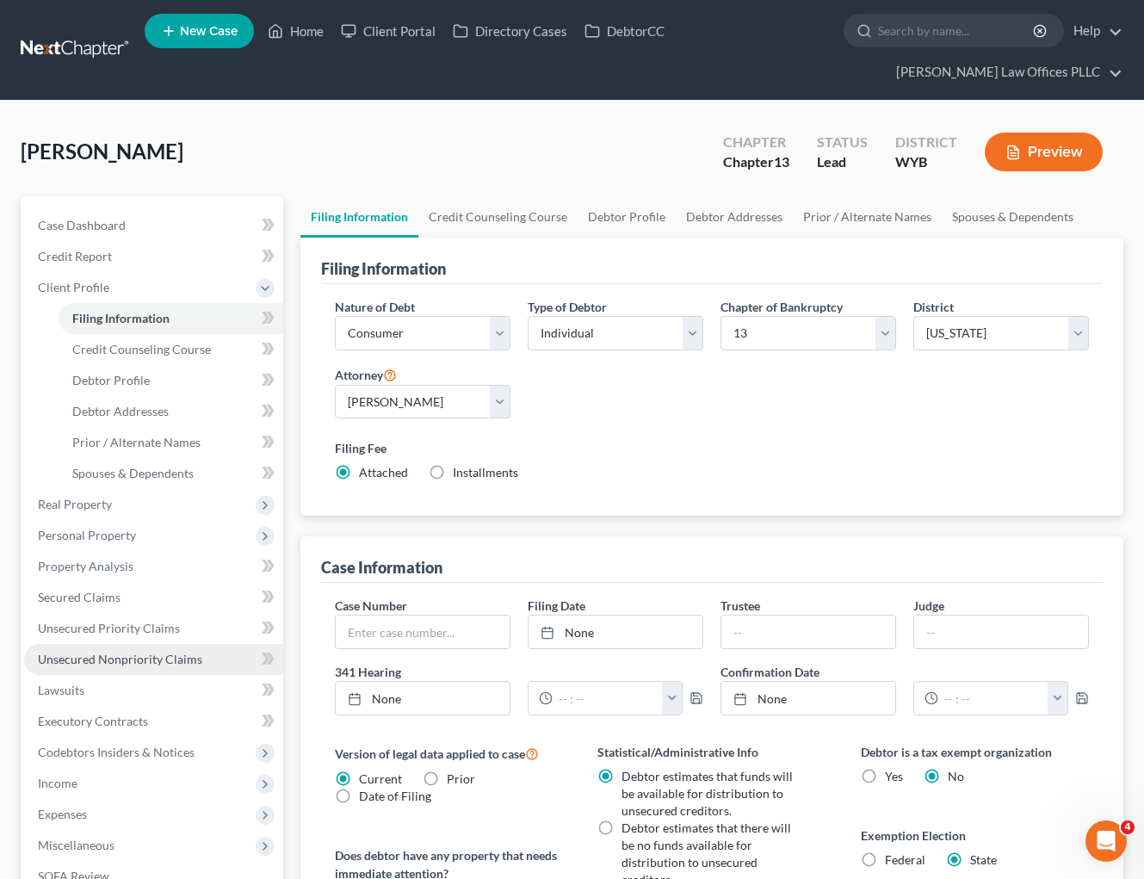
click at [147, 656] on span "Unsecured Nonpriority Claims" at bounding box center [120, 658] width 164 height 15
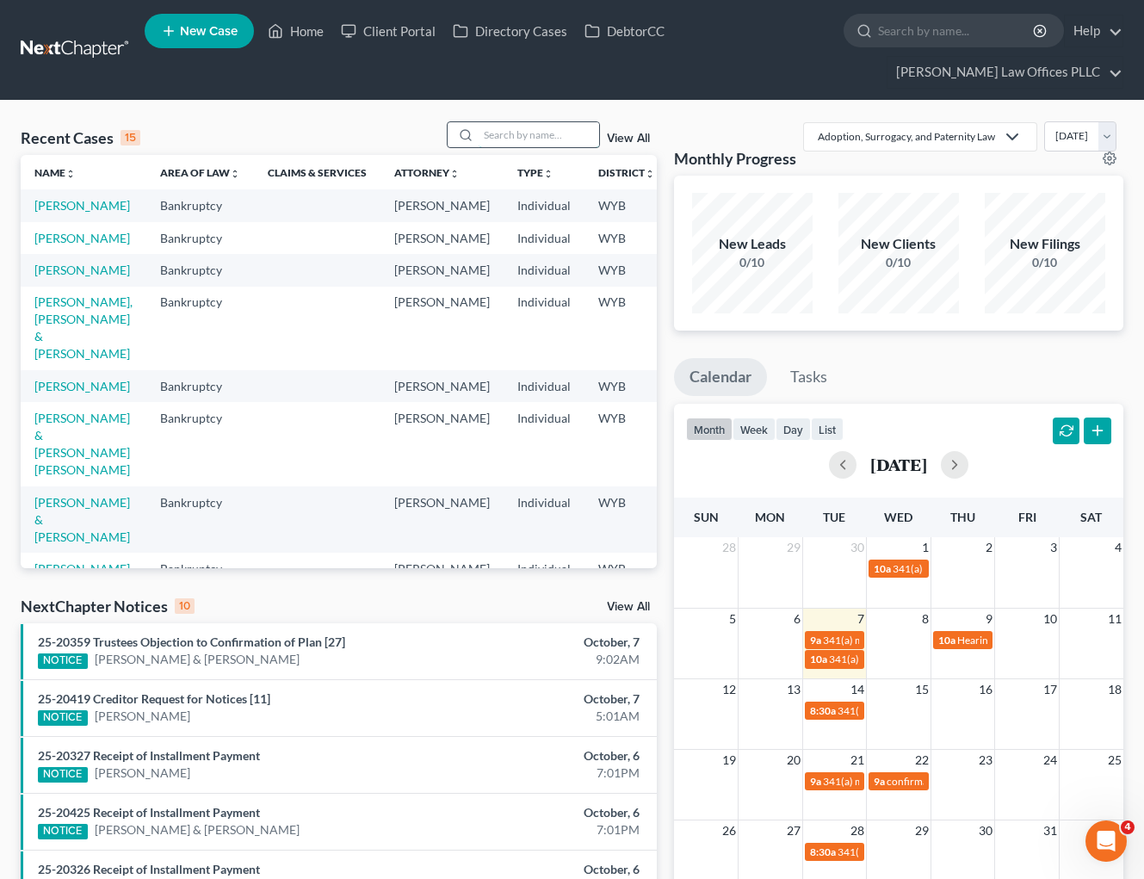
click at [497, 138] on input "search" at bounding box center [538, 134] width 120 height 25
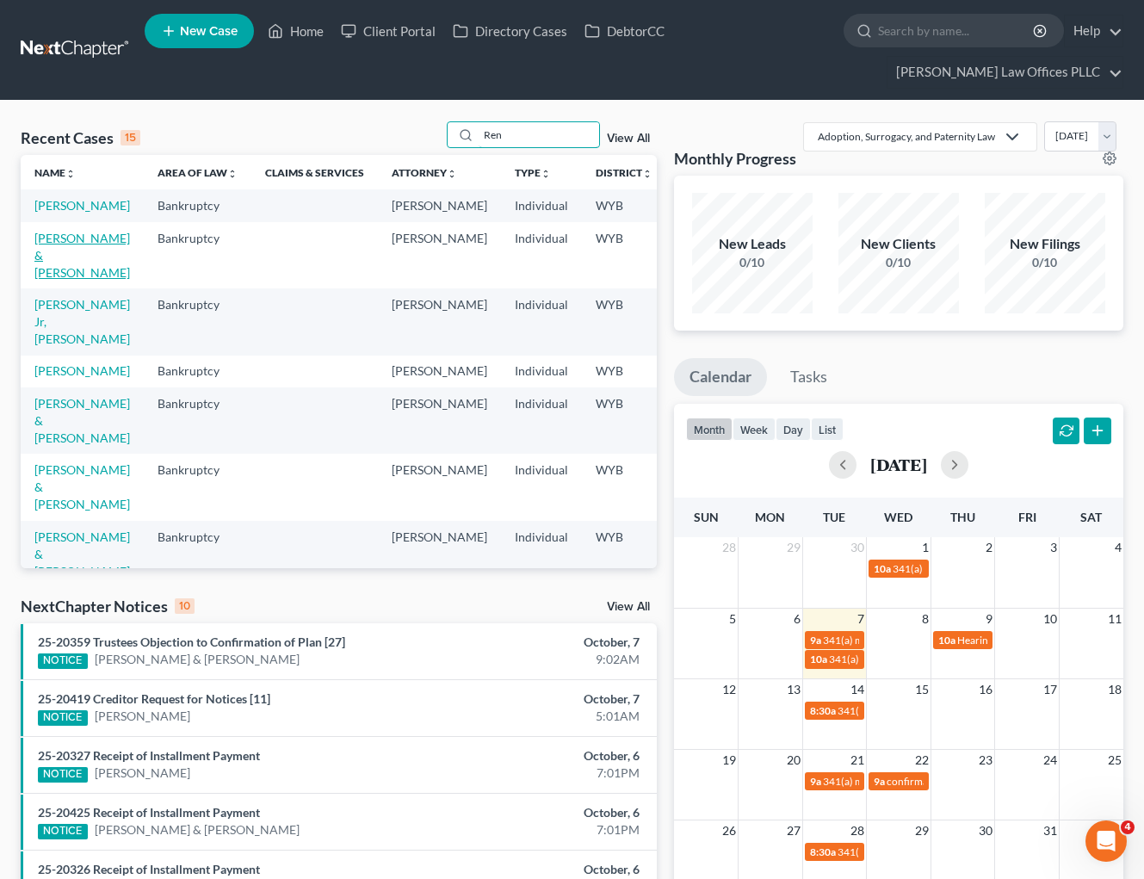
type input "Ren"
click at [58, 261] on link "[PERSON_NAME] & [PERSON_NAME]" at bounding box center [82, 255] width 96 height 49
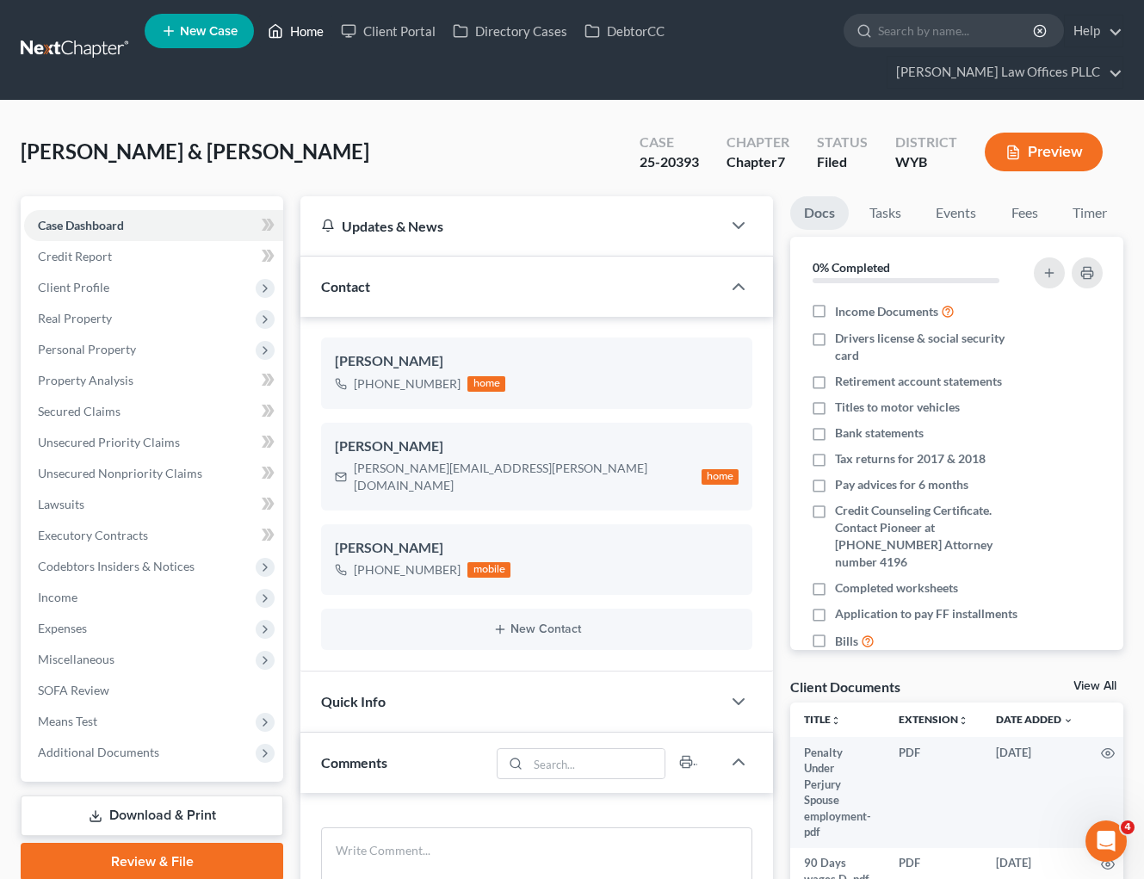
click at [302, 27] on link "Home" at bounding box center [295, 30] width 73 height 31
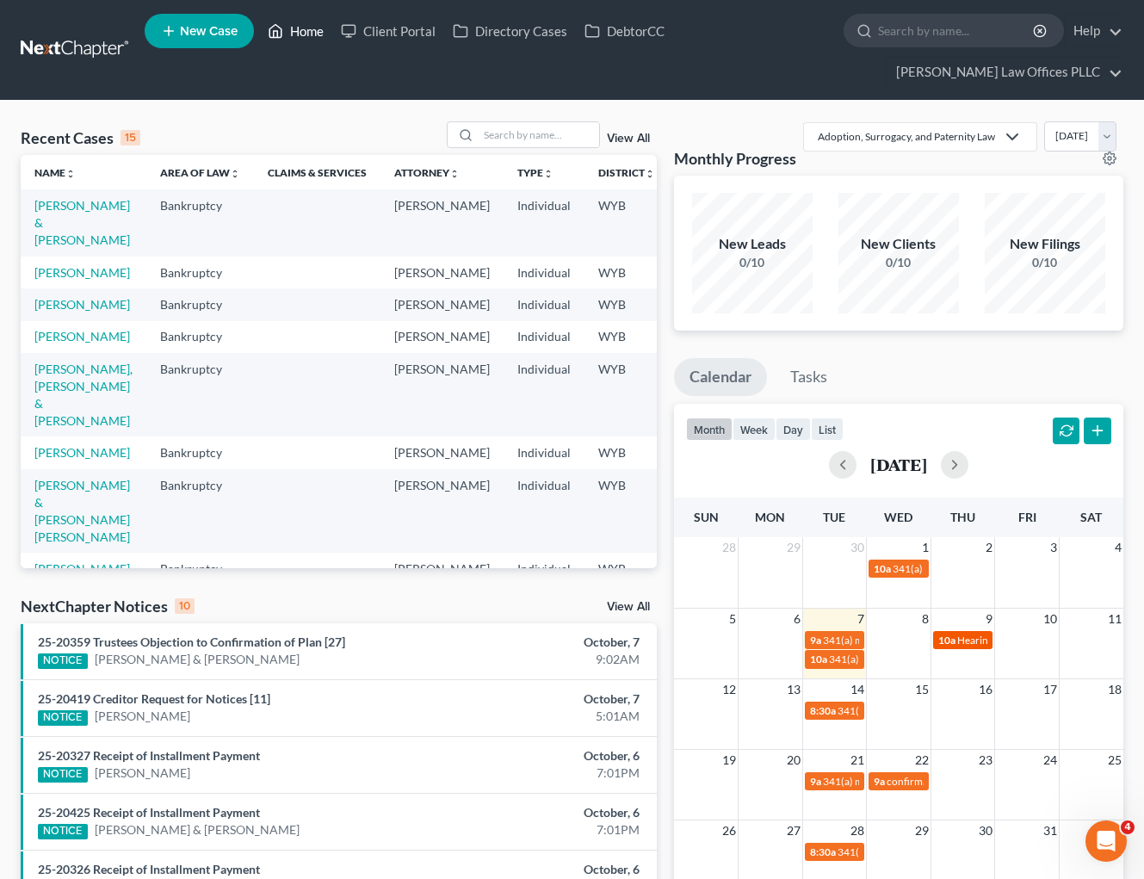
click at [968, 646] on span "Hearing for [PERSON_NAME] & [PERSON_NAME]" at bounding box center [1069, 639] width 225 height 13
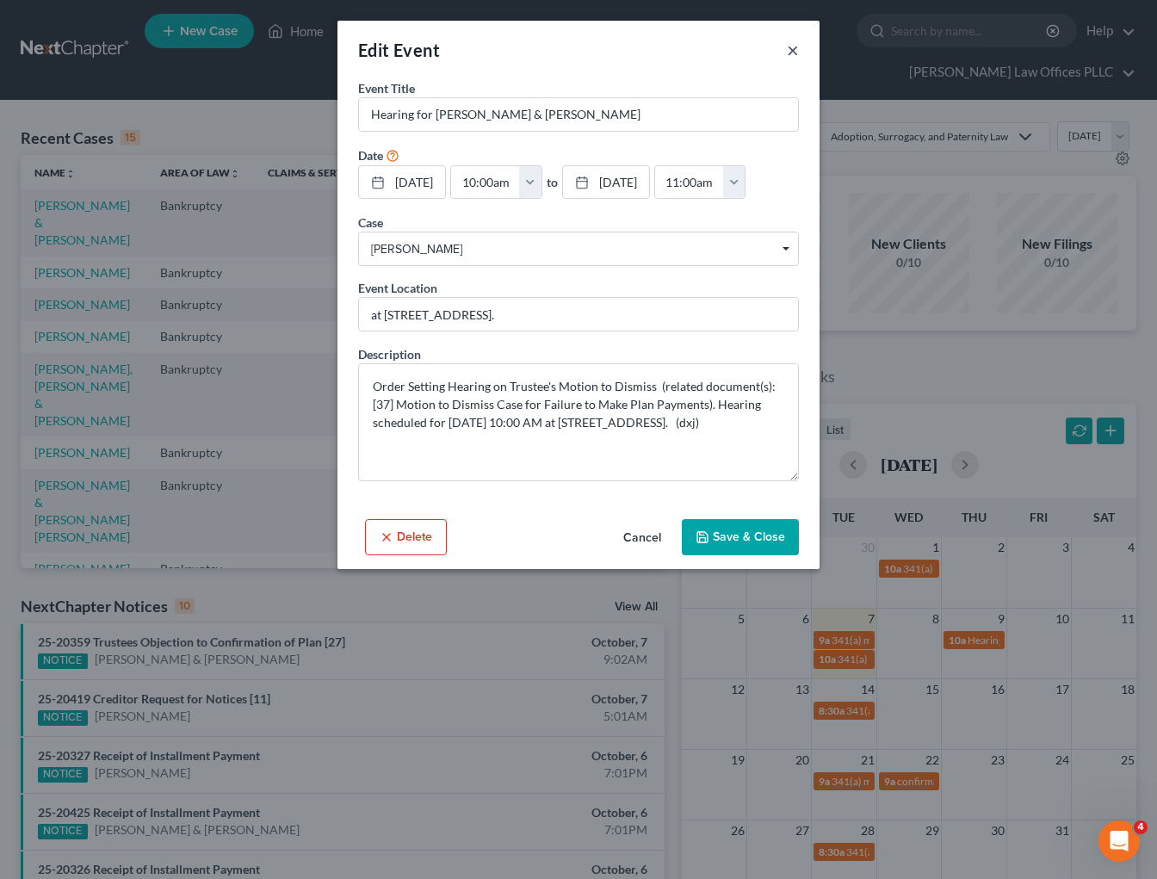
click at [795, 46] on button "×" at bounding box center [793, 50] width 12 height 21
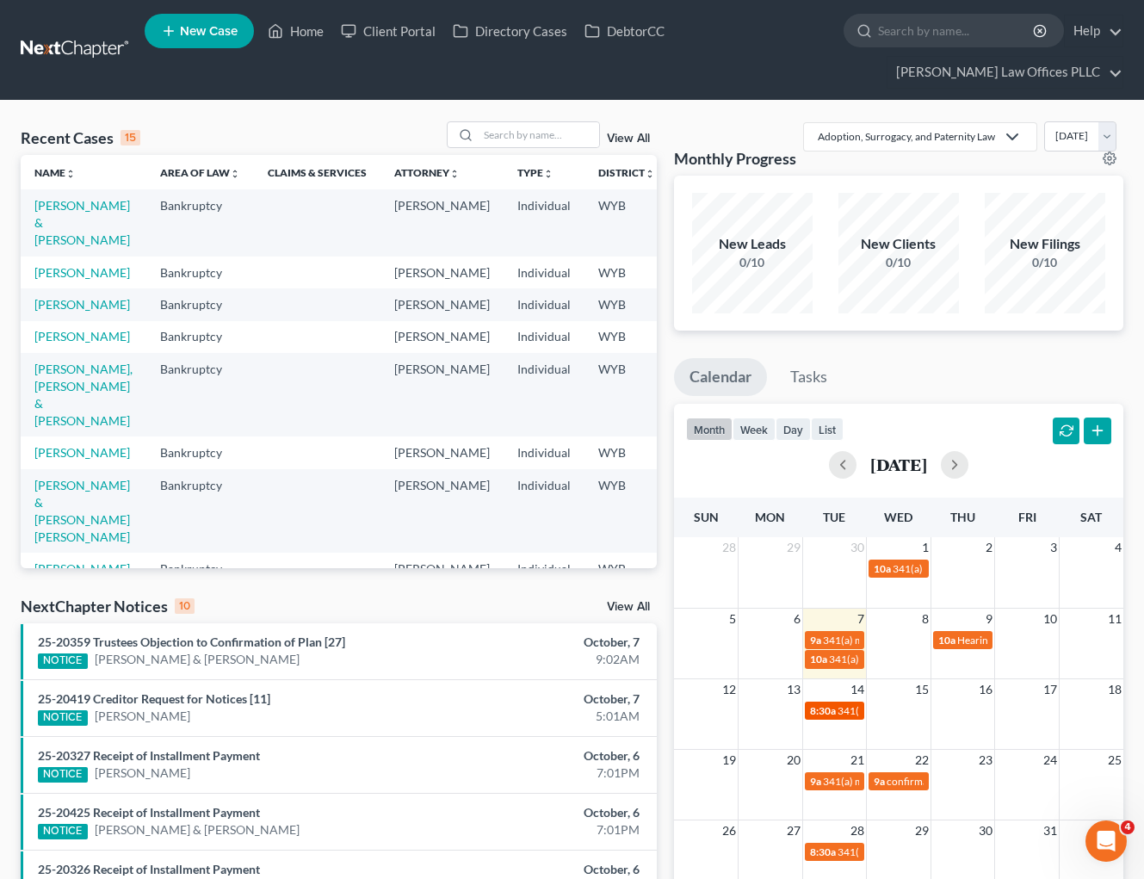
click at [830, 717] on span "8:30a" at bounding box center [823, 710] width 26 height 13
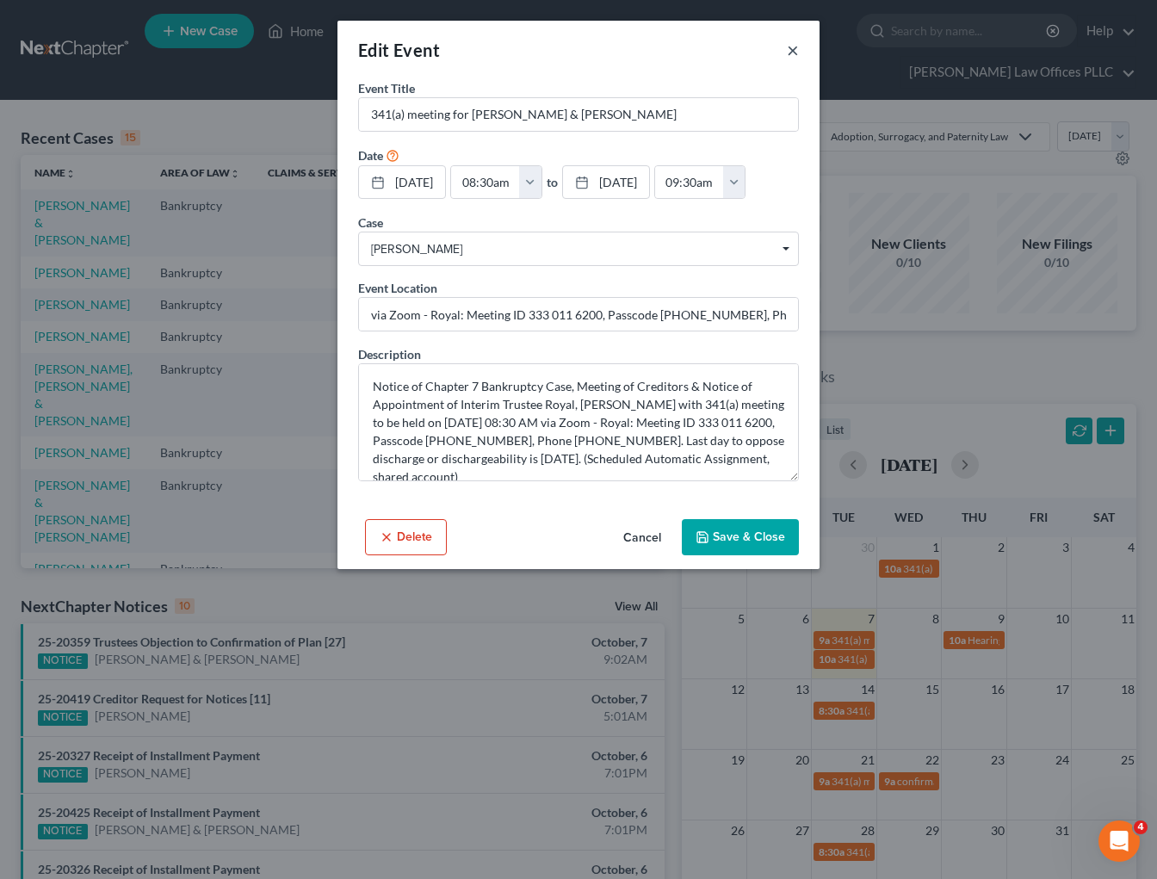
click at [788, 47] on button "×" at bounding box center [793, 50] width 12 height 21
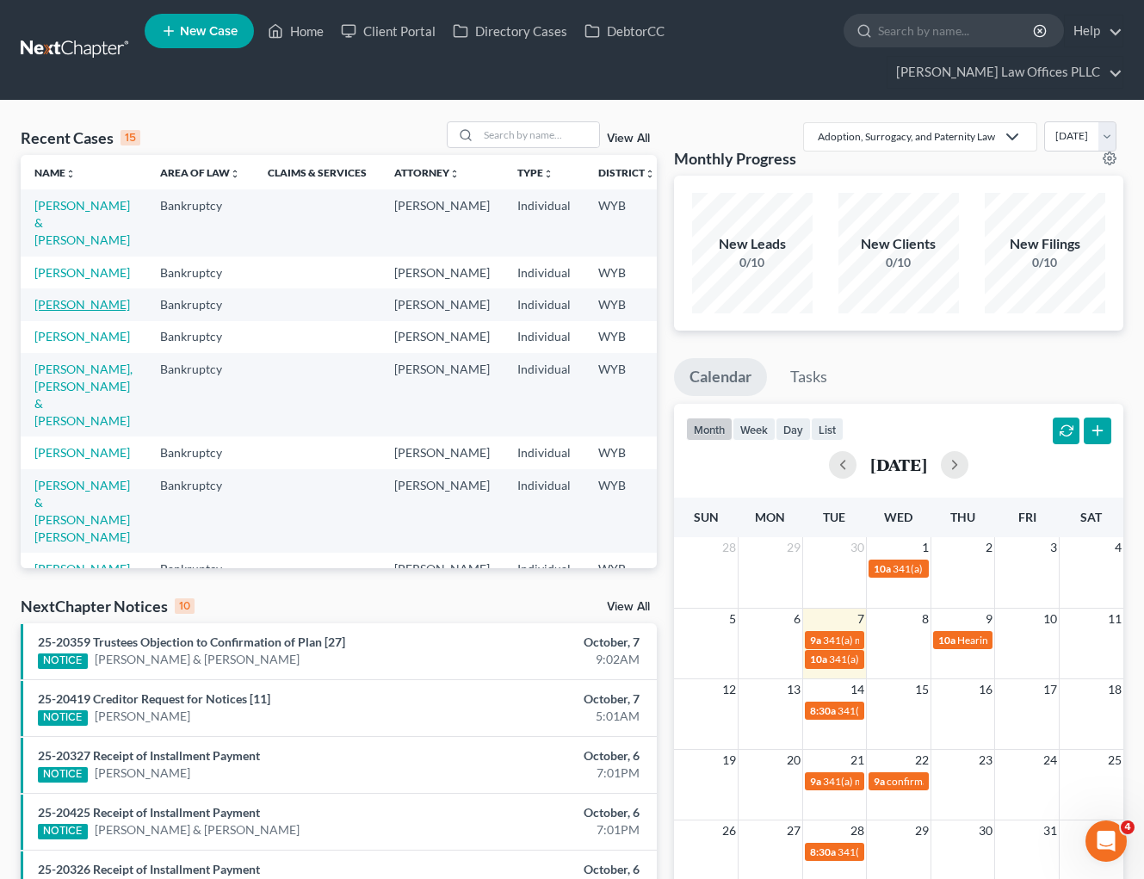
click at [57, 312] on link "[PERSON_NAME]" at bounding box center [82, 304] width 96 height 15
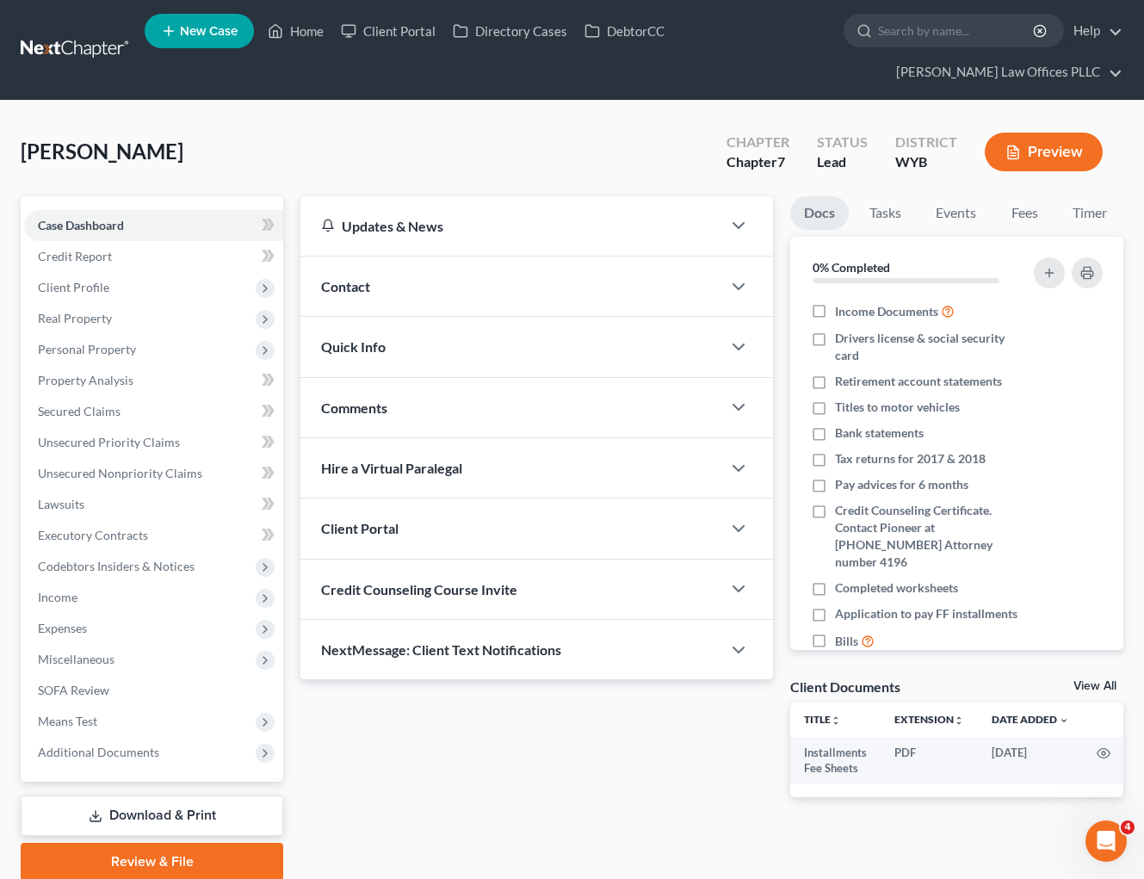
click at [358, 279] on span "Contact" at bounding box center [345, 286] width 49 height 16
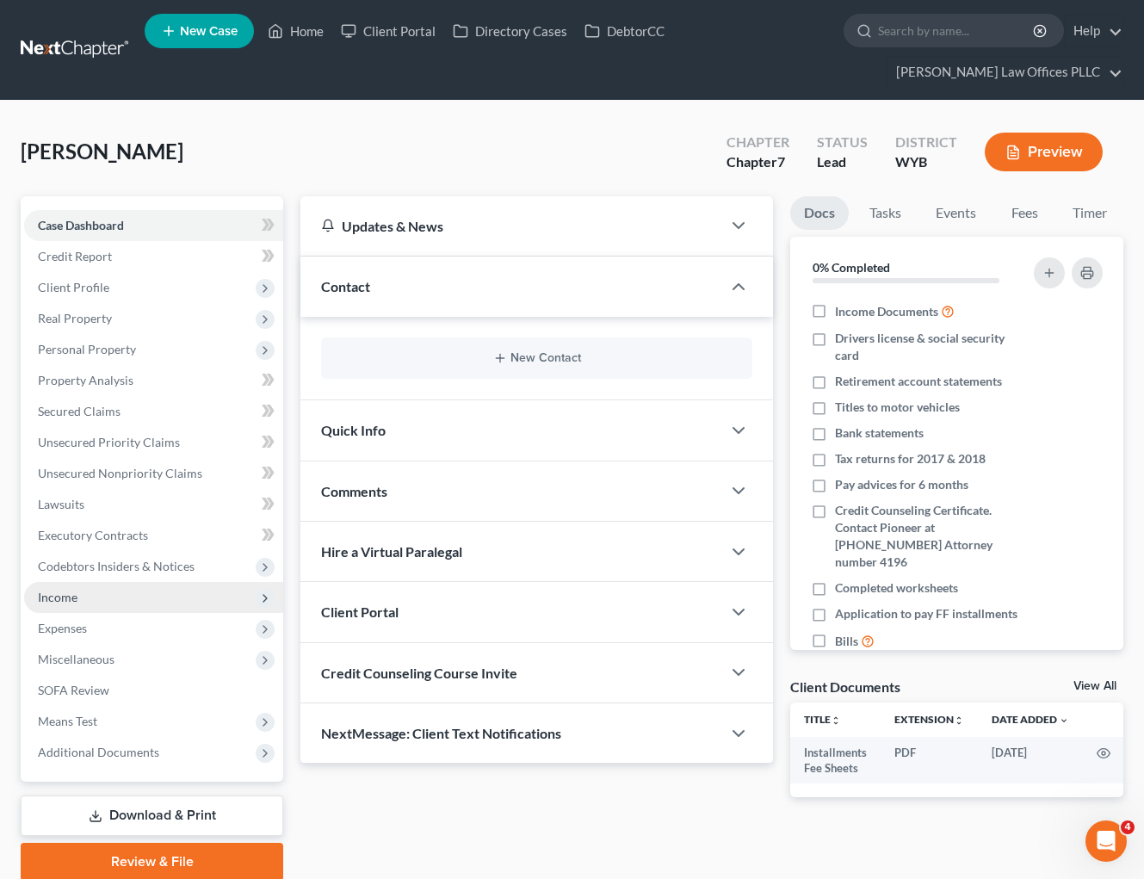
click at [81, 595] on span "Income" at bounding box center [153, 597] width 259 height 31
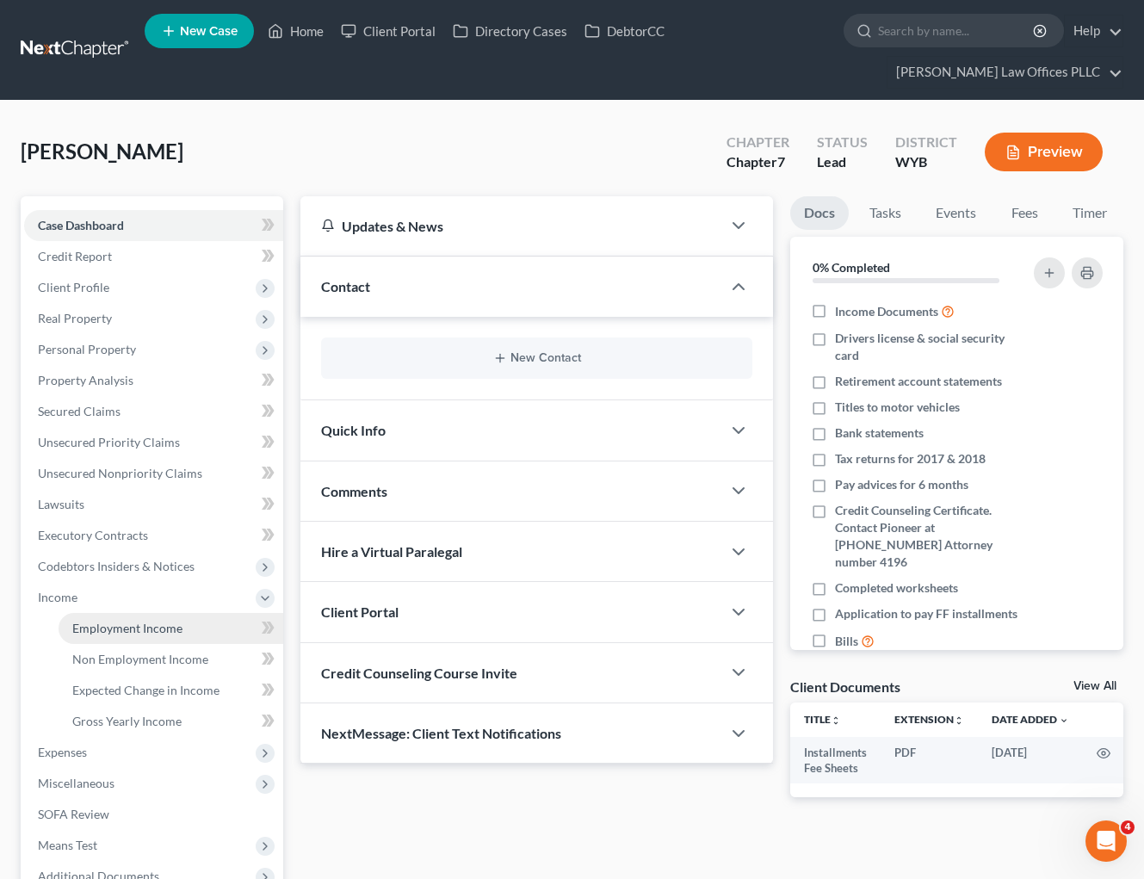
click at [159, 633] on span "Employment Income" at bounding box center [127, 627] width 110 height 15
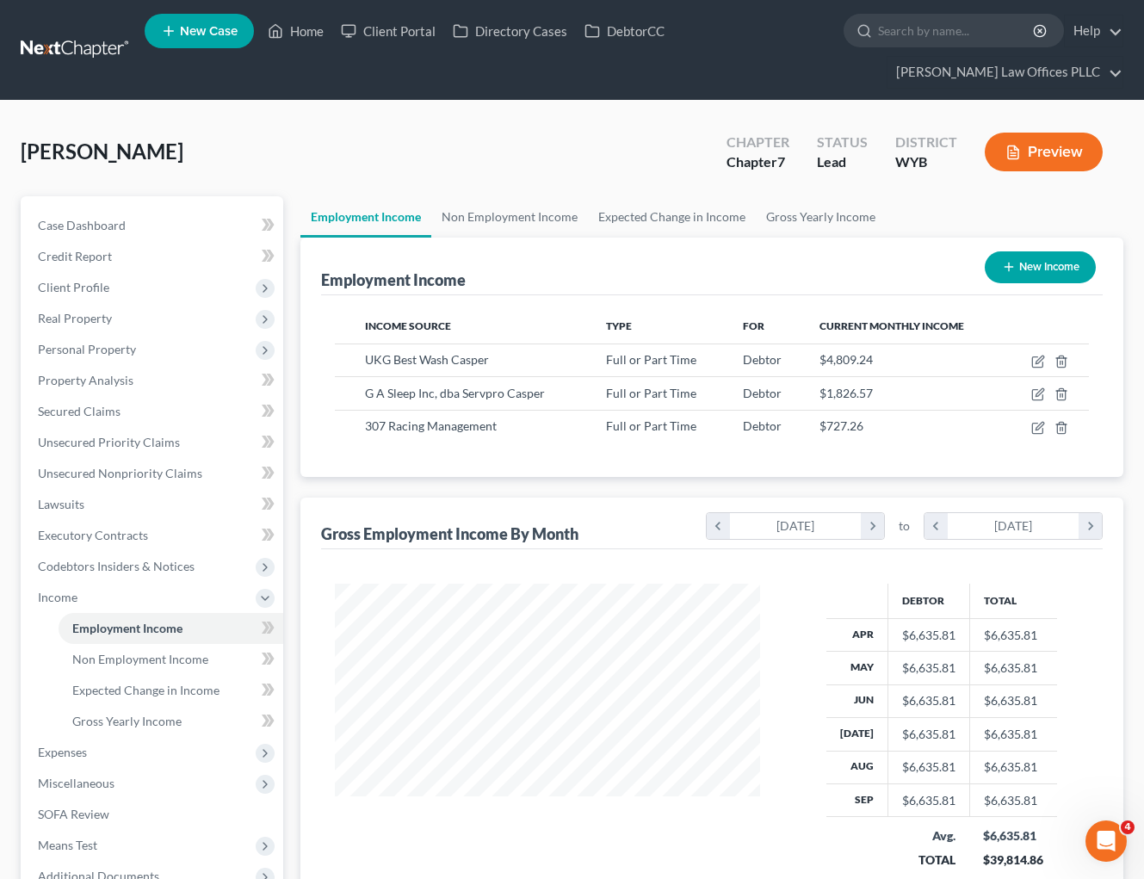
scroll to position [309, 460]
click at [509, 841] on div at bounding box center [548, 737] width 460 height 308
click at [123, 470] on span "Unsecured Nonpriority Claims" at bounding box center [120, 473] width 164 height 15
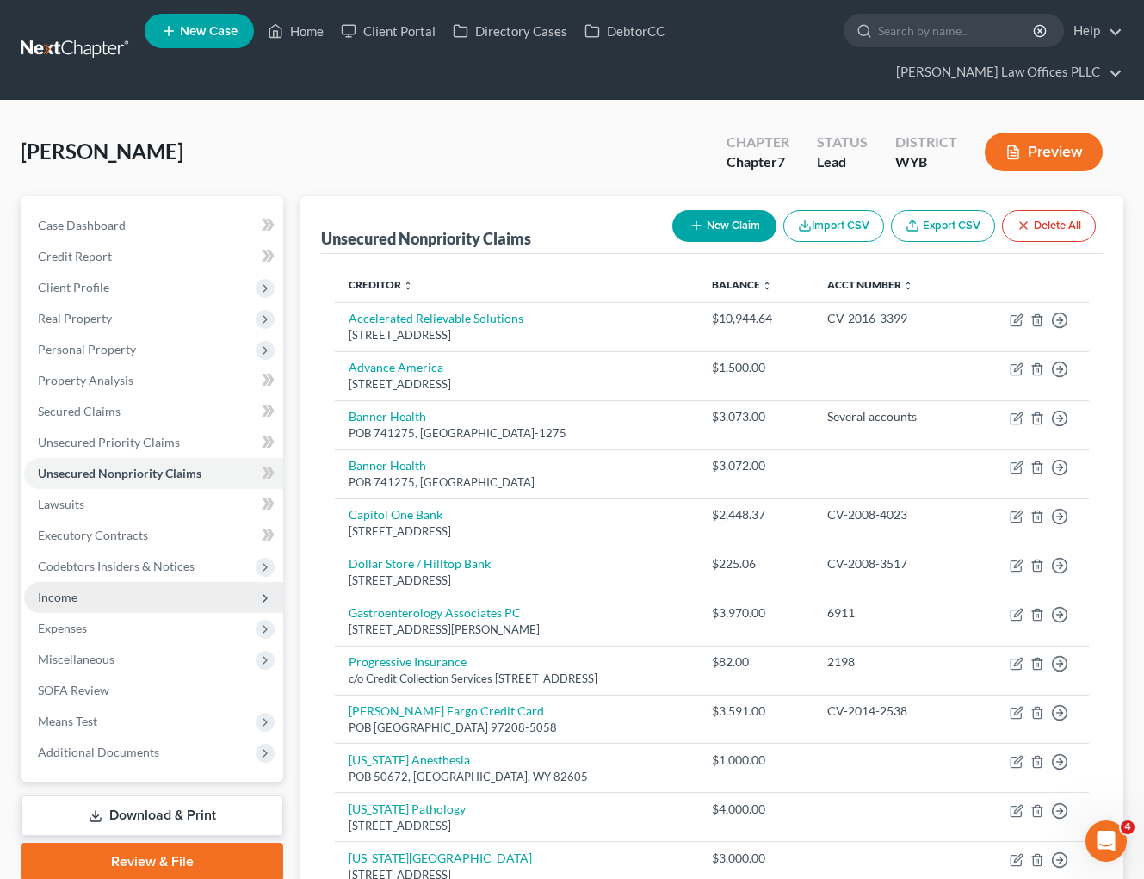
click at [73, 590] on span "Income" at bounding box center [58, 597] width 40 height 15
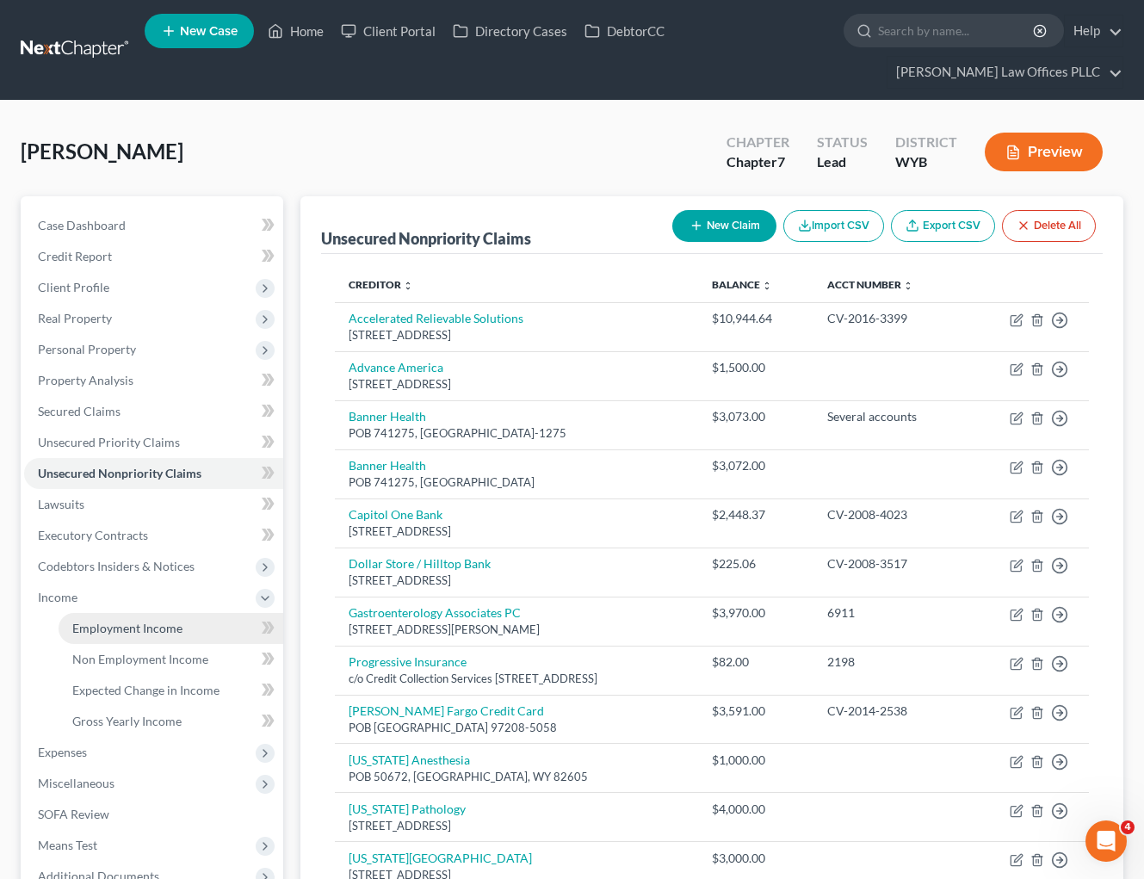
click at [159, 627] on span "Employment Income" at bounding box center [127, 627] width 110 height 15
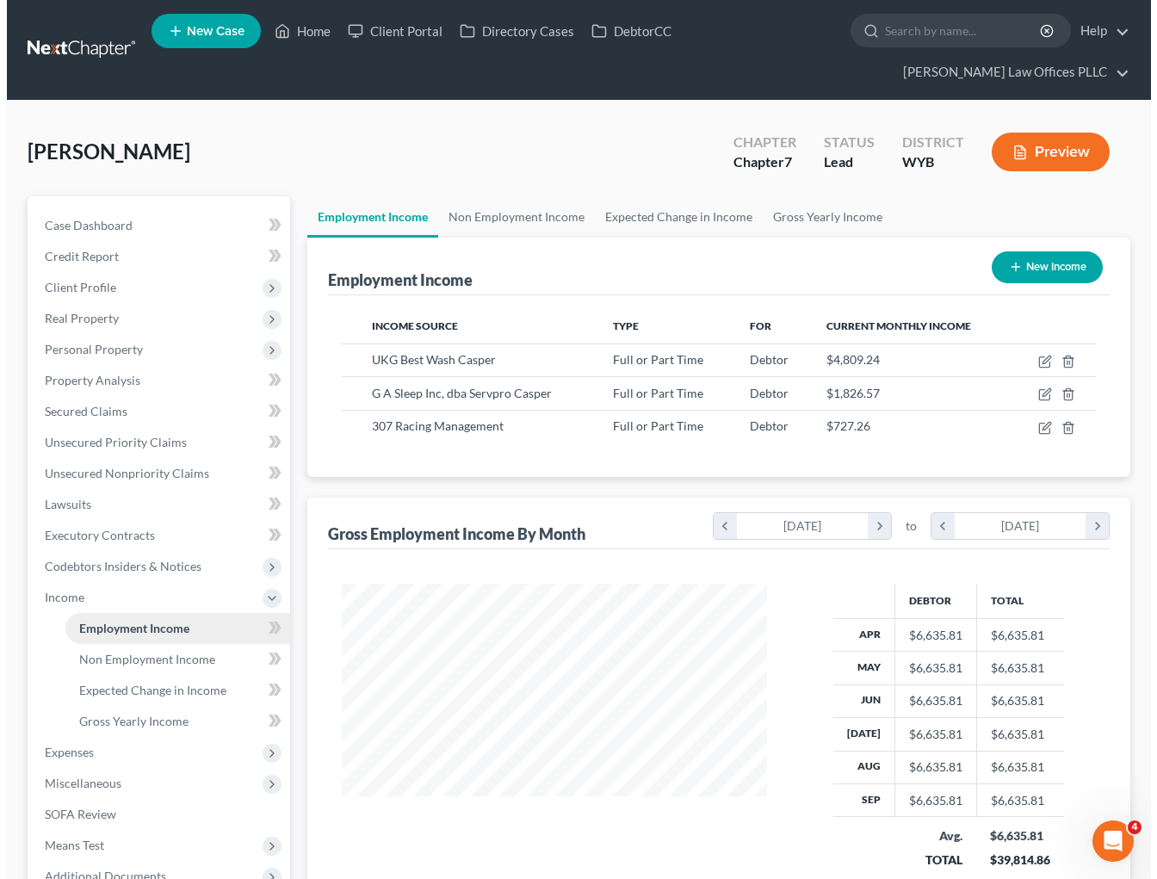
scroll to position [309, 460]
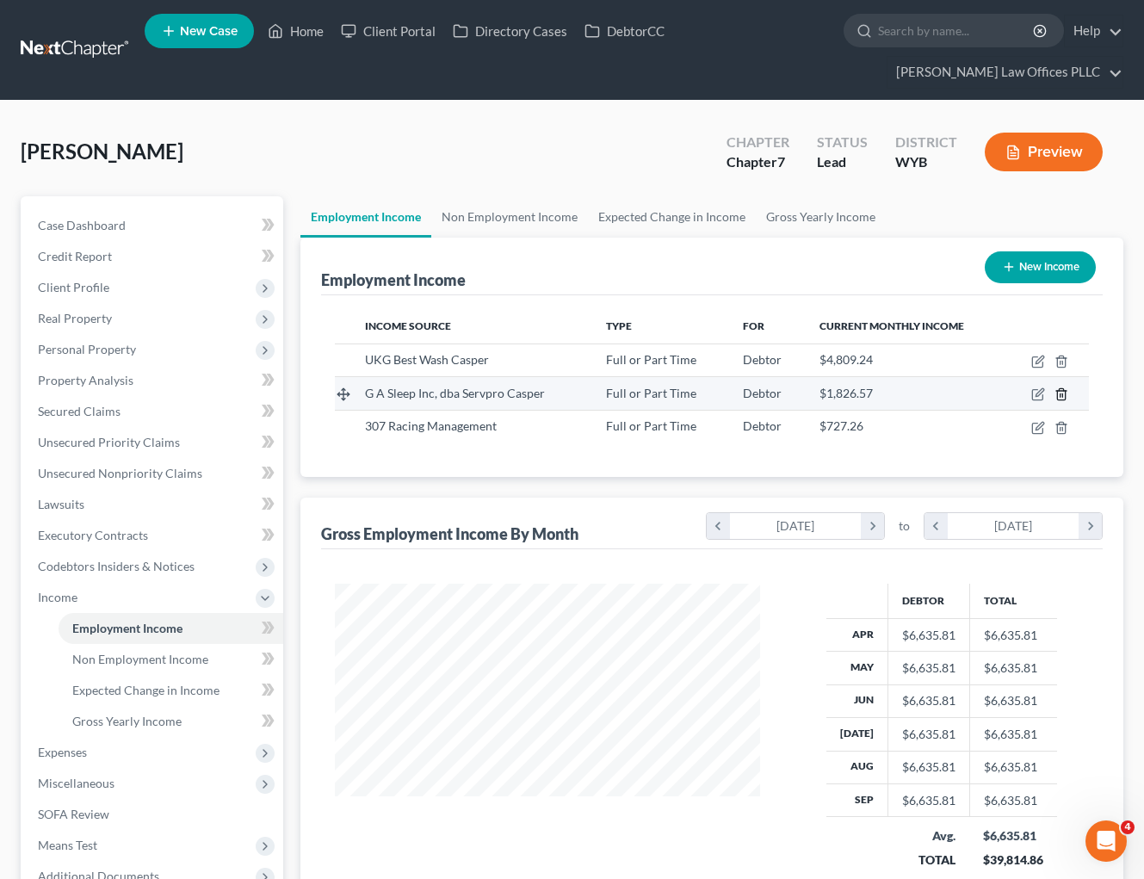
click at [1061, 395] on icon "button" at bounding box center [1061, 394] width 14 height 14
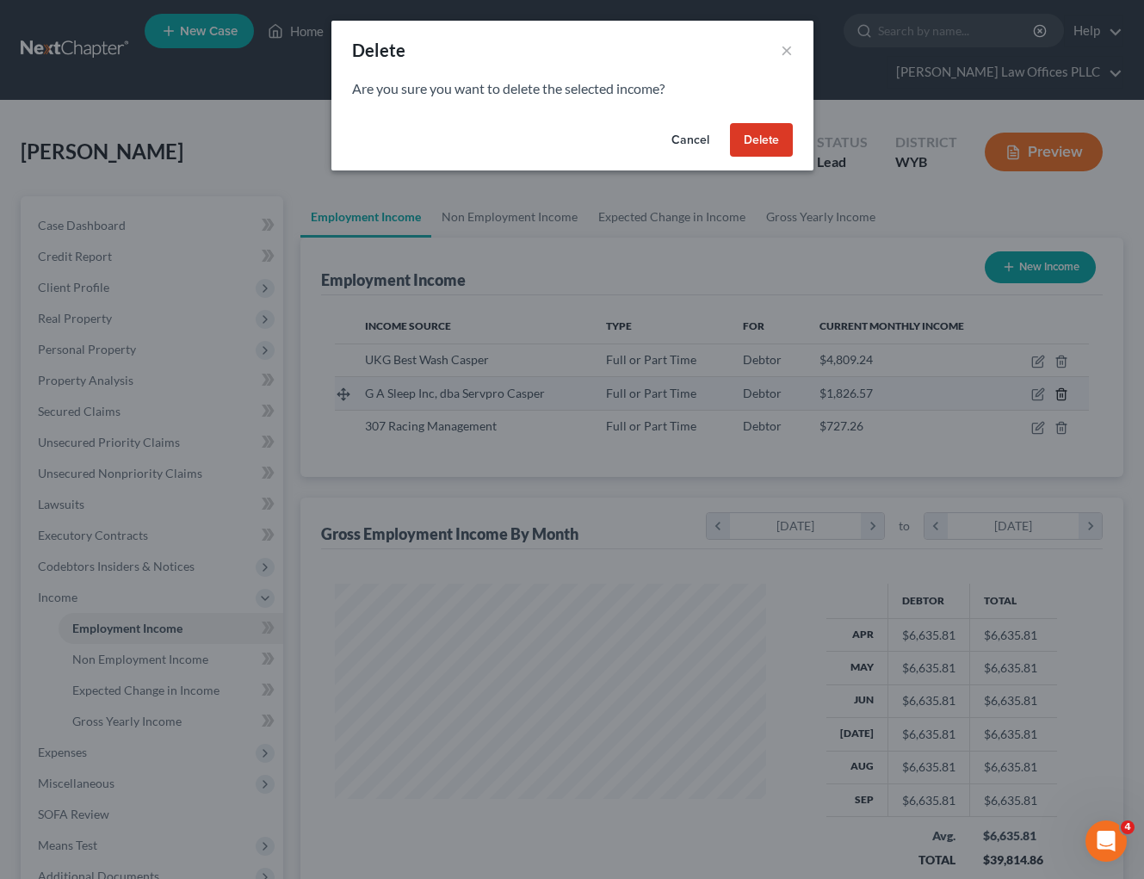
scroll to position [309, 466]
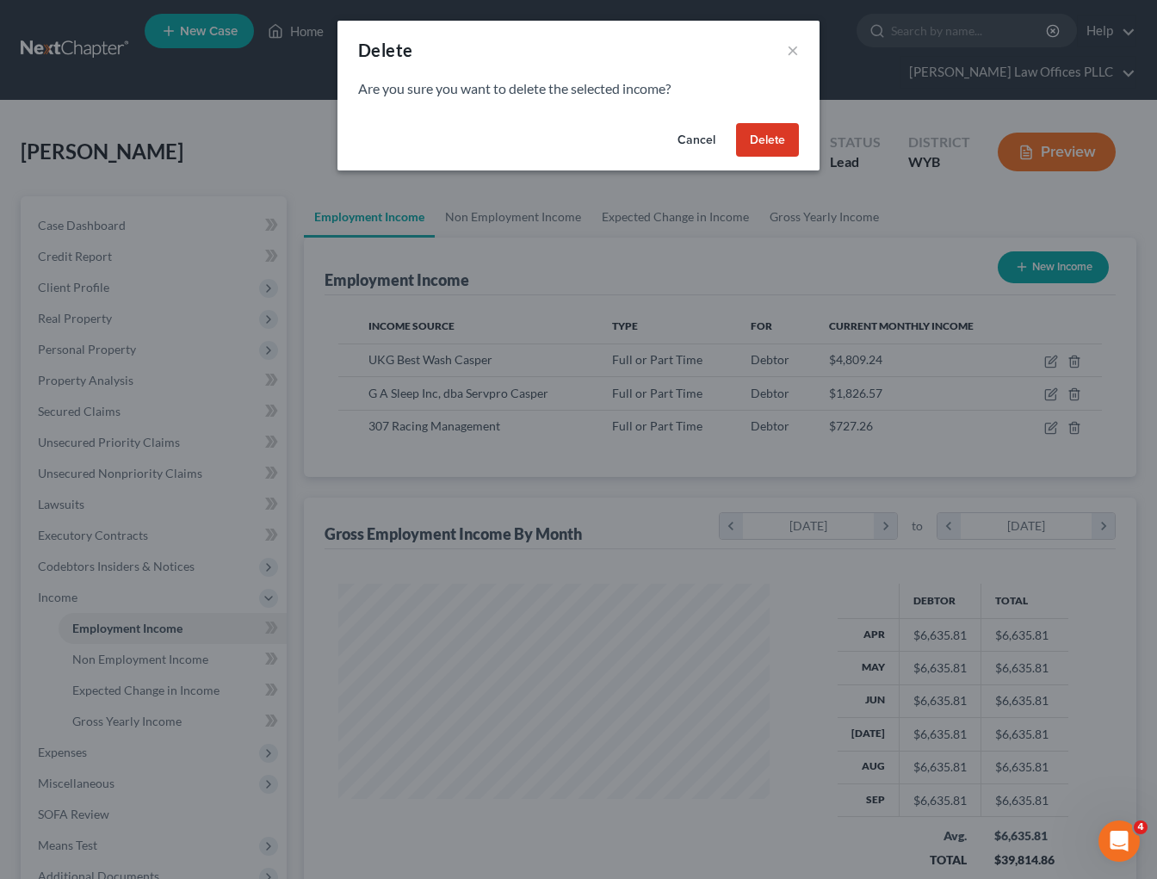
click at [777, 134] on button "Delete" at bounding box center [767, 140] width 63 height 34
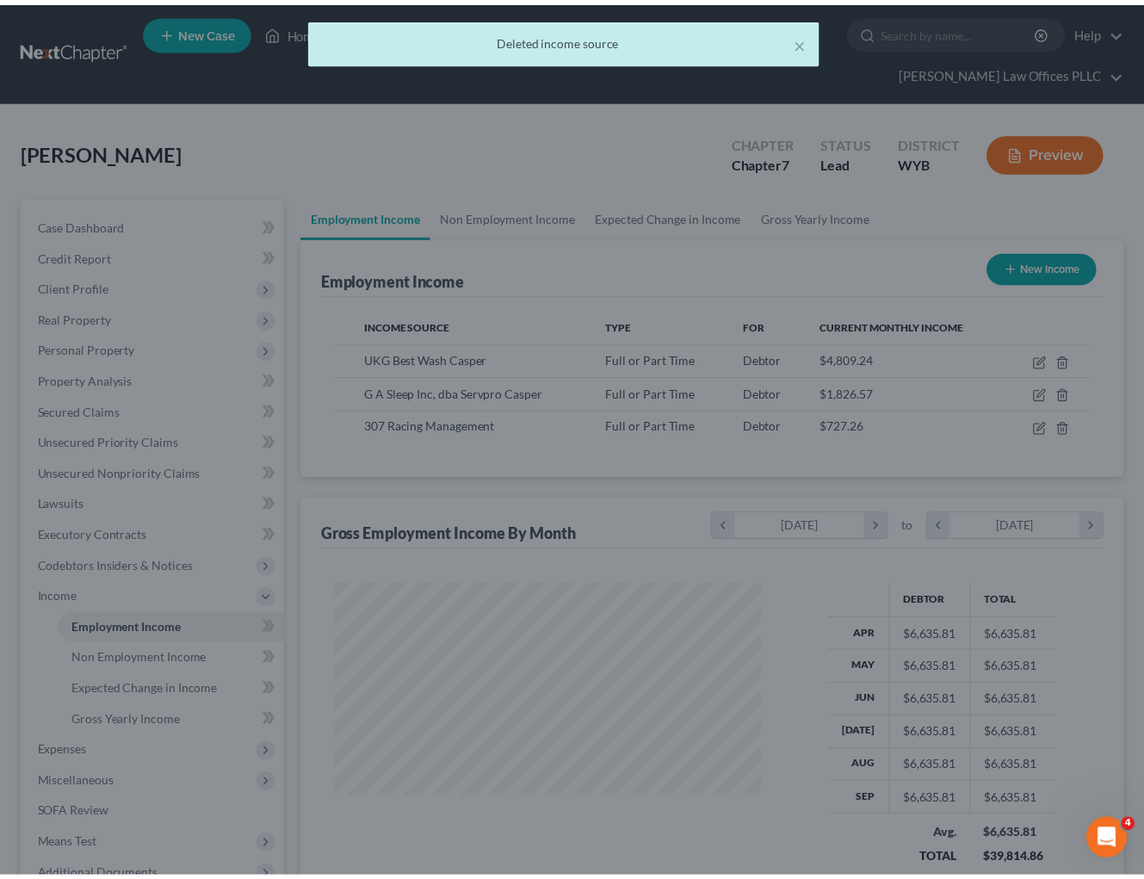
scroll to position [860283, 860132]
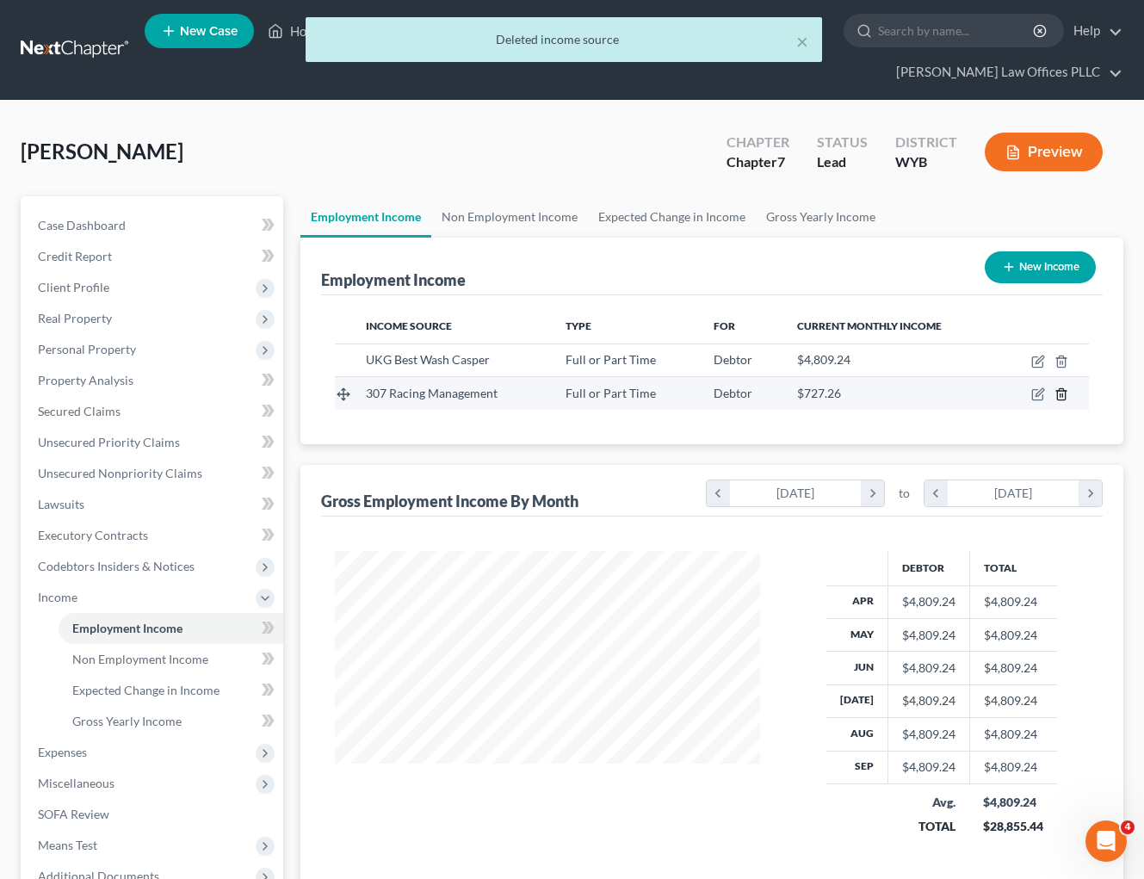
click at [1065, 392] on icon "button" at bounding box center [1061, 394] width 8 height 11
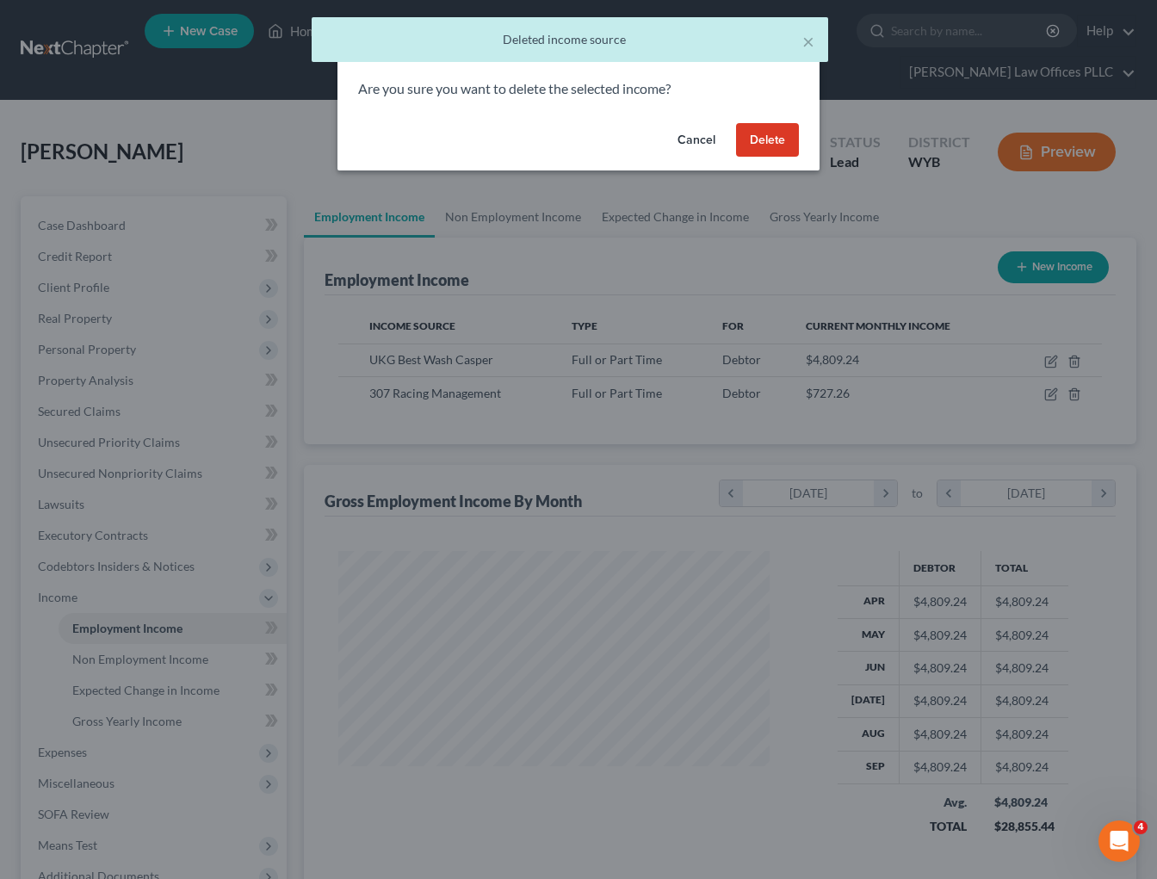
click at [768, 141] on button "Delete" at bounding box center [767, 140] width 63 height 34
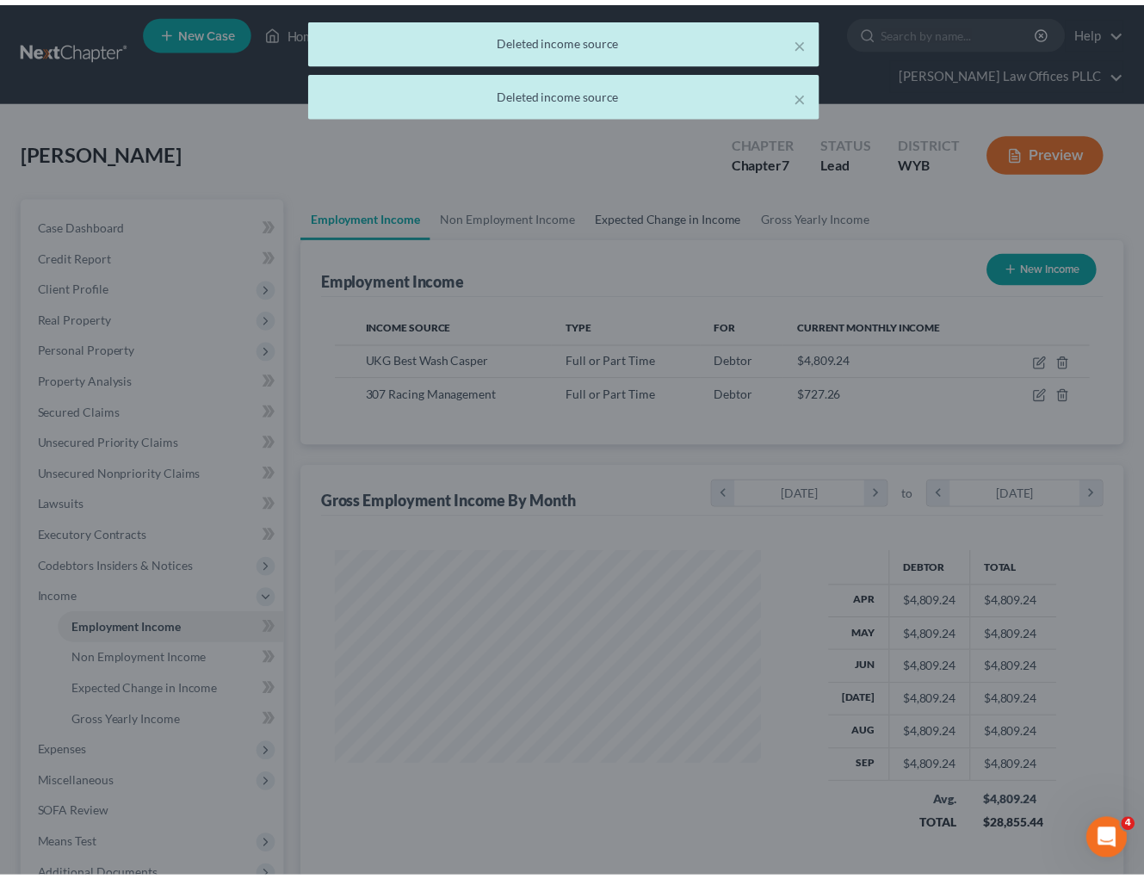
scroll to position [860283, 860132]
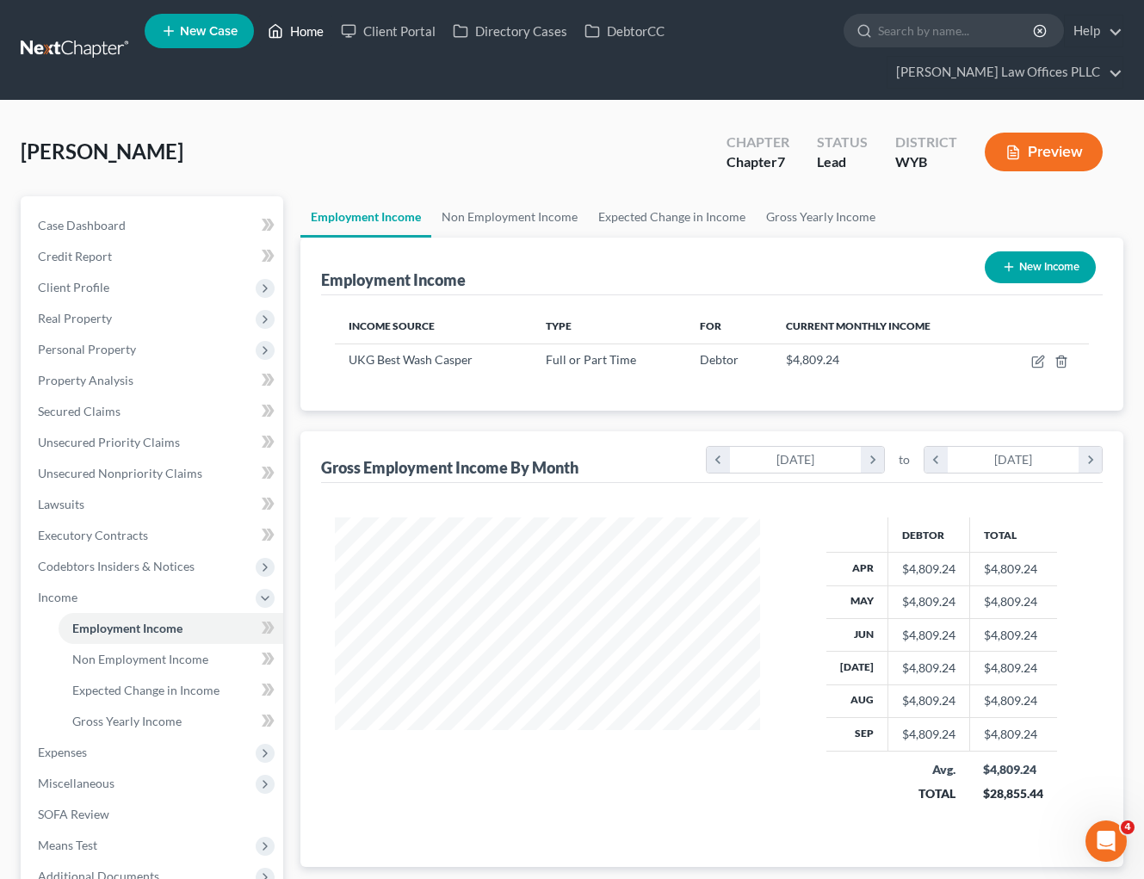
click at [312, 27] on link "Home" at bounding box center [295, 30] width 73 height 31
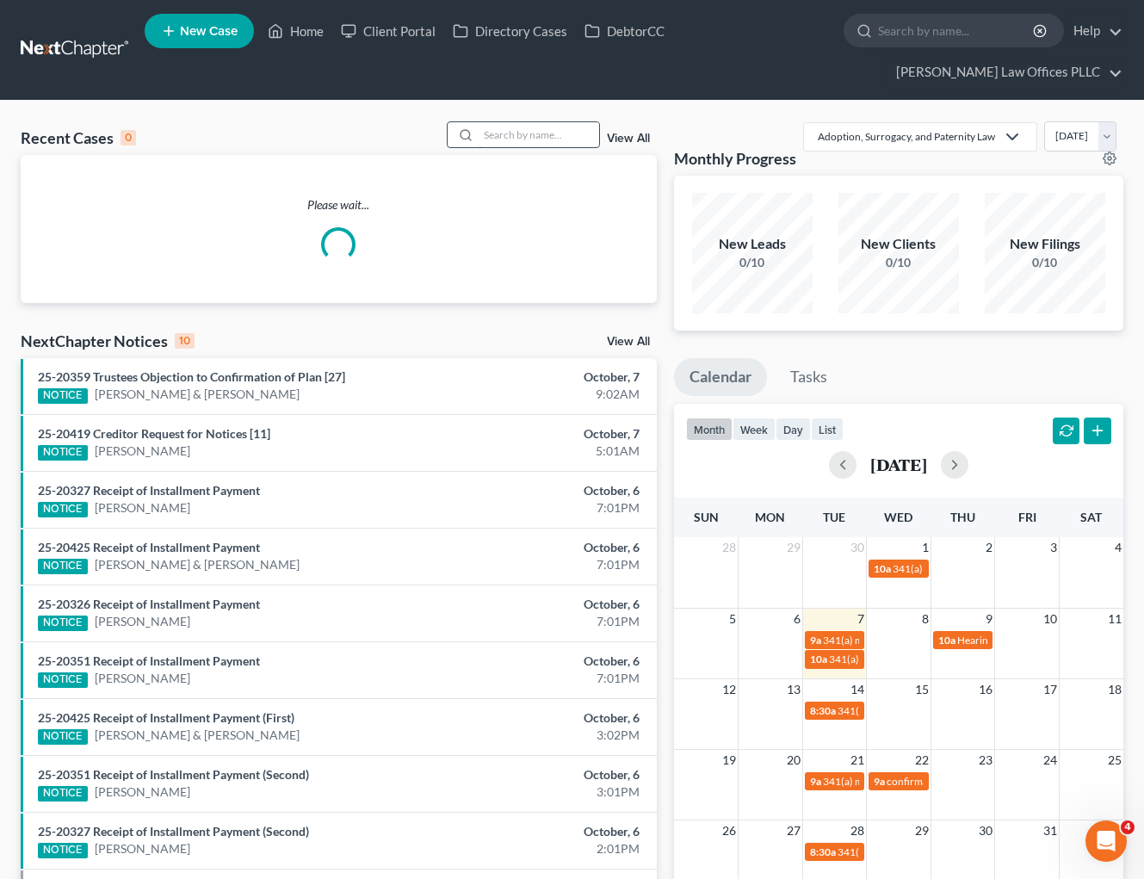
click at [485, 127] on input "search" at bounding box center [538, 134] width 120 height 25
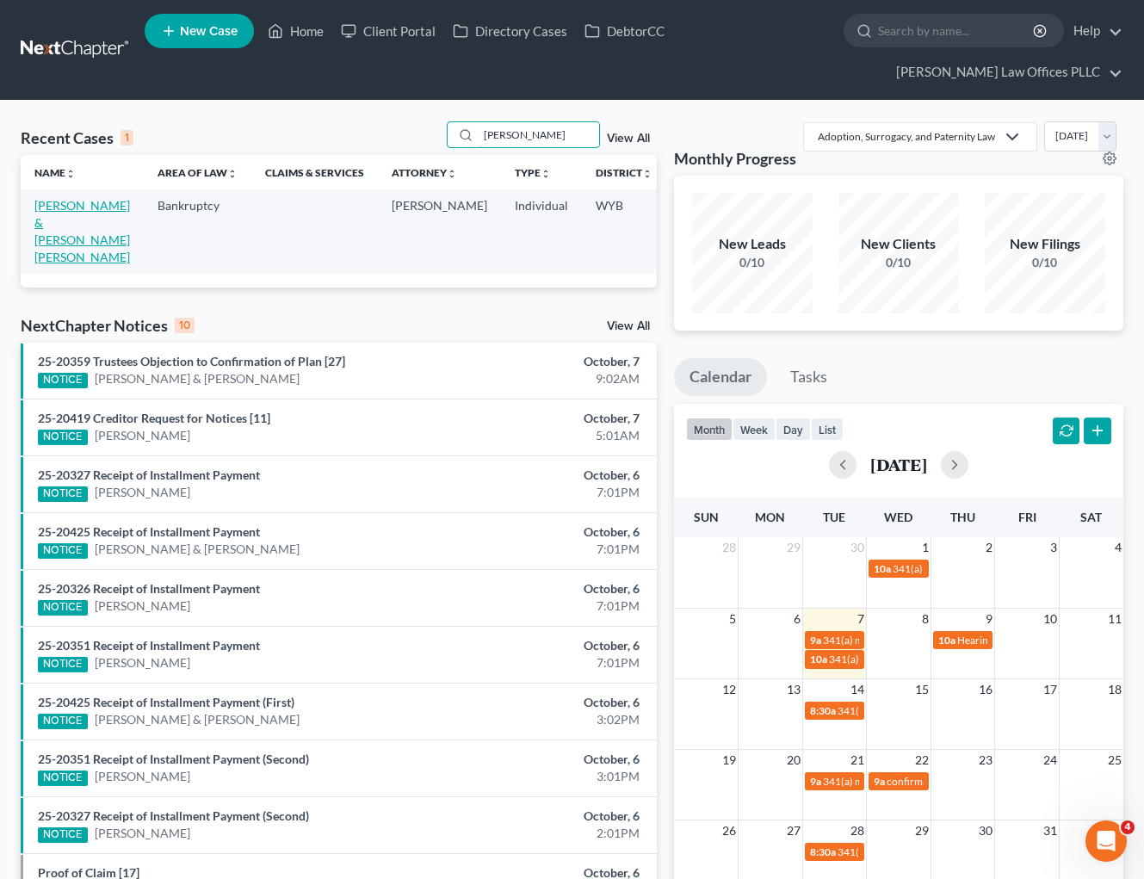
type input "Schwab"
click at [60, 203] on link "[PERSON_NAME] & [PERSON_NAME] [PERSON_NAME]" at bounding box center [82, 231] width 96 height 66
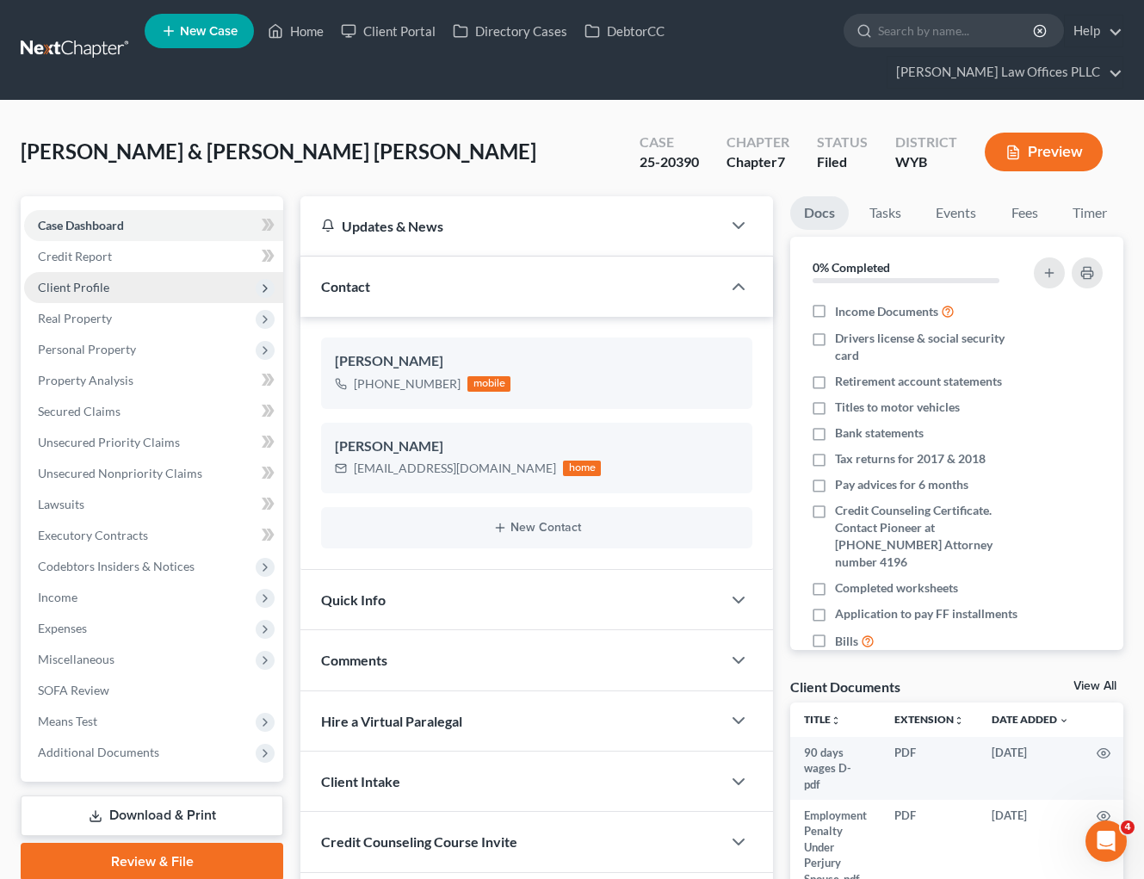
click at [108, 287] on span "Client Profile" at bounding box center [153, 287] width 259 height 31
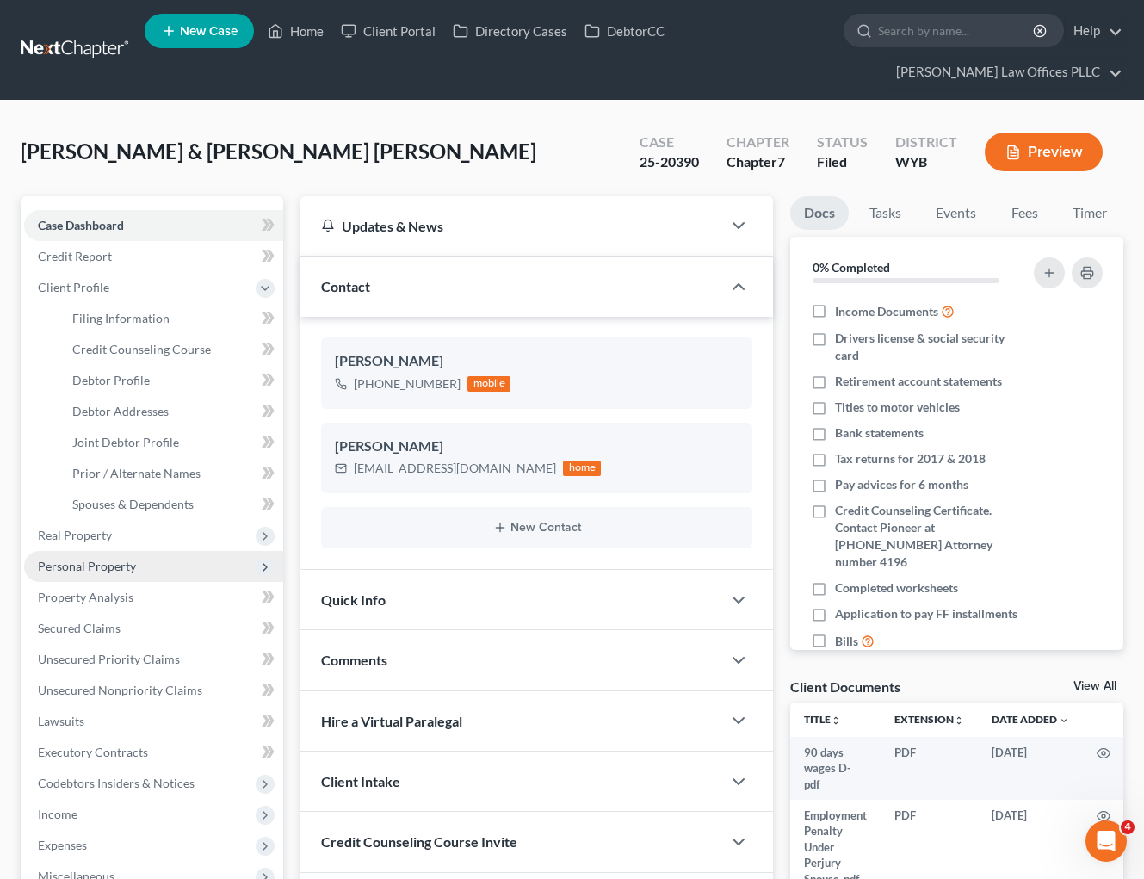
click at [102, 565] on span "Personal Property" at bounding box center [87, 566] width 98 height 15
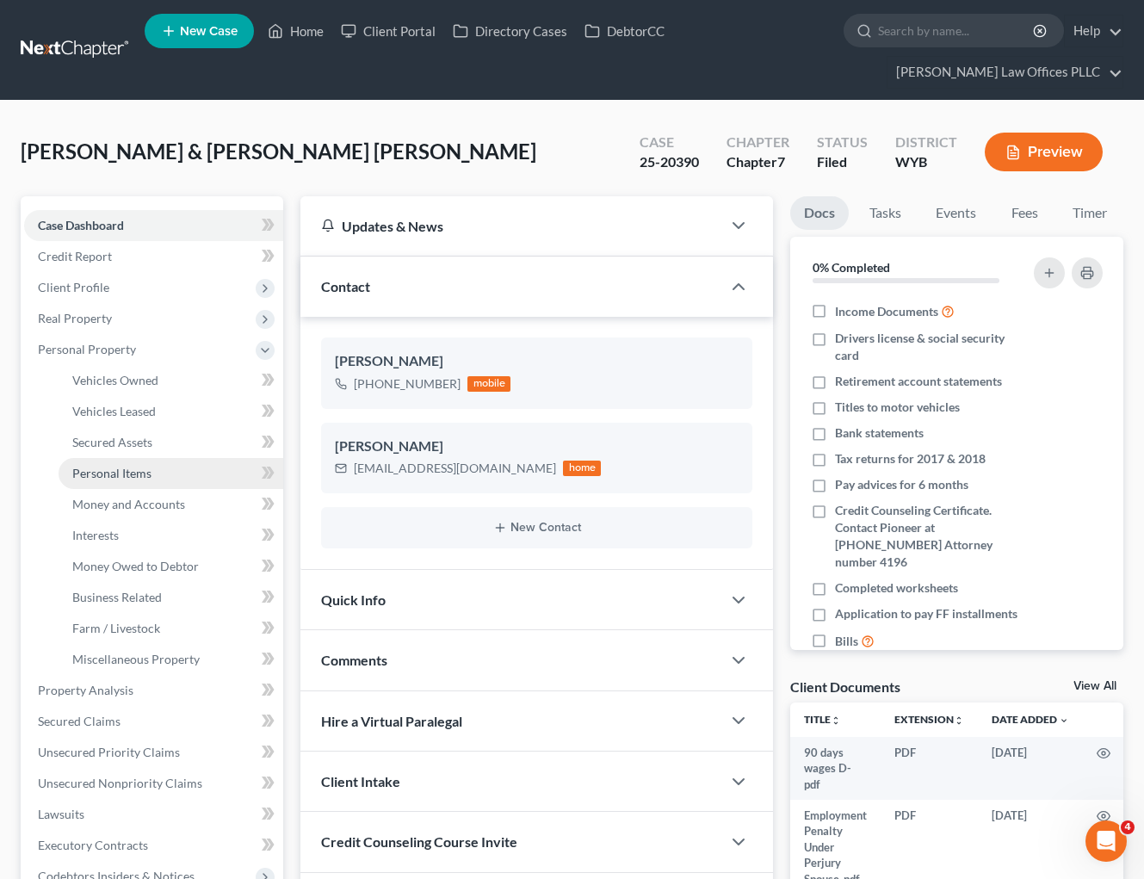
click at [145, 472] on span "Personal Items" at bounding box center [111, 473] width 79 height 15
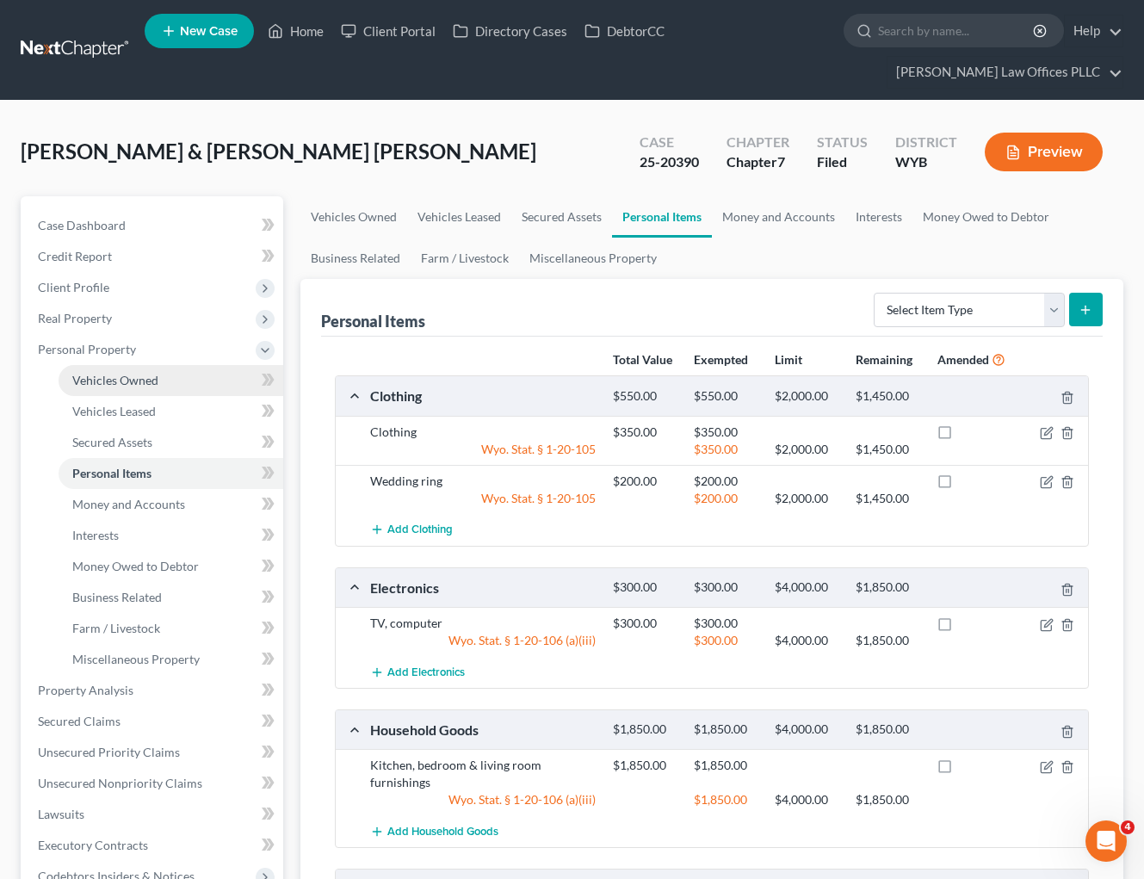
click at [157, 378] on link "Vehicles Owned" at bounding box center [171, 380] width 225 height 31
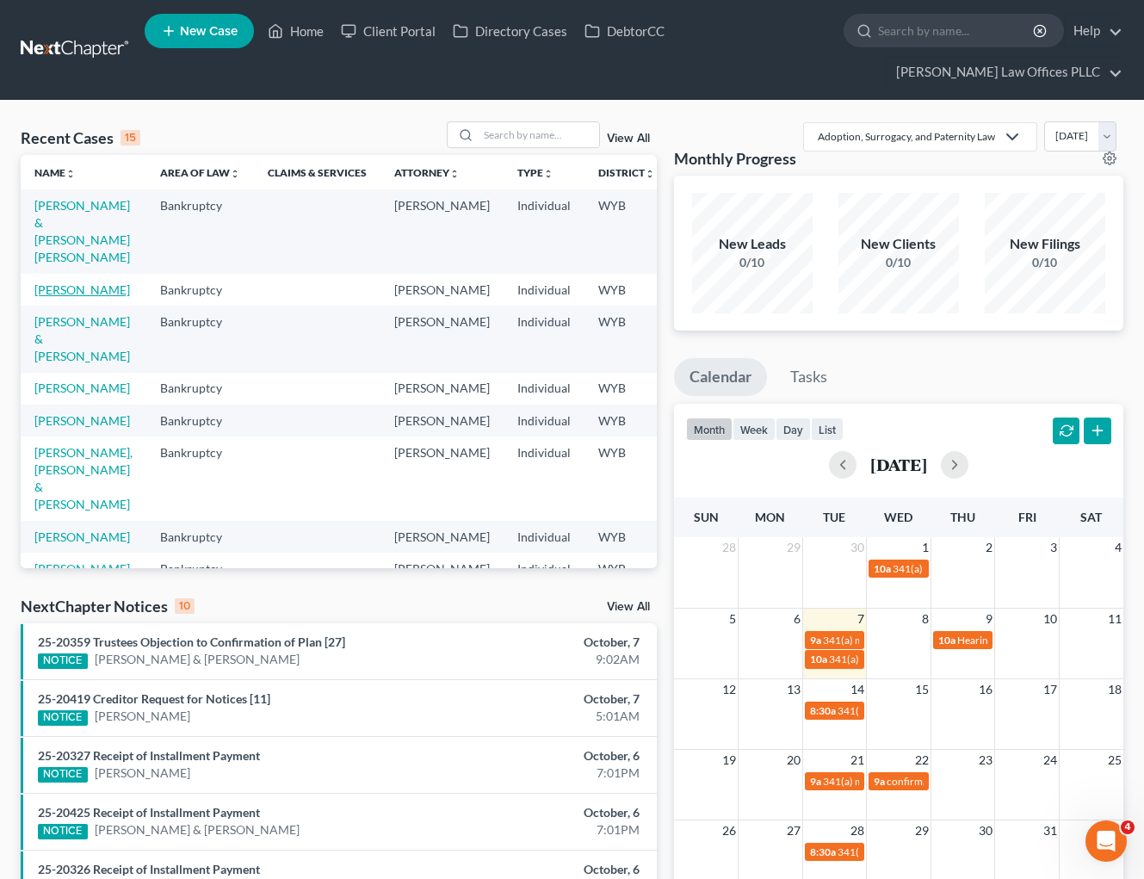
click at [50, 297] on link "[PERSON_NAME]" at bounding box center [82, 289] width 96 height 15
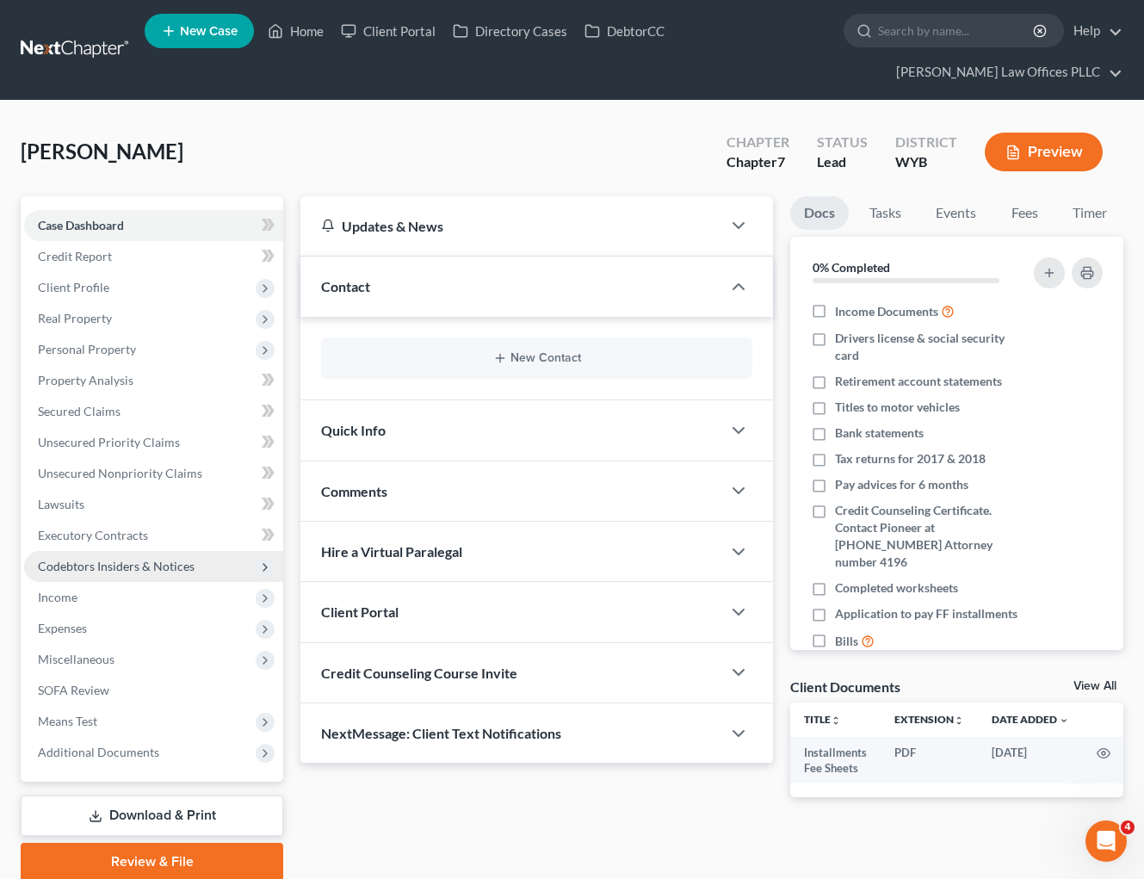
click at [121, 566] on span "Codebtors Insiders & Notices" at bounding box center [116, 566] width 157 height 15
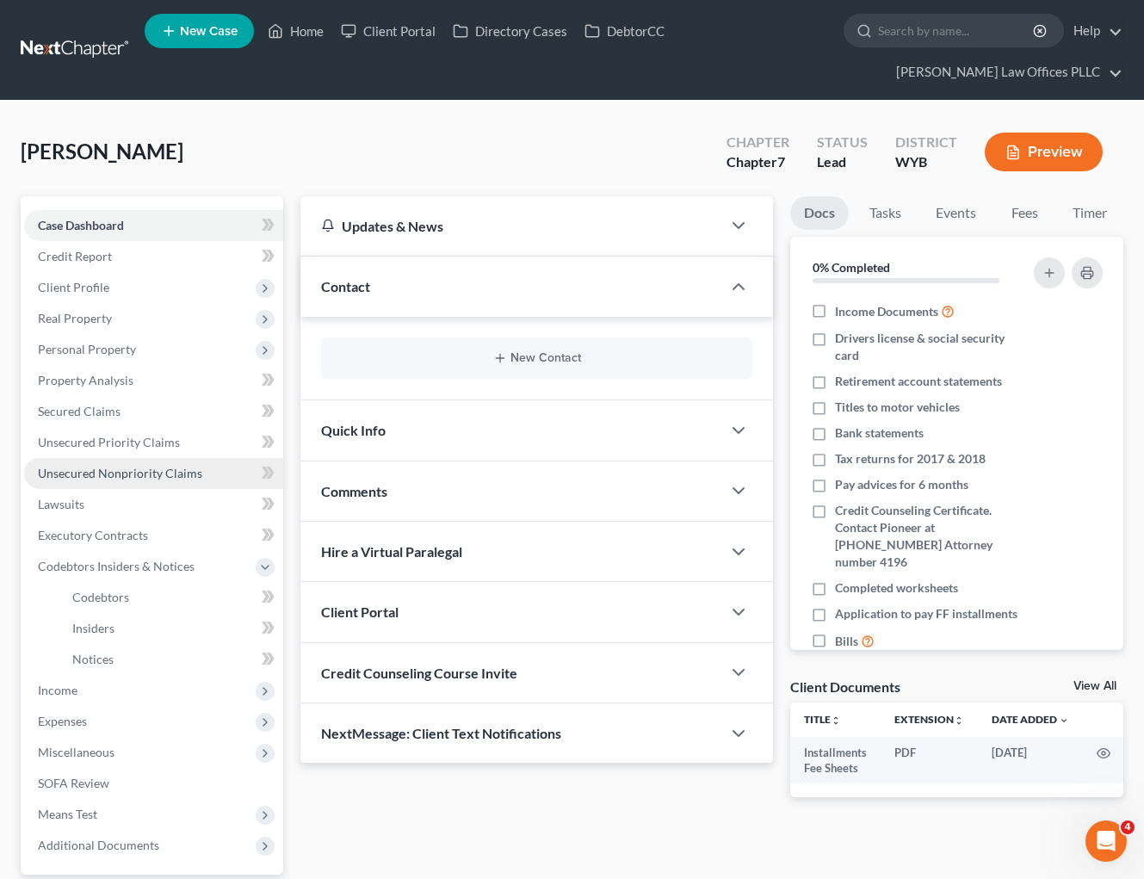
click at [116, 473] on span "Unsecured Nonpriority Claims" at bounding box center [120, 473] width 164 height 15
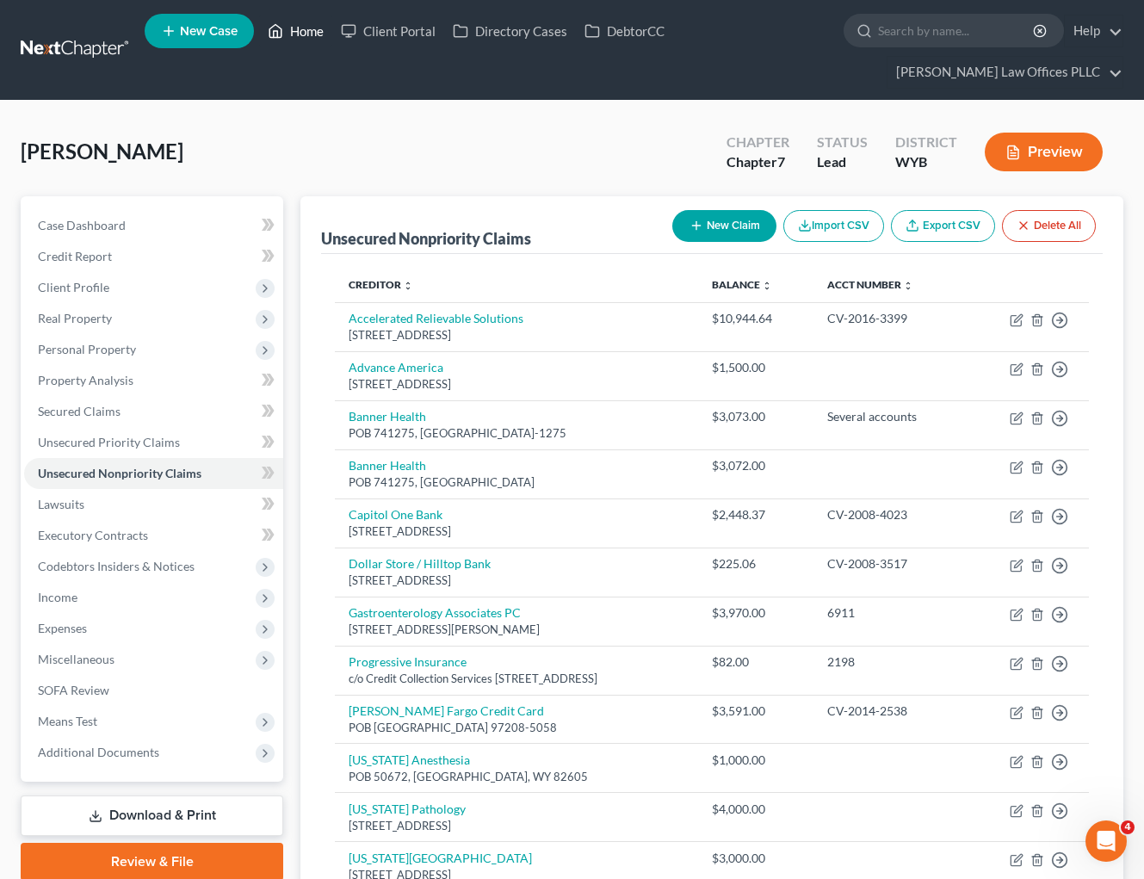
click at [302, 31] on link "Home" at bounding box center [295, 30] width 73 height 31
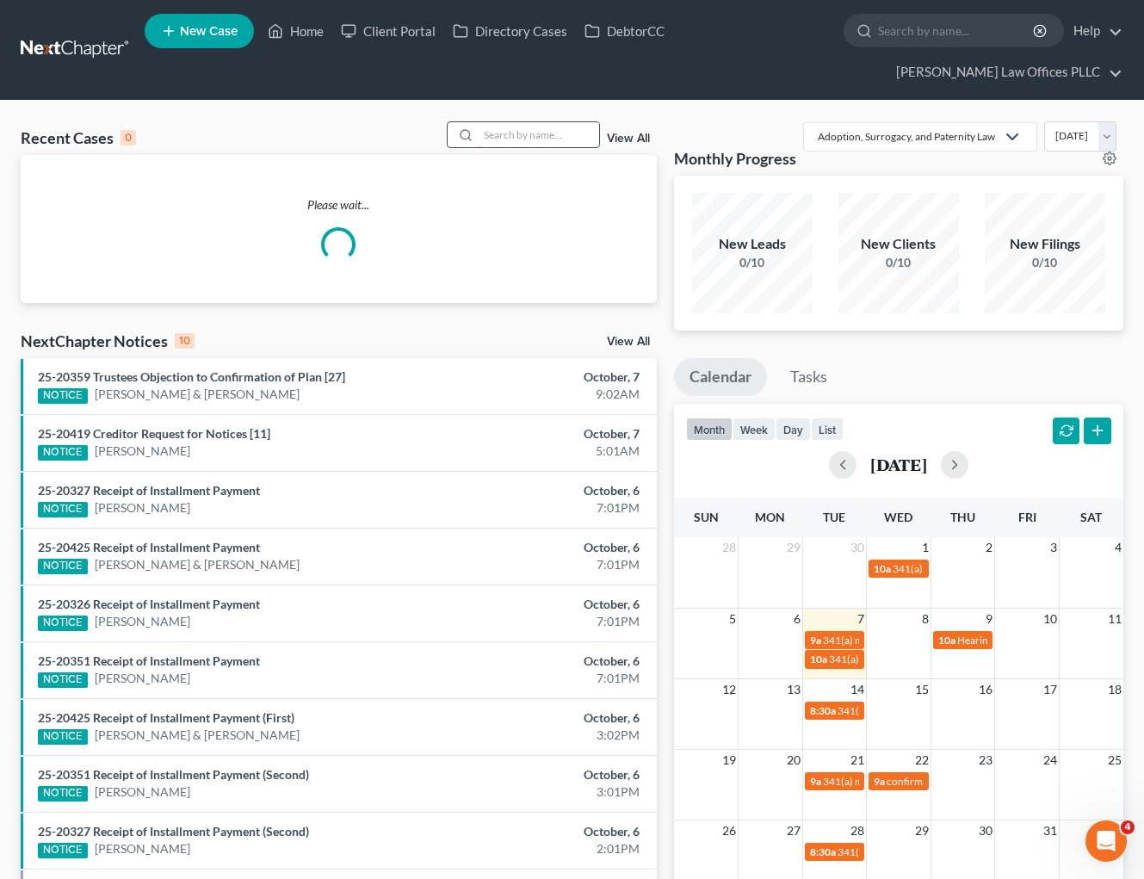
click at [515, 132] on input "search" at bounding box center [538, 134] width 120 height 25
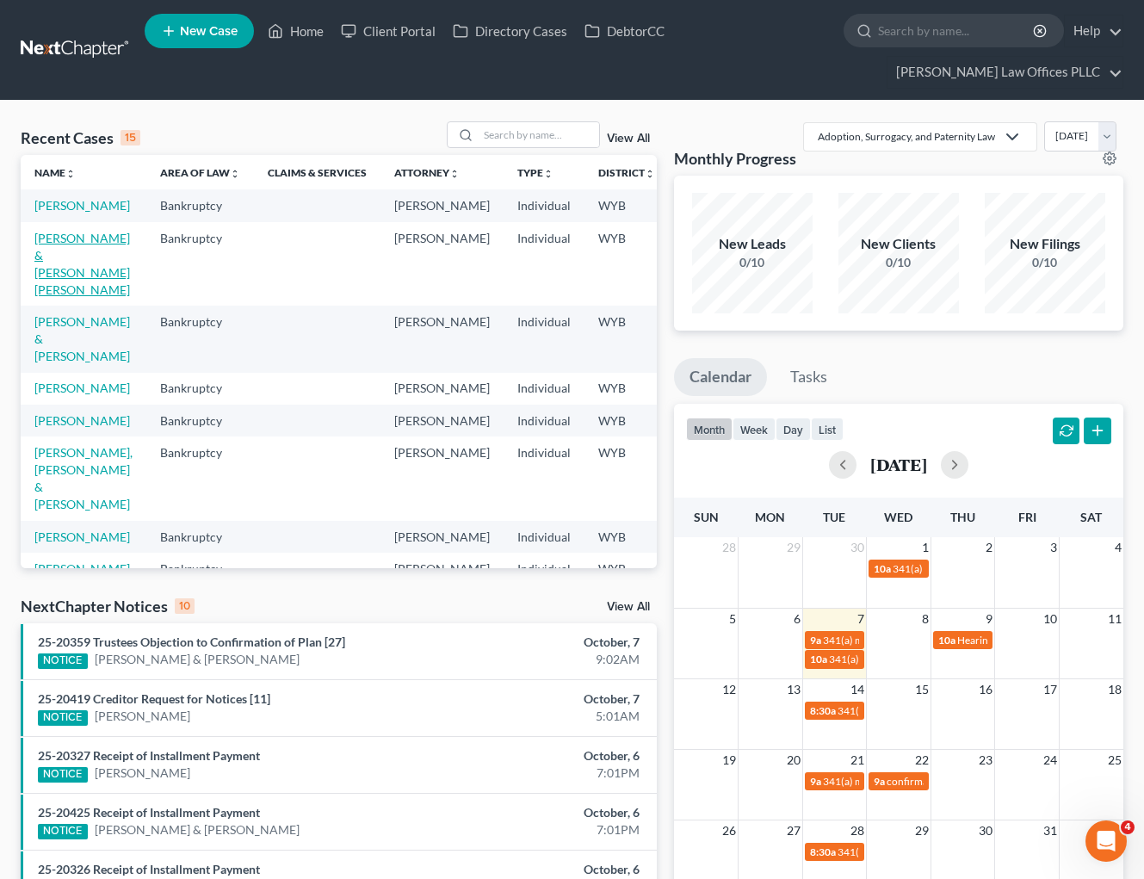
click at [46, 278] on link "[PERSON_NAME] & [PERSON_NAME] [PERSON_NAME]" at bounding box center [82, 264] width 96 height 66
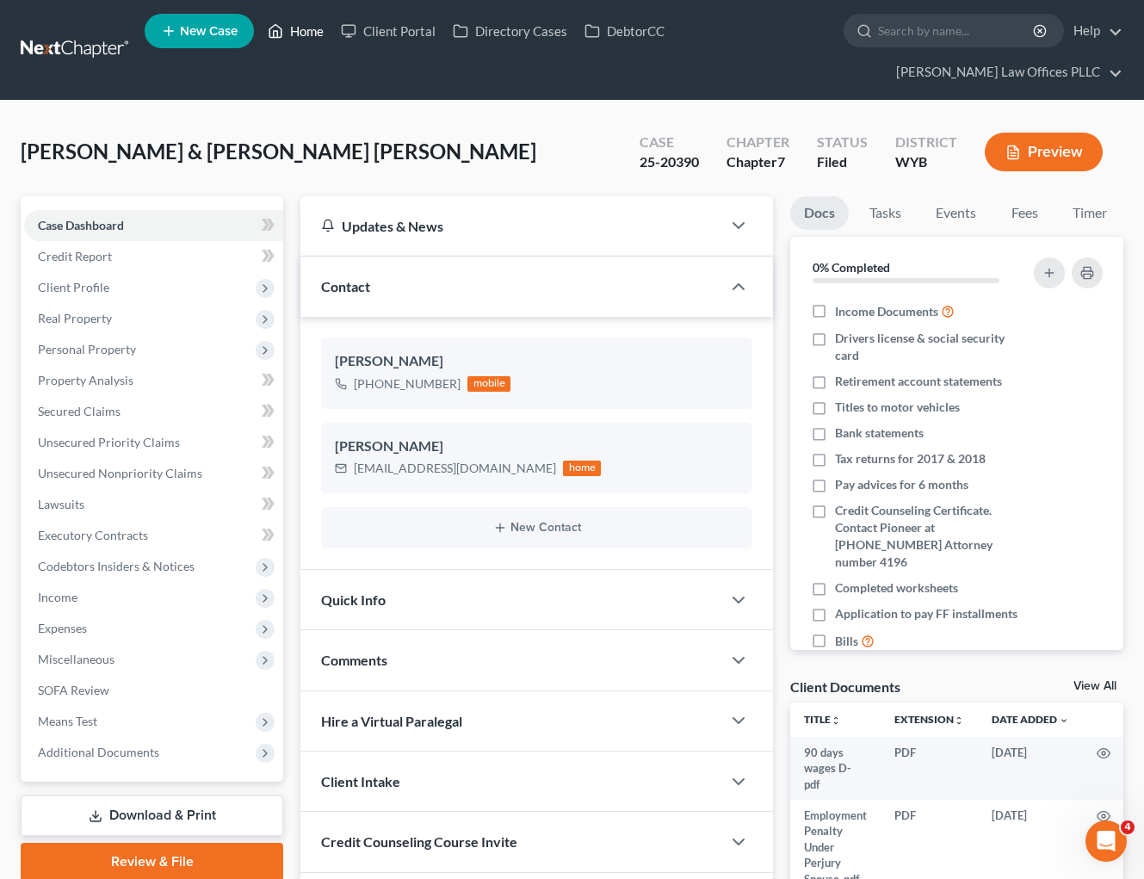
click at [306, 30] on link "Home" at bounding box center [295, 30] width 73 height 31
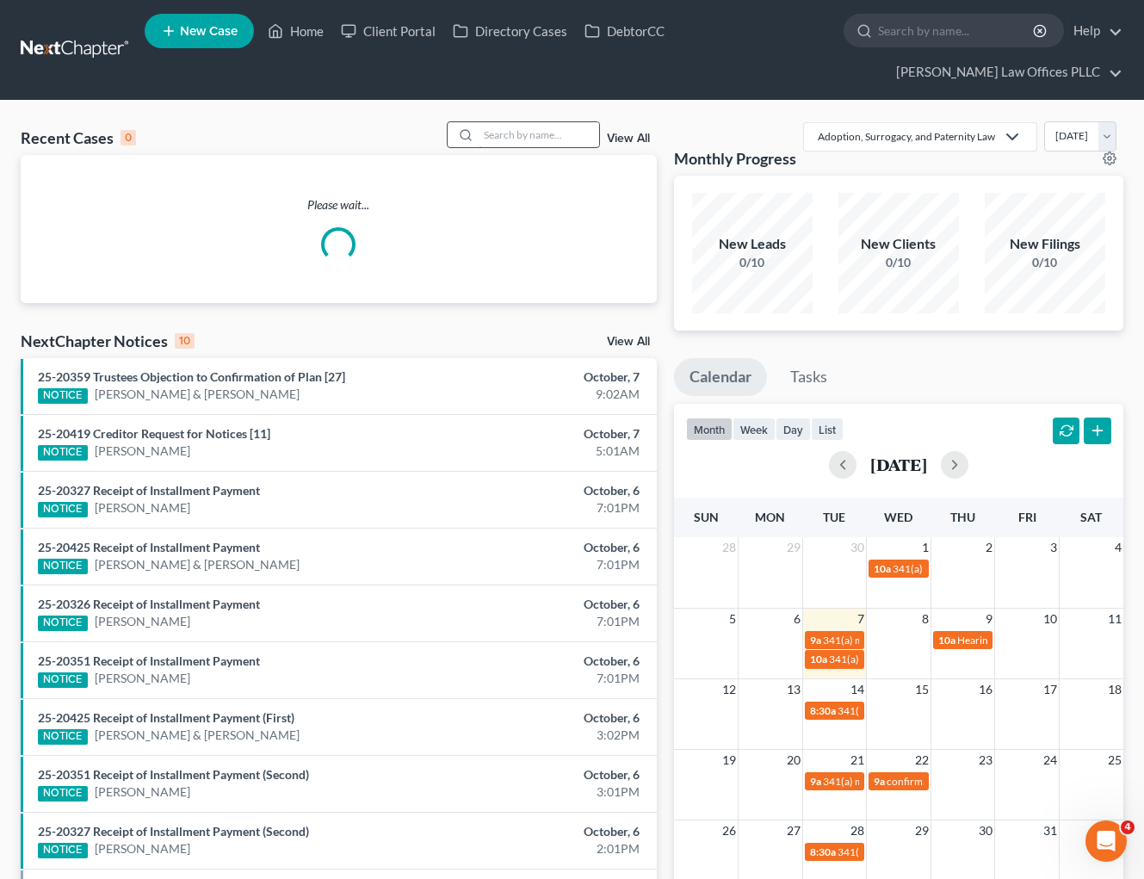
click at [505, 135] on input "search" at bounding box center [538, 134] width 120 height 25
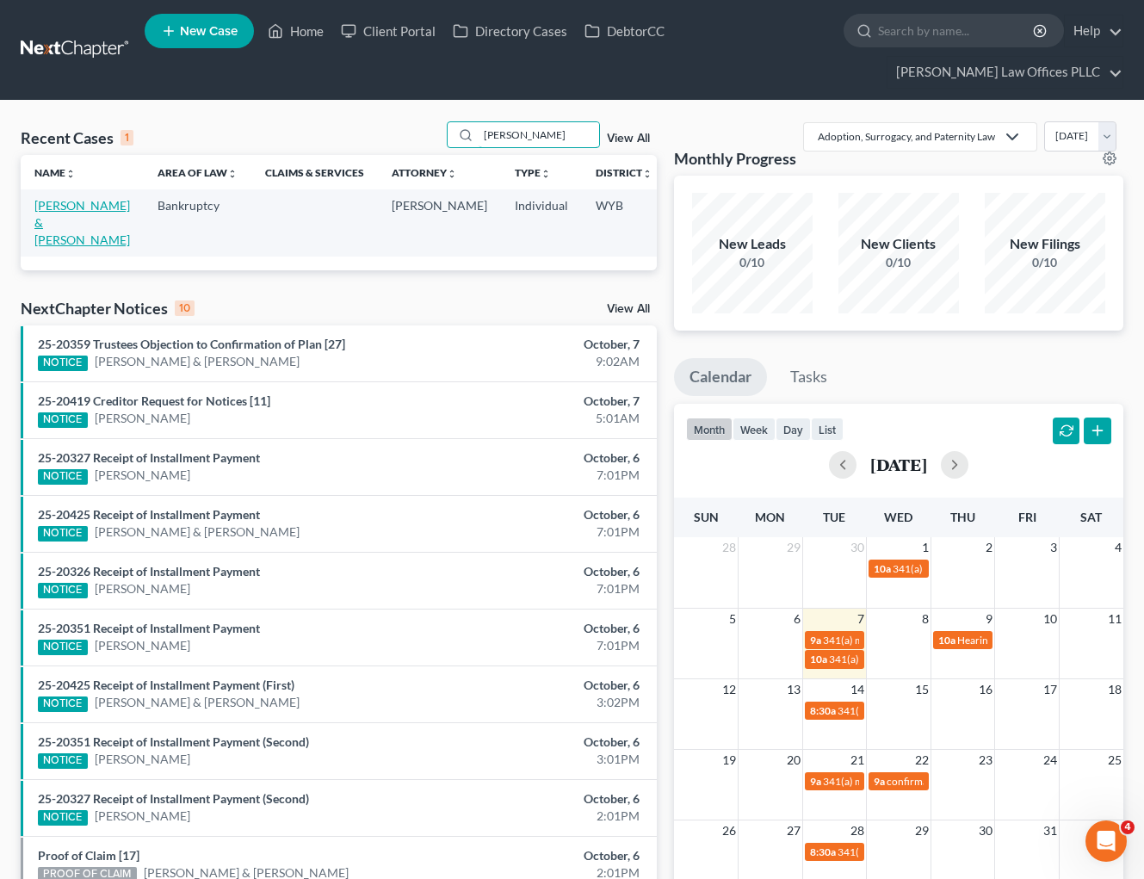
type input "[PERSON_NAME]"
click at [45, 220] on link "[PERSON_NAME] & [PERSON_NAME]" at bounding box center [82, 222] width 96 height 49
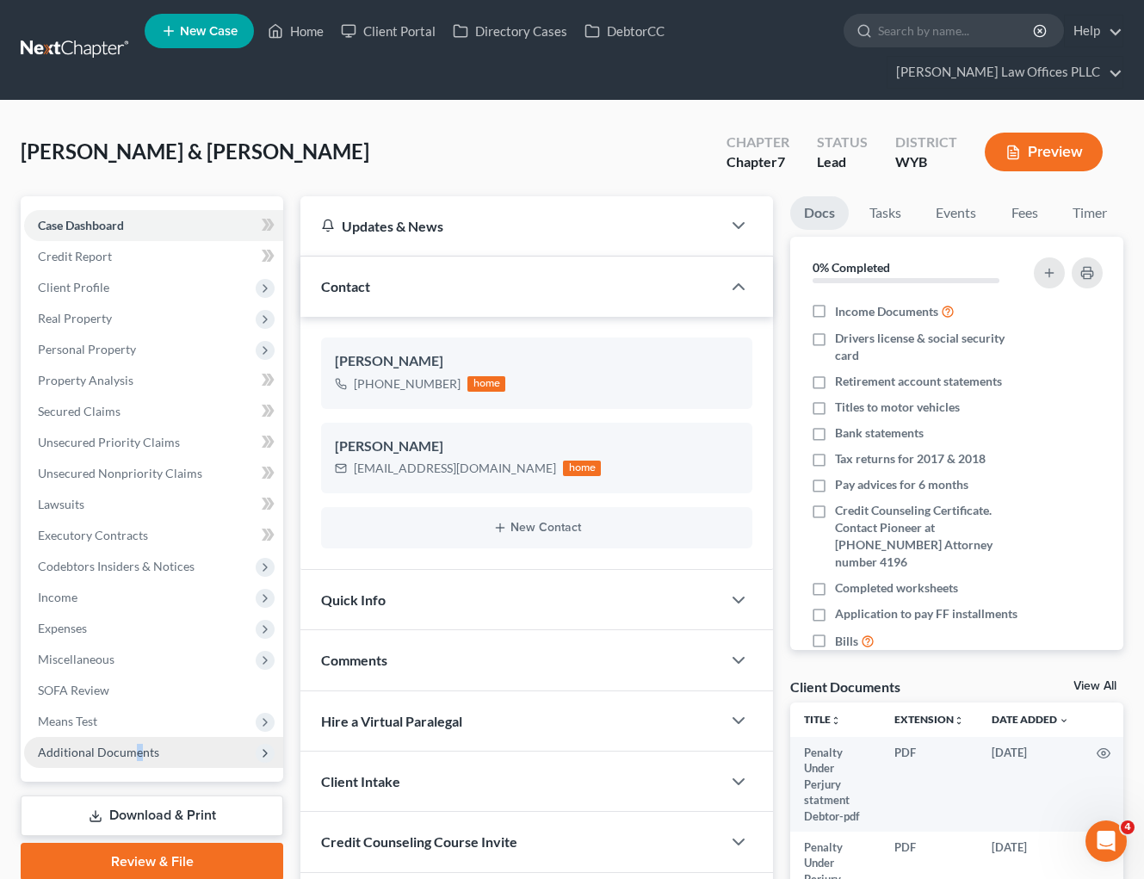
click at [140, 754] on span "Additional Documents" at bounding box center [98, 751] width 121 height 15
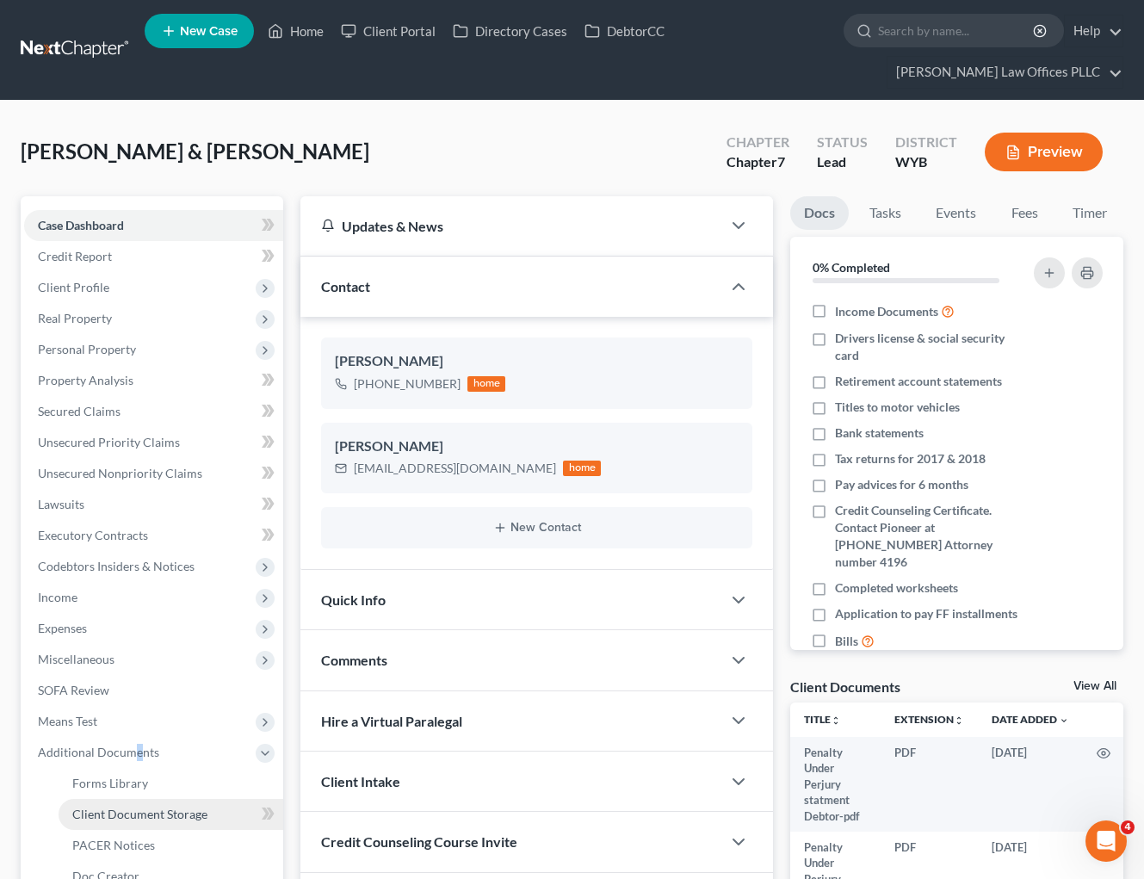
click at [177, 813] on span "Client Document Storage" at bounding box center [139, 813] width 135 height 15
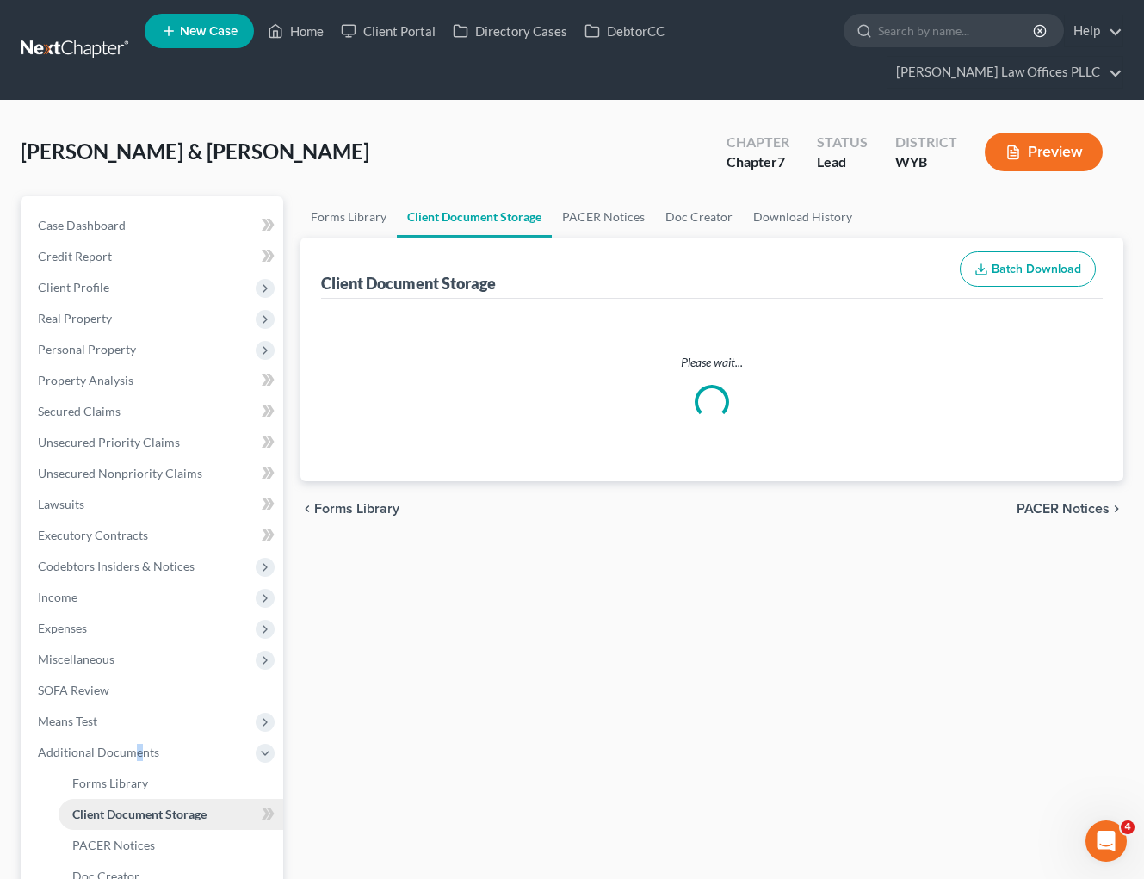
select select "0"
select select "4"
select select "2"
select select "3"
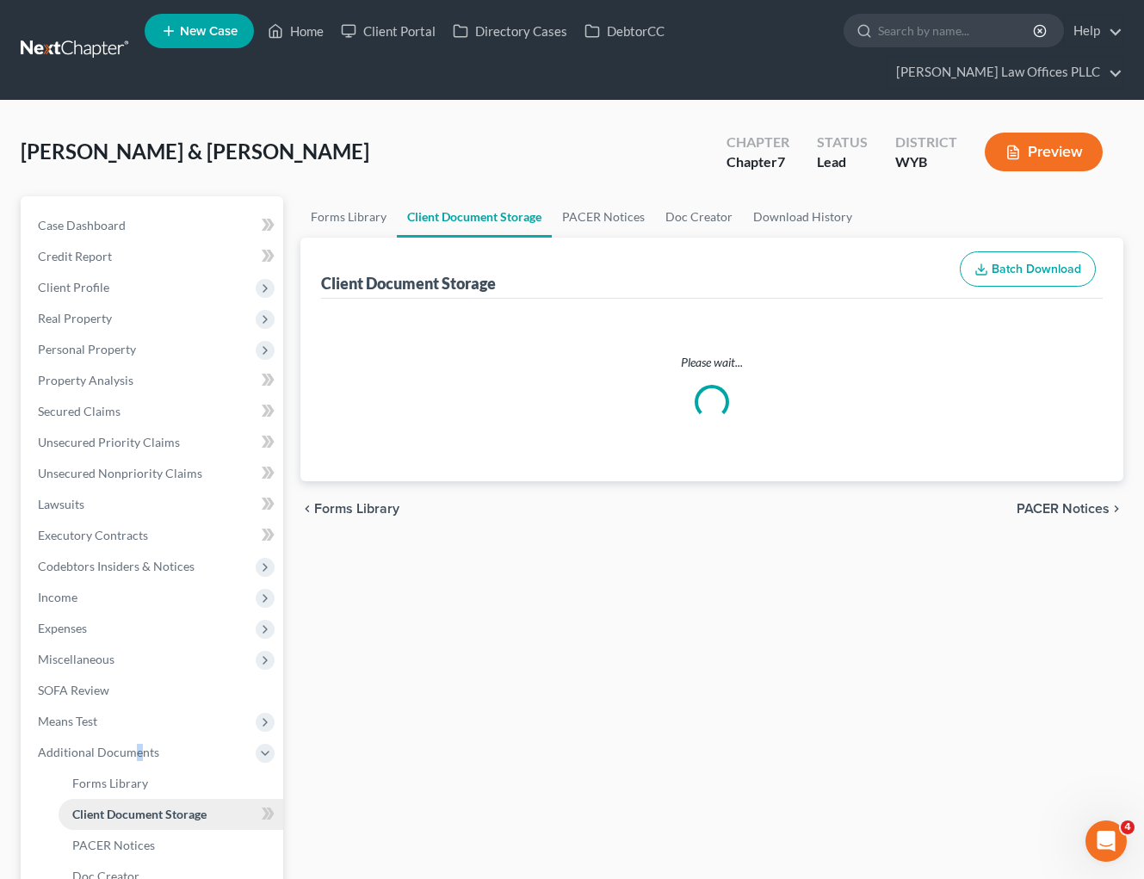
select select "3"
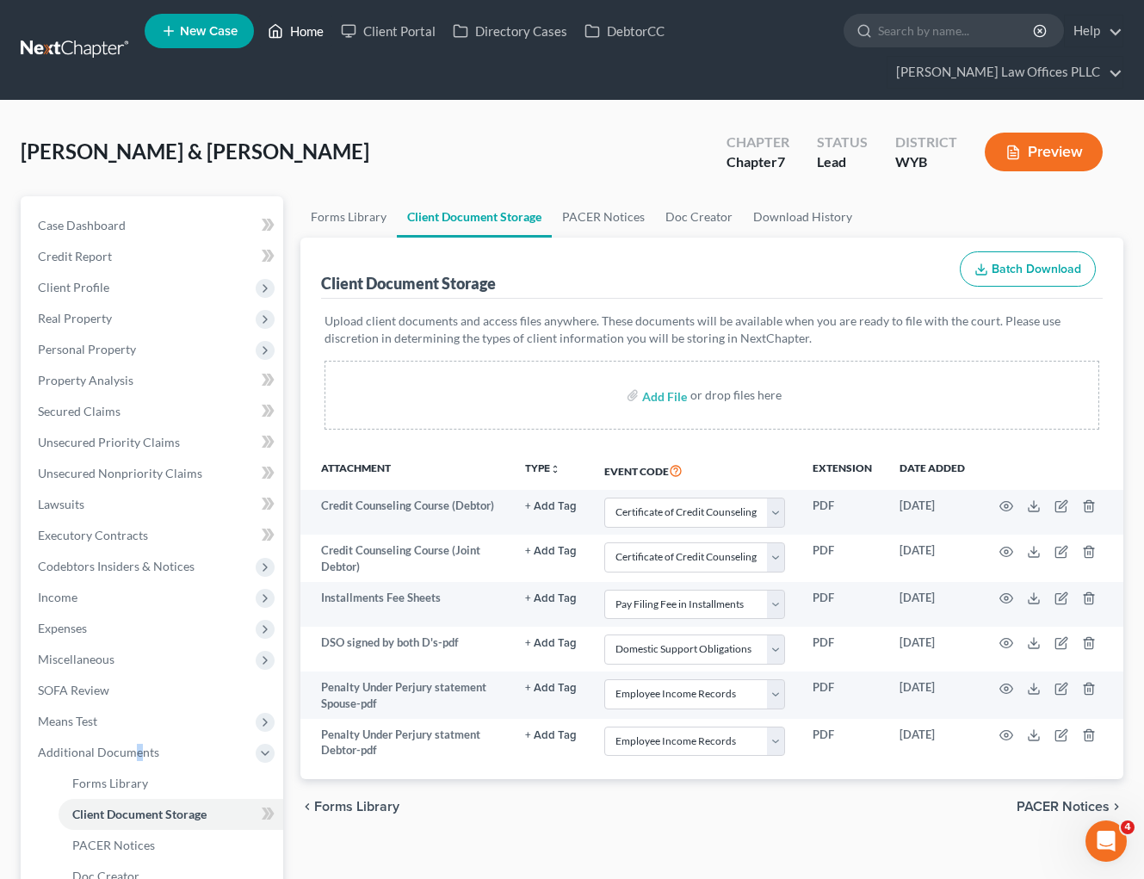
click at [314, 20] on link "Home" at bounding box center [295, 30] width 73 height 31
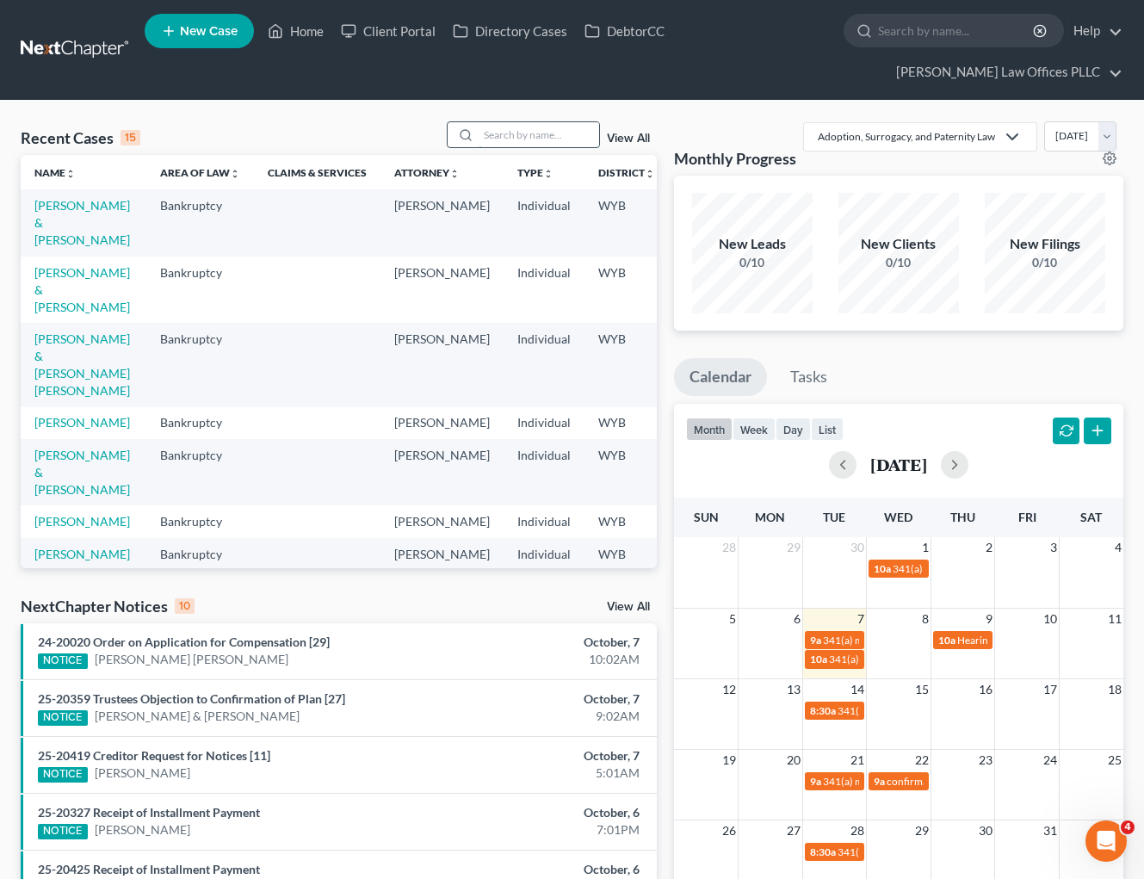
click at [497, 133] on input "search" at bounding box center [538, 134] width 120 height 25
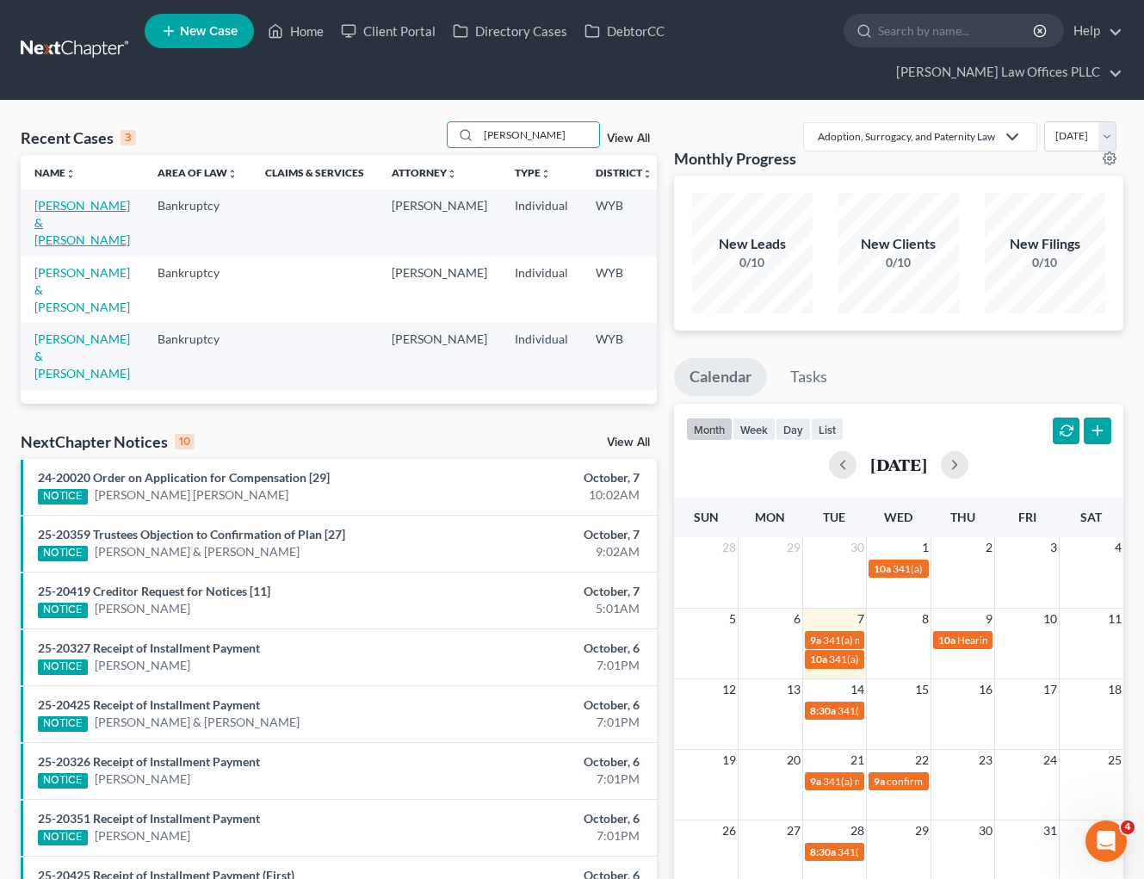
type input "[PERSON_NAME]"
click at [61, 219] on link "[PERSON_NAME] & [PERSON_NAME]" at bounding box center [82, 222] width 96 height 49
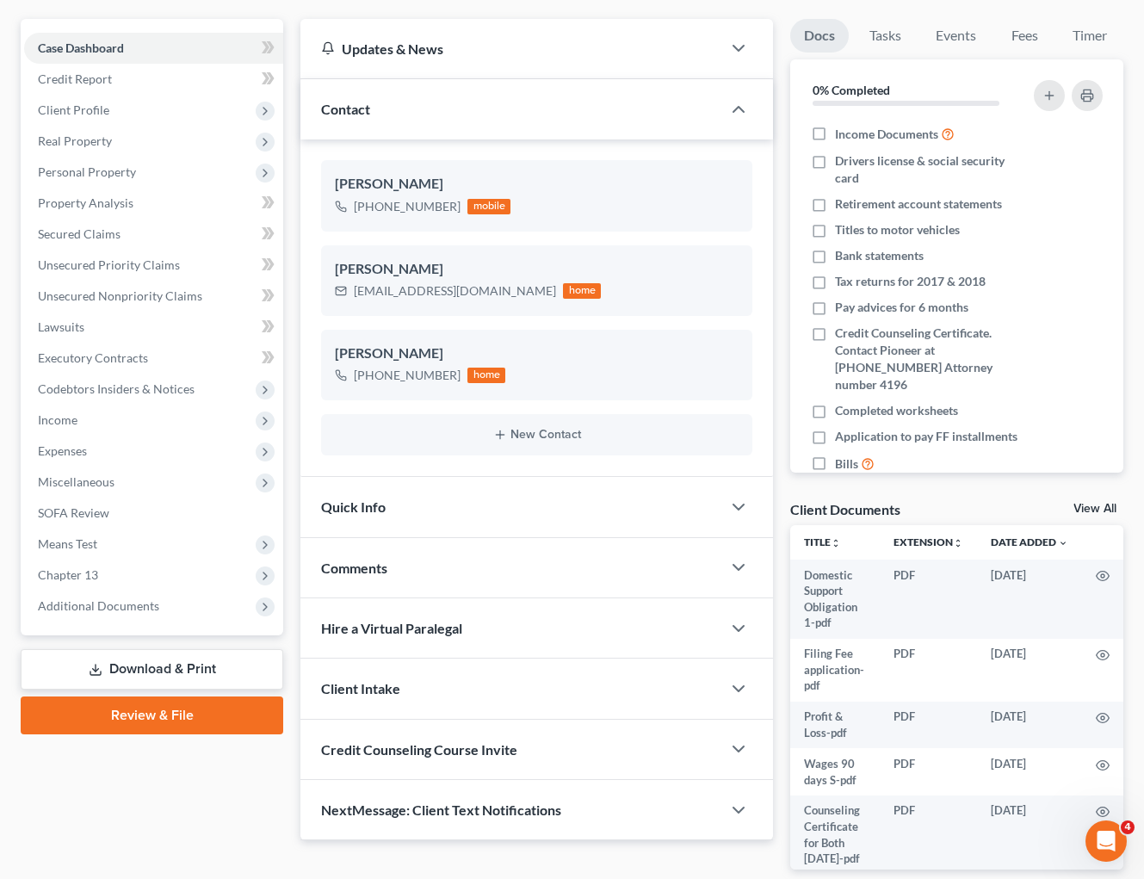
scroll to position [301, 0]
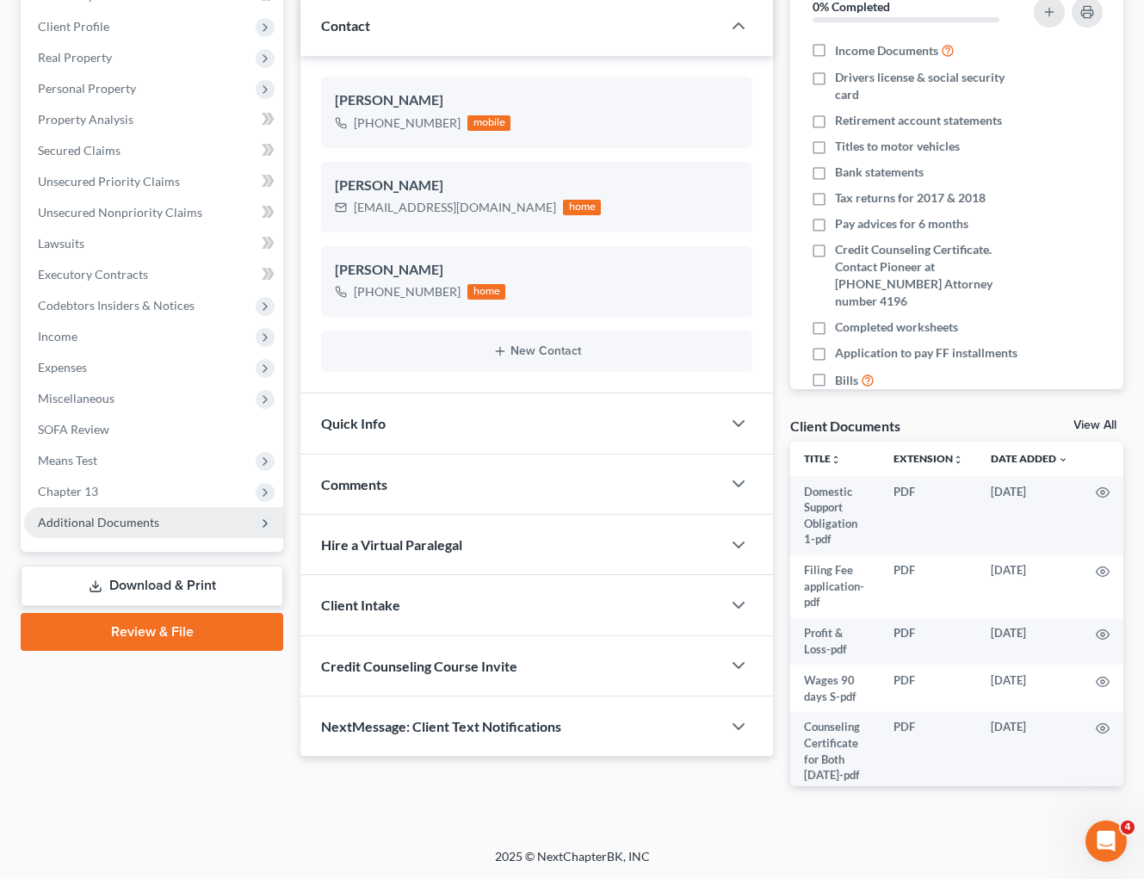
click at [90, 515] on span "Additional Documents" at bounding box center [98, 522] width 121 height 15
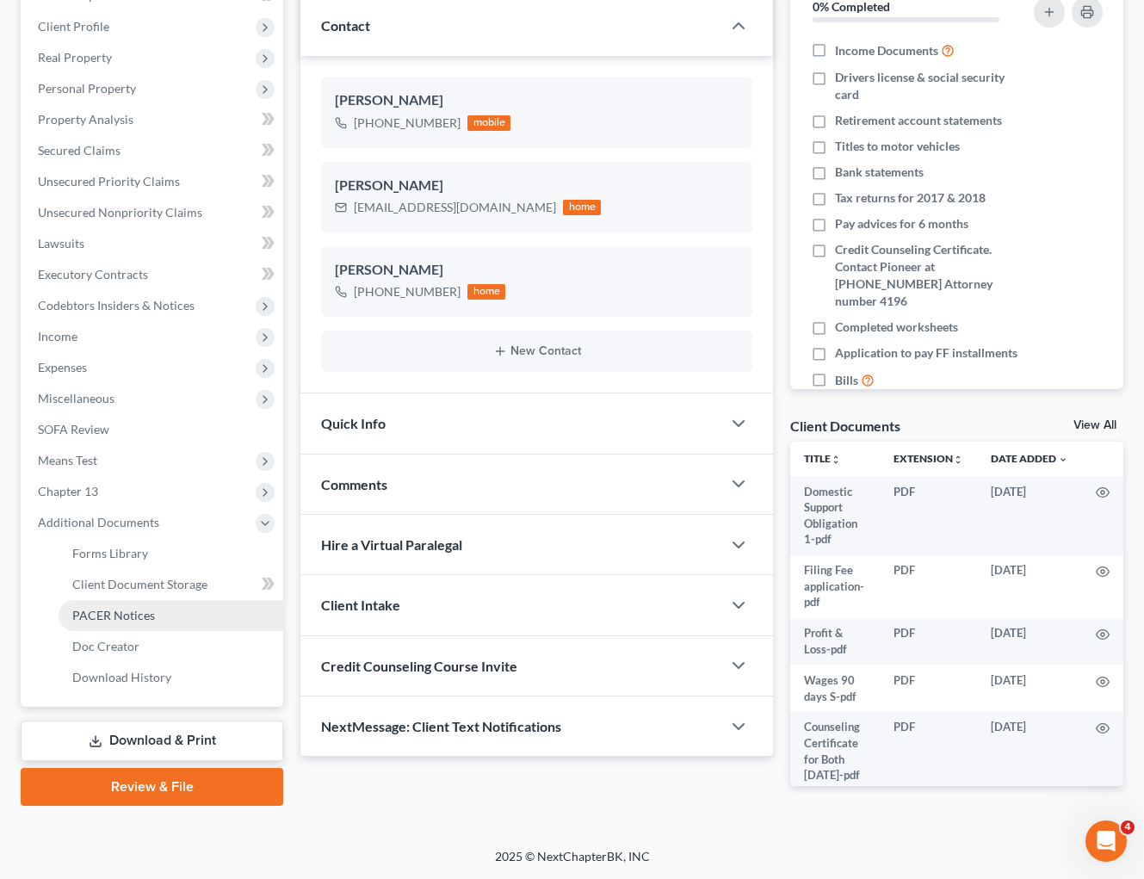
click at [139, 608] on span "PACER Notices" at bounding box center [113, 615] width 83 height 15
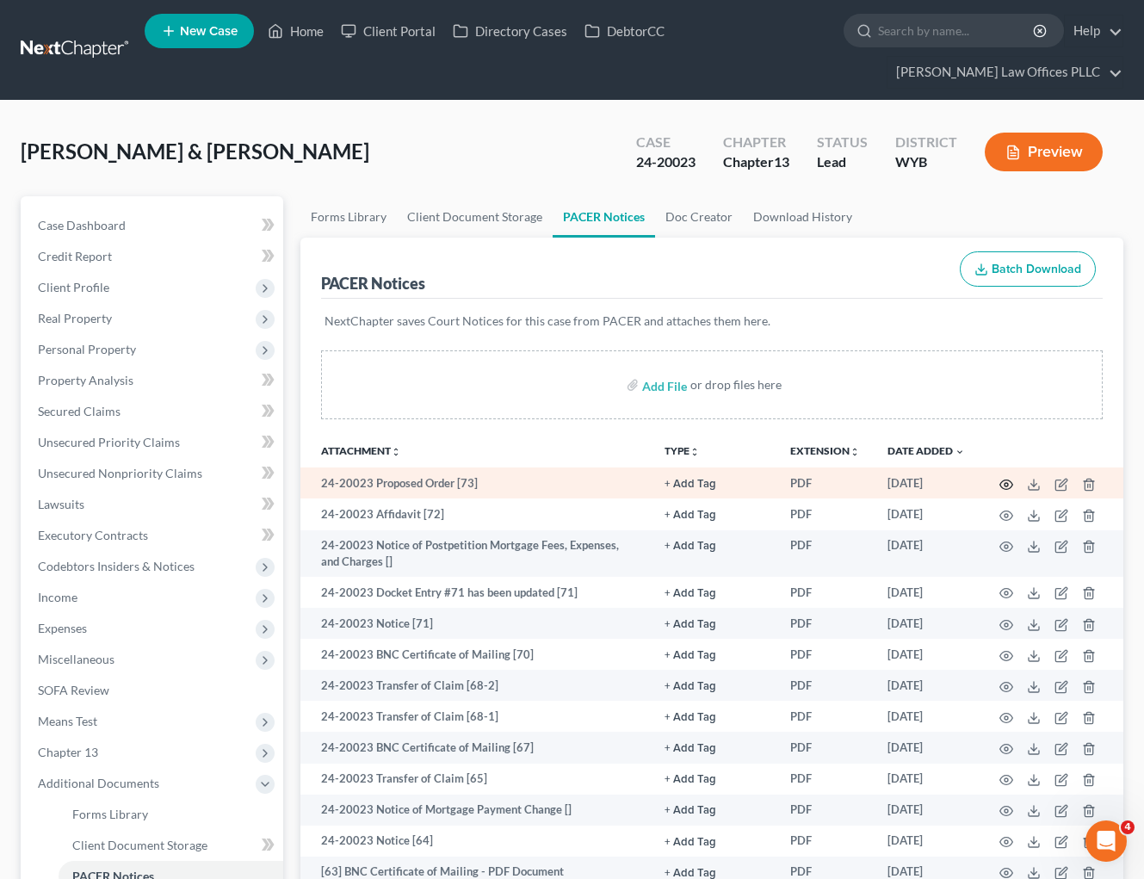
click at [1008, 483] on circle "button" at bounding box center [1005, 484] width 3 height 3
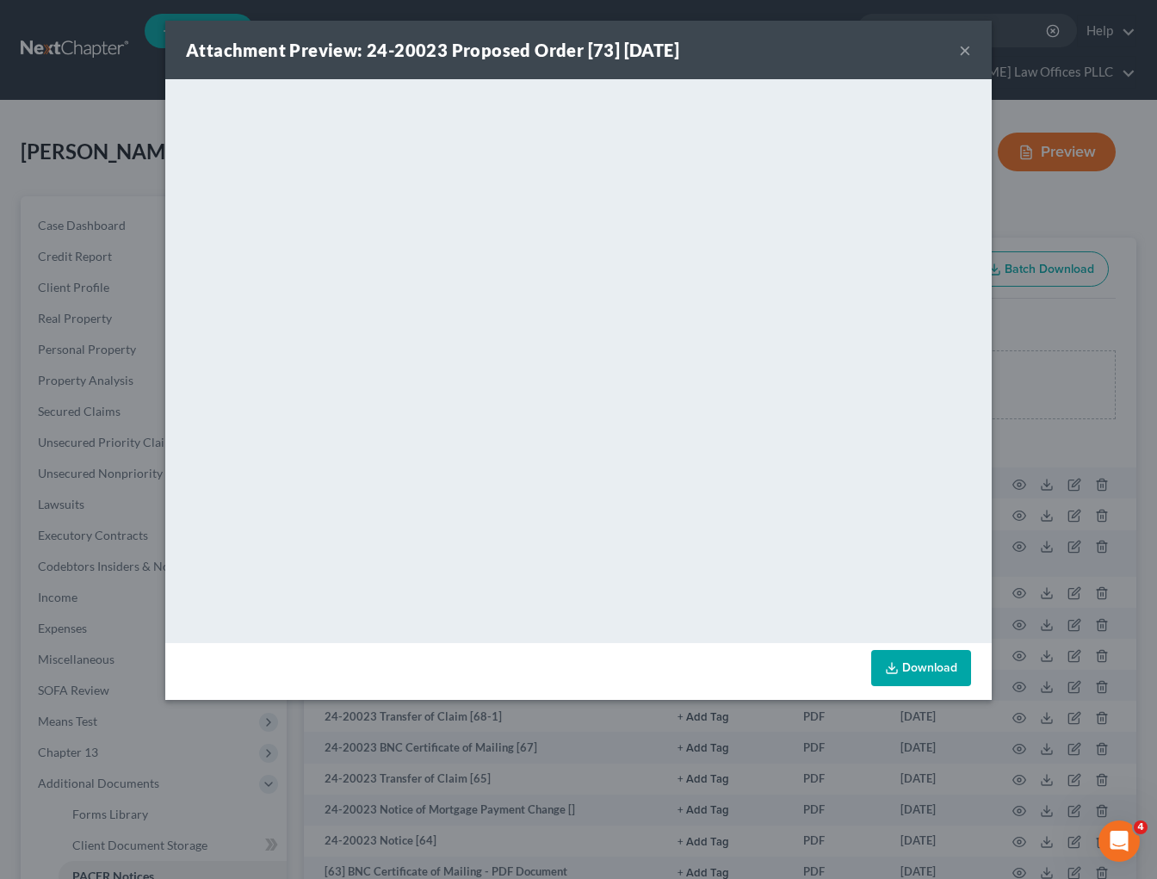
click at [960, 46] on button "×" at bounding box center [965, 50] width 12 height 21
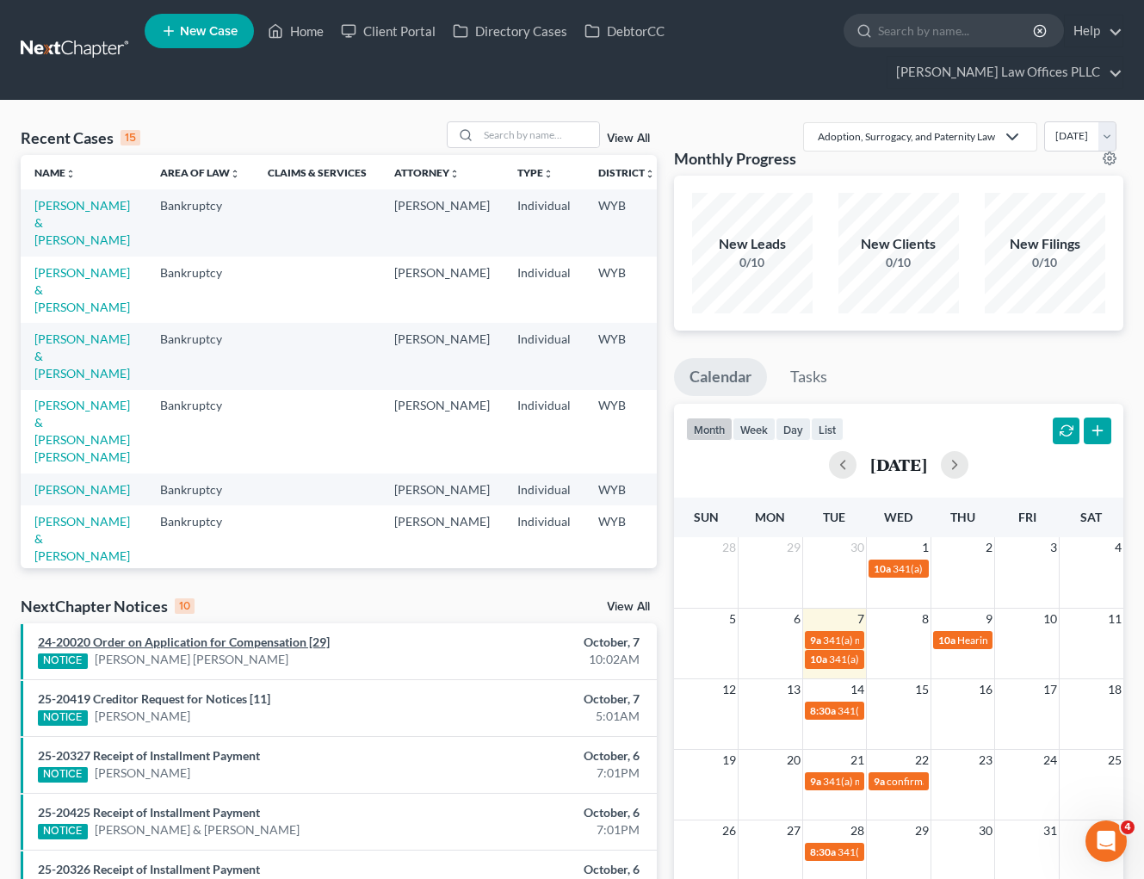
click at [234, 636] on link "24-20020 Order on Application for Compensation [29]" at bounding box center [184, 641] width 292 height 15
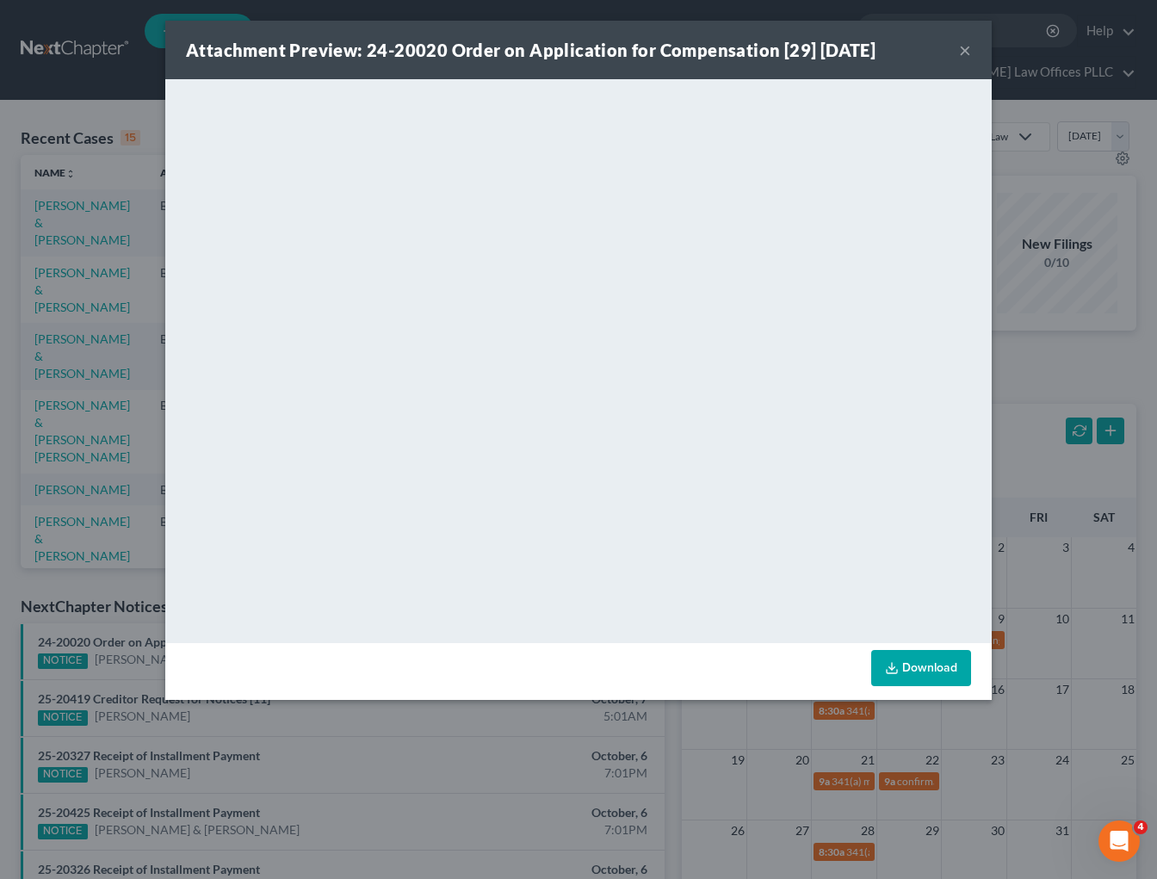
click at [966, 45] on button "×" at bounding box center [965, 50] width 12 height 21
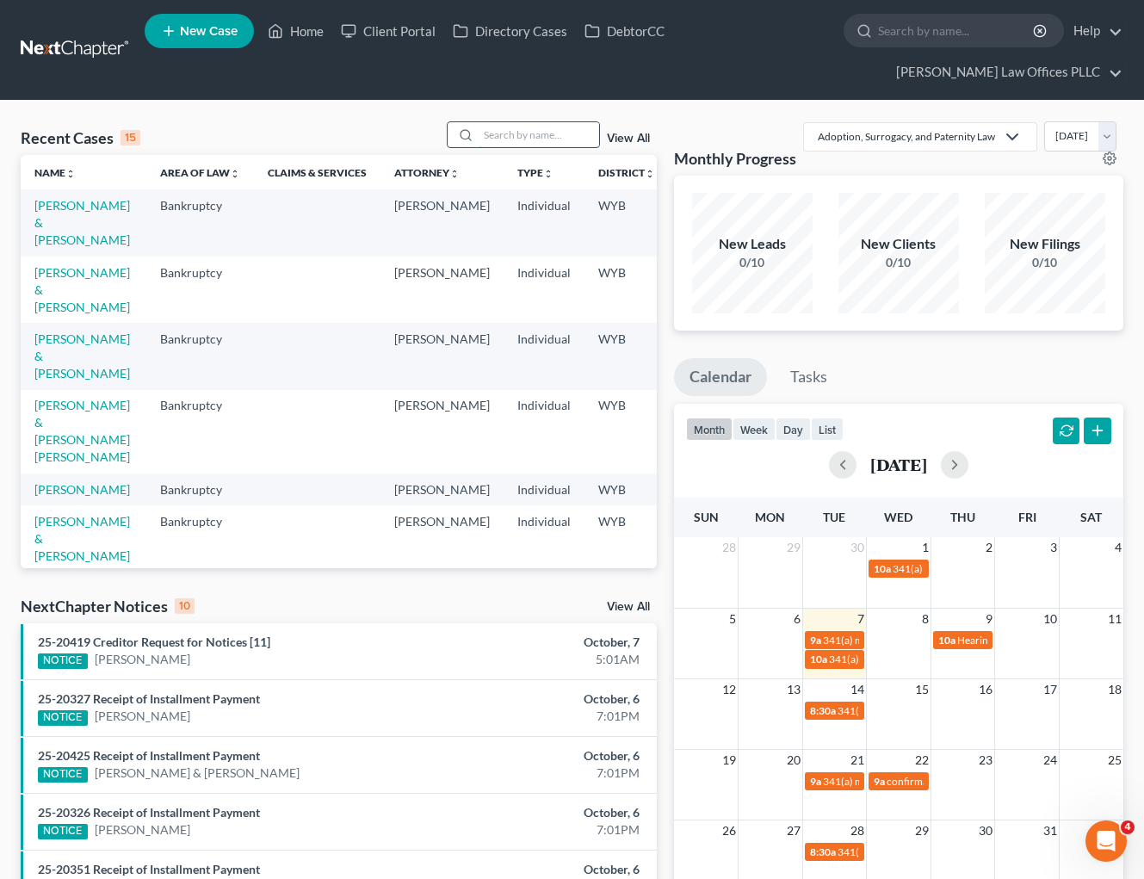
click at [501, 131] on input "search" at bounding box center [538, 134] width 120 height 25
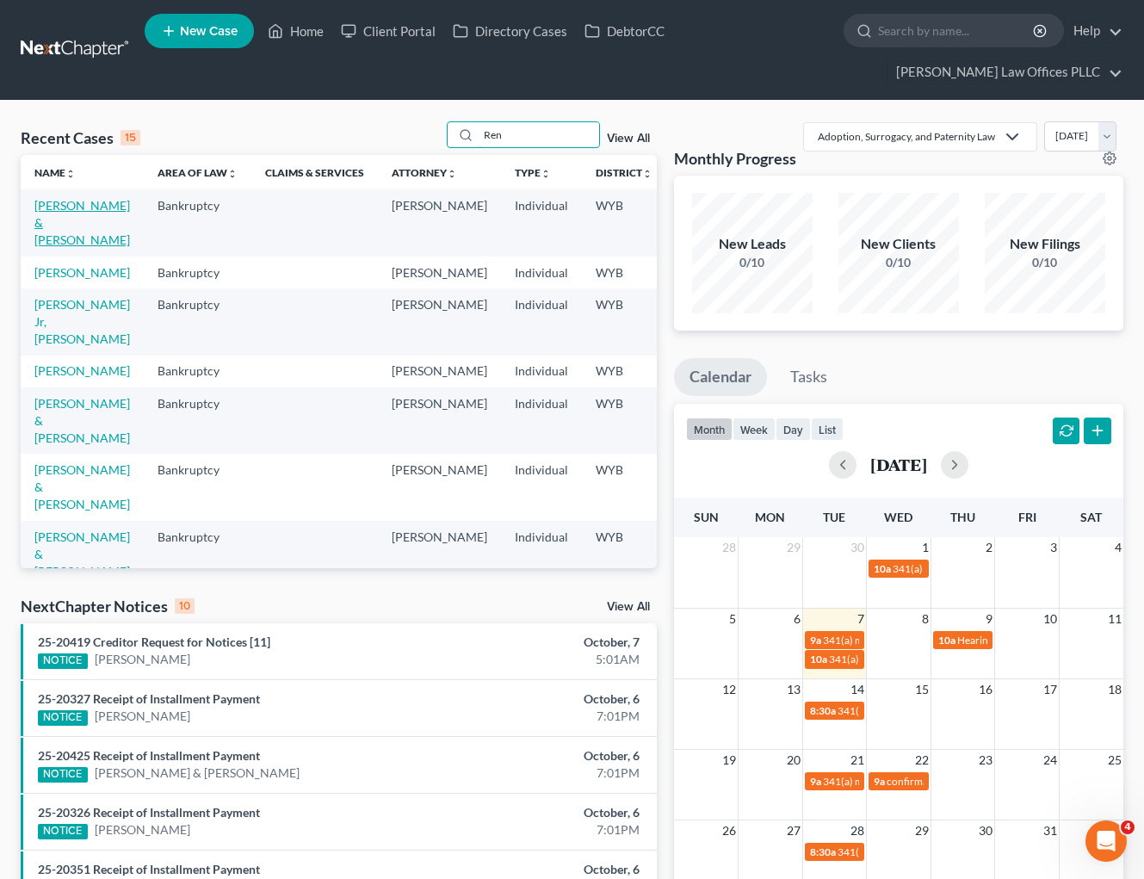
type input "Ren"
click at [45, 209] on link "[PERSON_NAME] & [PERSON_NAME]" at bounding box center [82, 222] width 96 height 49
click at [47, 211] on link "[PERSON_NAME] & [PERSON_NAME]" at bounding box center [82, 222] width 96 height 49
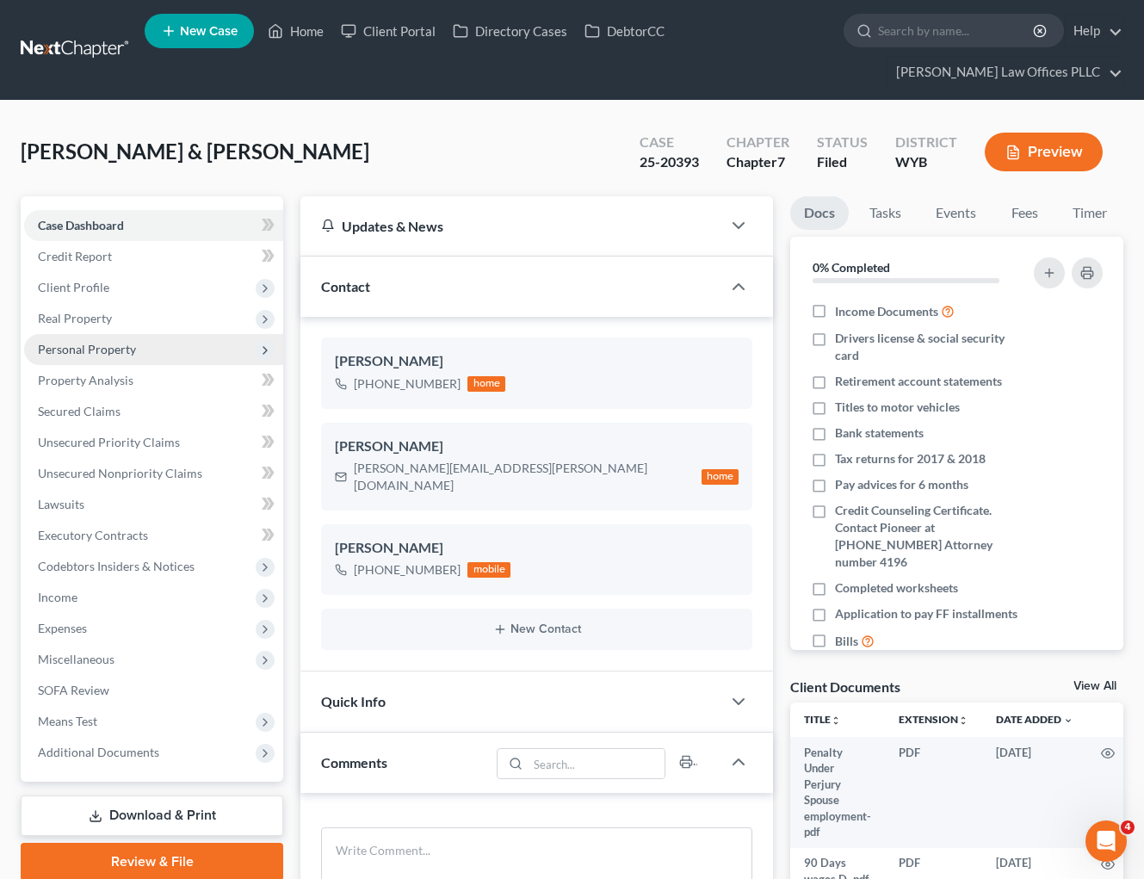
click at [129, 349] on span "Personal Property" at bounding box center [87, 349] width 98 height 15
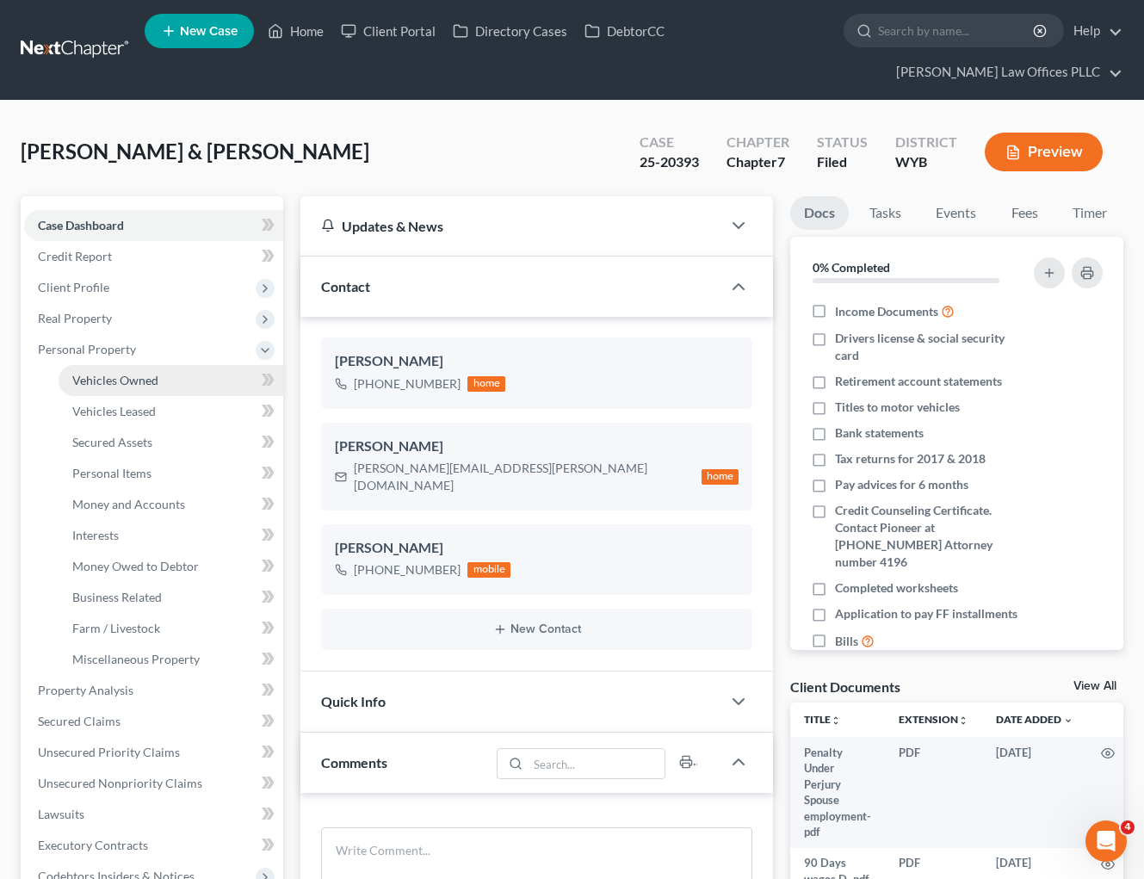
click at [151, 373] on span "Vehicles Owned" at bounding box center [115, 380] width 86 height 15
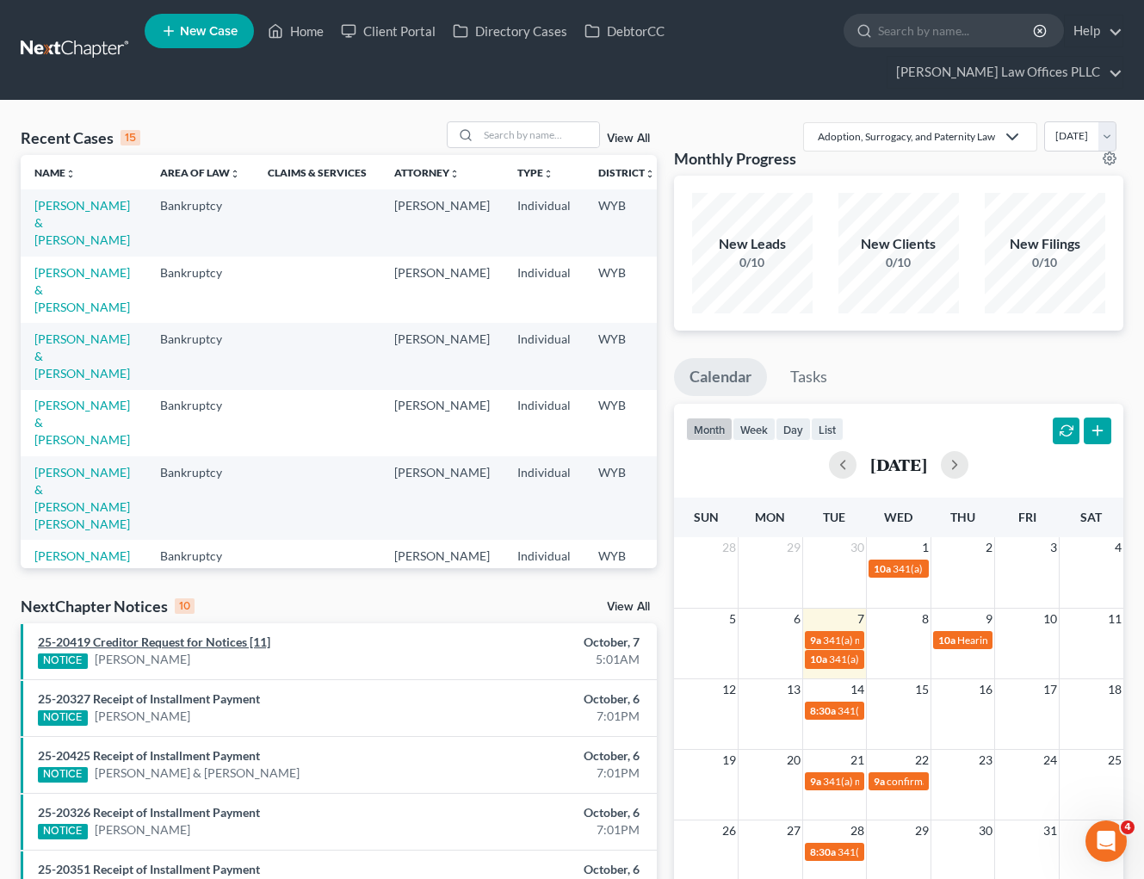
click at [204, 640] on link "25-20419 Creditor Request for Notices [11]" at bounding box center [154, 641] width 232 height 15
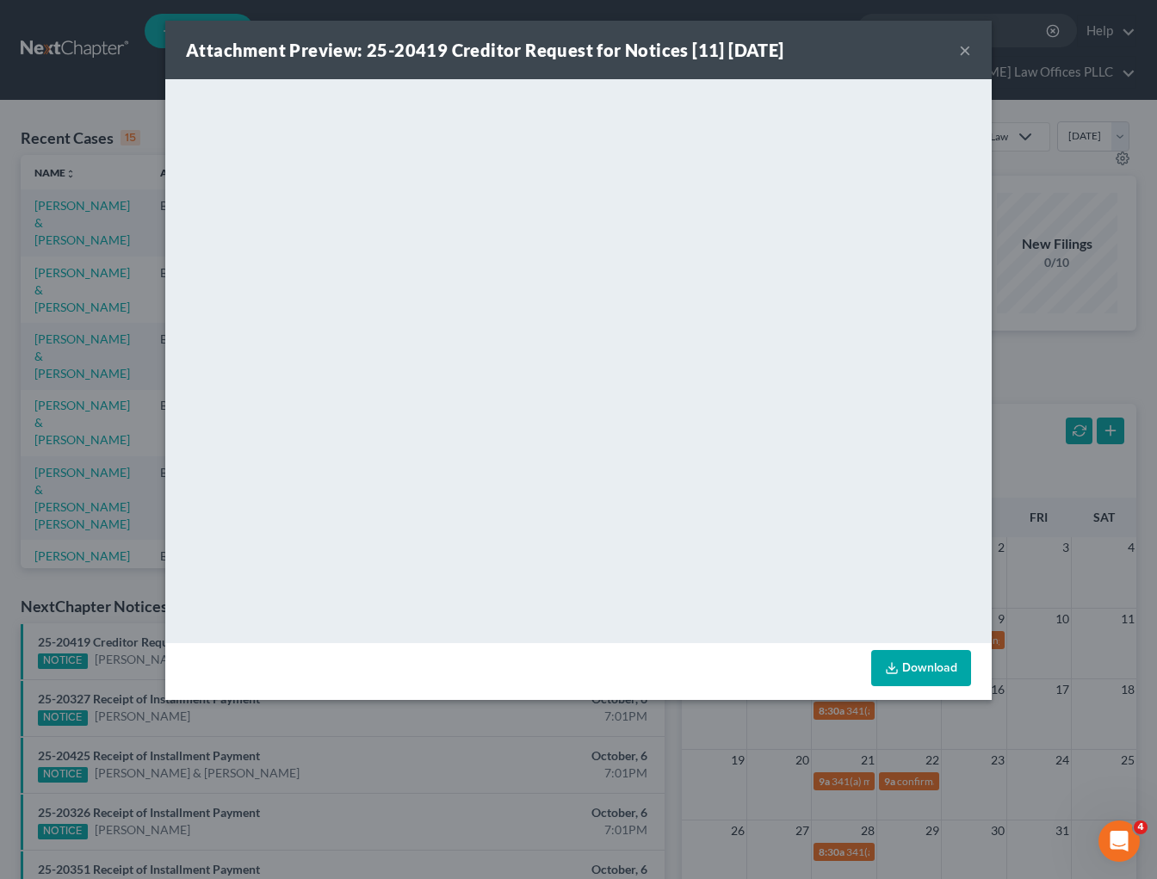
click at [966, 45] on button "×" at bounding box center [965, 50] width 12 height 21
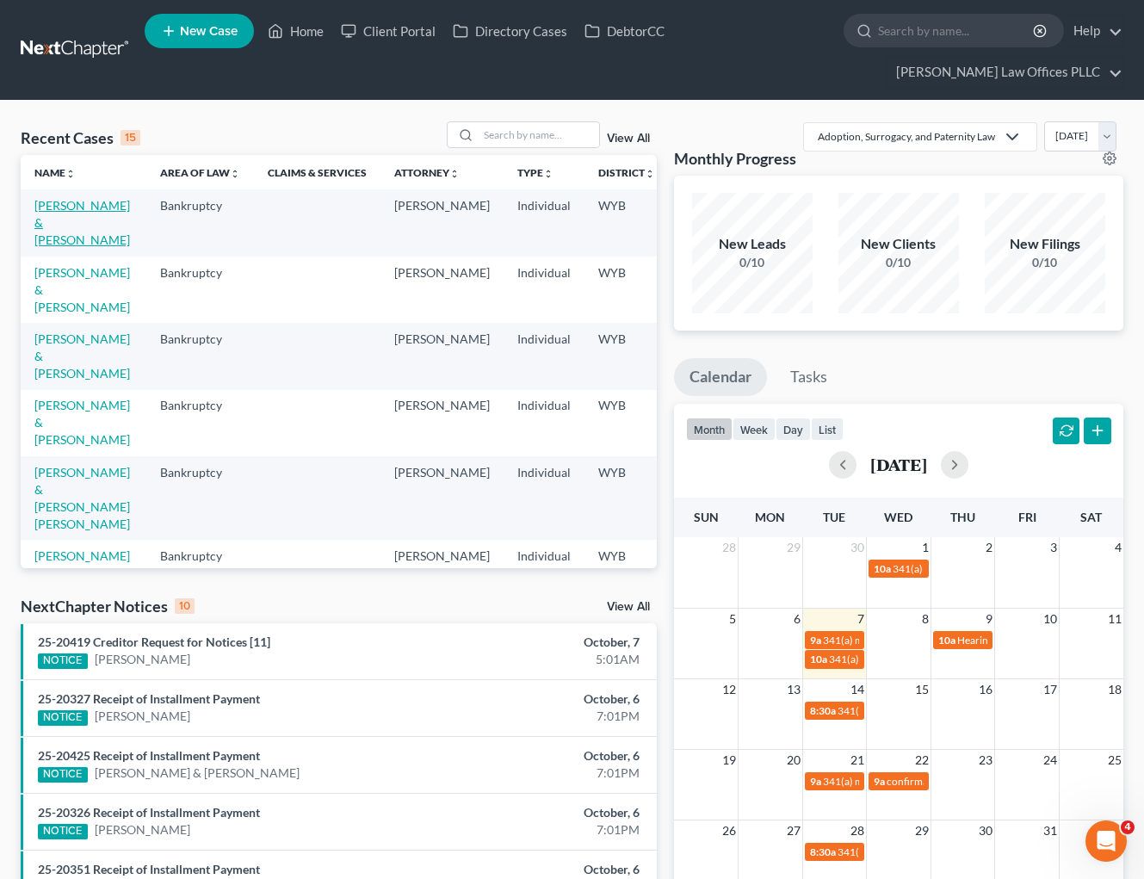
click at [49, 212] on link "[PERSON_NAME] & [PERSON_NAME]" at bounding box center [82, 222] width 96 height 49
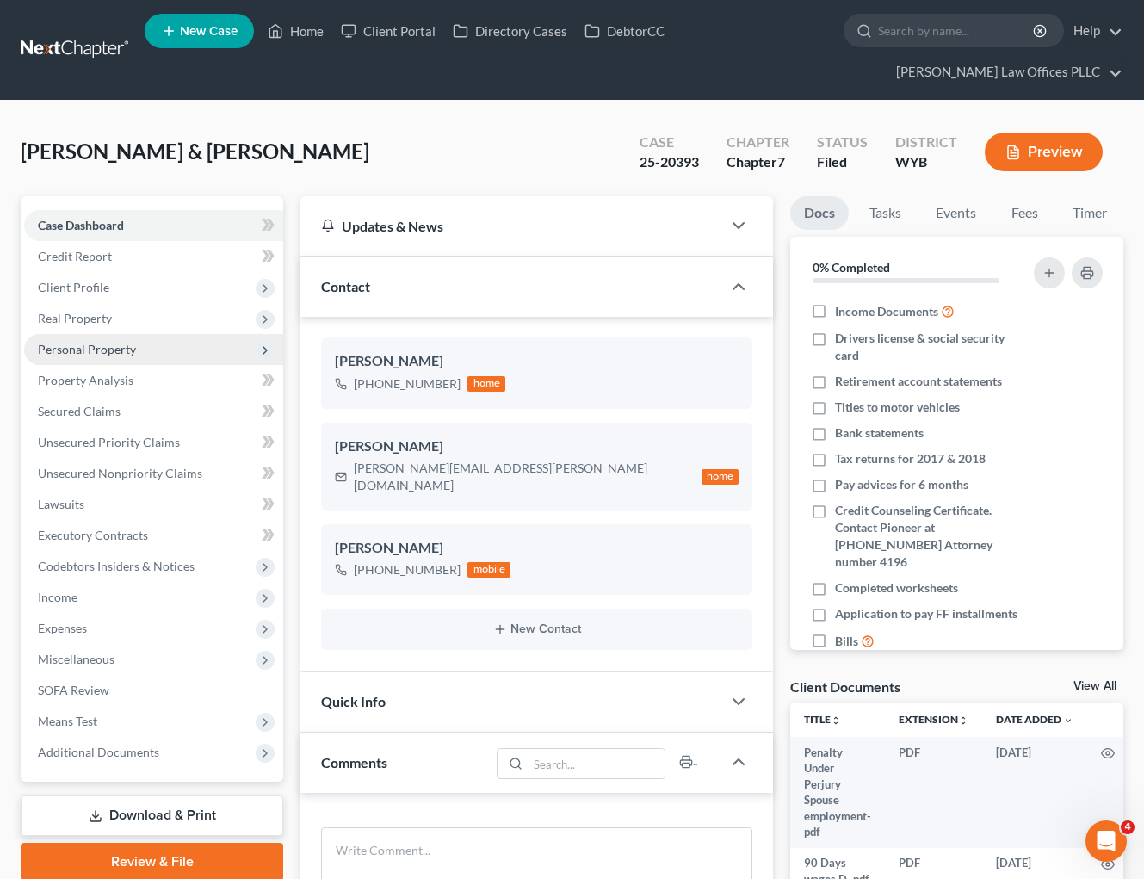
click at [124, 343] on span "Personal Property" at bounding box center [87, 349] width 98 height 15
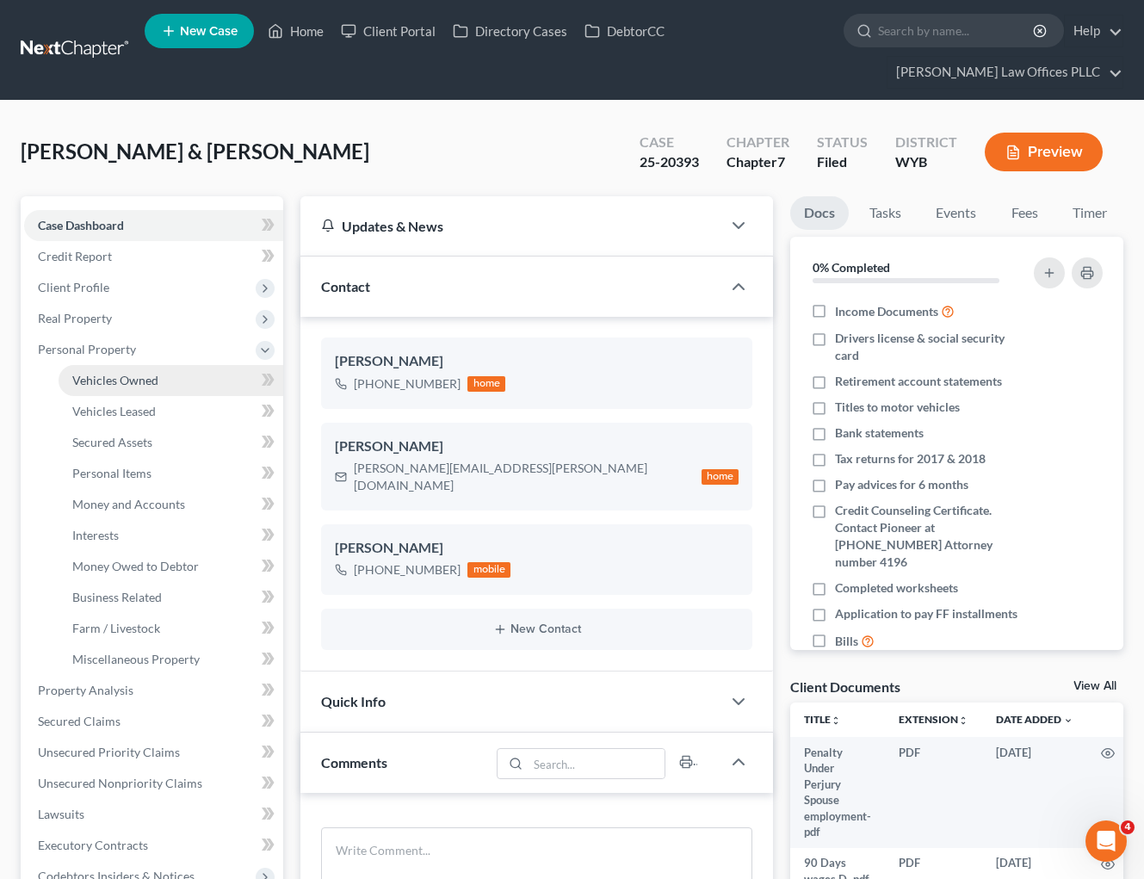
click at [145, 375] on span "Vehicles Owned" at bounding box center [115, 380] width 86 height 15
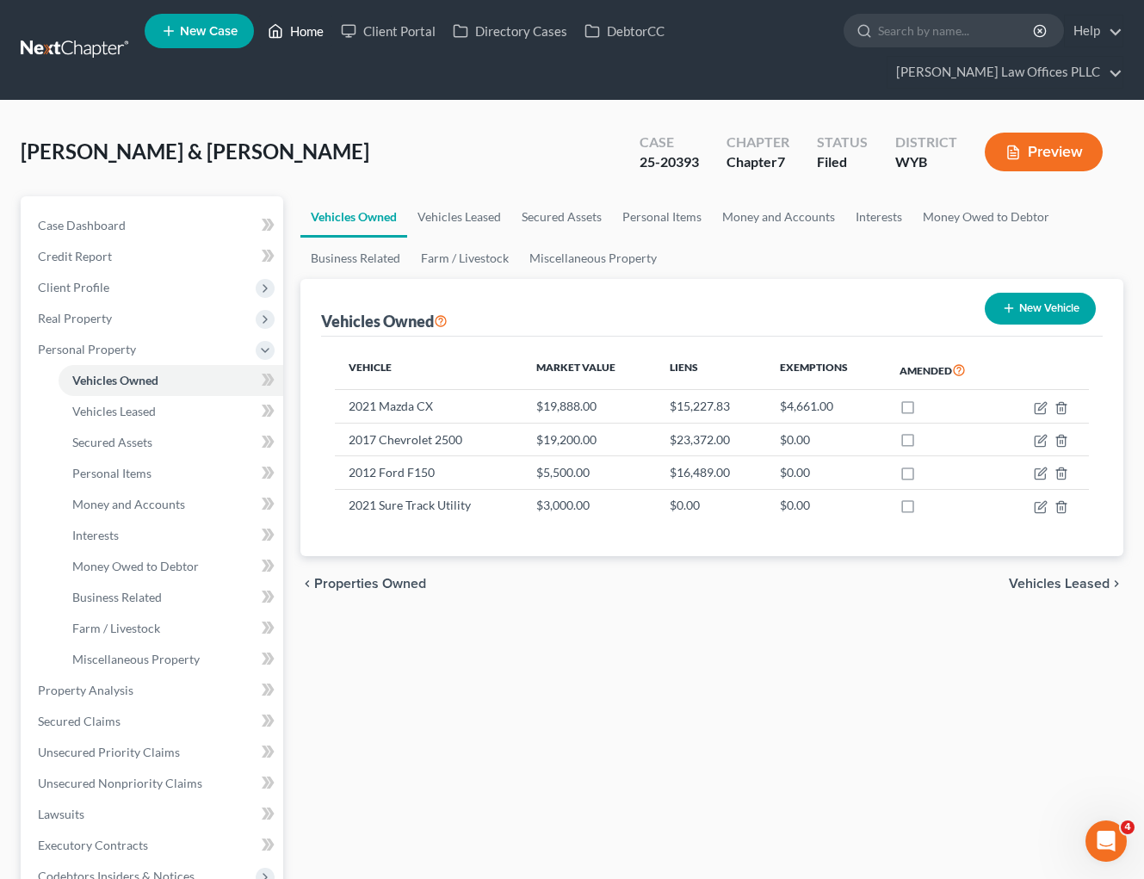
click at [311, 28] on link "Home" at bounding box center [295, 30] width 73 height 31
